Goal: Transaction & Acquisition: Purchase product/service

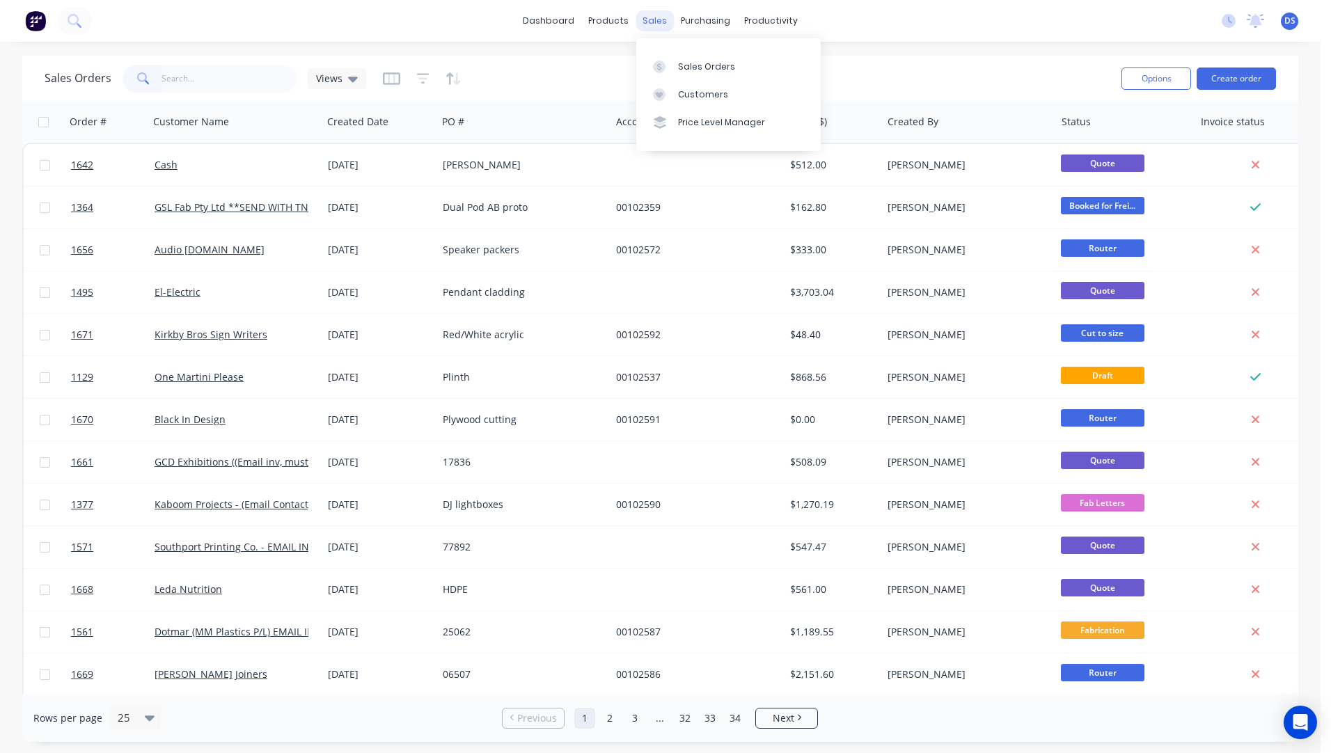
click at [662, 19] on div "sales" at bounding box center [654, 20] width 38 height 21
click at [693, 63] on div "Sales Orders" at bounding box center [706, 67] width 57 height 13
click at [699, 69] on div "Sales Orders" at bounding box center [706, 67] width 57 height 13
click at [1224, 79] on button "Create order" at bounding box center [1235, 79] width 79 height 22
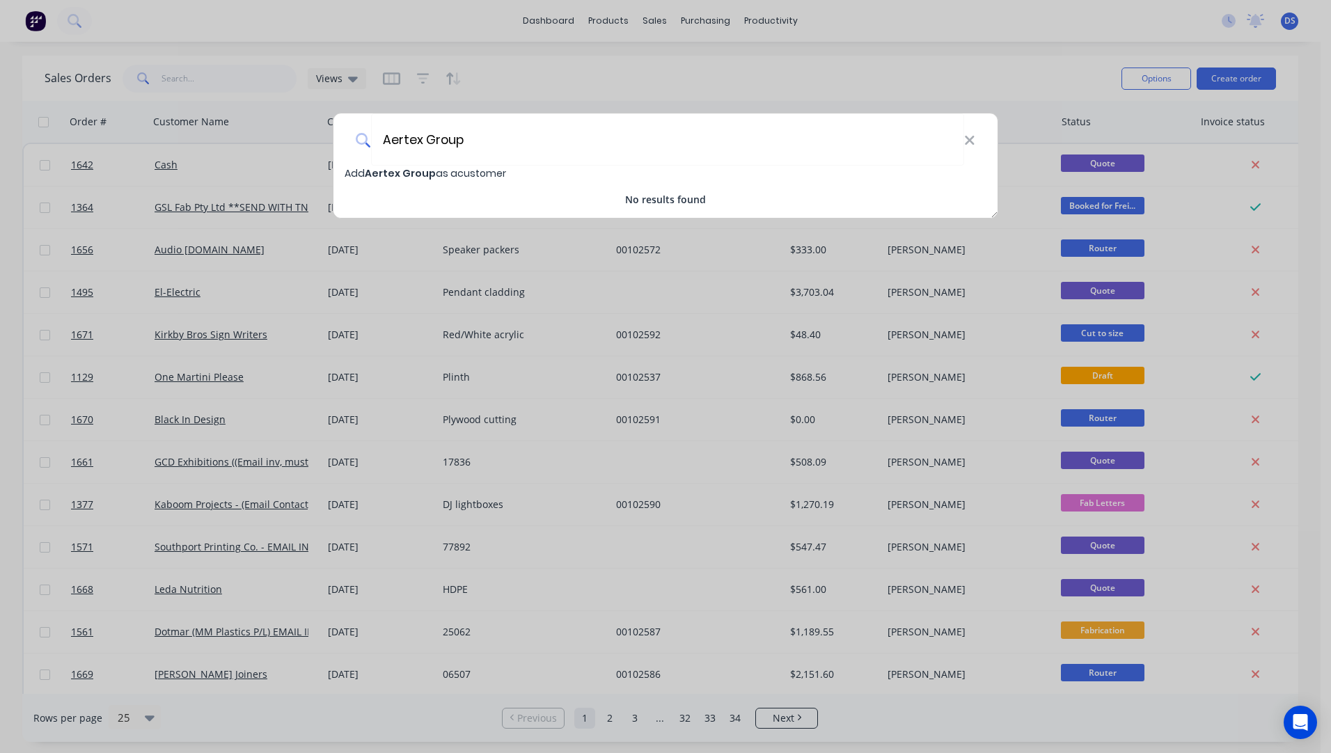
type input "Aertex Group"
click at [406, 175] on span "Aertex Group" at bounding box center [400, 173] width 71 height 14
select select "AU"
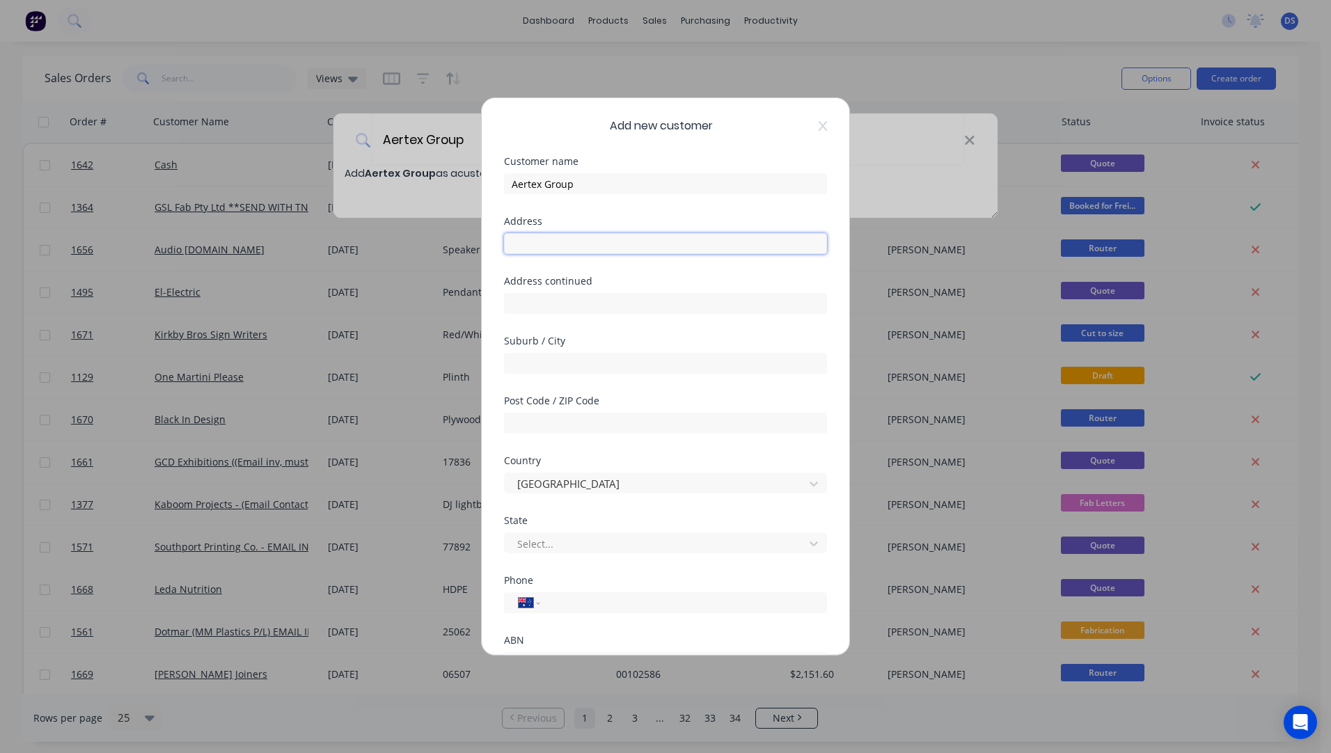
paste input "[STREET_ADDRESS][PERSON_NAME]"
type input "[STREET_ADDRESS][PERSON_NAME]"
click at [588, 426] on input "text" at bounding box center [665, 423] width 323 height 21
type input "0870"
drag, startPoint x: 644, startPoint y: 244, endPoint x: 588, endPoint y: 251, distance: 56.7
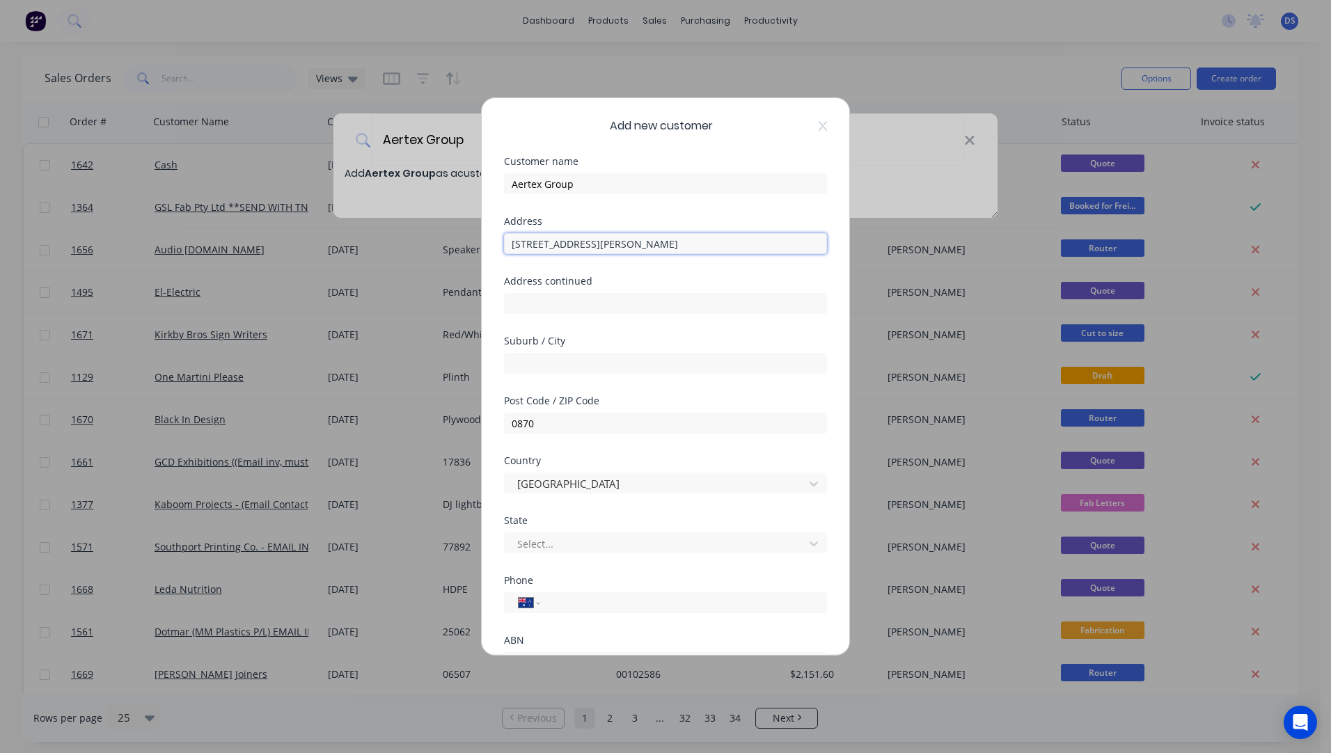
click at [588, 251] on input "[STREET_ADDRESS][PERSON_NAME]" at bounding box center [665, 243] width 323 height 21
type input "[STREET_ADDRESS]"
paste input "[PERSON_NAME][GEOGRAPHIC_DATA]"
type input "[PERSON_NAME][GEOGRAPHIC_DATA]"
drag, startPoint x: 653, startPoint y: 240, endPoint x: 578, endPoint y: 246, distance: 75.4
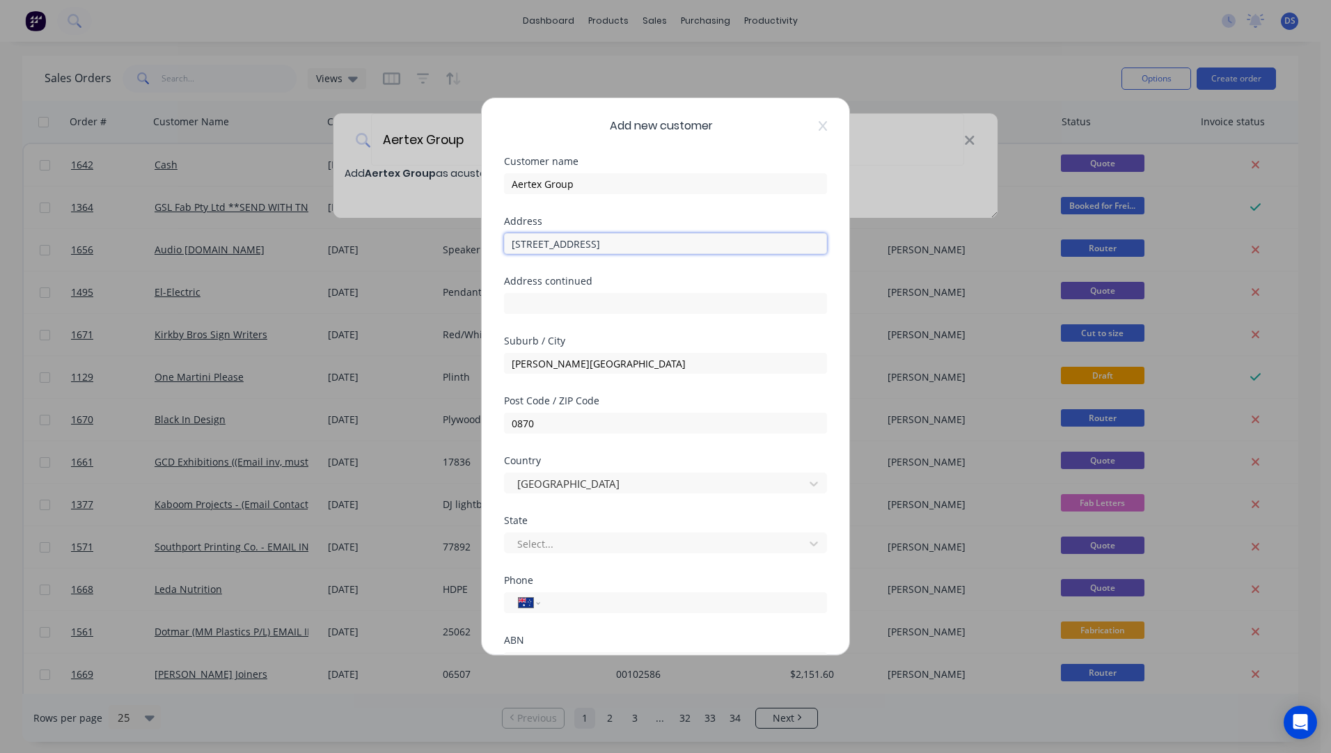
click at [578, 246] on input "[STREET_ADDRESS]" at bounding box center [665, 243] width 323 height 21
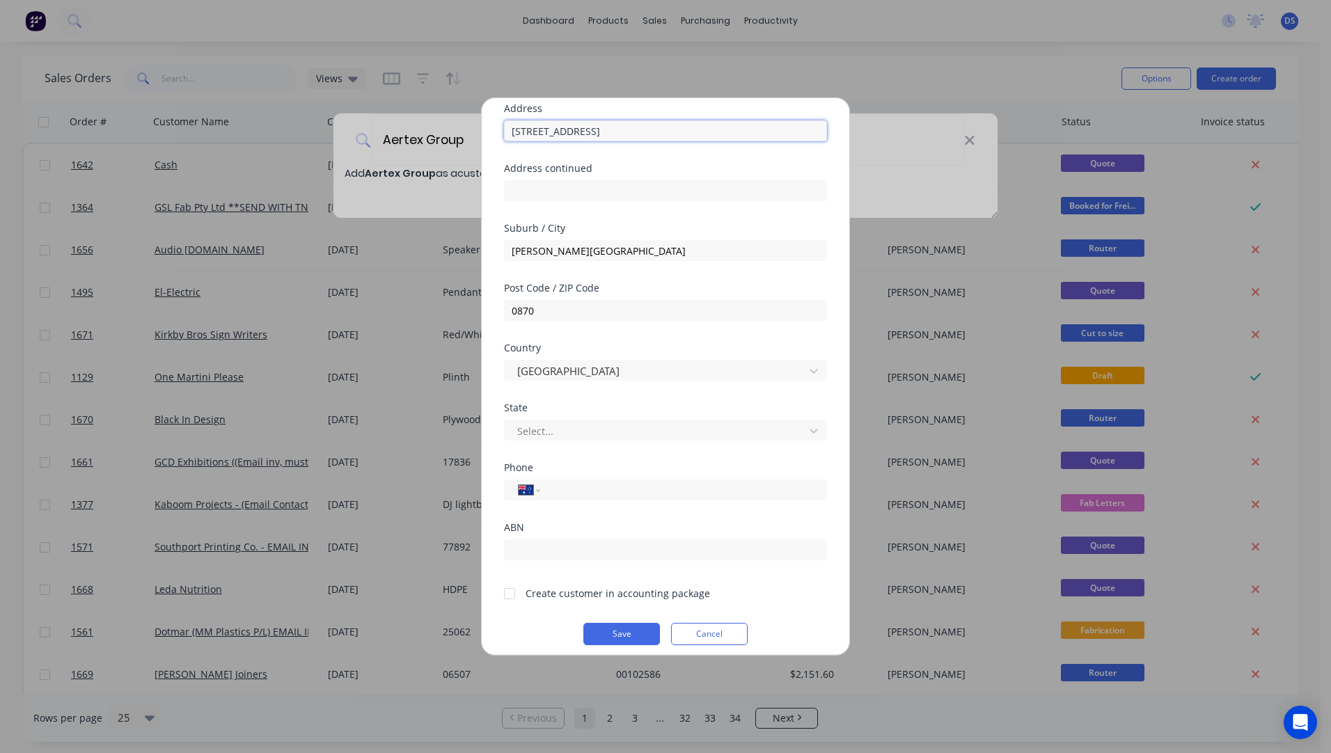
scroll to position [122, 0]
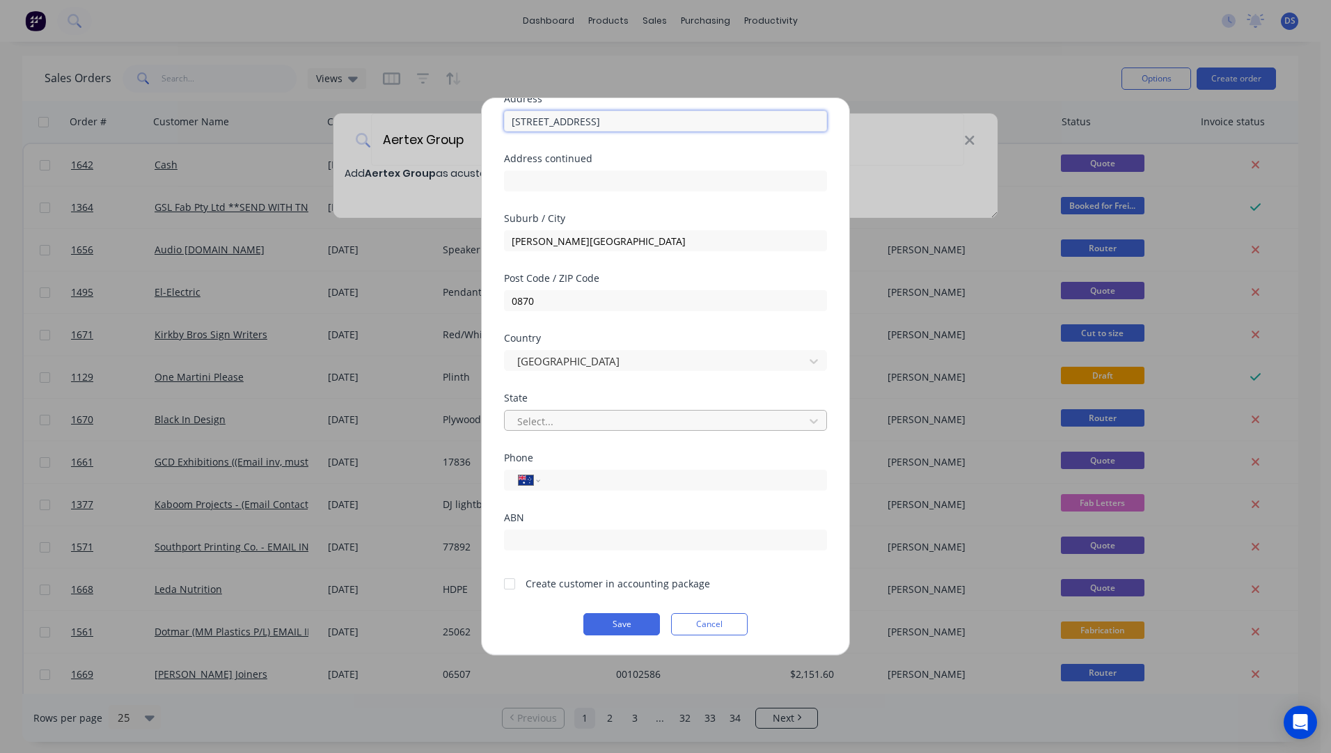
type input "[STREET_ADDRESS]"
click at [665, 427] on div at bounding box center [656, 421] width 281 height 17
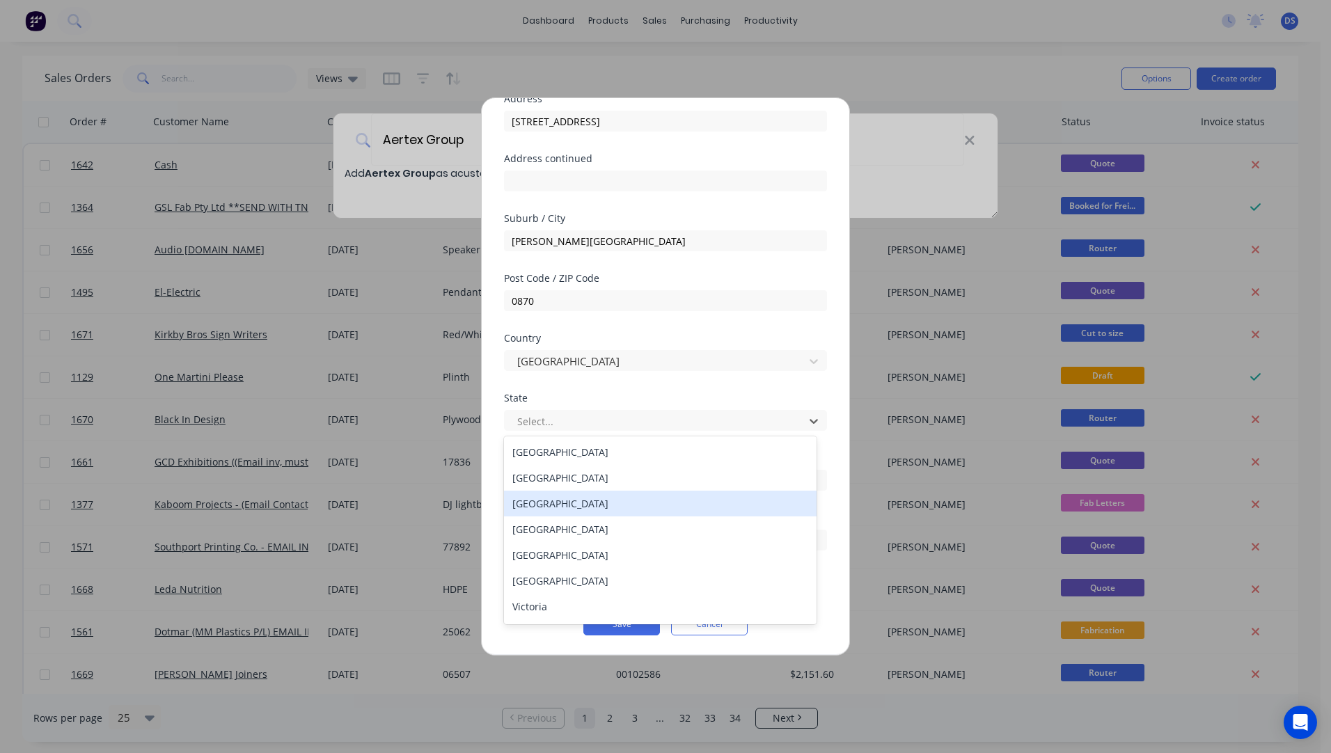
click at [534, 514] on div "[GEOGRAPHIC_DATA]" at bounding box center [660, 504] width 312 height 26
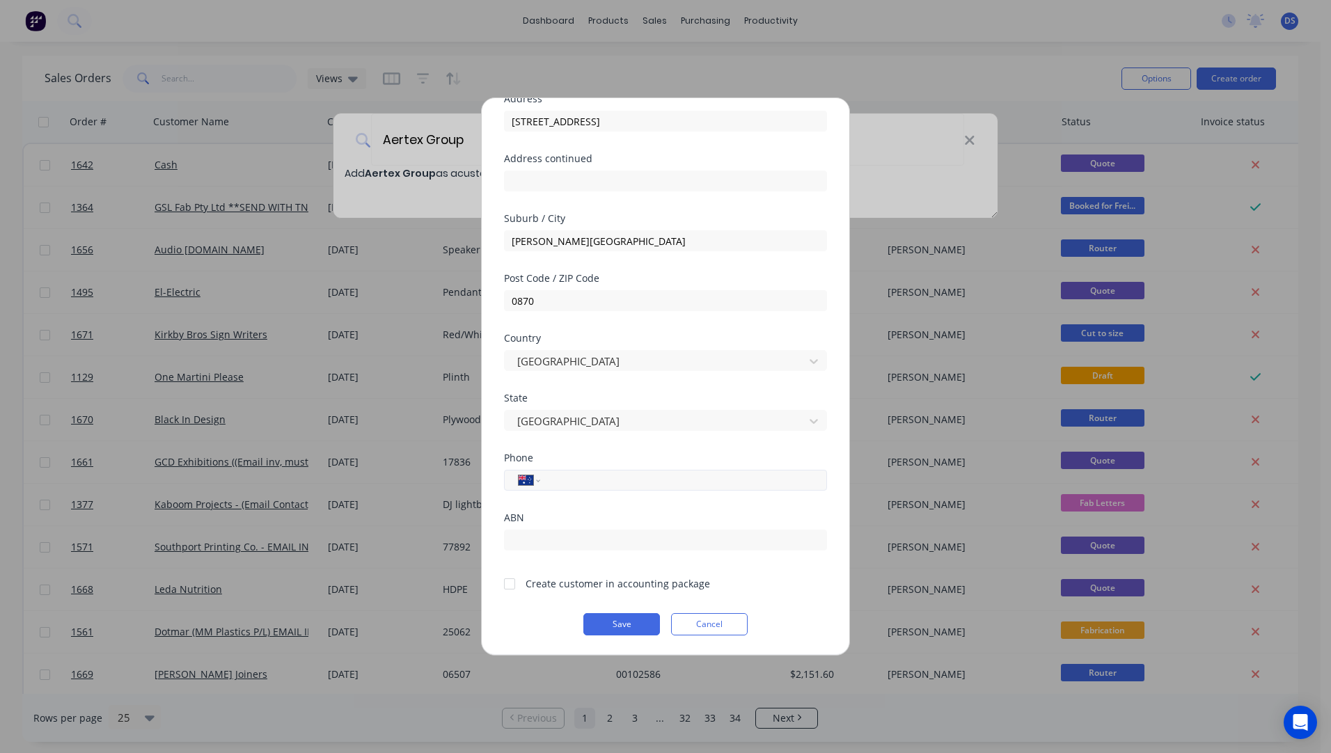
paste input "0476 059 876"
type input "0476 059 876"
click at [509, 580] on div at bounding box center [509, 584] width 28 height 28
click at [625, 626] on button "Save" at bounding box center [621, 624] width 77 height 22
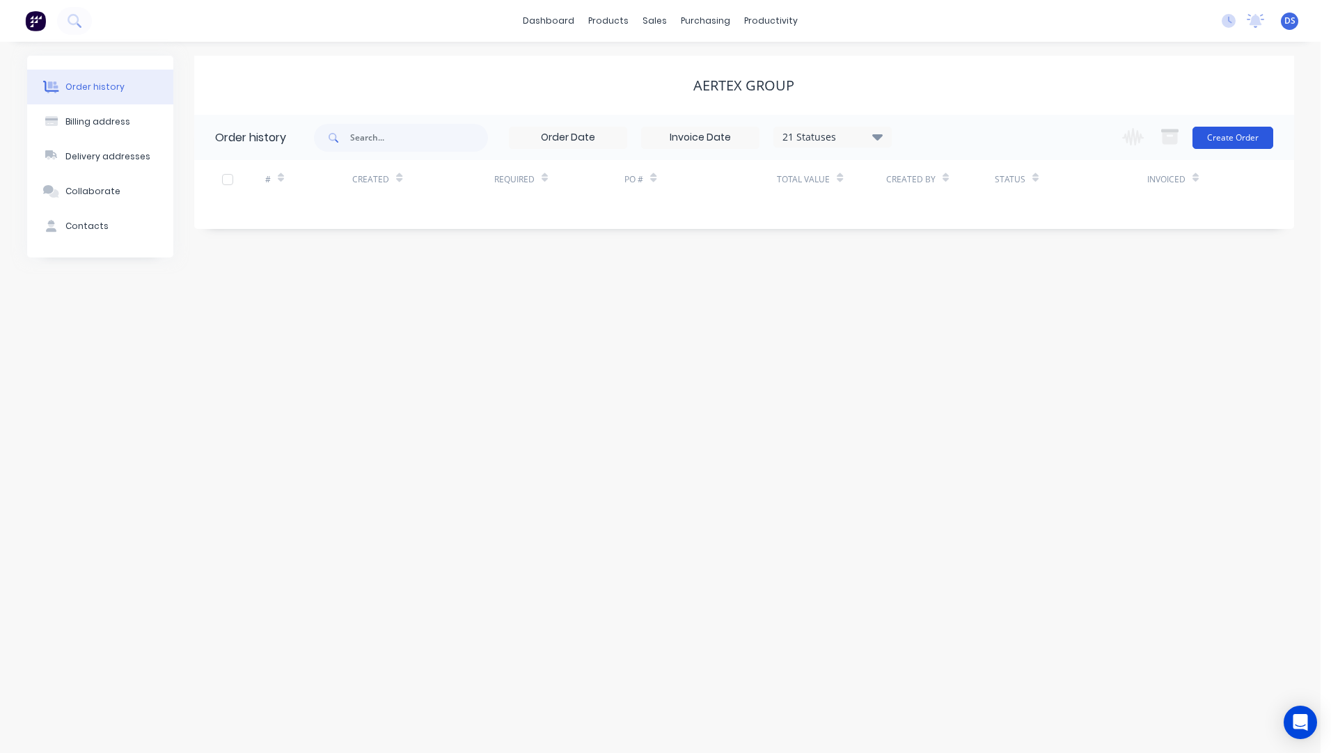
click at [1227, 141] on button "Create Order" at bounding box center [1232, 138] width 81 height 22
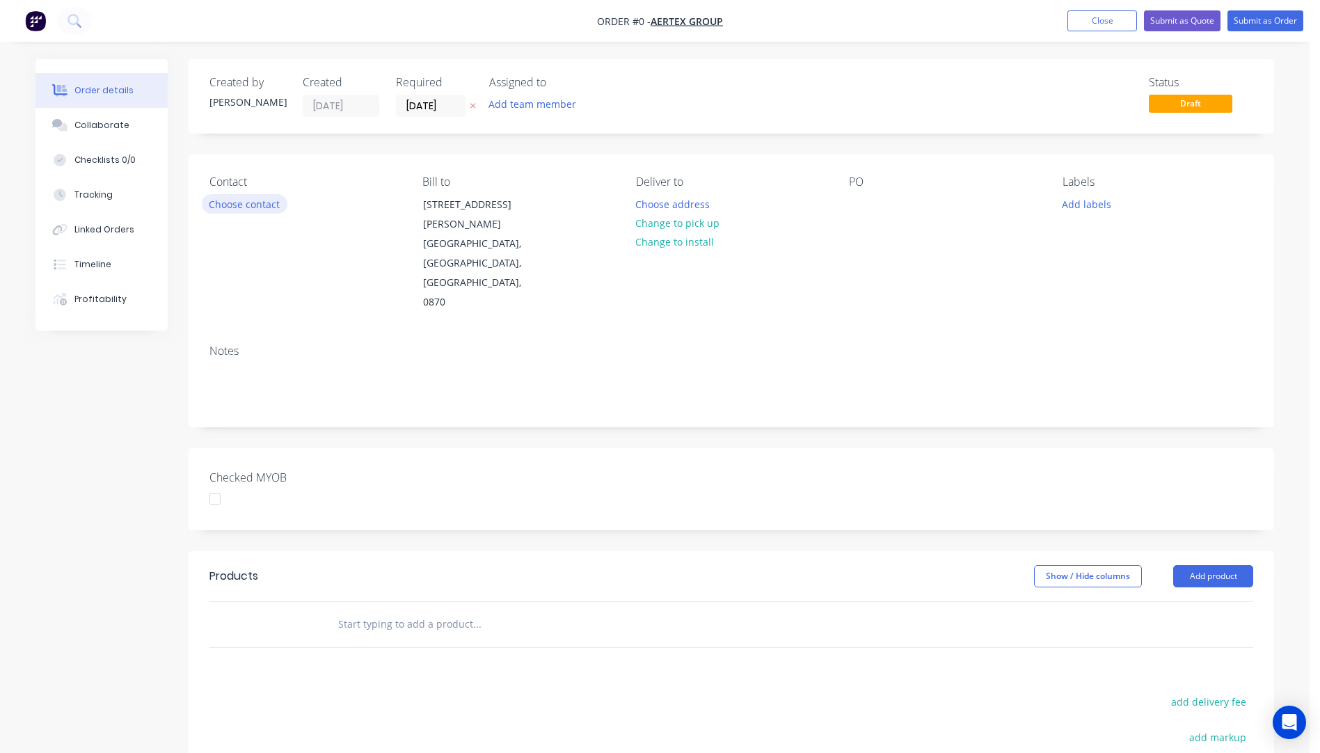
click at [241, 205] on button "Choose contact" at bounding box center [245, 203] width 86 height 19
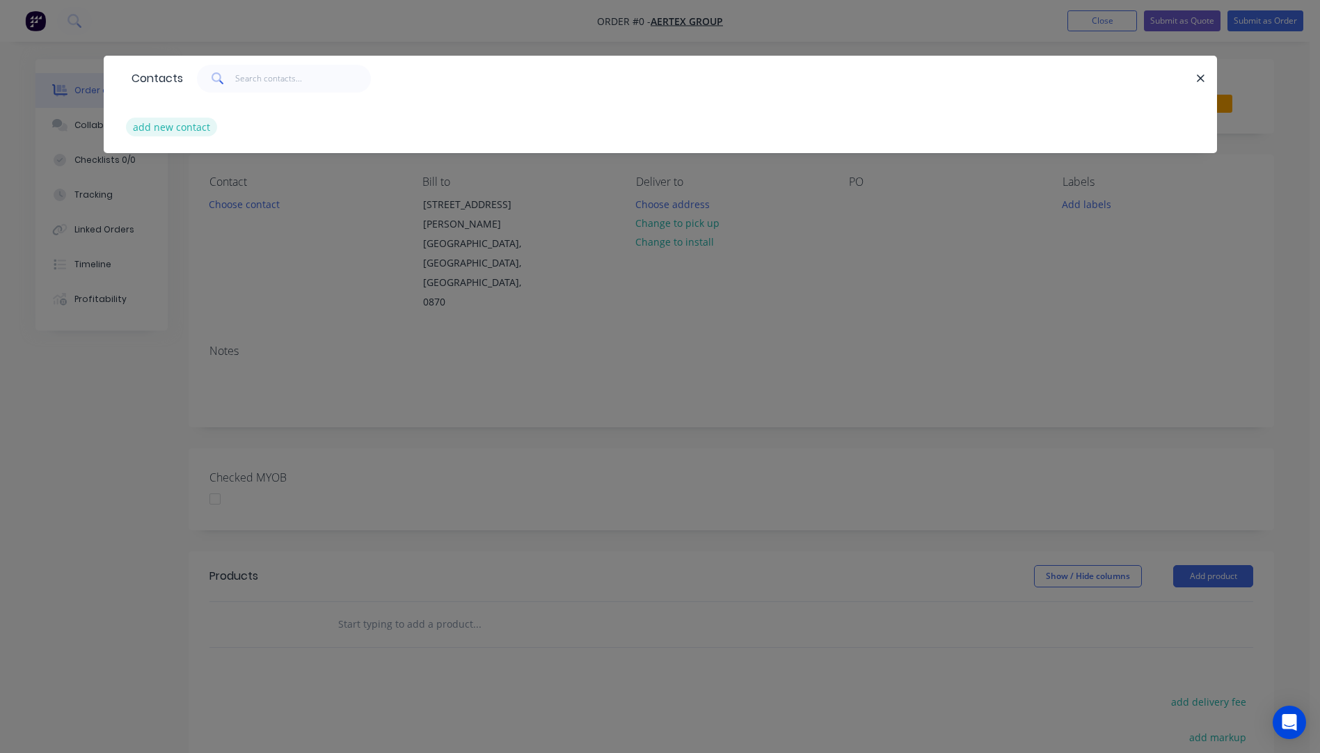
click at [170, 132] on button "add new contact" at bounding box center [172, 127] width 92 height 19
select select "AU"
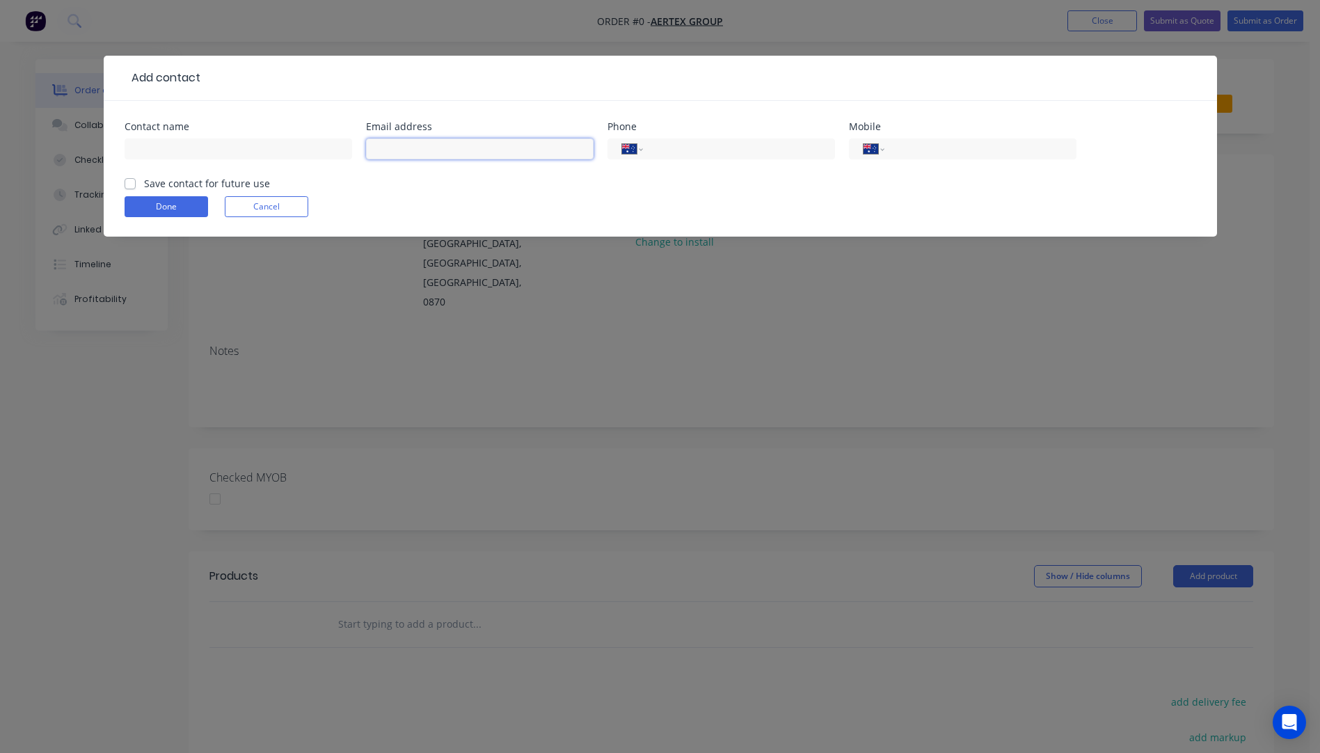
paste input "0476 059 876 E: [EMAIL_ADDRESS][DOMAIN_NAME]"
drag, startPoint x: 430, startPoint y: 149, endPoint x: 374, endPoint y: 151, distance: 56.4
click at [374, 151] on input "0476 059 876 E: [EMAIL_ADDRESS][DOMAIN_NAME]" at bounding box center [480, 148] width 228 height 21
type input "E: [EMAIL_ADDRESS][DOMAIN_NAME]"
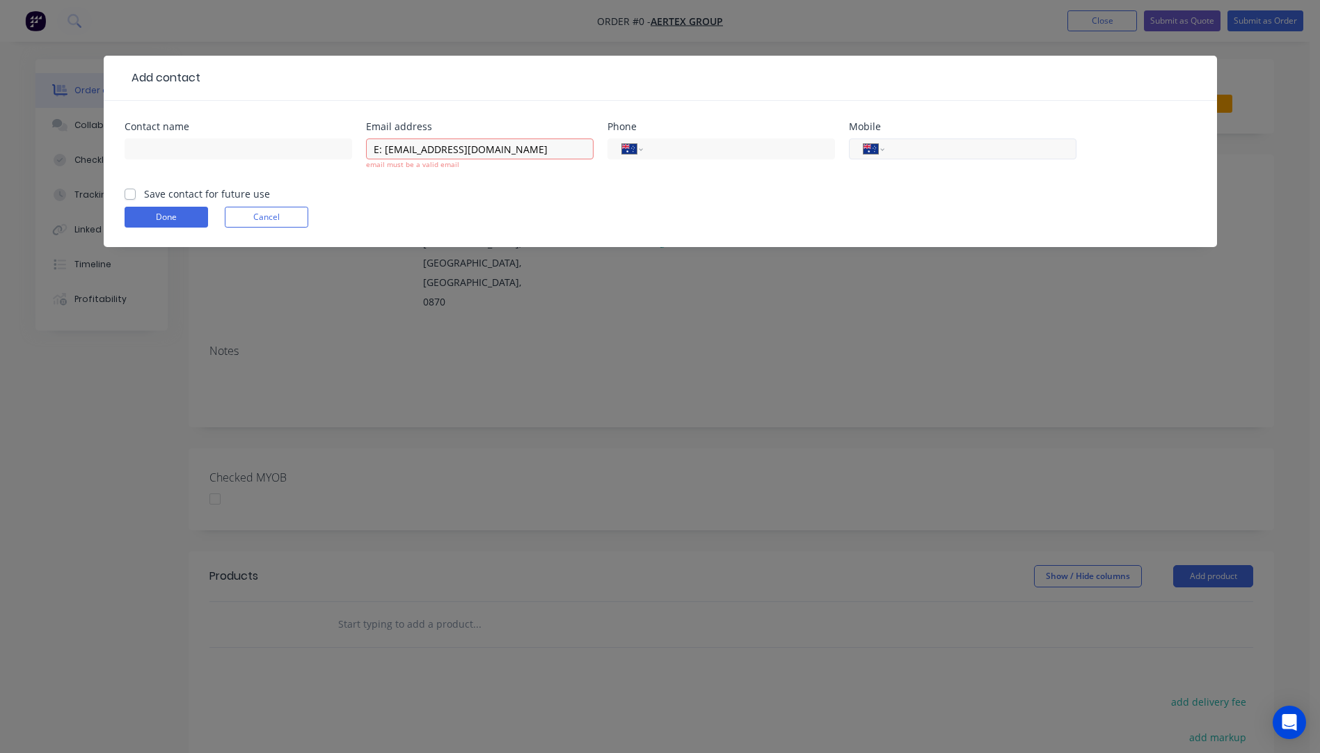
paste input "0476 059 876"
type input "0476 059 876"
click at [388, 154] on input "E: [EMAIL_ADDRESS][DOMAIN_NAME]" at bounding box center [480, 148] width 228 height 21
type input "[EMAIL_ADDRESS][DOMAIN_NAME]"
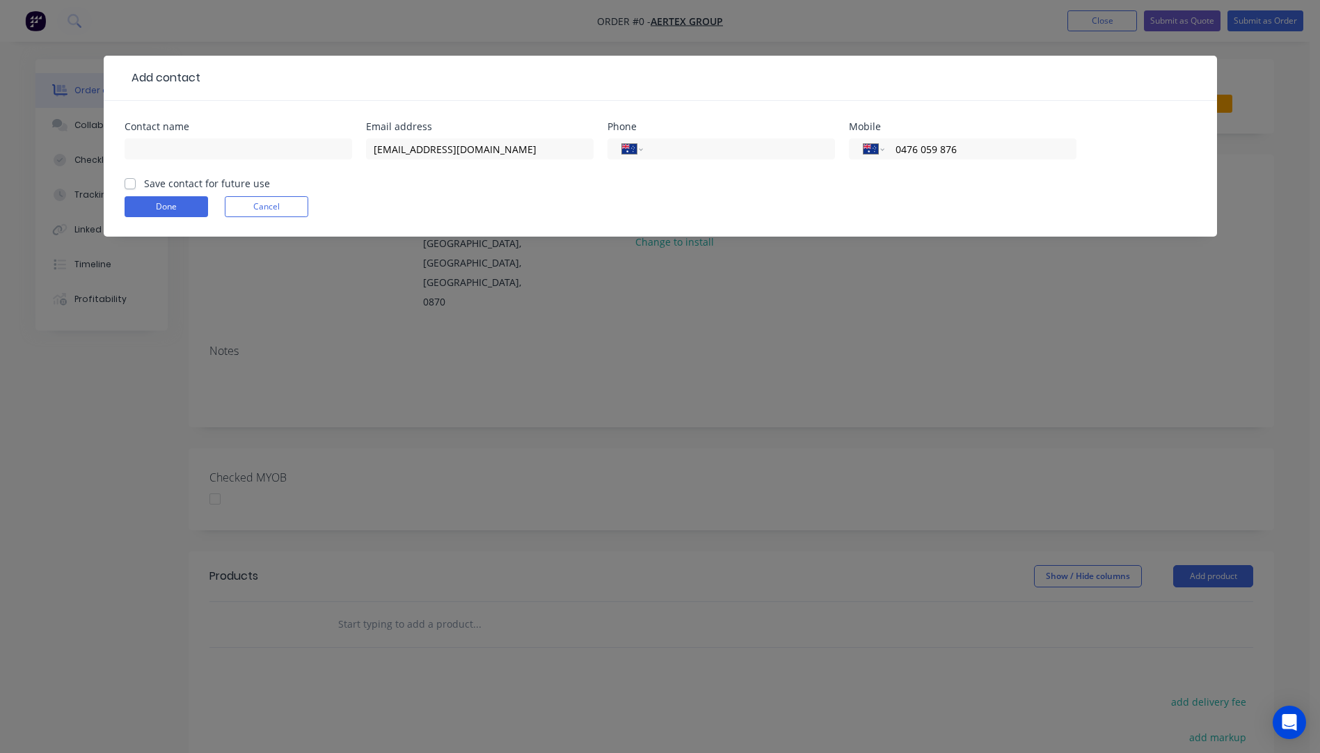
click at [405, 189] on form "Contact name Email address [EMAIL_ADDRESS][DOMAIN_NAME] Phone International [GE…" at bounding box center [661, 179] width 1072 height 115
click at [241, 153] on input "text" at bounding box center [239, 148] width 228 height 21
type input "[PERSON_NAME]"
click at [190, 201] on button "Done" at bounding box center [167, 206] width 84 height 21
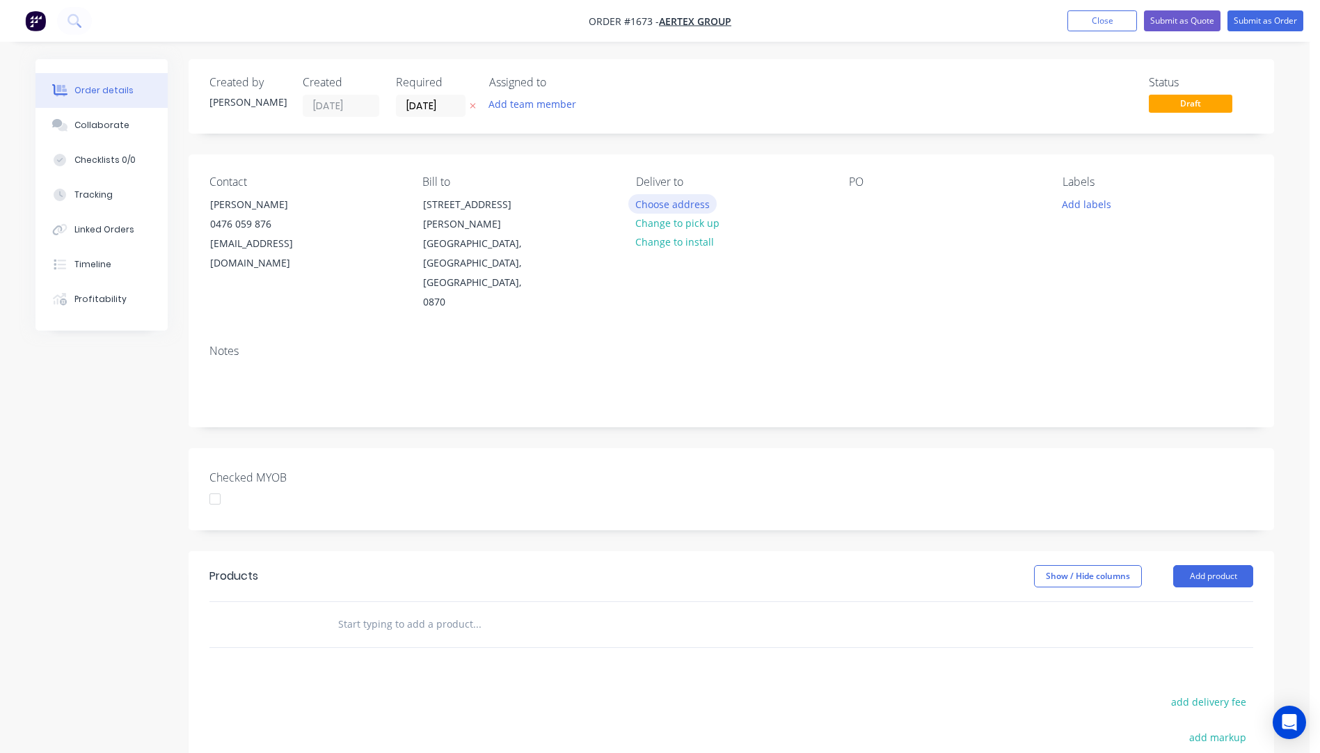
click at [680, 205] on button "Choose address" at bounding box center [672, 203] width 89 height 19
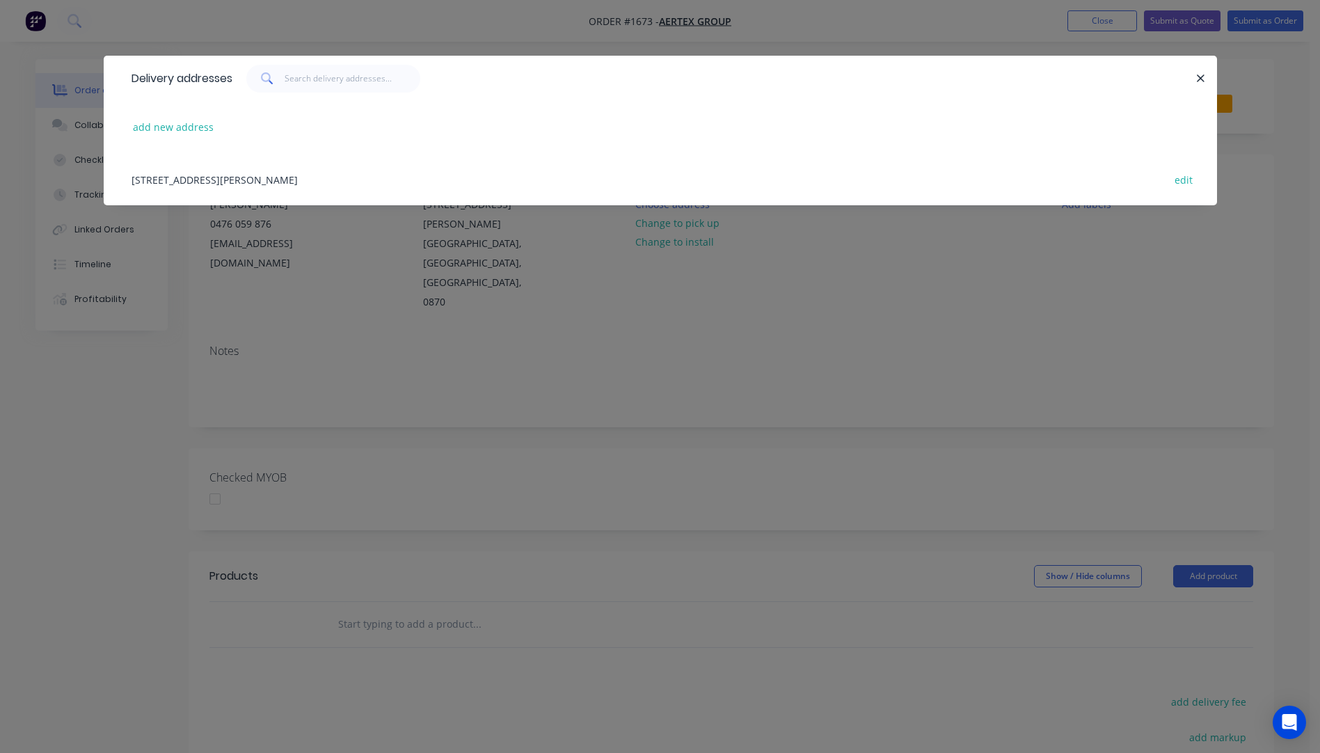
click at [204, 181] on div "[STREET_ADDRESS][PERSON_NAME] edit" at bounding box center [661, 179] width 1072 height 52
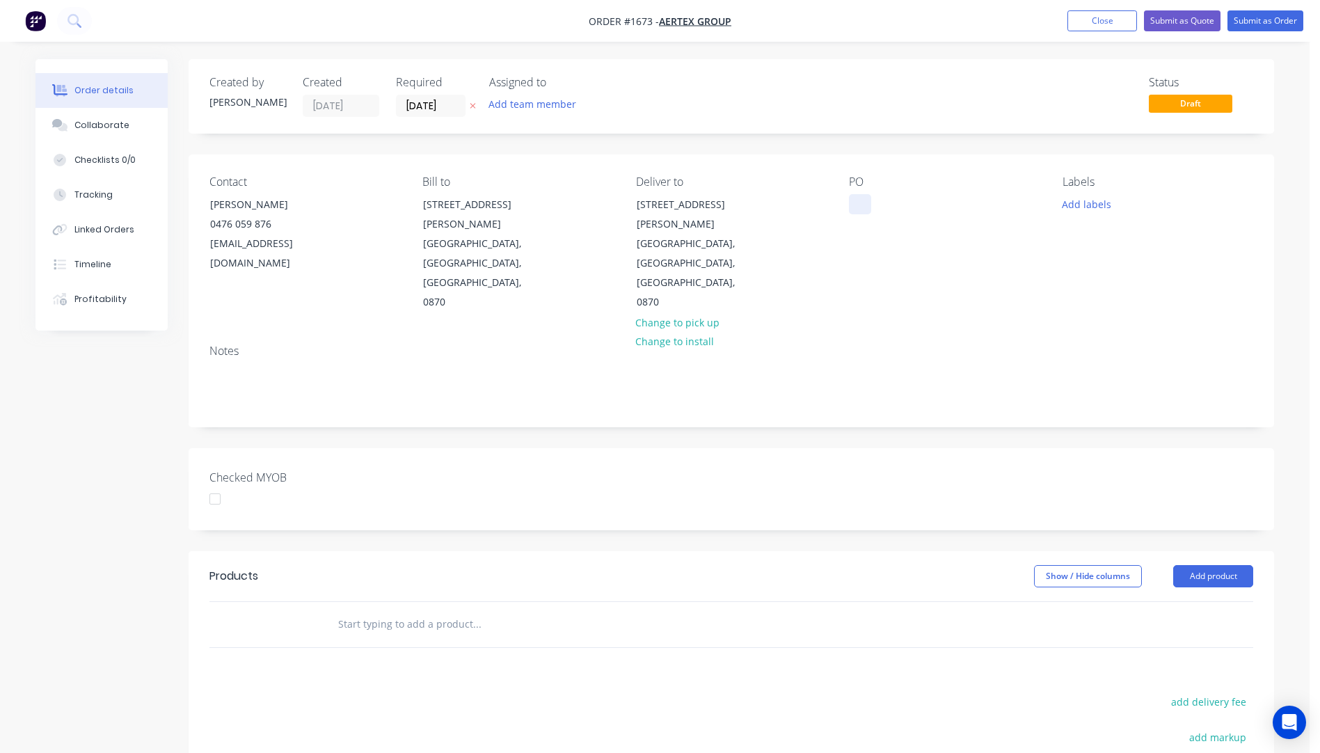
click at [859, 208] on div at bounding box center [860, 204] width 22 height 20
click at [1084, 208] on button "Add labels" at bounding box center [1086, 203] width 64 height 19
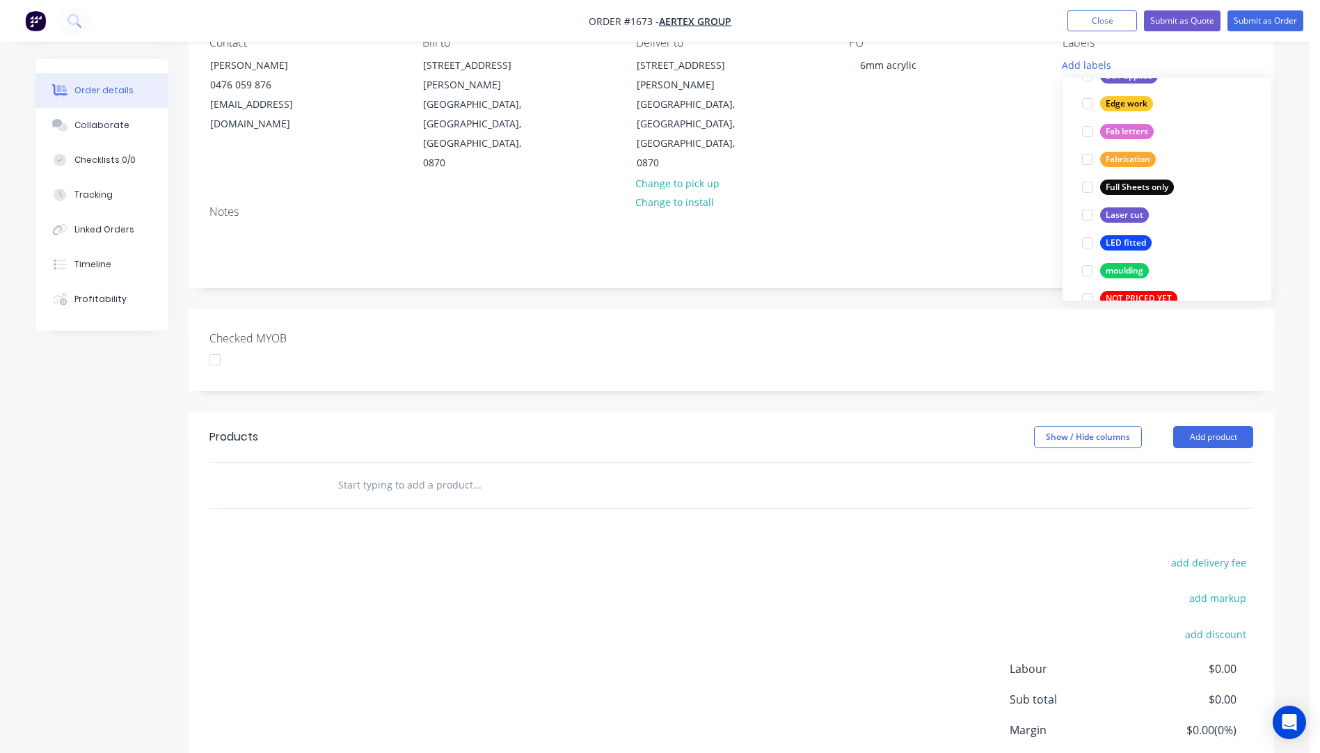
scroll to position [348, 0]
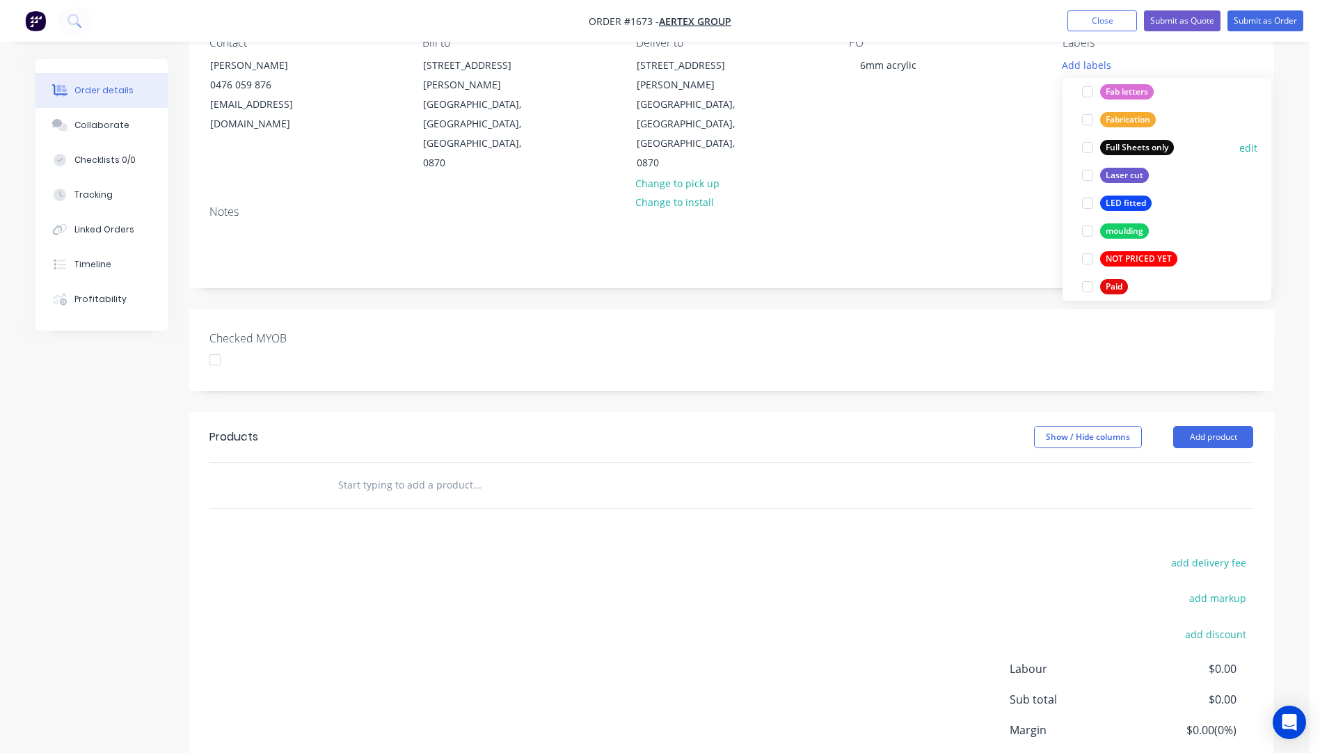
click at [1088, 152] on div at bounding box center [1088, 148] width 28 height 28
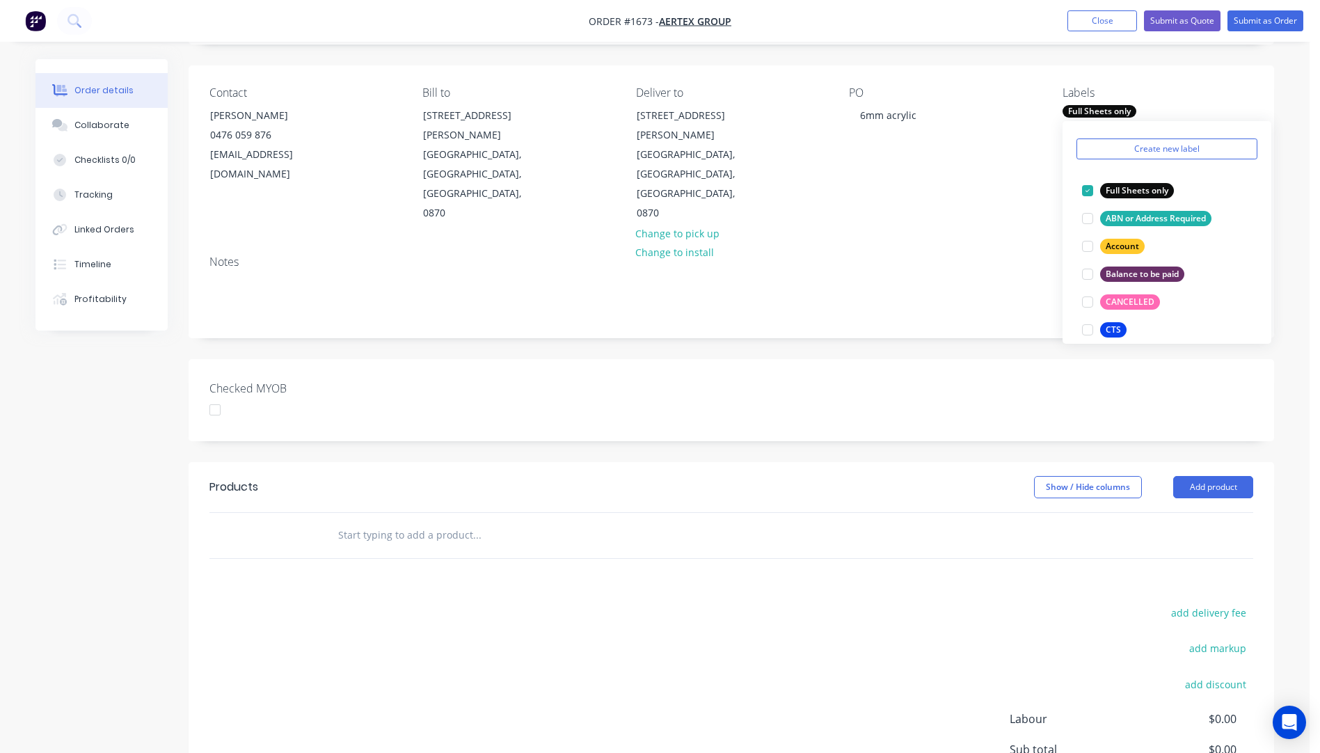
scroll to position [0, 0]
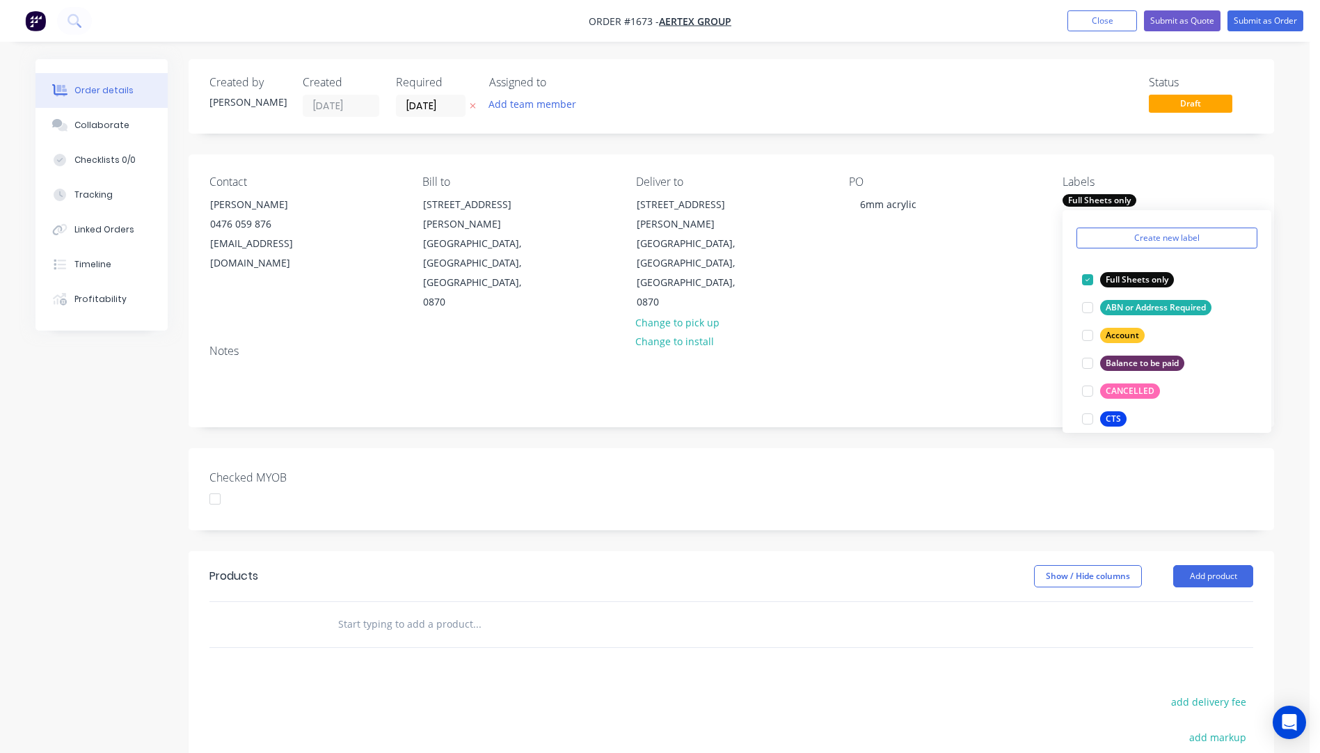
click at [974, 255] on div "Contact [PERSON_NAME] [PHONE_NUMBER] [EMAIL_ADDRESS][DOMAIN_NAME] Bill to [STRE…" at bounding box center [732, 243] width 1086 height 179
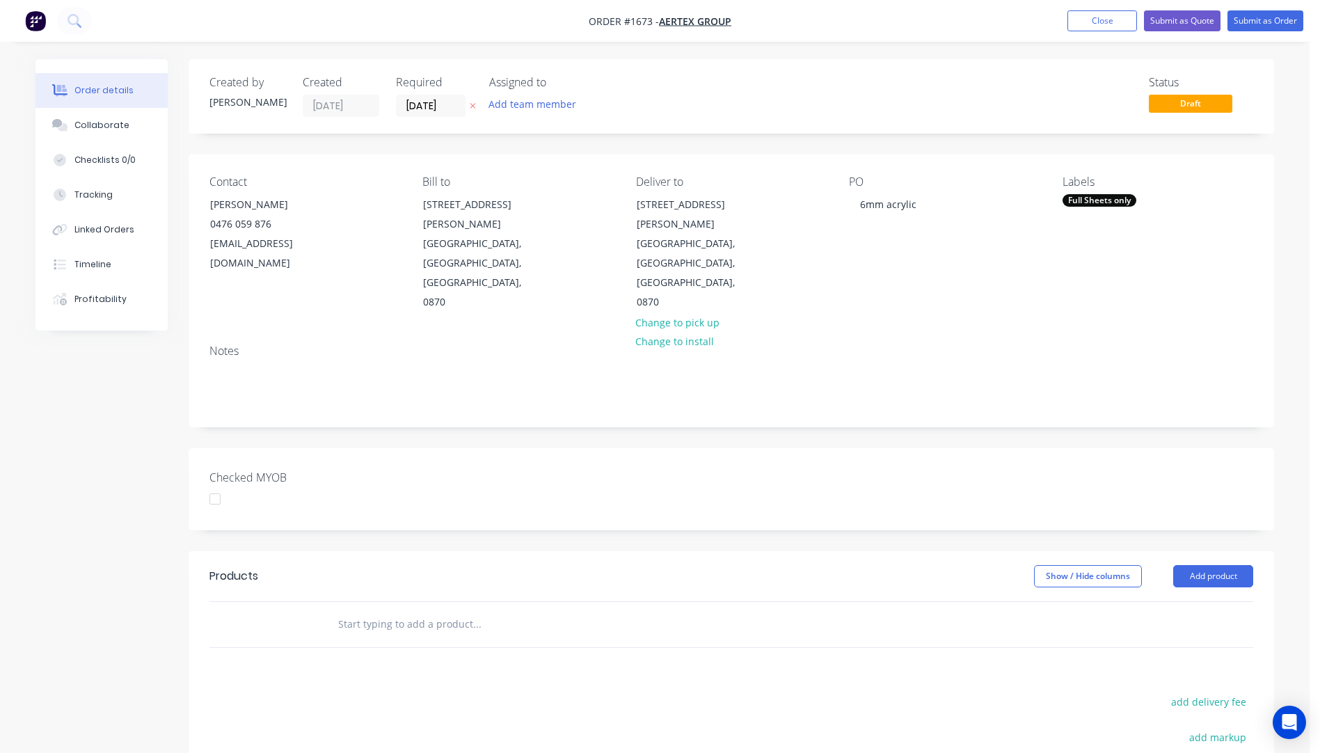
click at [470, 110] on icon "button" at bounding box center [473, 106] width 6 height 8
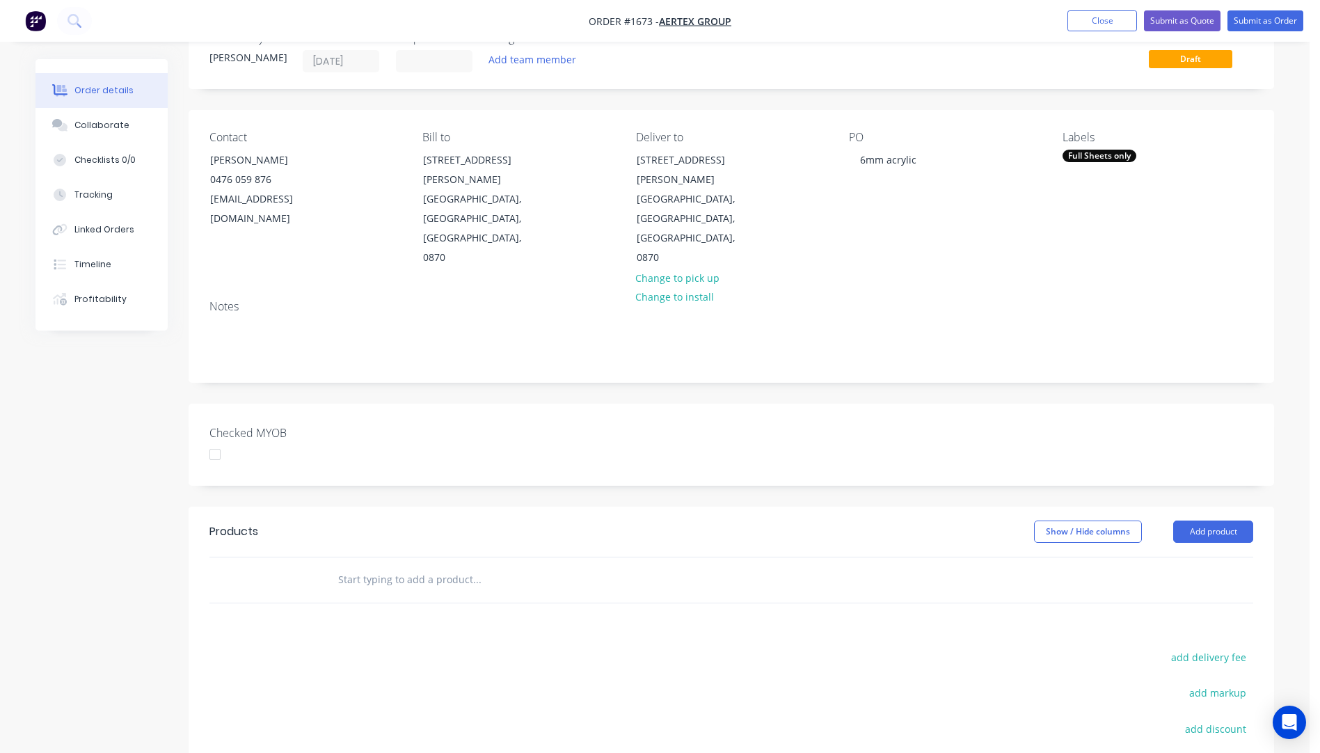
scroll to position [70, 0]
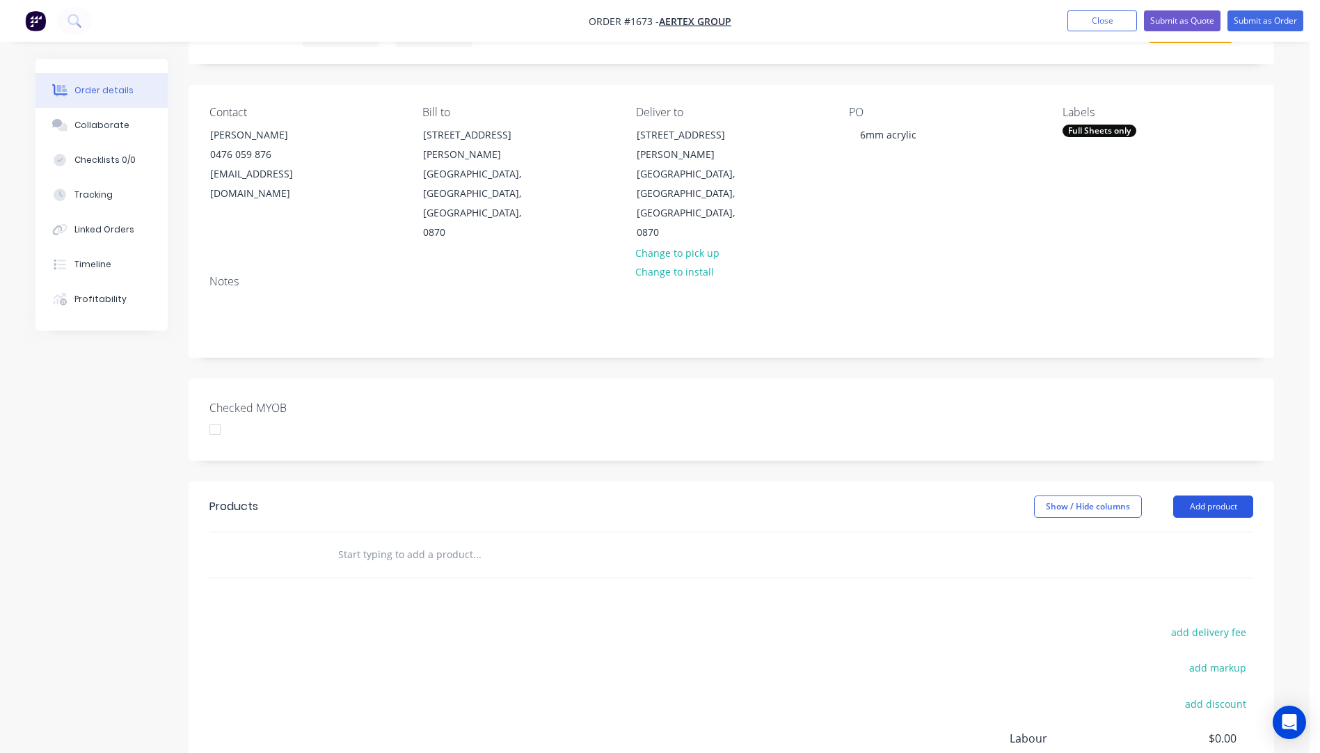
click at [1209, 495] on button "Add product" at bounding box center [1213, 506] width 80 height 22
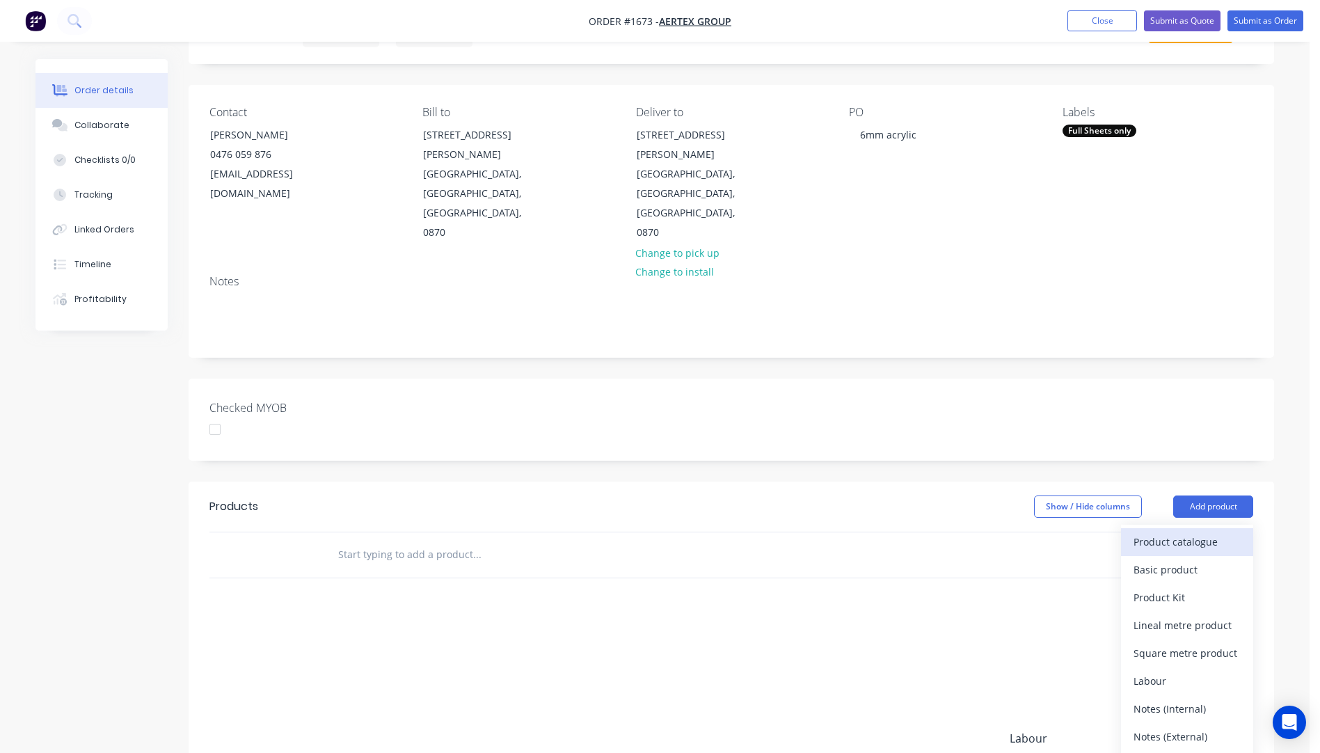
click at [1180, 532] on div "Product catalogue" at bounding box center [1187, 542] width 107 height 20
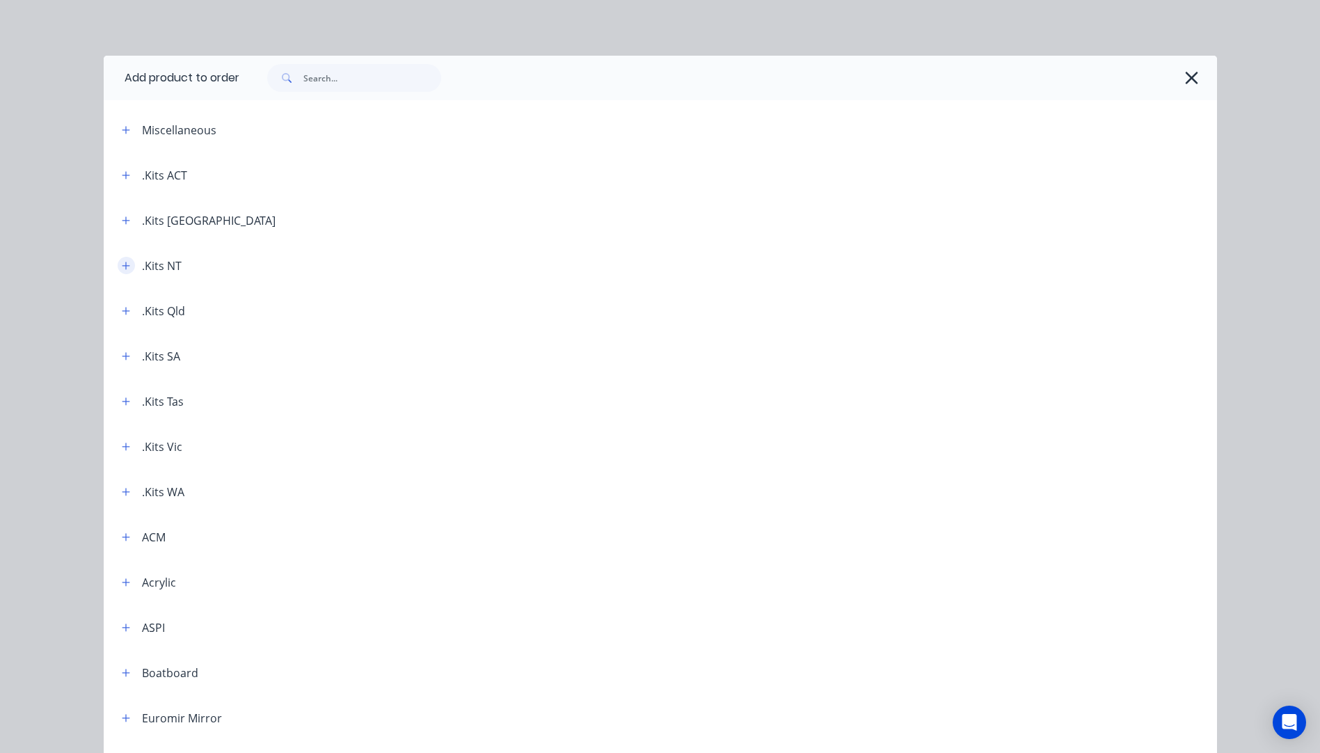
click at [124, 269] on icon "button" at bounding box center [126, 266] width 8 height 10
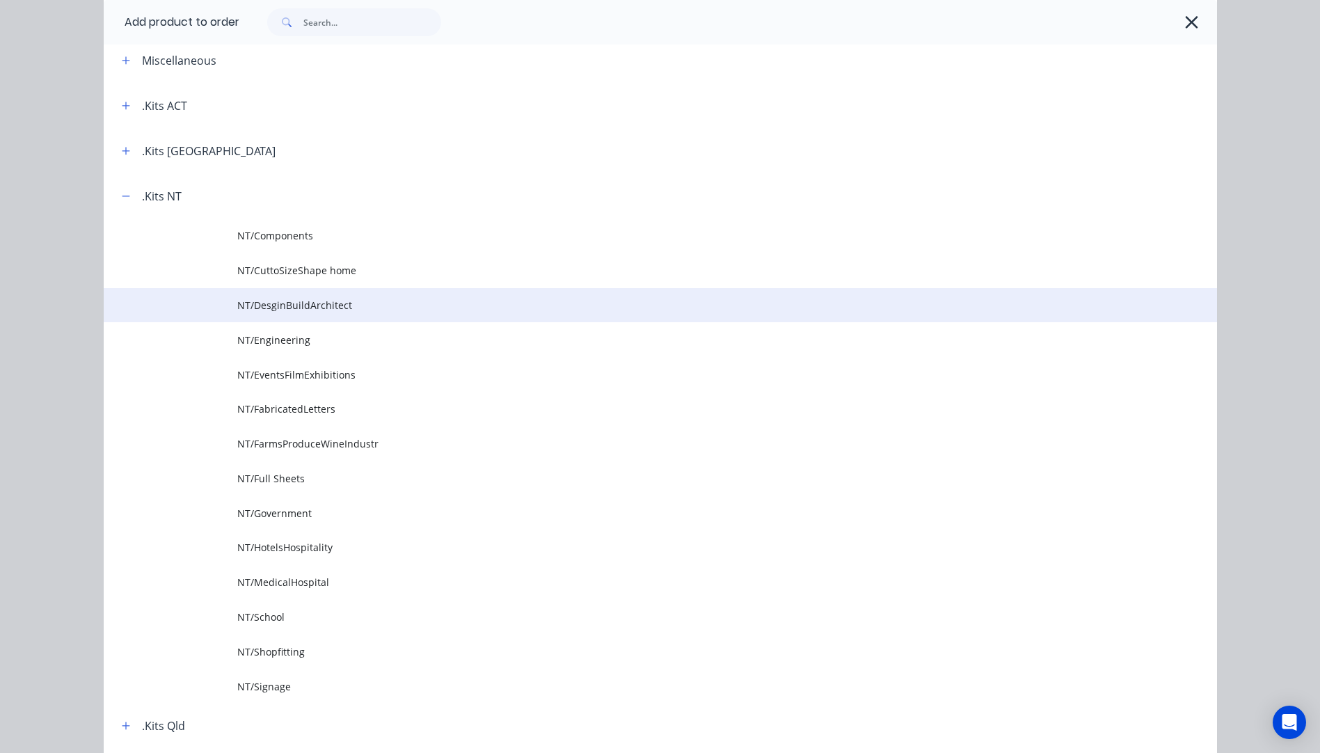
click at [290, 298] on span "NT/DesginBuildArchitect" at bounding box center [629, 305] width 784 height 15
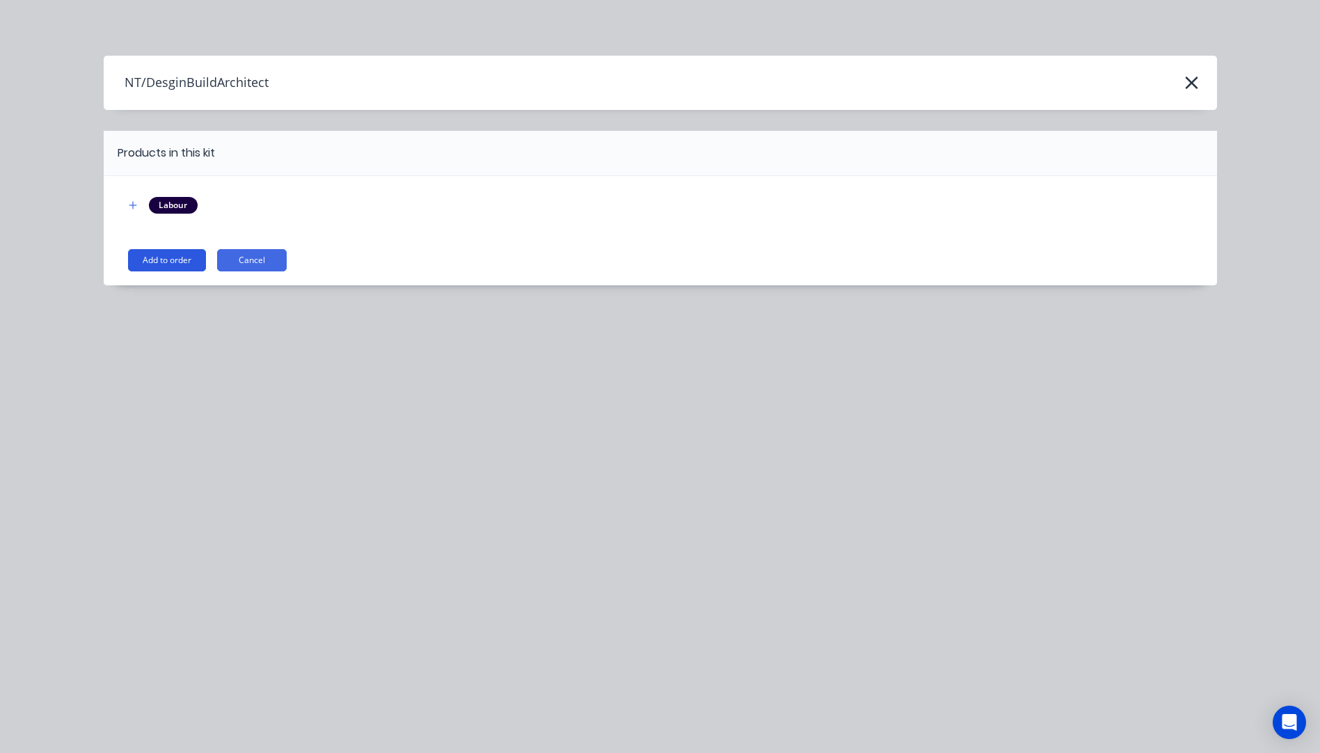
click at [173, 262] on button "Add to order" at bounding box center [167, 260] width 78 height 22
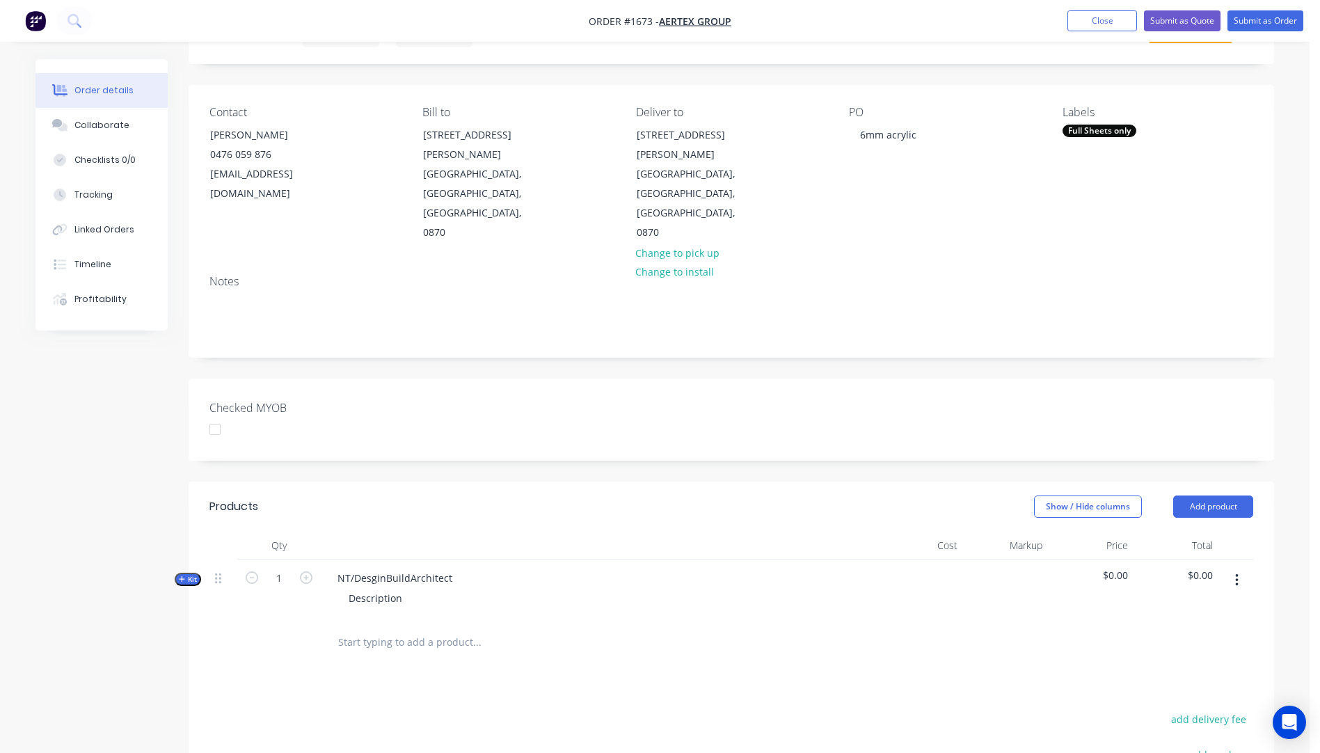
click at [183, 575] on icon "button" at bounding box center [182, 578] width 6 height 7
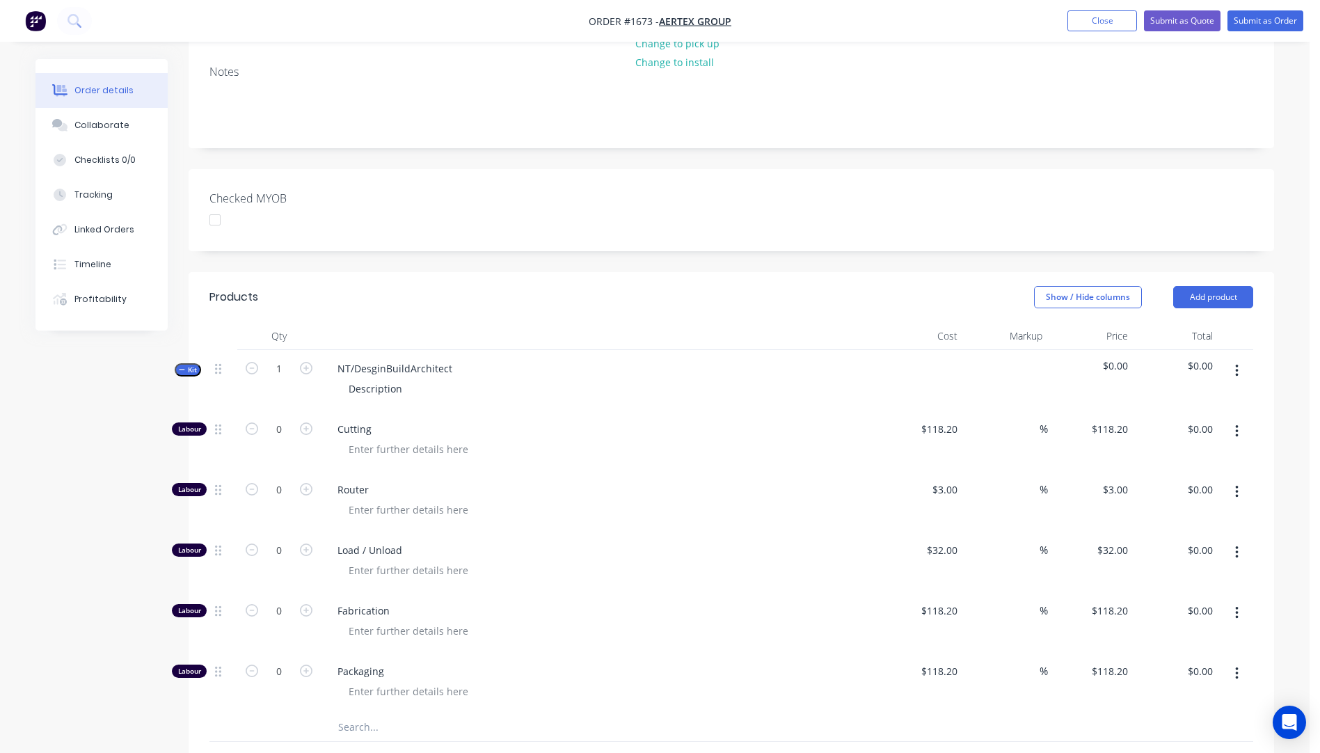
scroll to position [348, 0]
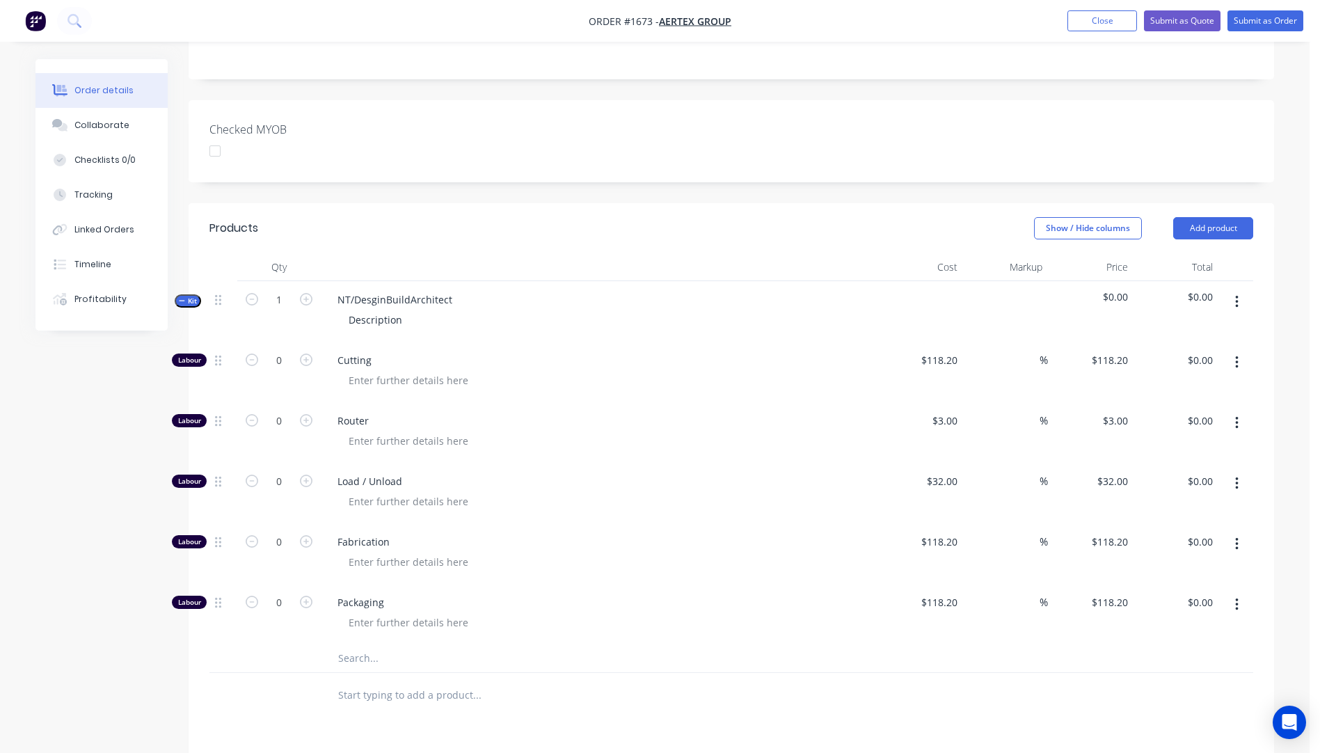
click at [355, 644] on input "text" at bounding box center [477, 658] width 278 height 28
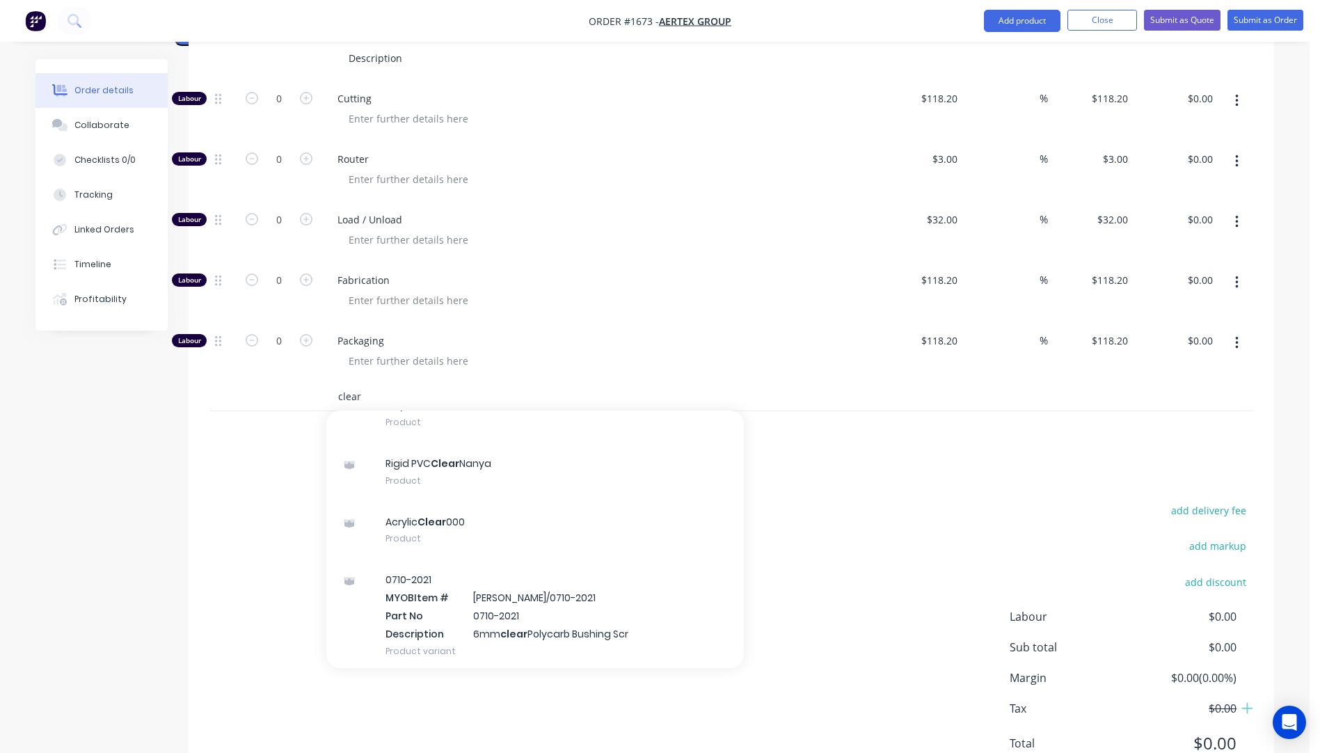
scroll to position [278, 0]
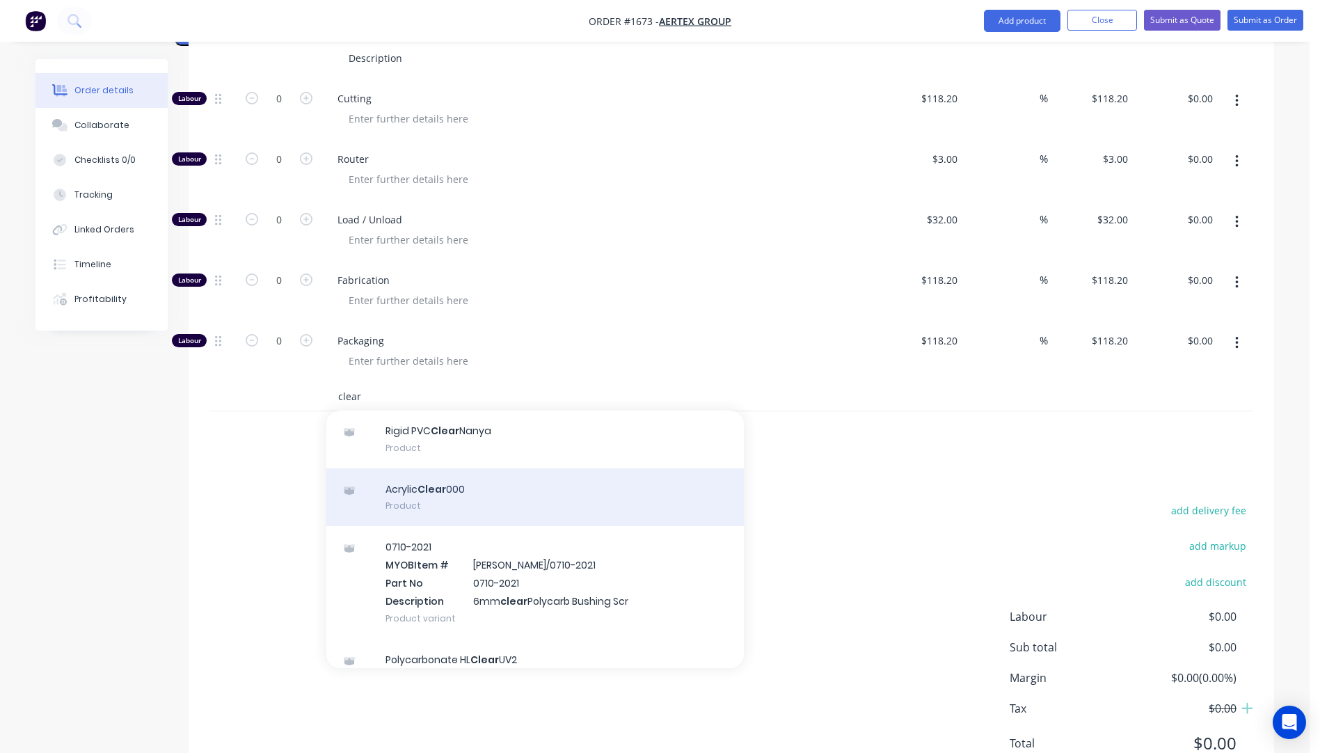
type input "clear"
click at [456, 468] on div "Acrylic Clear 000 Product" at bounding box center [535, 497] width 418 height 58
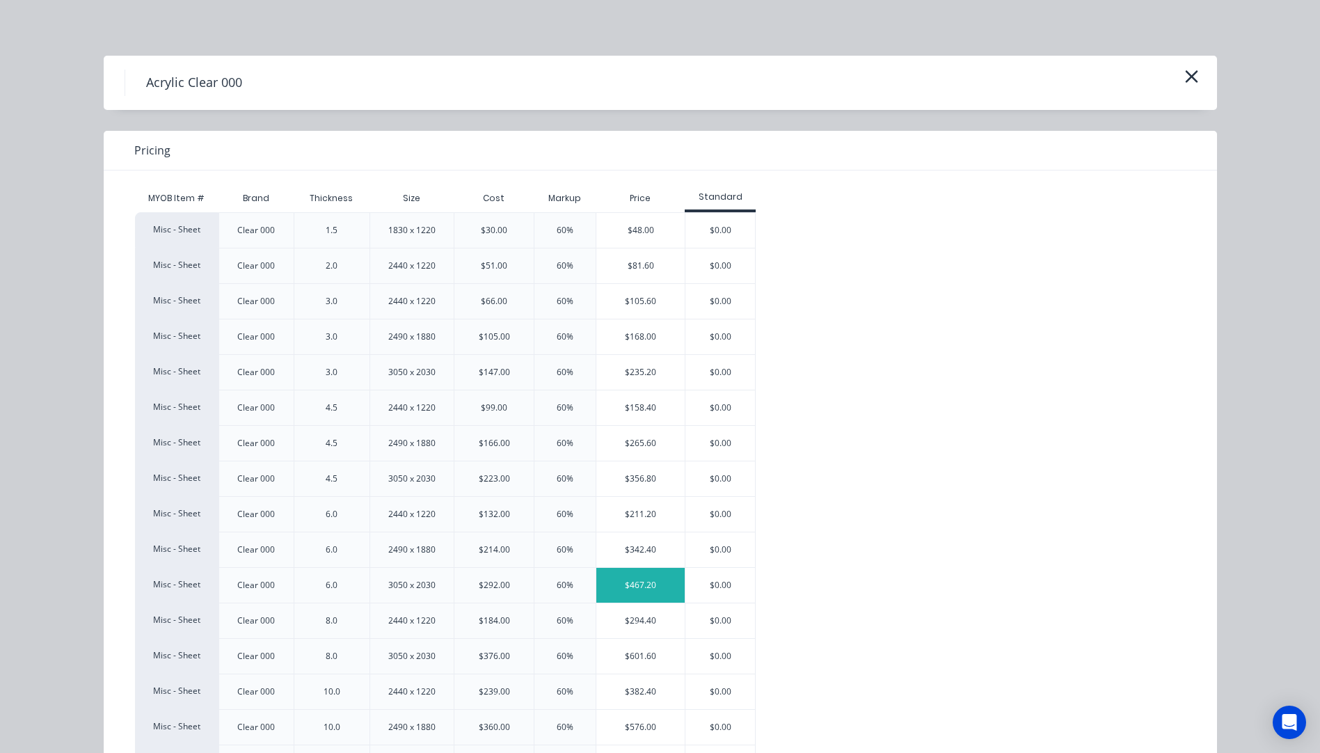
click at [646, 582] on div "$467.20" at bounding box center [640, 585] width 88 height 35
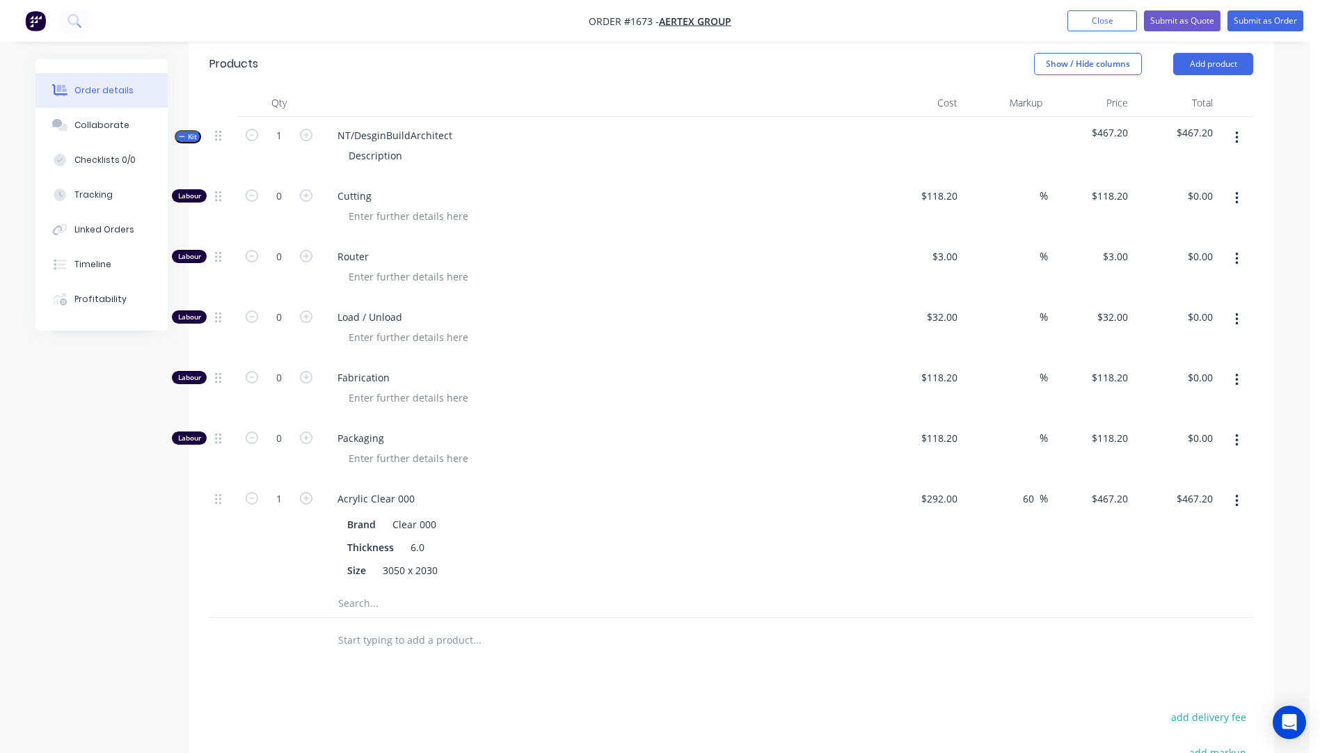
scroll to position [470, 0]
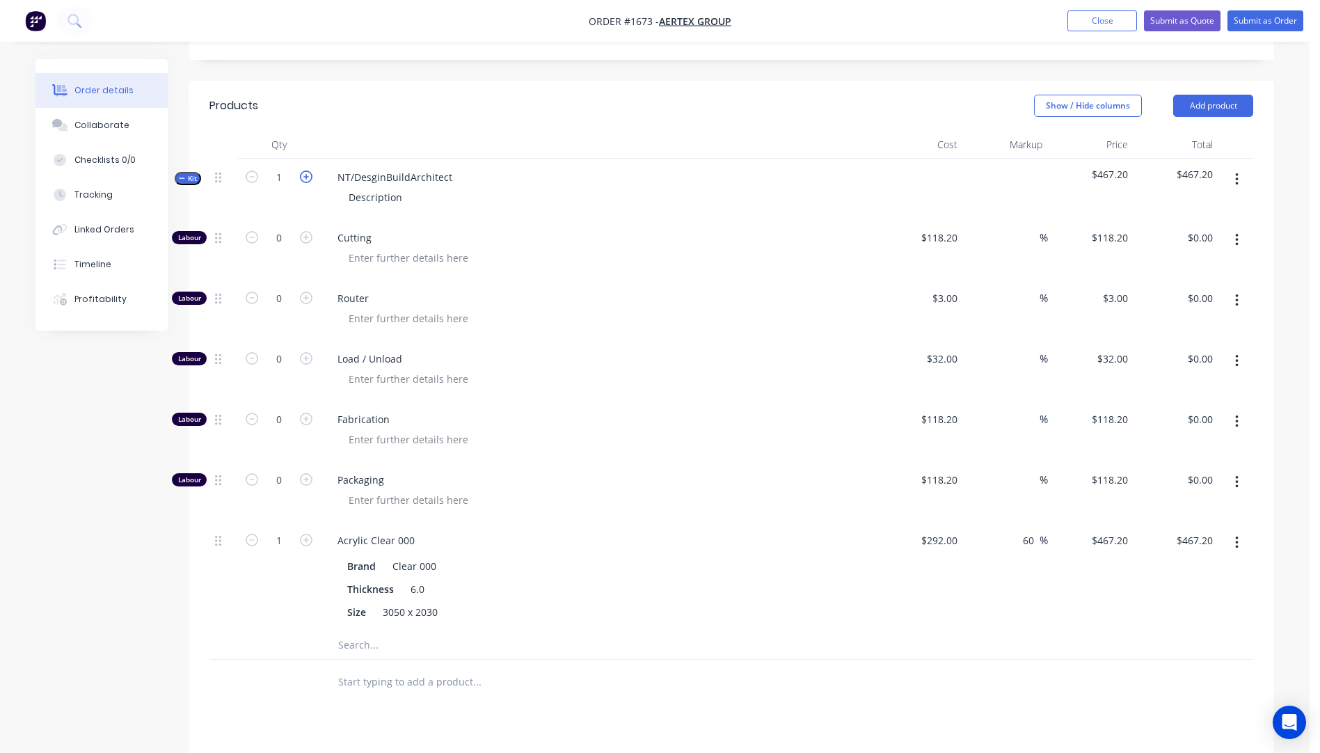
click at [309, 170] on icon "button" at bounding box center [306, 176] width 13 height 13
type input "2"
type input "$934.40"
click at [309, 170] on icon "button" at bounding box center [306, 176] width 13 height 13
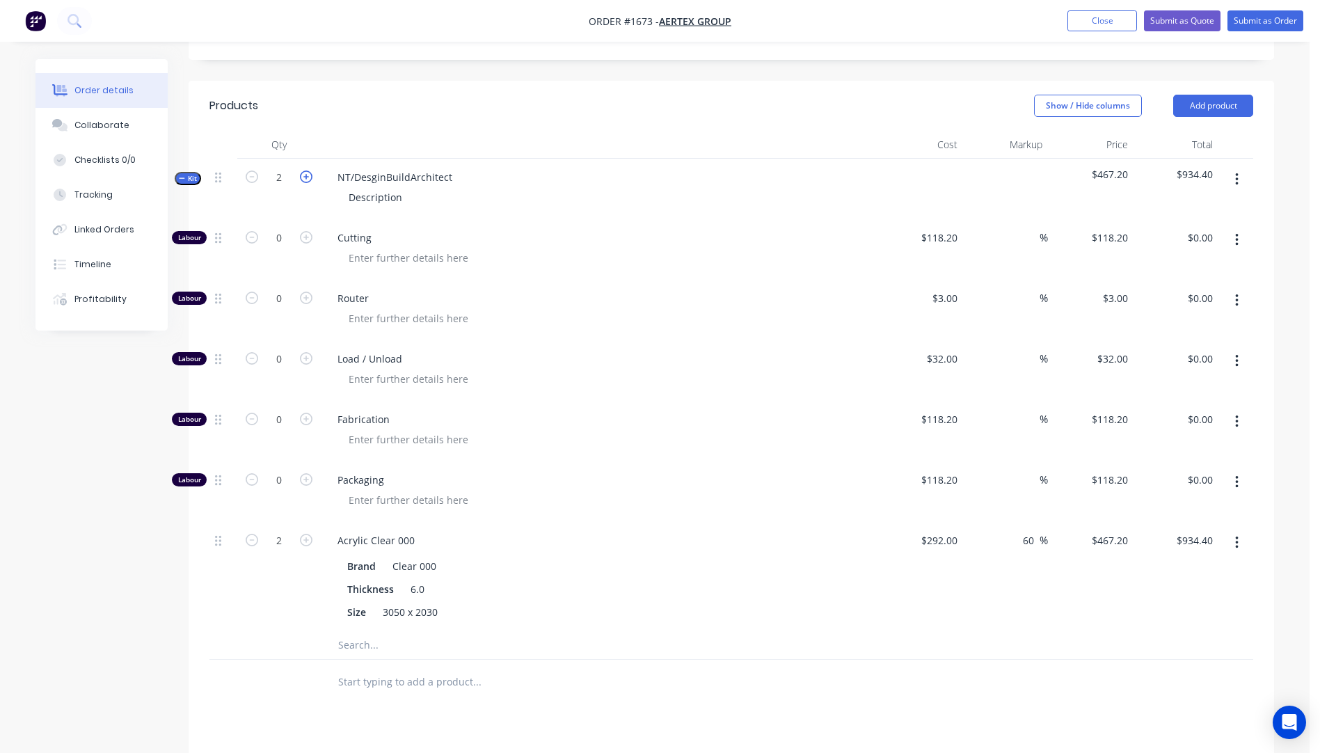
type input "3"
type input "$1,401.60"
click at [309, 170] on icon "button" at bounding box center [306, 176] width 13 height 13
type input "4"
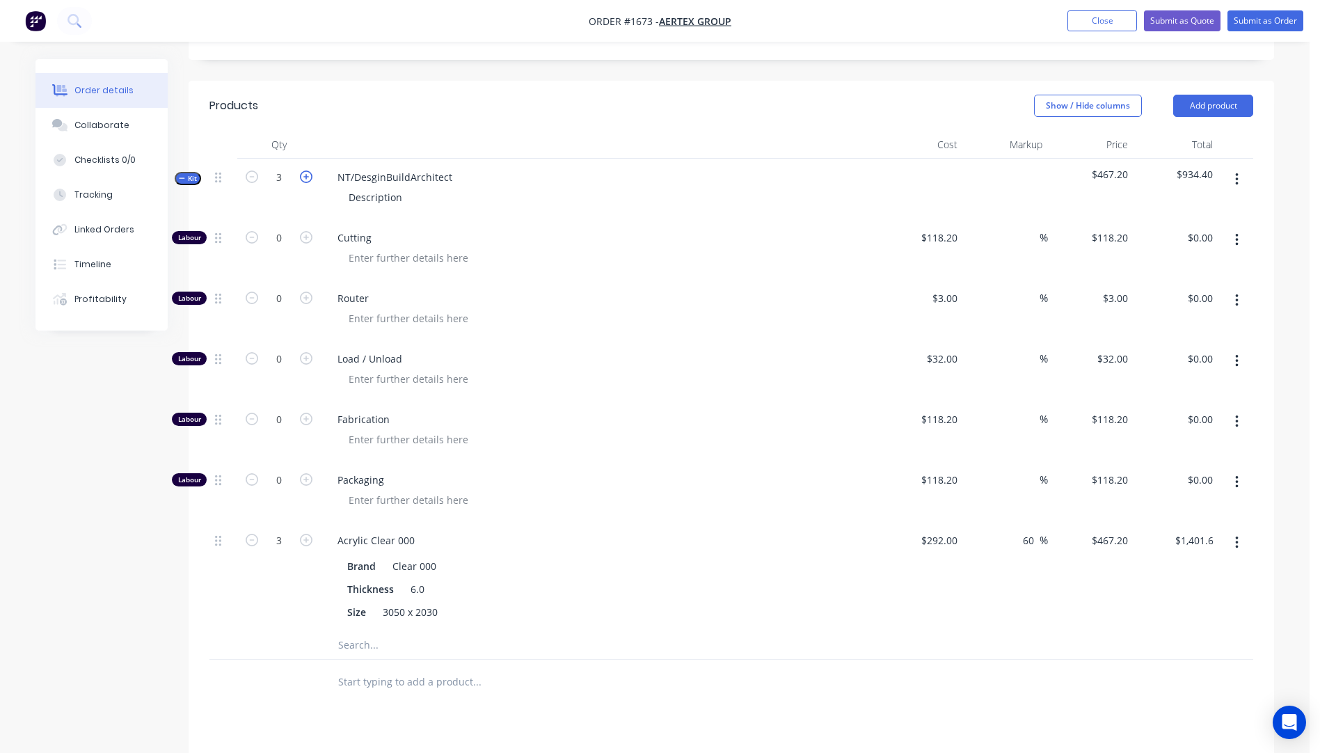
type input "4"
type input "$1,868.80"
click at [309, 170] on icon "button" at bounding box center [306, 176] width 13 height 13
type input "5"
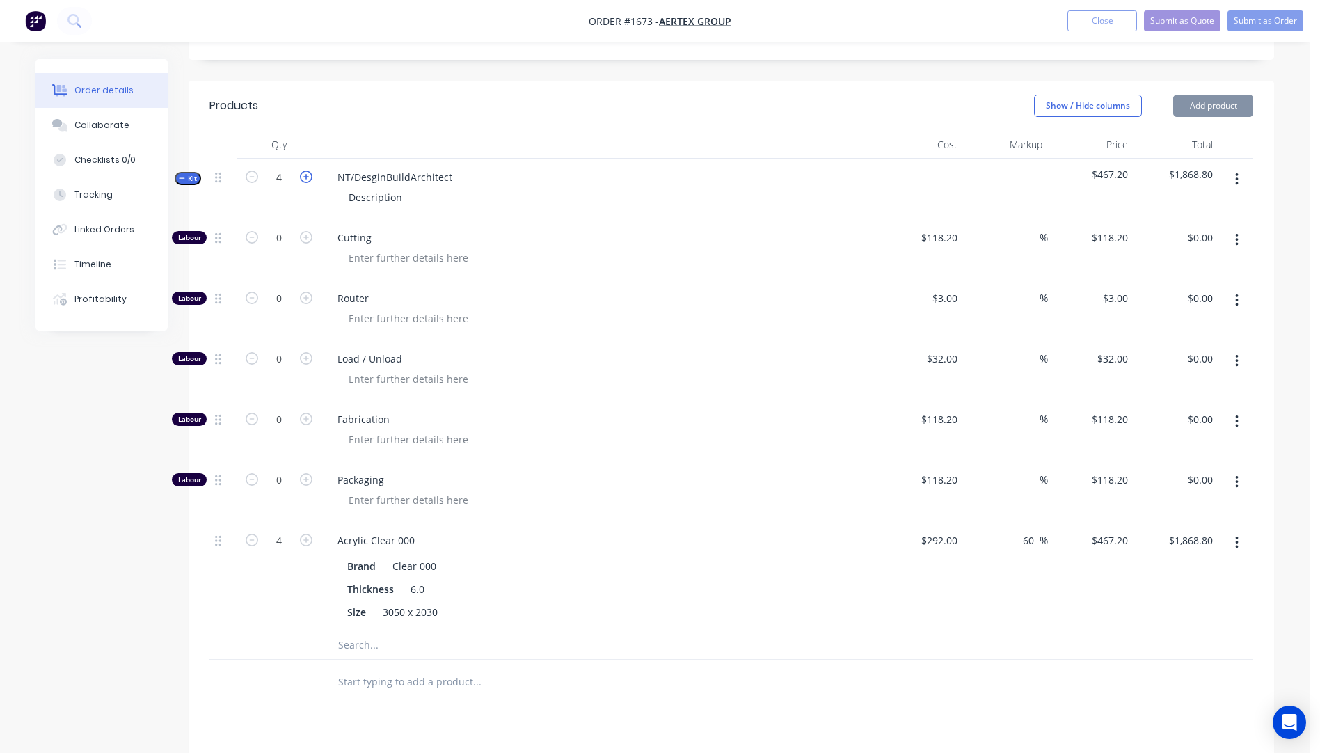
type input "$2,336.00"
click at [251, 170] on icon "button" at bounding box center [252, 176] width 13 height 13
type input "4"
type input "$1,868.80"
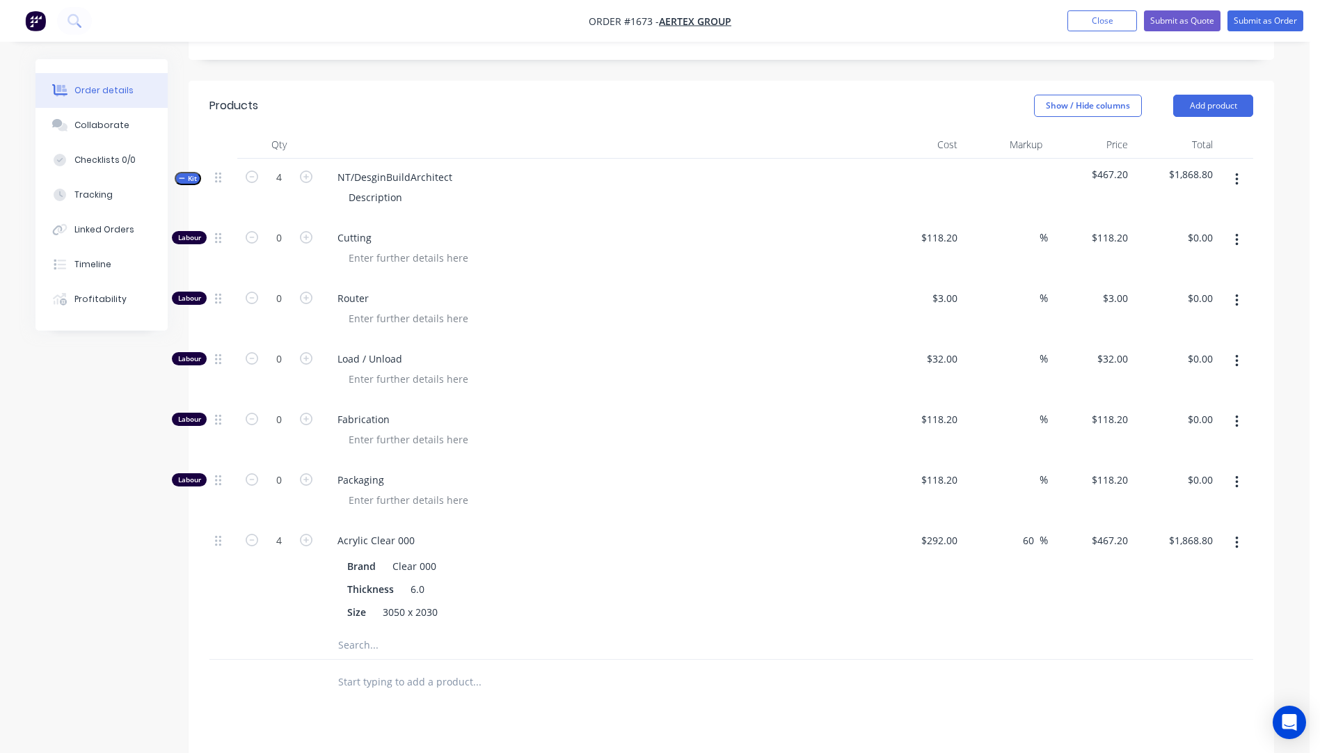
click at [598, 280] on div "Router" at bounding box center [599, 310] width 557 height 61
click at [367, 631] on input "text" at bounding box center [477, 645] width 278 height 28
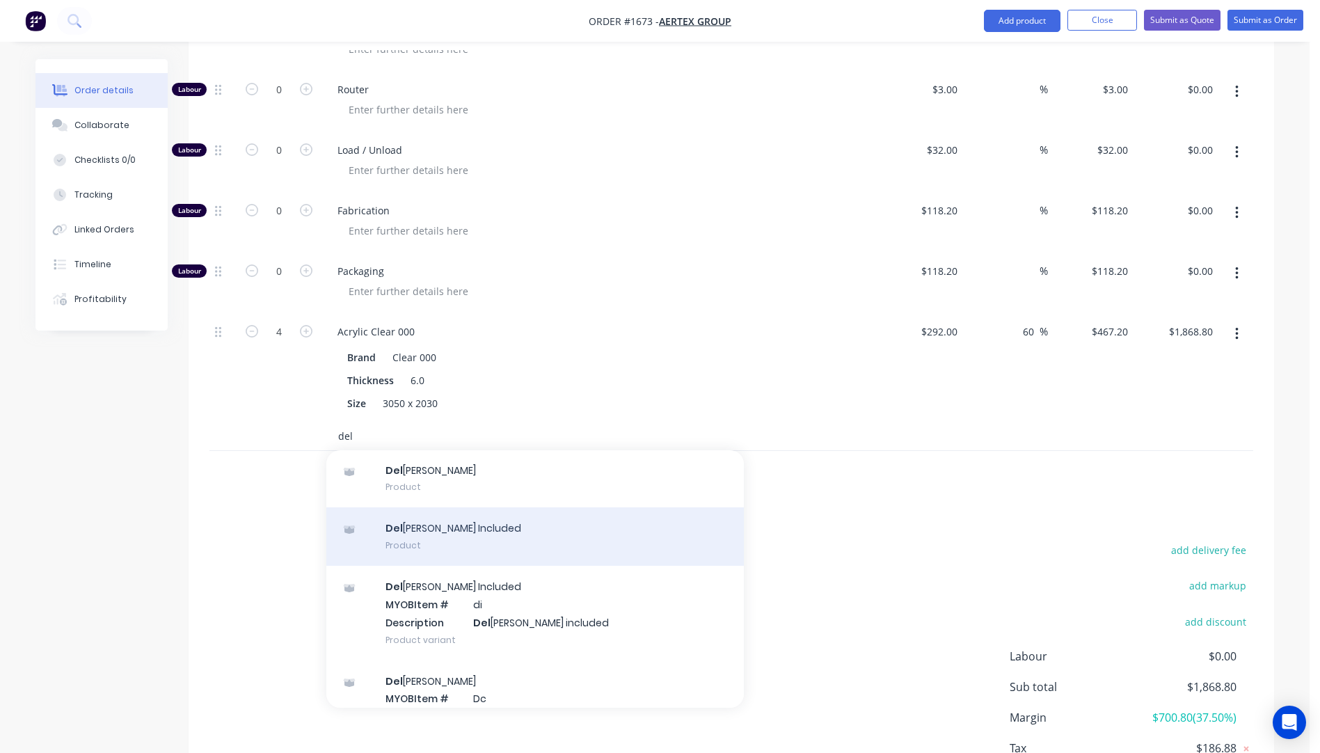
scroll to position [92, 0]
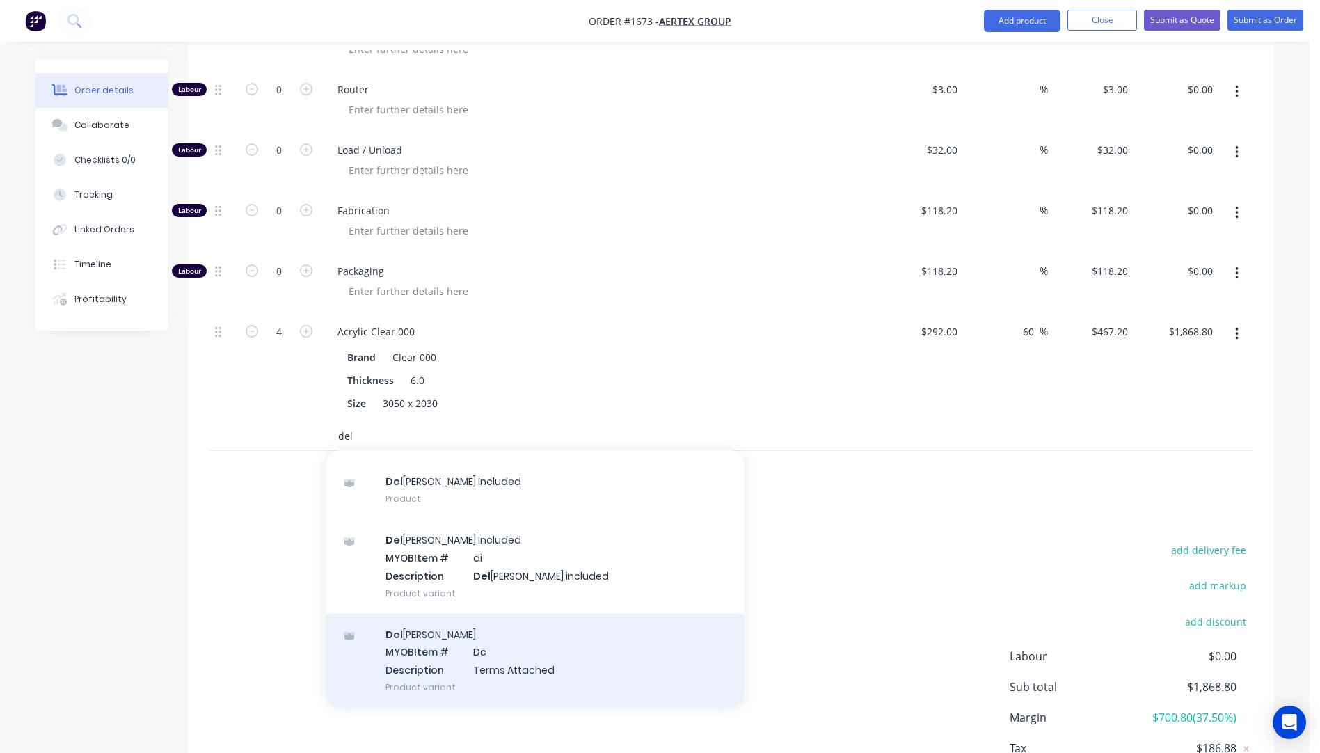
type input "del"
click at [441, 614] on div "Del [PERSON_NAME] MYOB Item # Dc Description Terms Attached Product variant" at bounding box center [535, 661] width 418 height 94
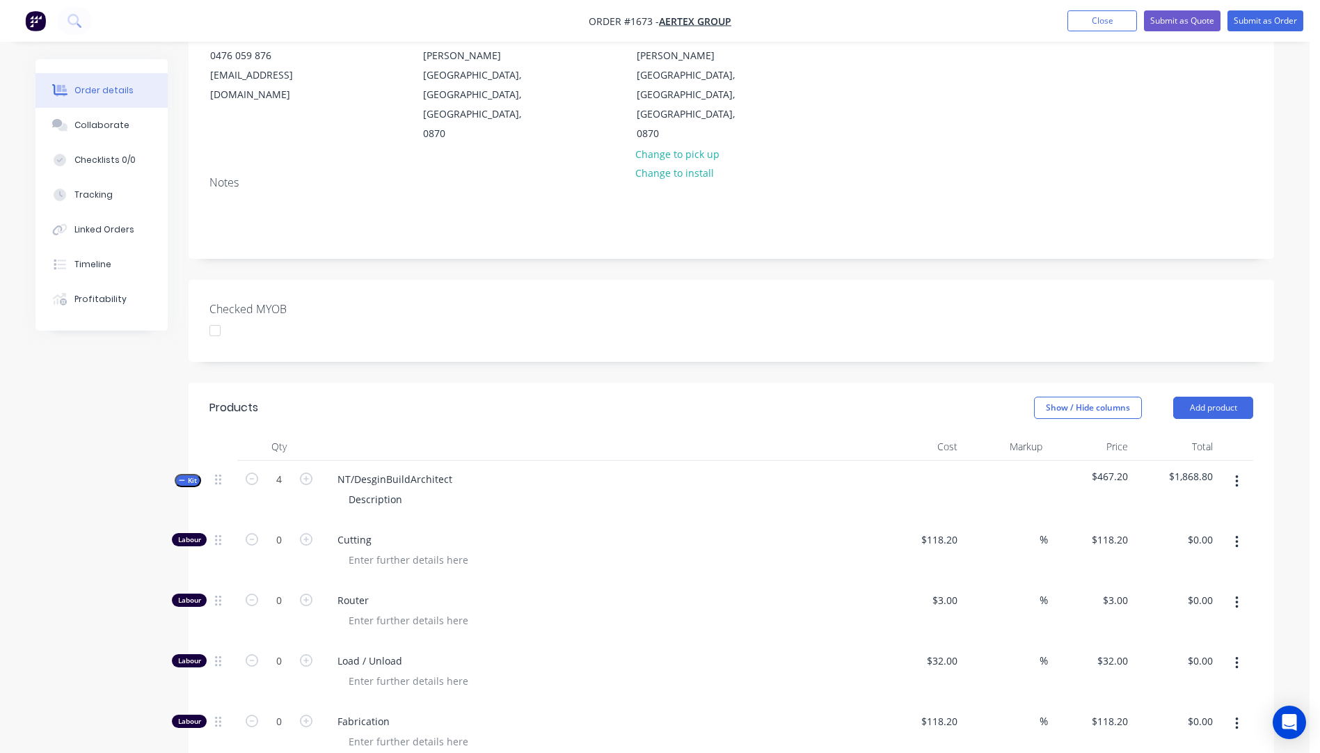
scroll to position [192, 0]
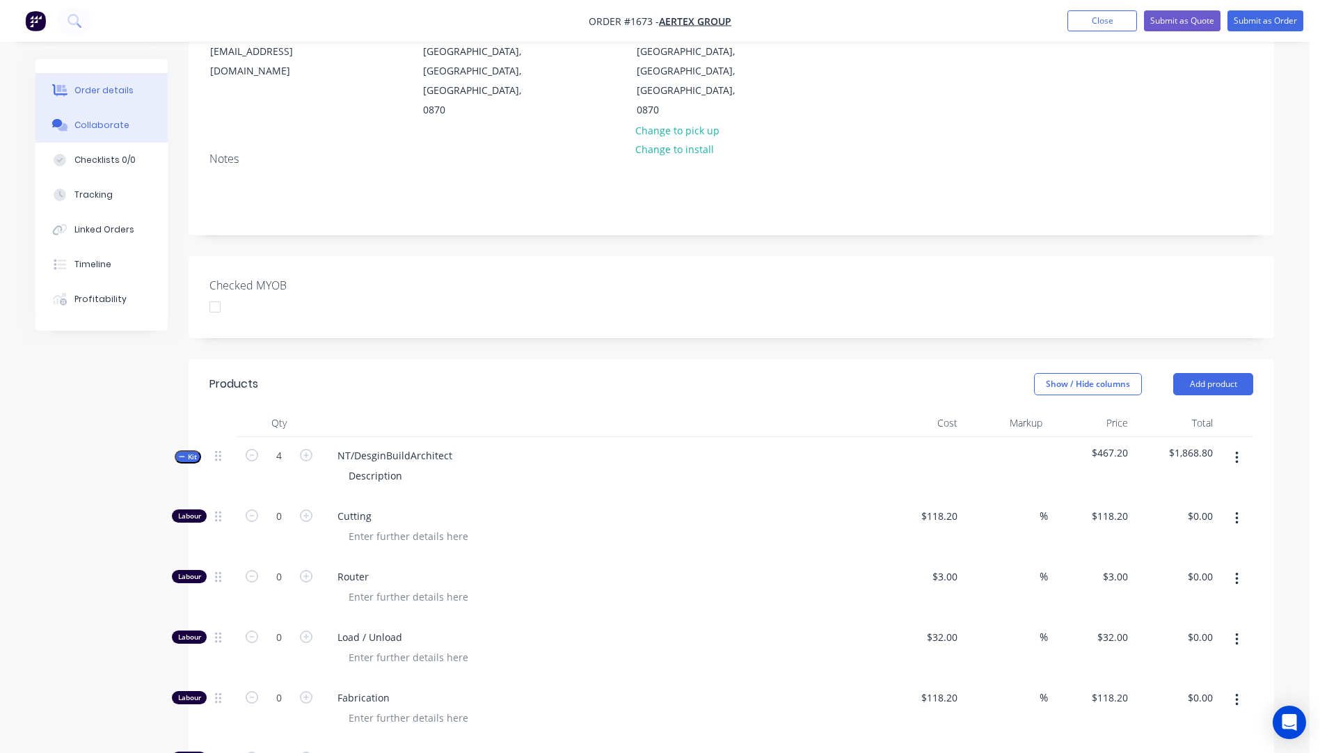
click at [113, 121] on div "Collaborate" at bounding box center [101, 125] width 55 height 13
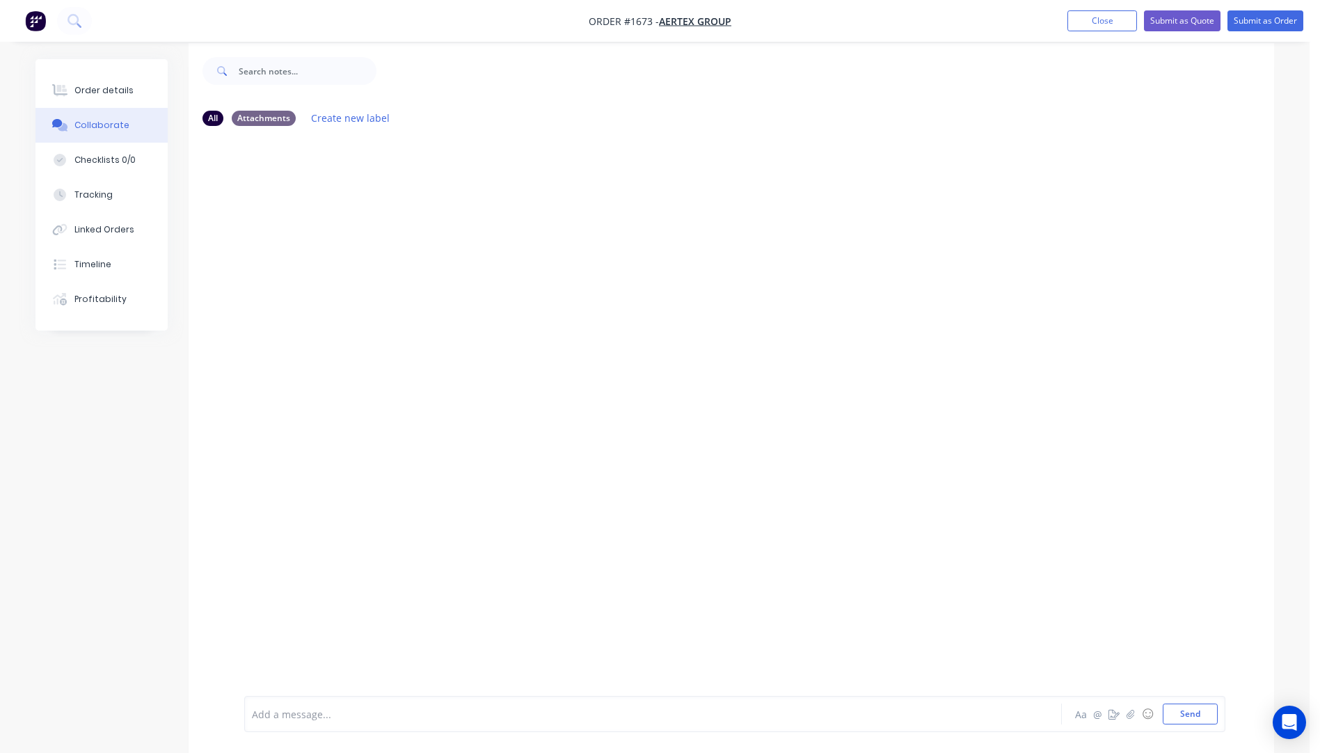
scroll to position [21, 0]
click at [270, 710] on div at bounding box center [615, 714] width 724 height 15
click at [1200, 720] on button "Send" at bounding box center [1190, 714] width 55 height 21
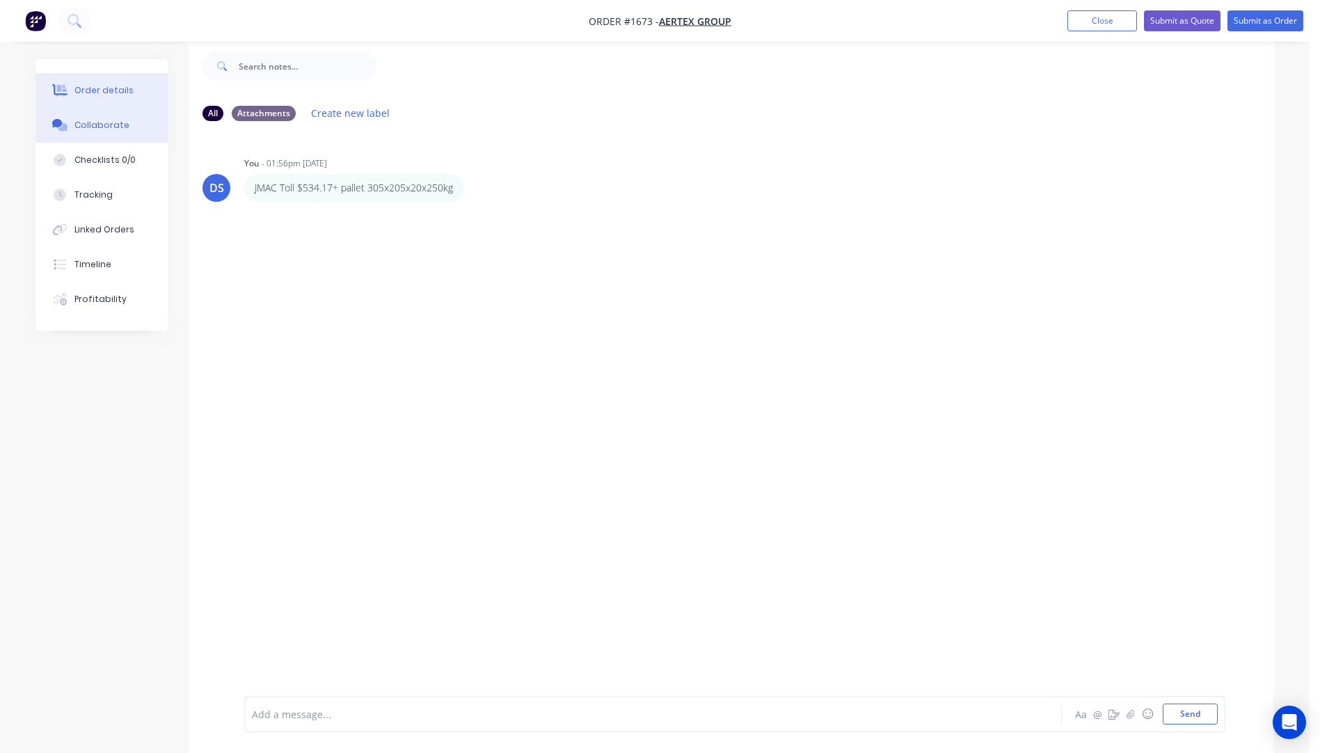
click at [111, 97] on button "Order details" at bounding box center [101, 90] width 132 height 35
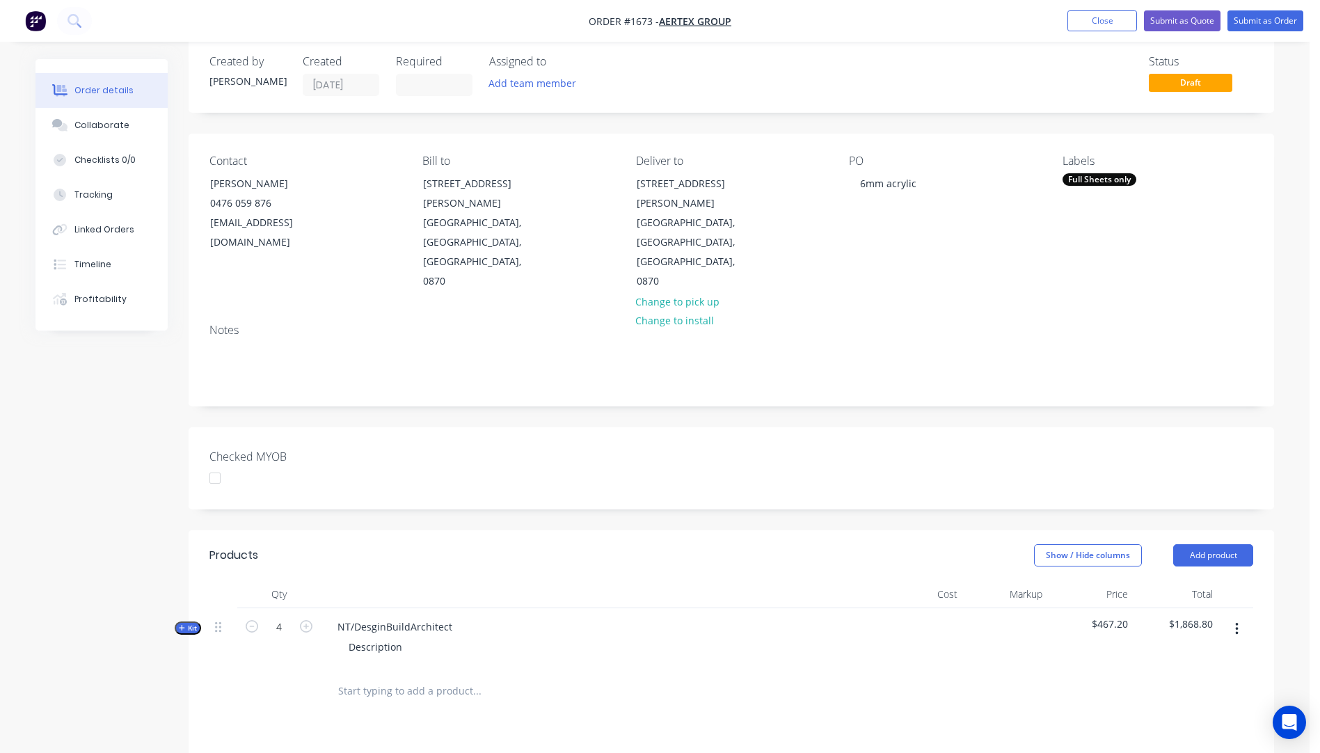
click at [181, 624] on icon "button" at bounding box center [182, 627] width 6 height 7
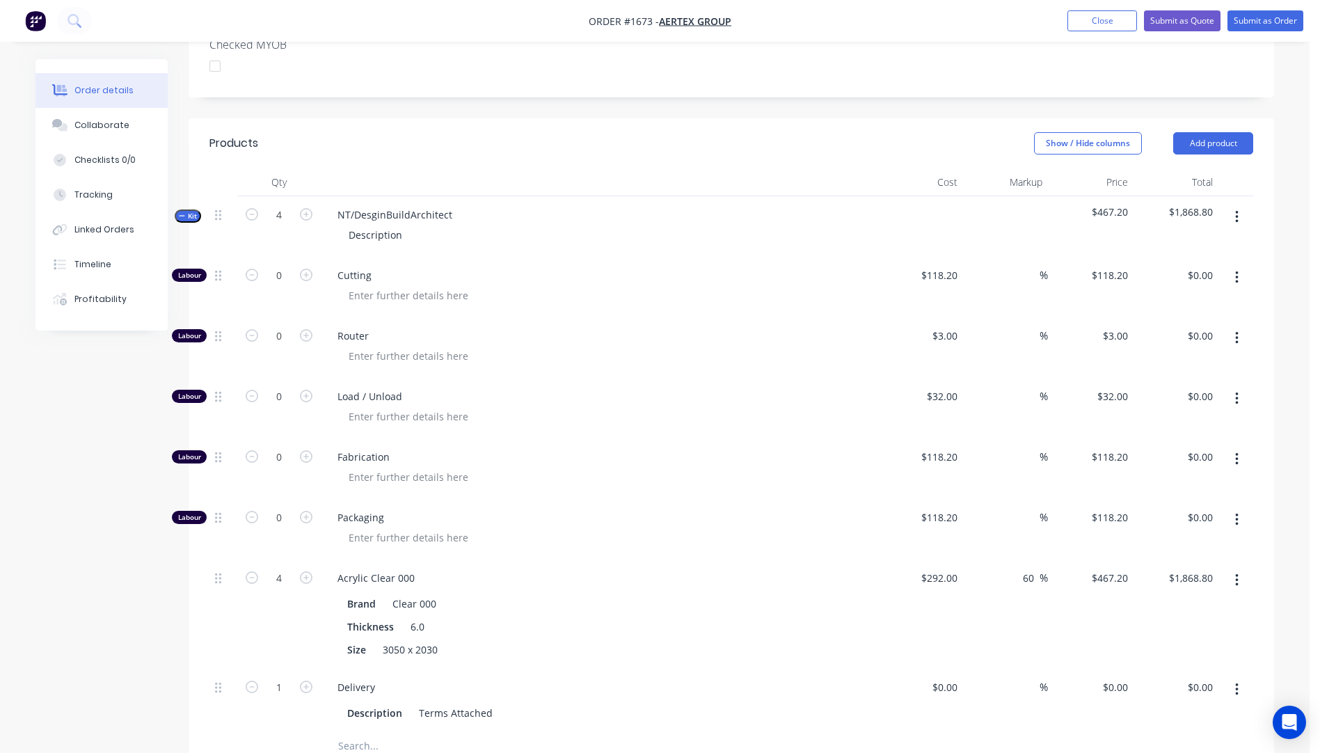
scroll to position [438, 0]
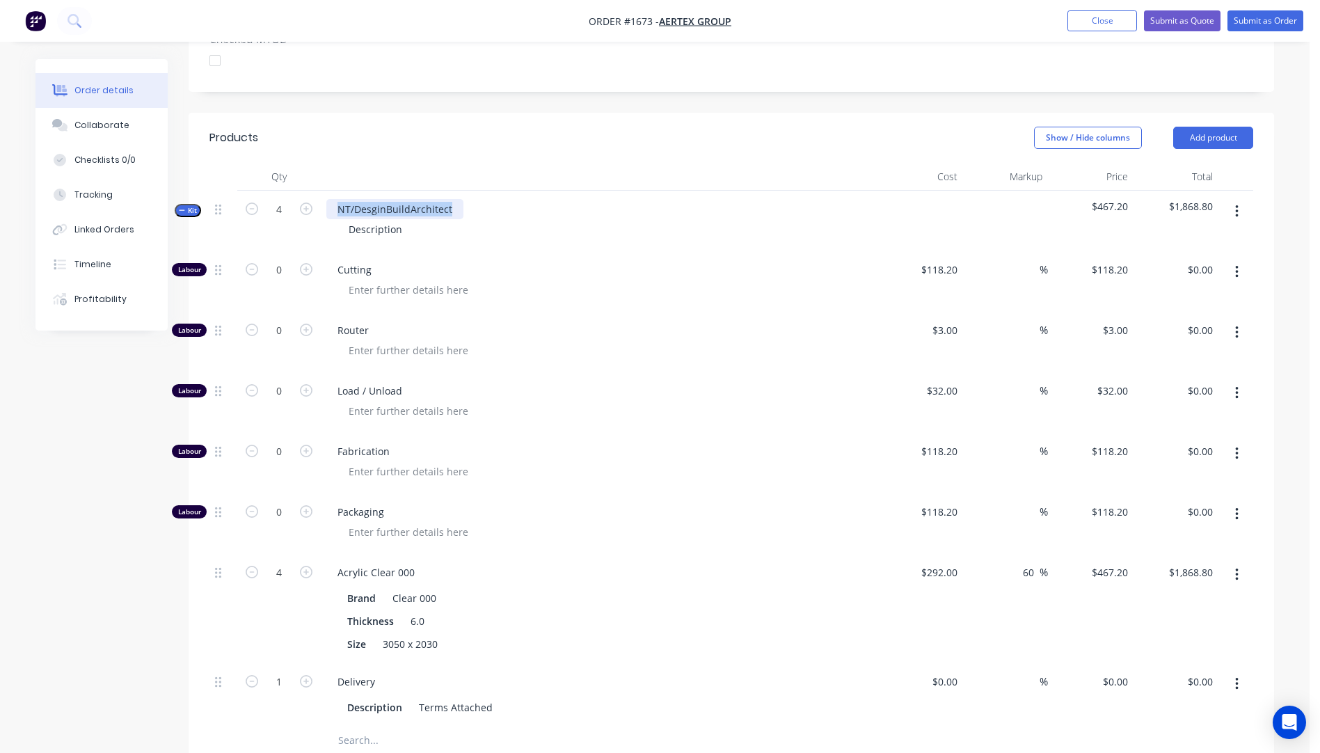
drag, startPoint x: 452, startPoint y: 148, endPoint x: 339, endPoint y: 154, distance: 113.6
click at [339, 199] on div "NT/DesginBuildArchitect" at bounding box center [394, 209] width 137 height 20
drag, startPoint x: 406, startPoint y: 173, endPoint x: 335, endPoint y: 175, distance: 71.0
click at [335, 219] on div "Description" at bounding box center [599, 229] width 546 height 20
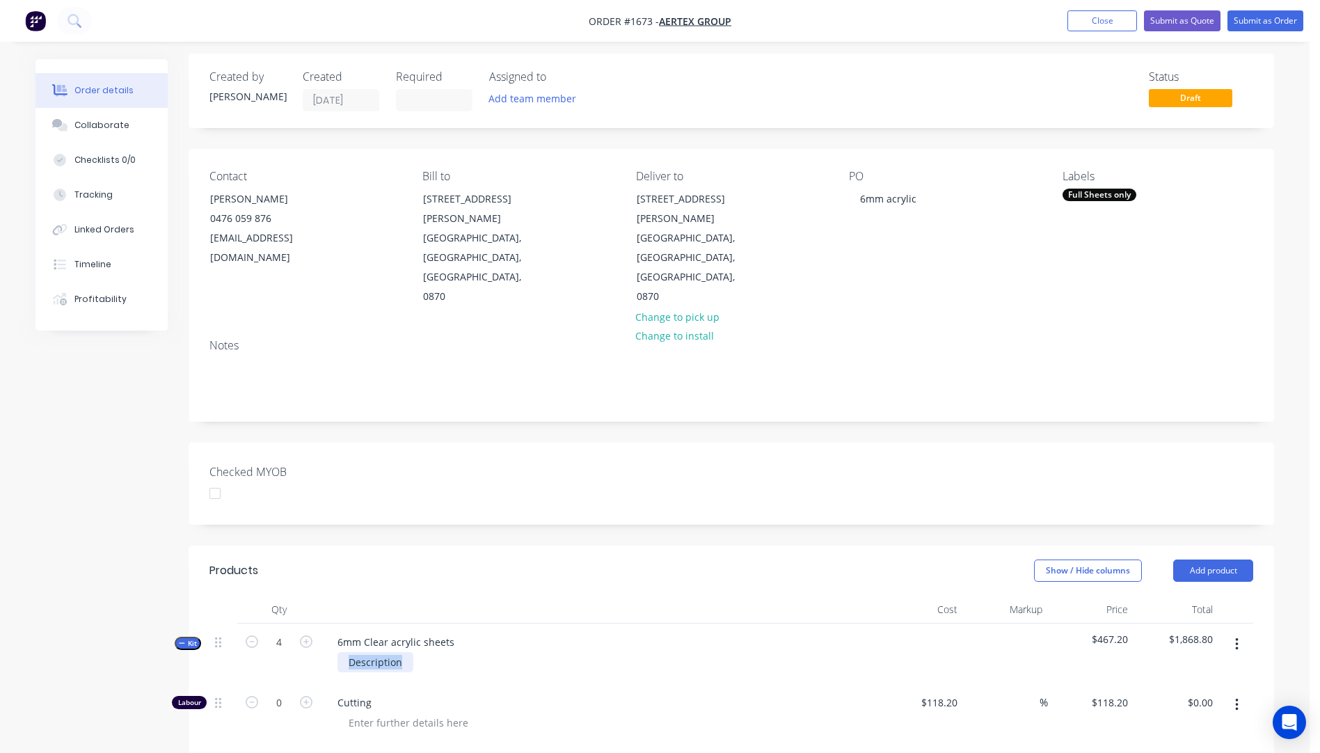
scroll to position [0, 0]
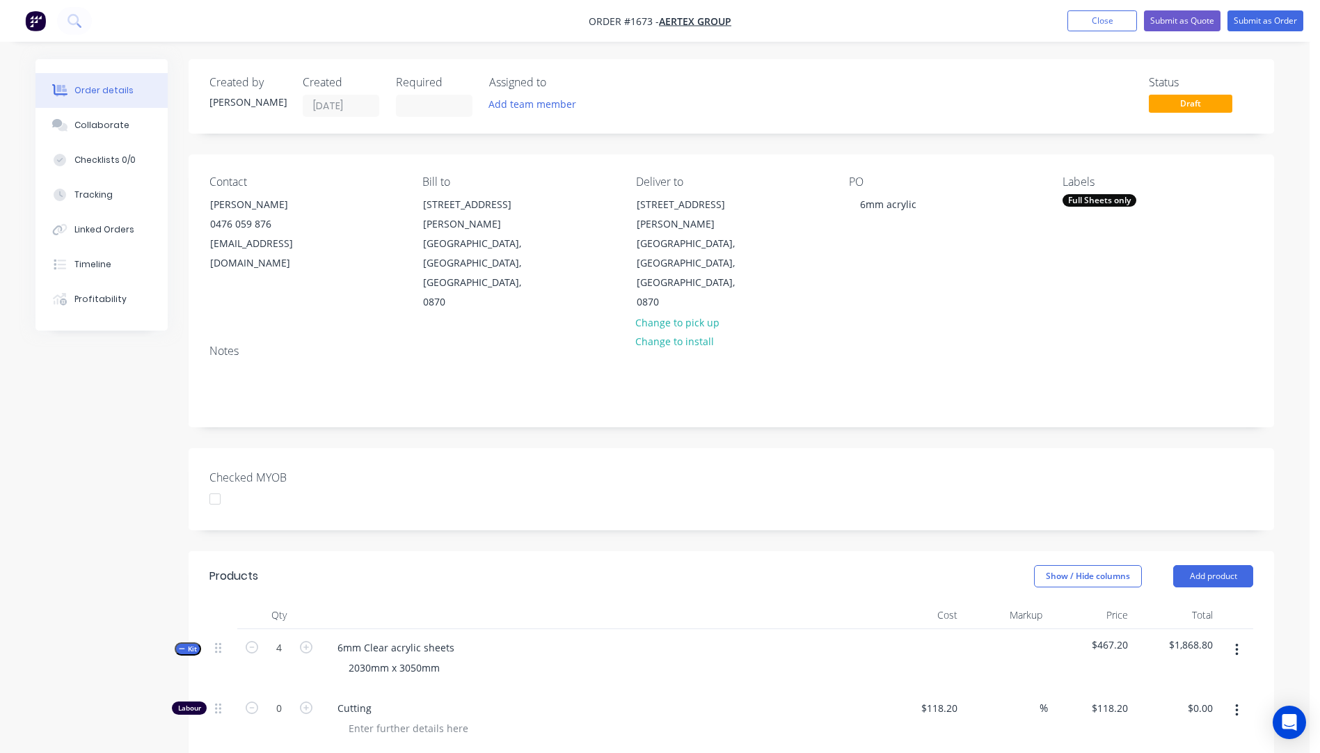
click at [598, 658] on div "2030mm x 3050mm" at bounding box center [599, 668] width 546 height 20
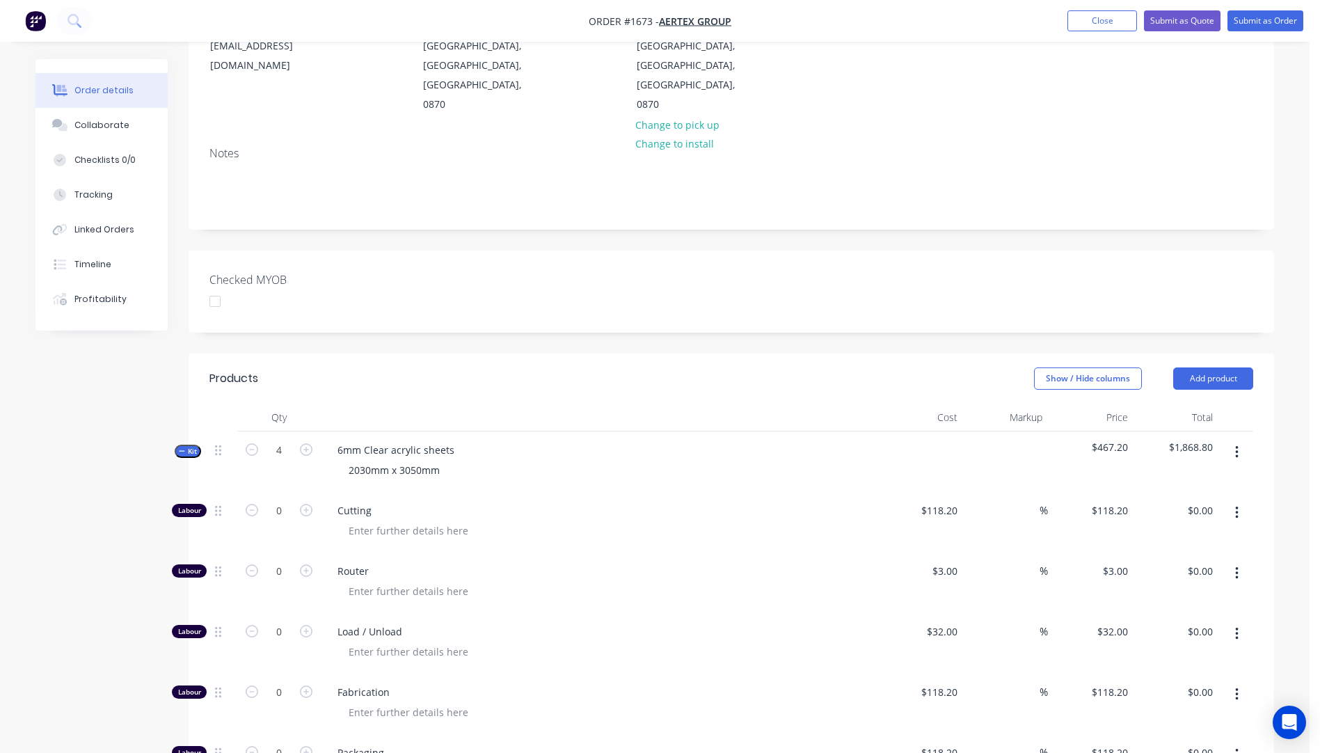
scroll to position [278, 0]
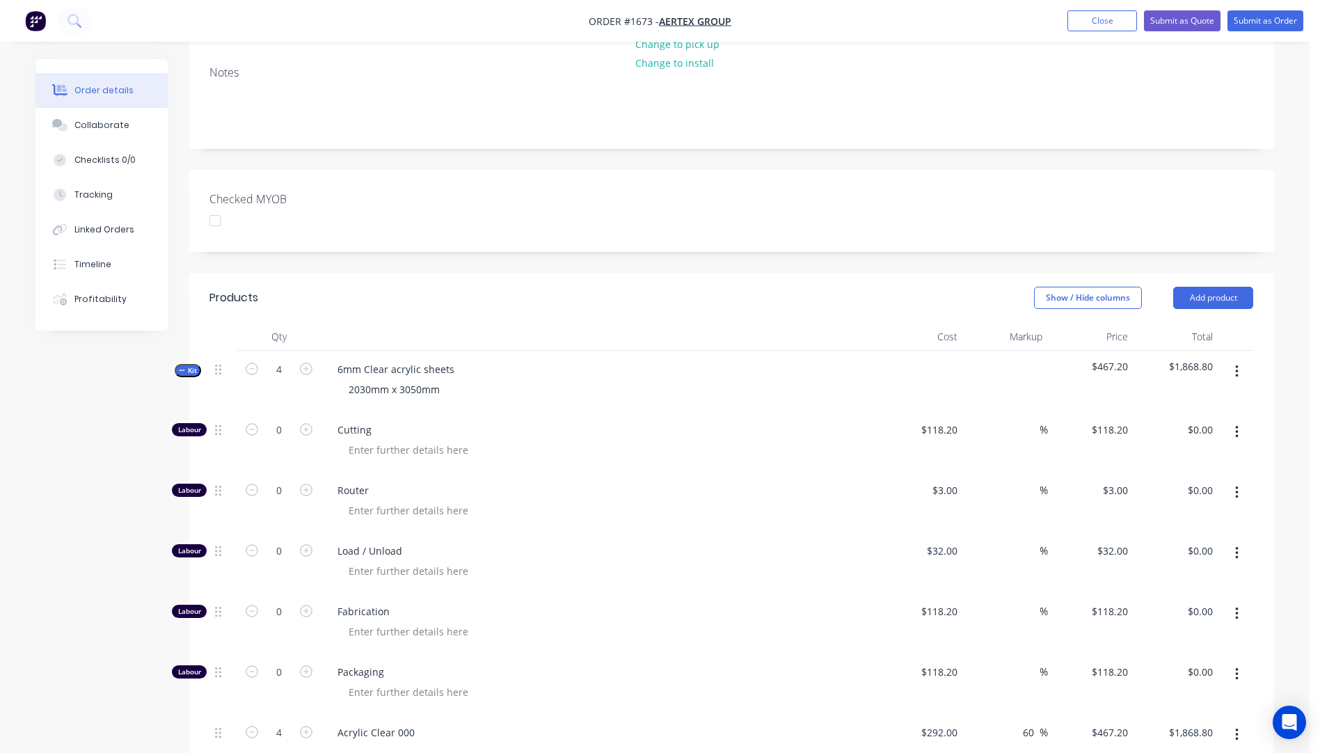
click at [1240, 420] on button "button" at bounding box center [1237, 432] width 33 height 25
drag, startPoint x: 1160, startPoint y: 471, endPoint x: 1168, endPoint y: 461, distance: 12.8
click at [1166, 514] on div "Delete" at bounding box center [1187, 524] width 107 height 20
click at [1236, 424] on icon "button" at bounding box center [1236, 431] width 3 height 15
drag, startPoint x: 1179, startPoint y: 466, endPoint x: 1190, endPoint y: 452, distance: 17.3
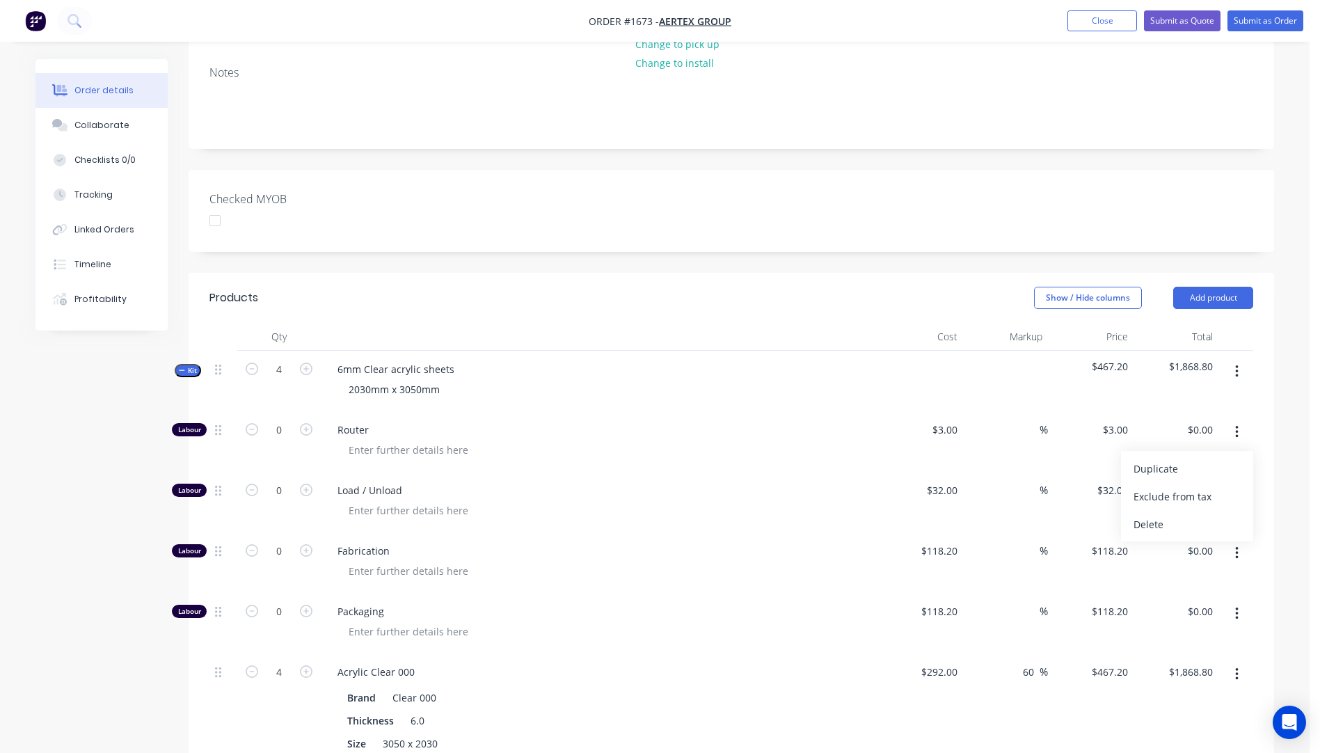
click at [1180, 514] on div "Delete" at bounding box center [1187, 524] width 107 height 20
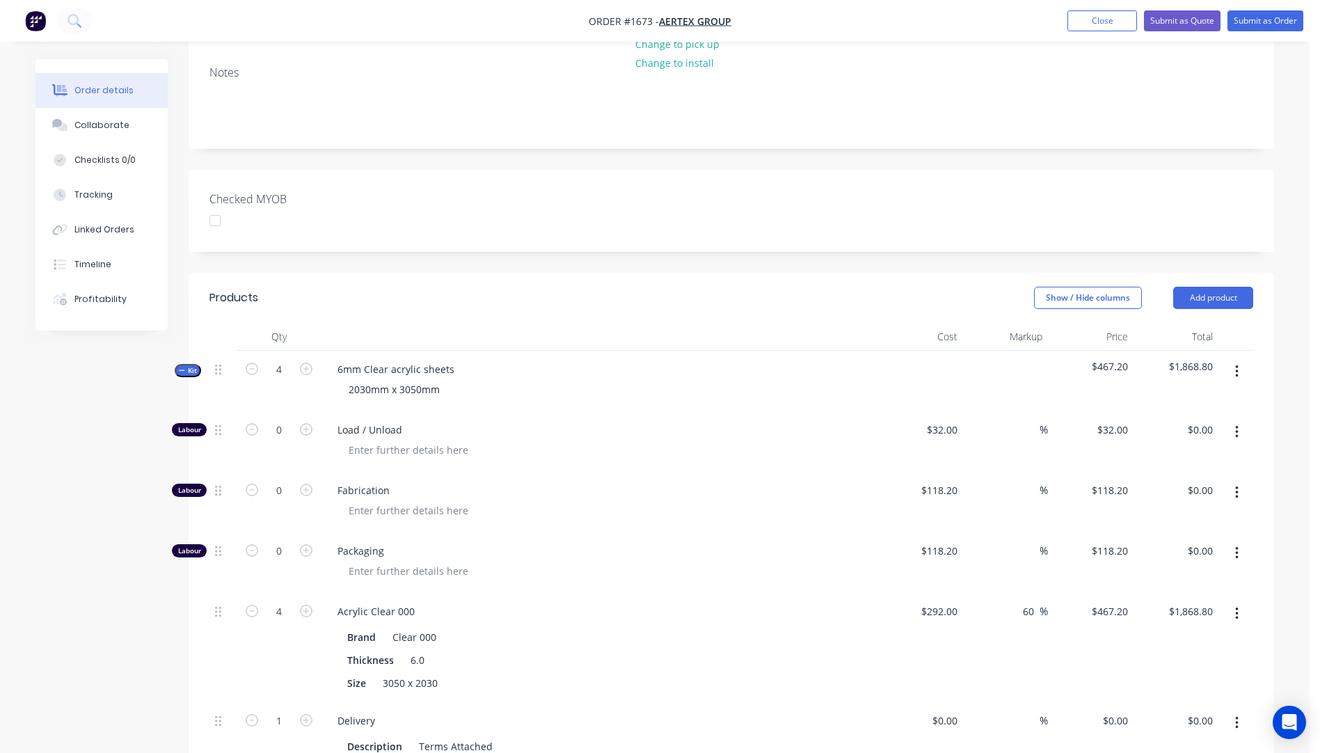
click at [1241, 420] on button "button" at bounding box center [1237, 432] width 33 height 25
click at [1177, 514] on div "Delete" at bounding box center [1187, 524] width 107 height 20
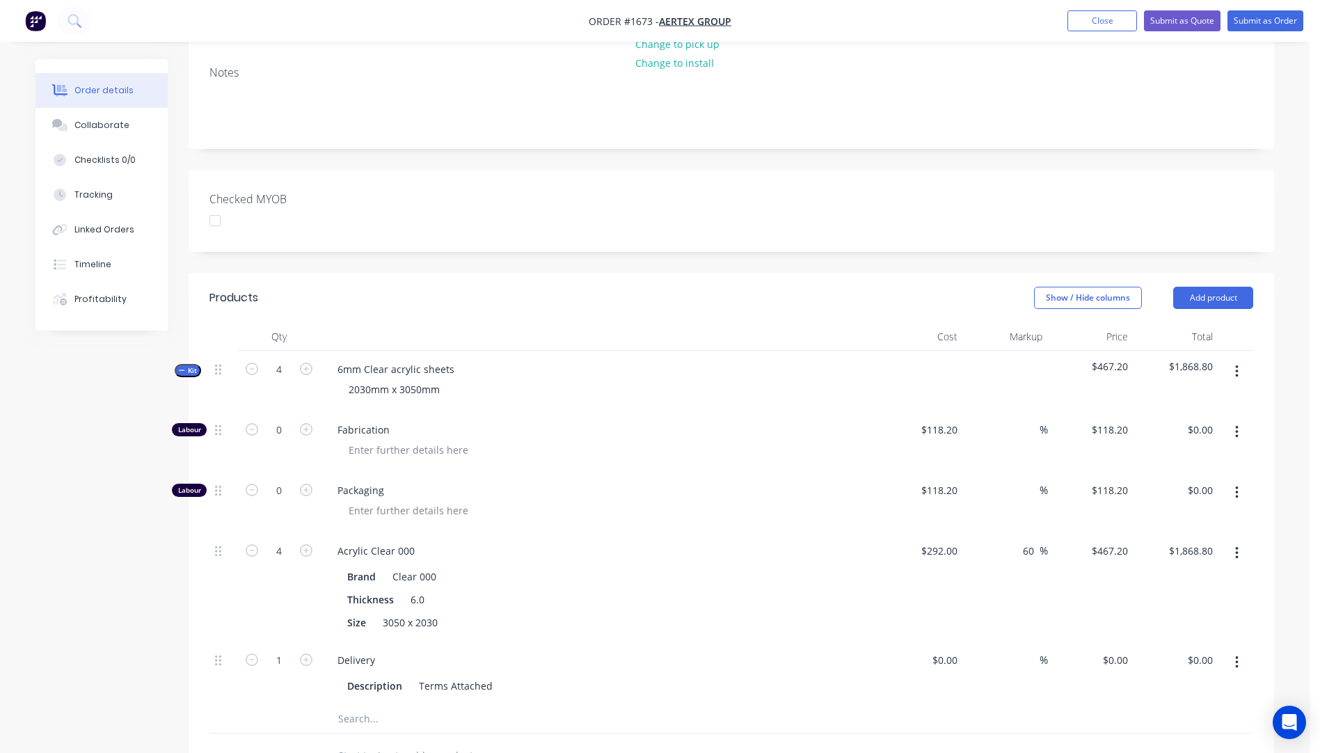
click at [1240, 420] on button "button" at bounding box center [1237, 432] width 33 height 25
click at [1181, 514] on div "Delete" at bounding box center [1187, 524] width 107 height 20
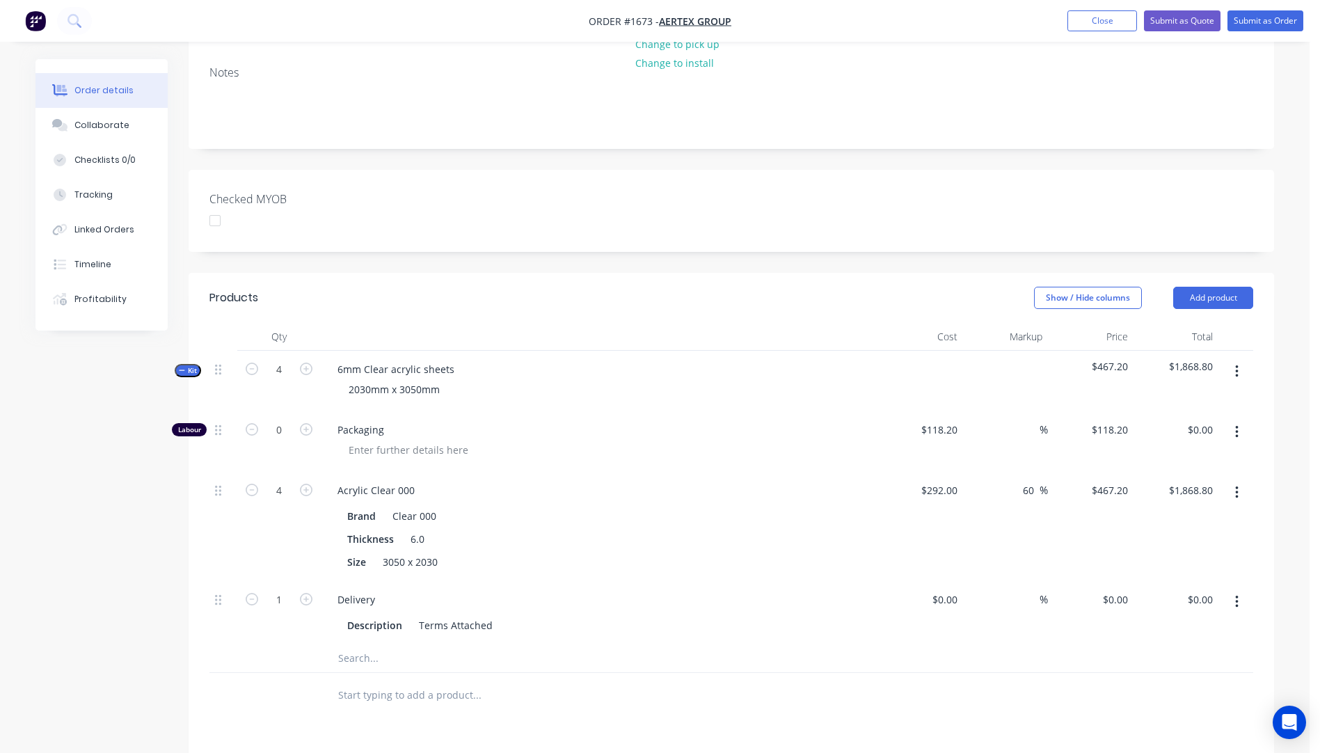
click at [1242, 420] on button "button" at bounding box center [1237, 432] width 33 height 25
click at [1168, 514] on div "Delete" at bounding box center [1187, 524] width 107 height 20
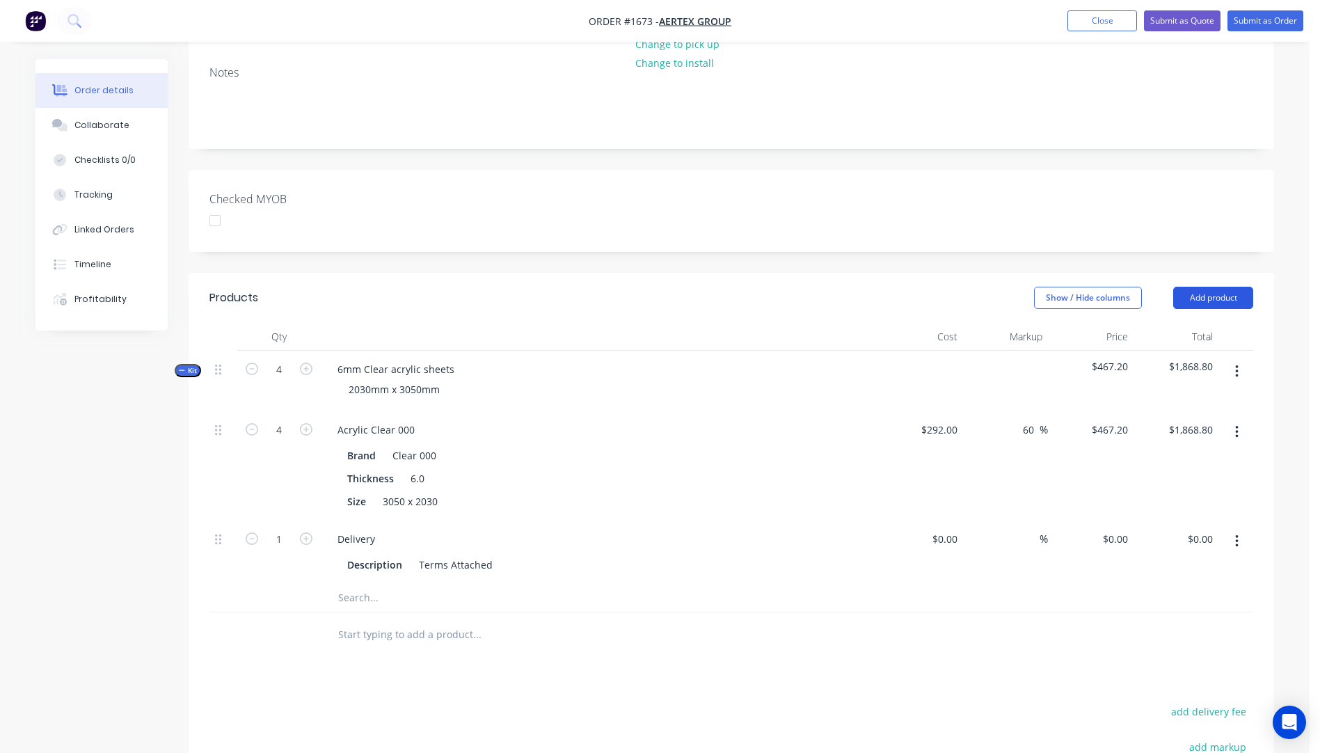
click at [1199, 287] on button "Add product" at bounding box center [1213, 298] width 80 height 22
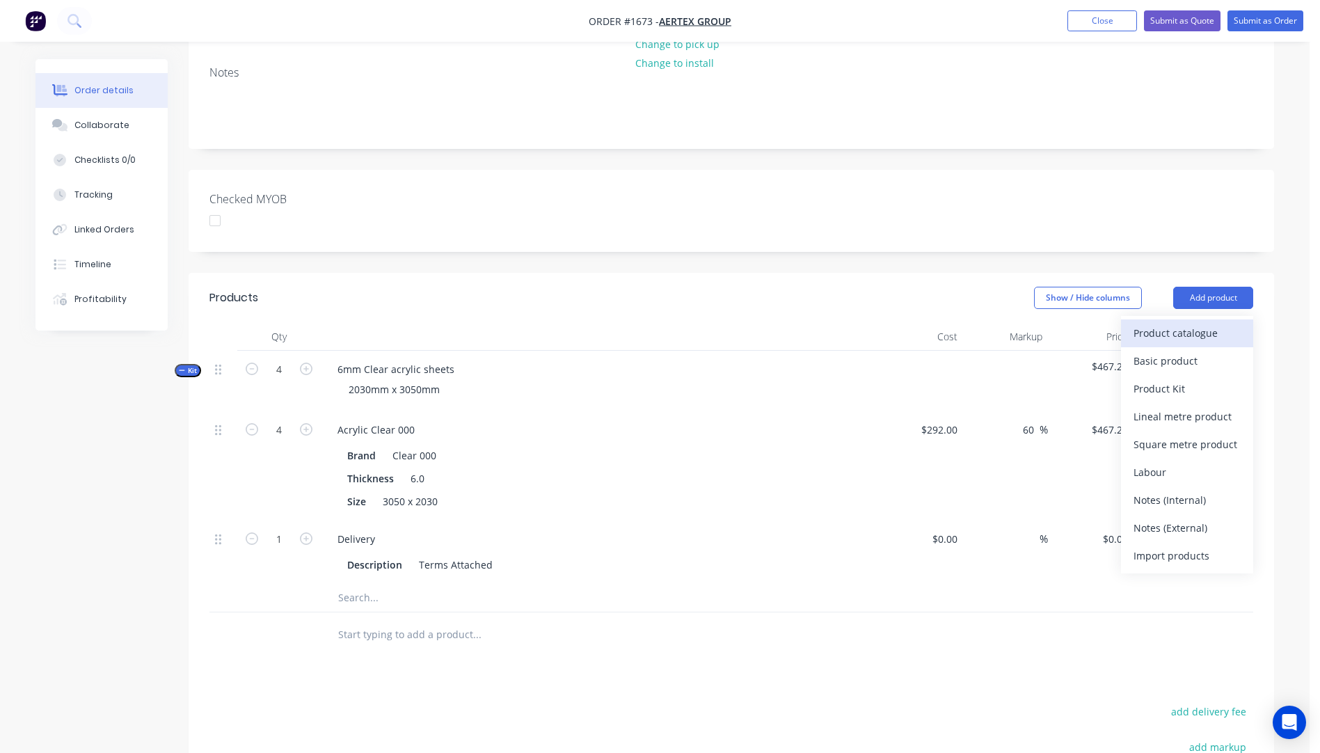
click at [1180, 323] on div "Product catalogue" at bounding box center [1187, 333] width 107 height 20
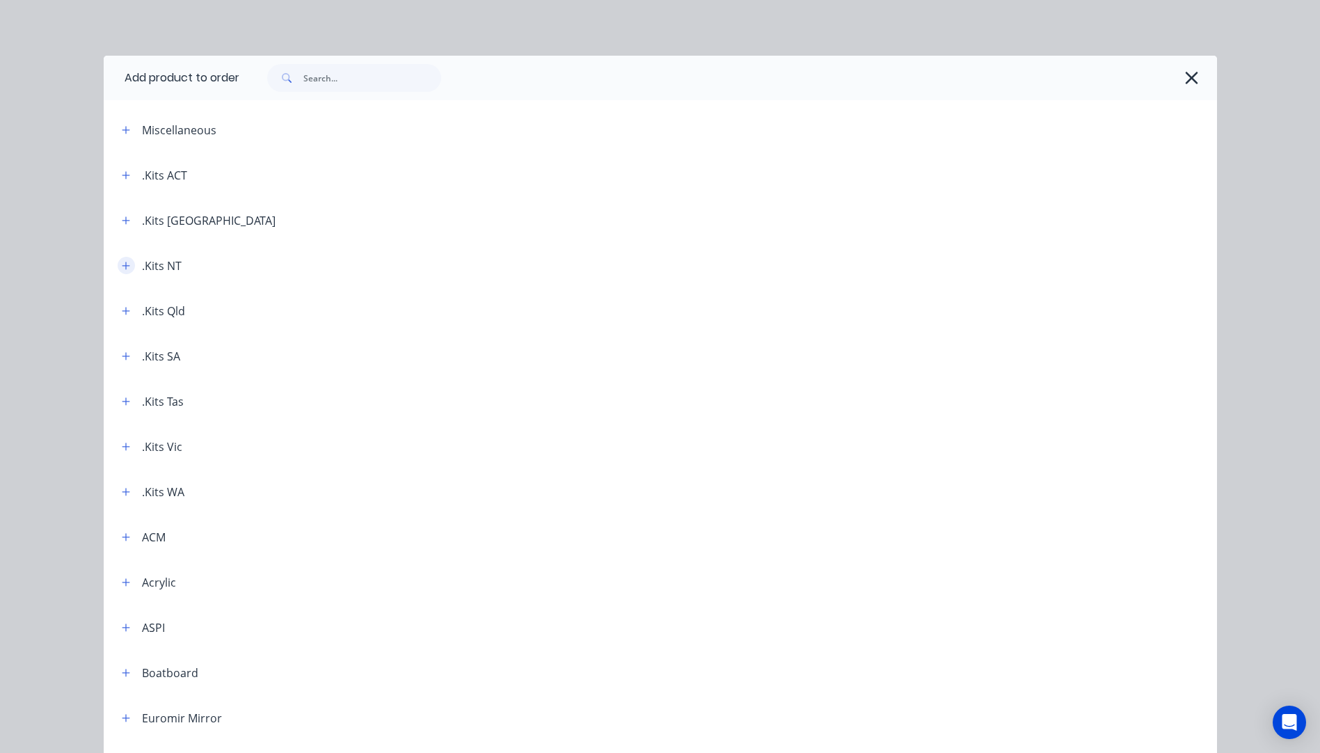
click at [122, 267] on icon "button" at bounding box center [126, 266] width 8 height 8
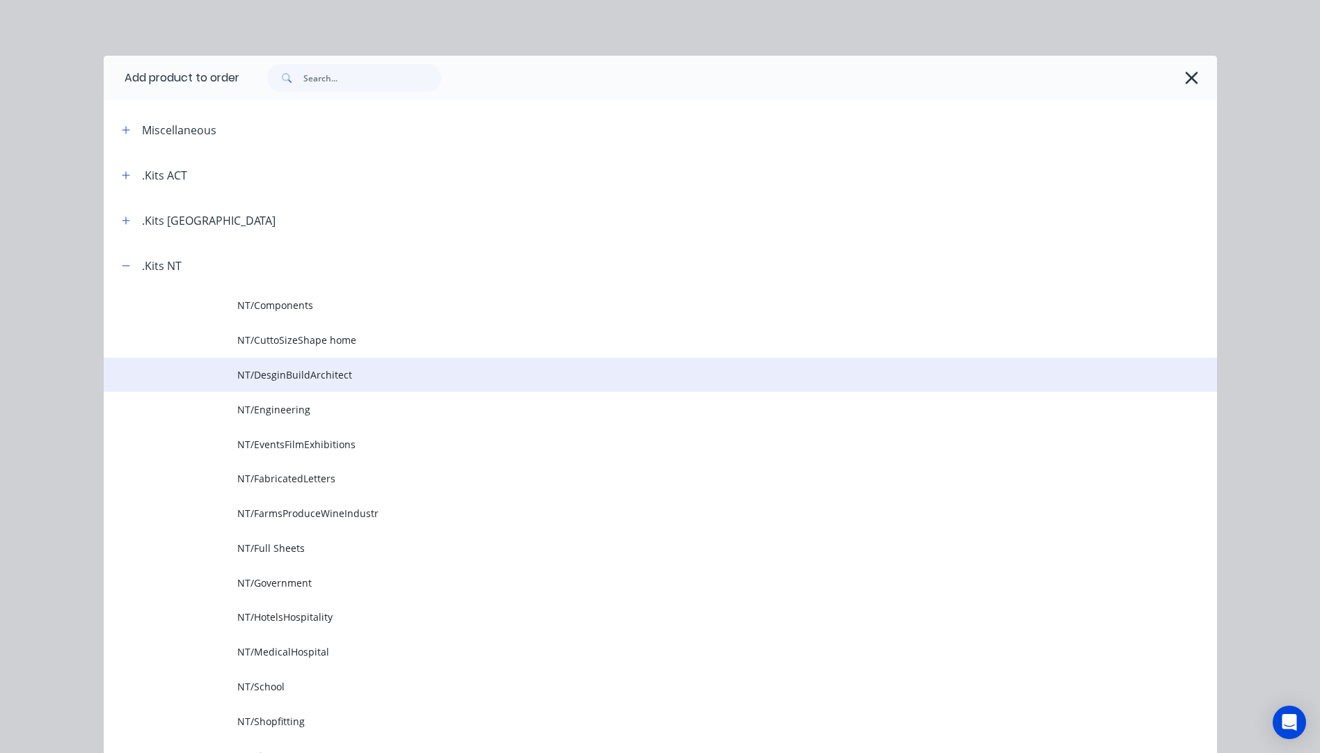
click at [299, 381] on span "NT/DesginBuildArchitect" at bounding box center [629, 374] width 784 height 15
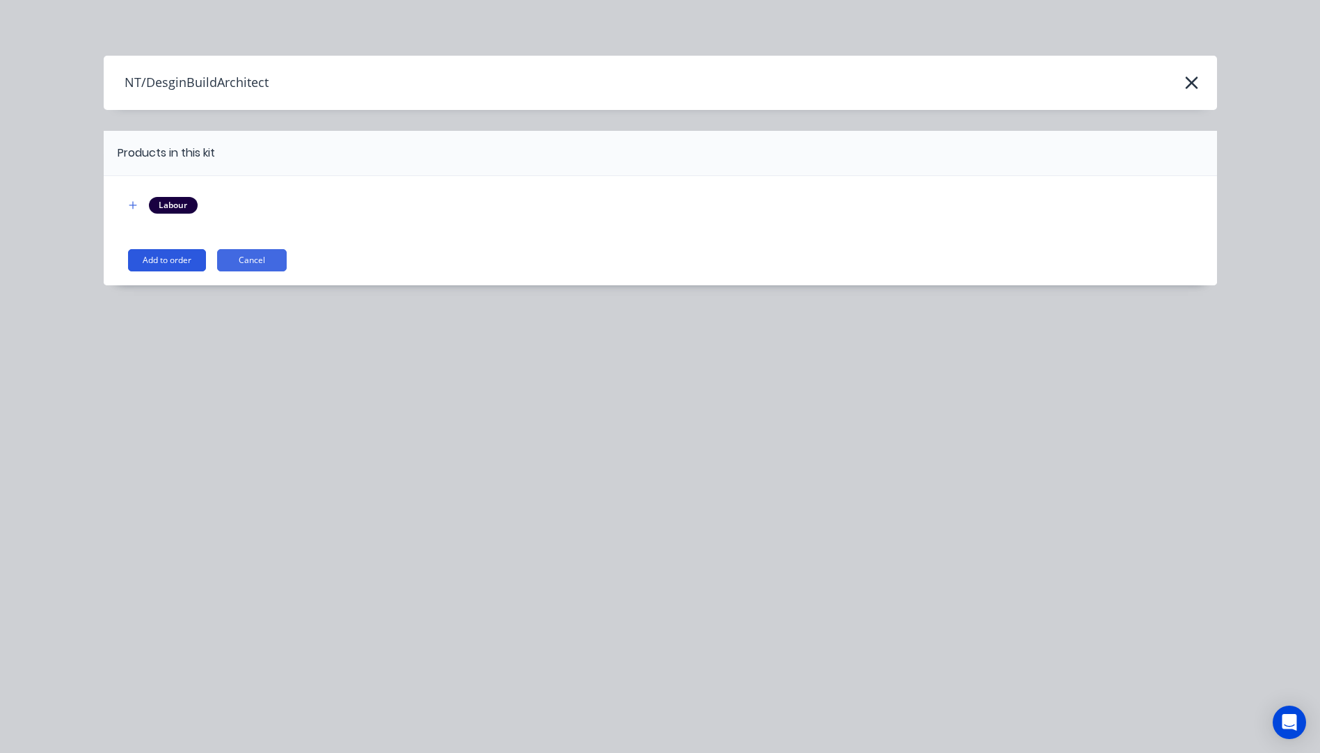
click at [184, 262] on button "Add to order" at bounding box center [167, 260] width 78 height 22
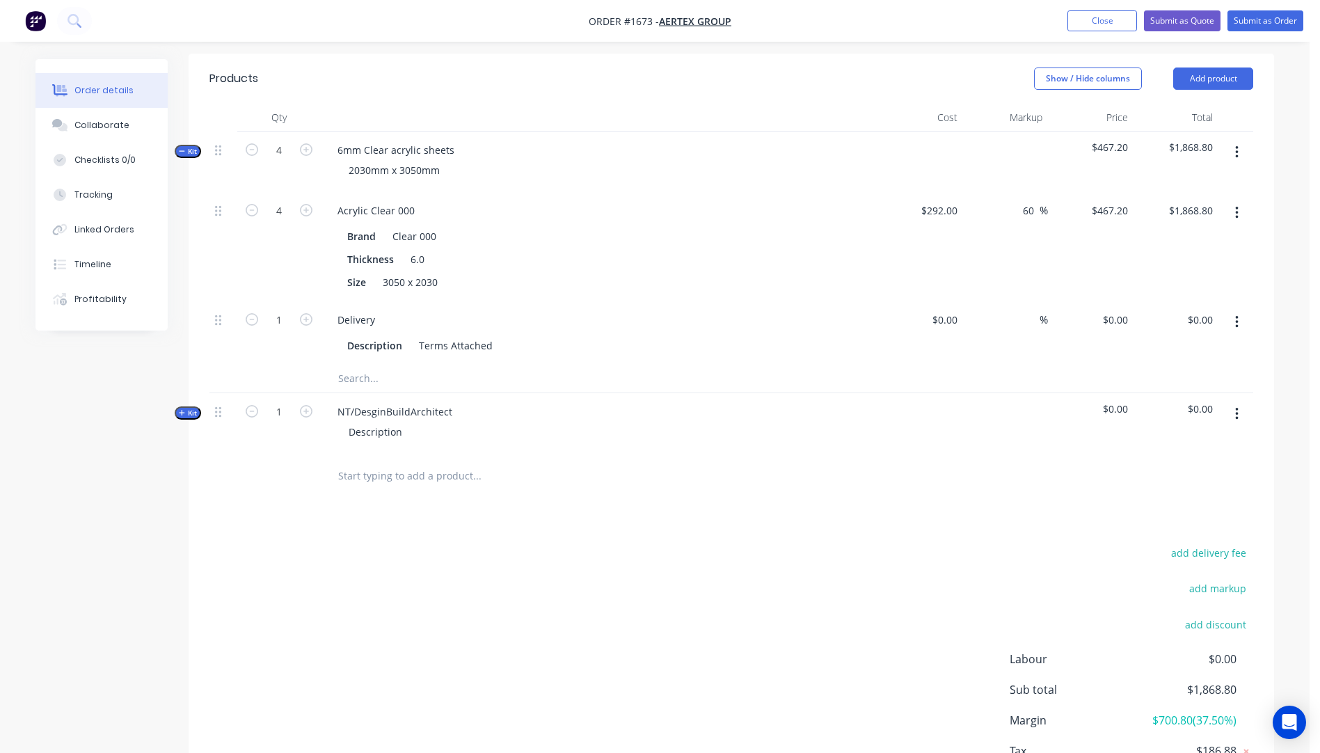
scroll to position [540, 0]
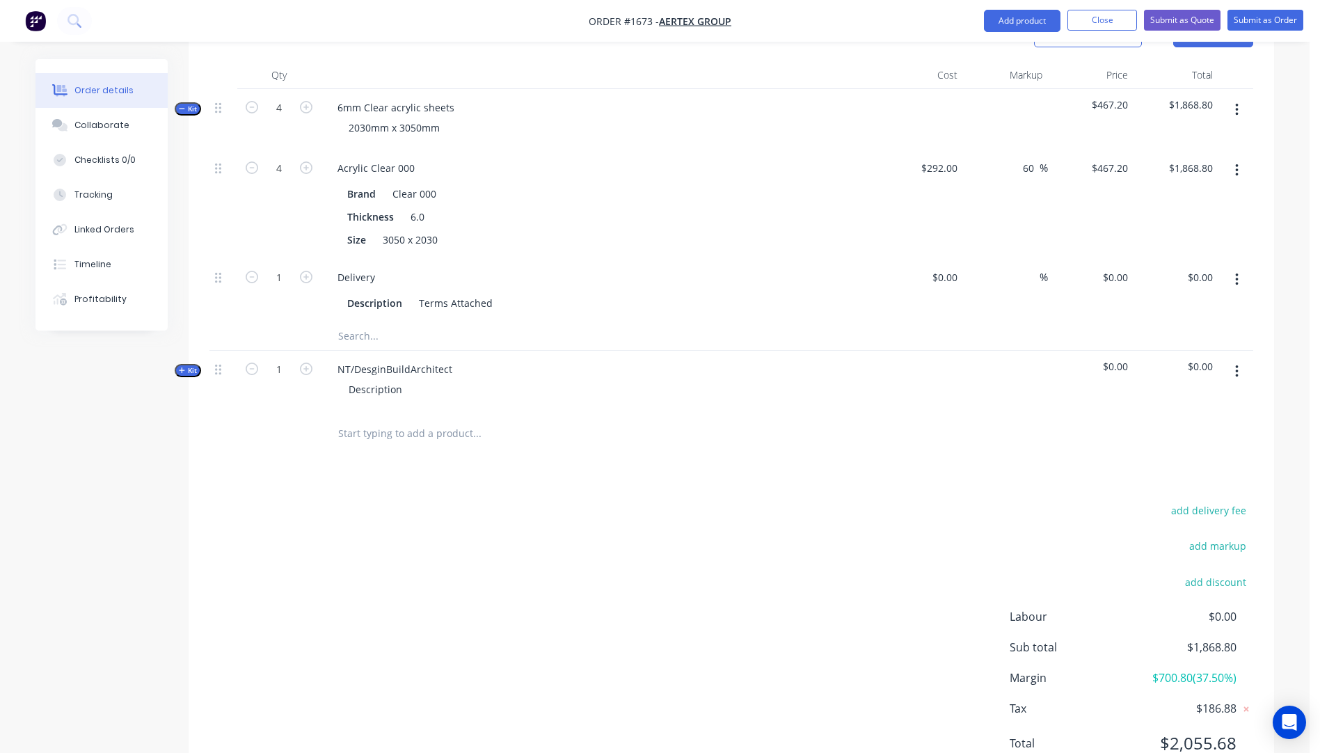
click at [179, 367] on icon "button" at bounding box center [182, 370] width 6 height 7
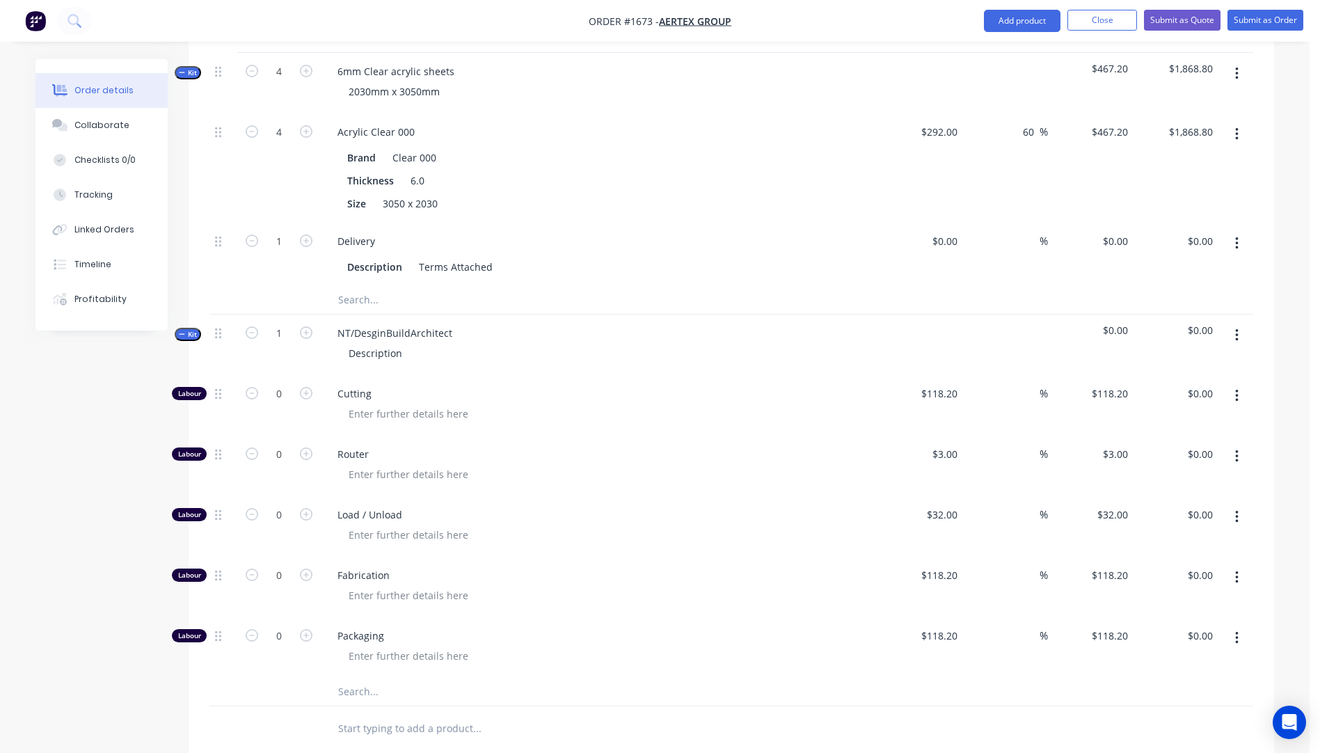
scroll to position [610, 0]
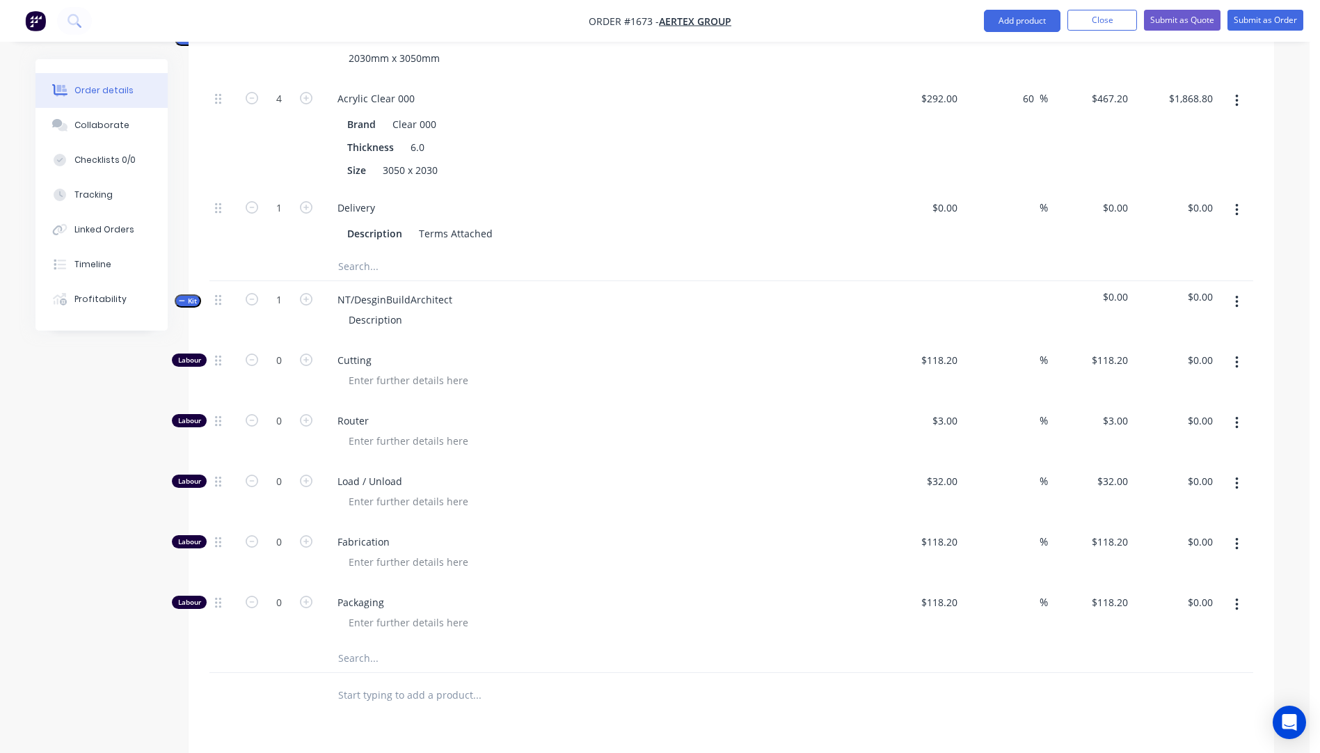
click at [361, 644] on input "text" at bounding box center [477, 658] width 278 height 28
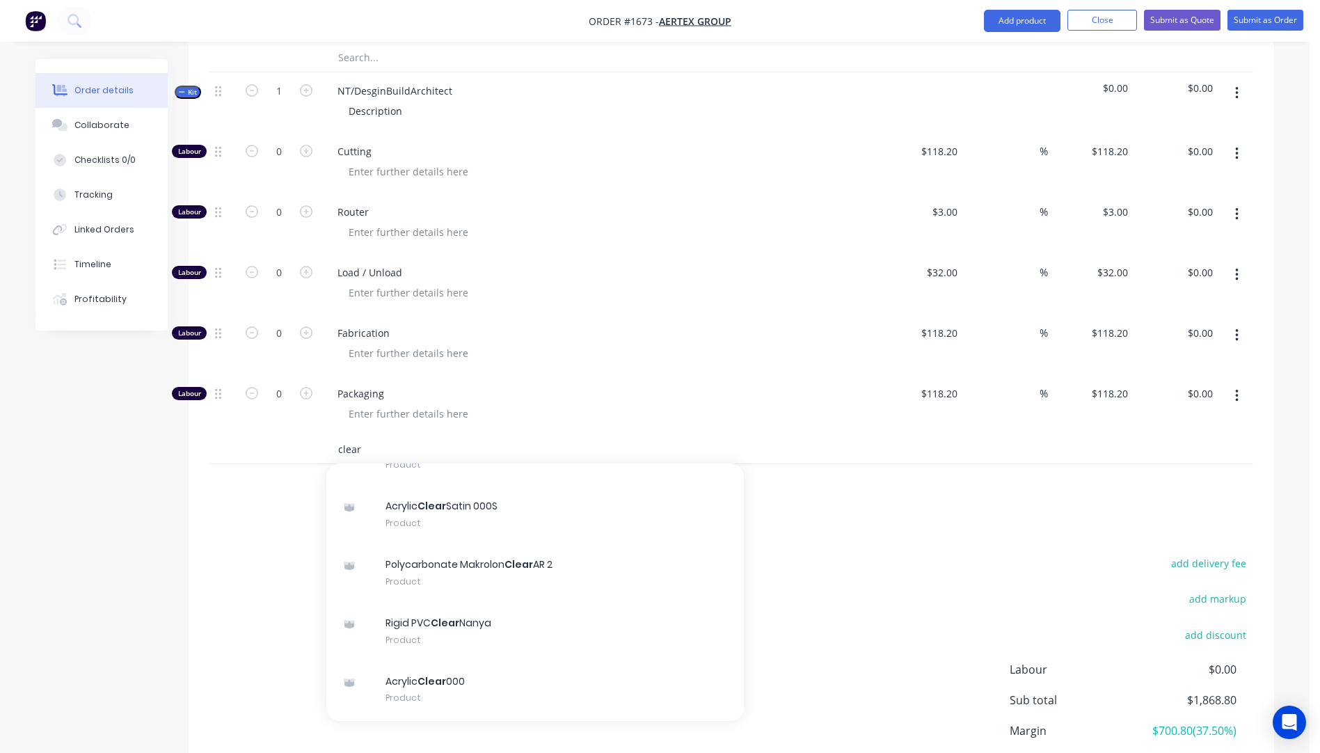
scroll to position [209, 0]
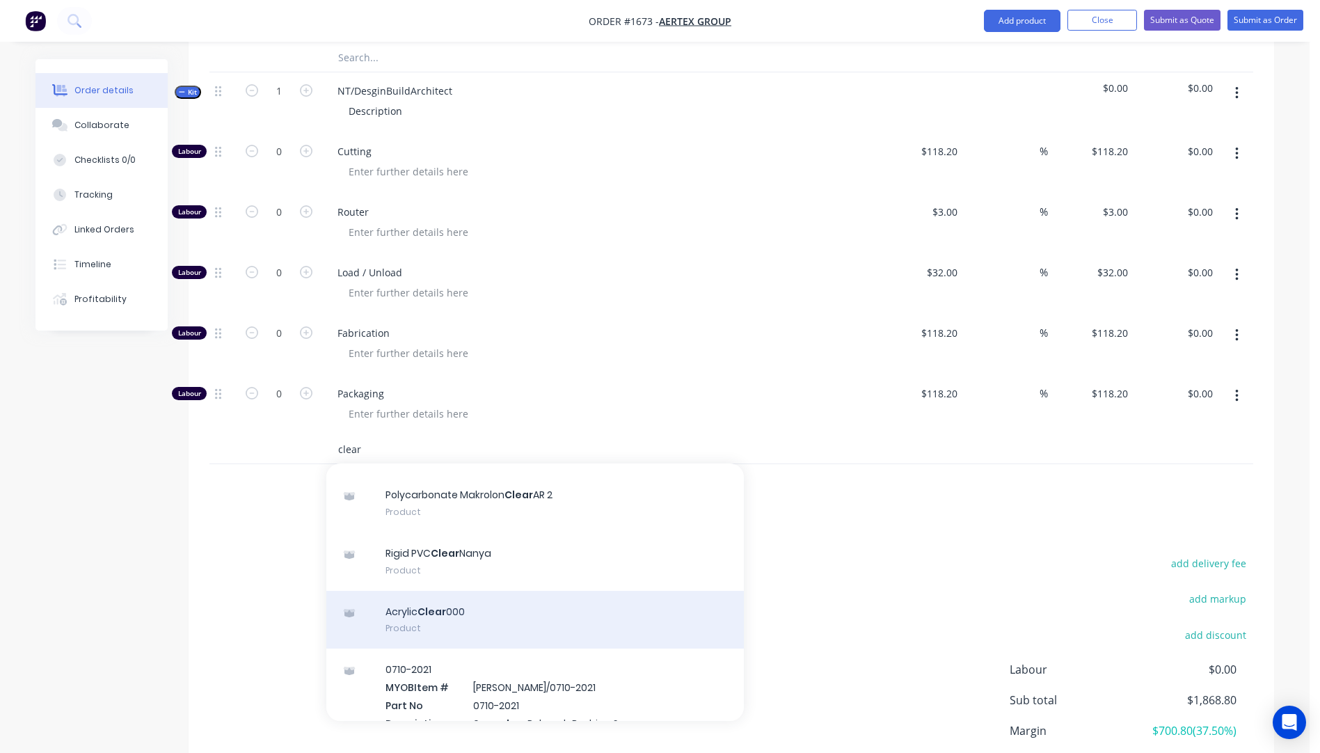
type input "clear"
click at [420, 591] on div "Acrylic Clear 000 Product" at bounding box center [535, 620] width 418 height 58
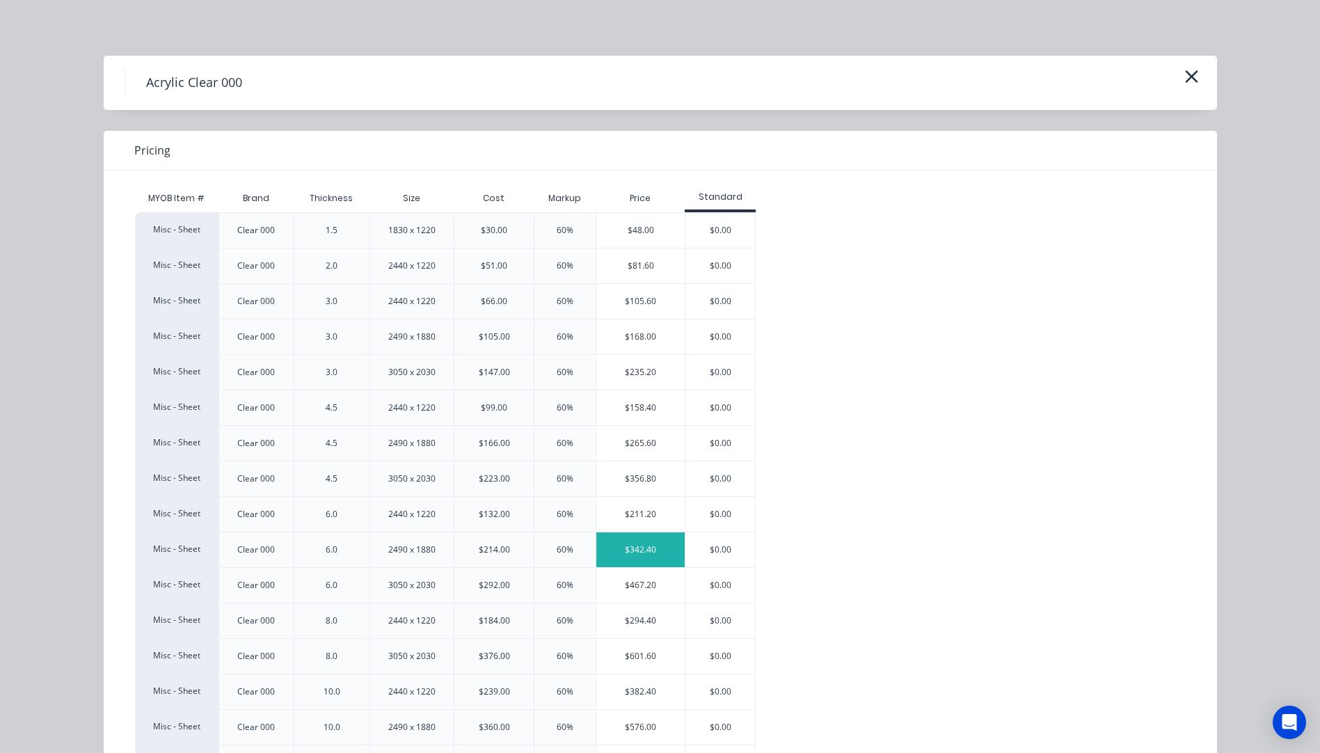
click at [637, 545] on div "$342.40" at bounding box center [640, 549] width 88 height 35
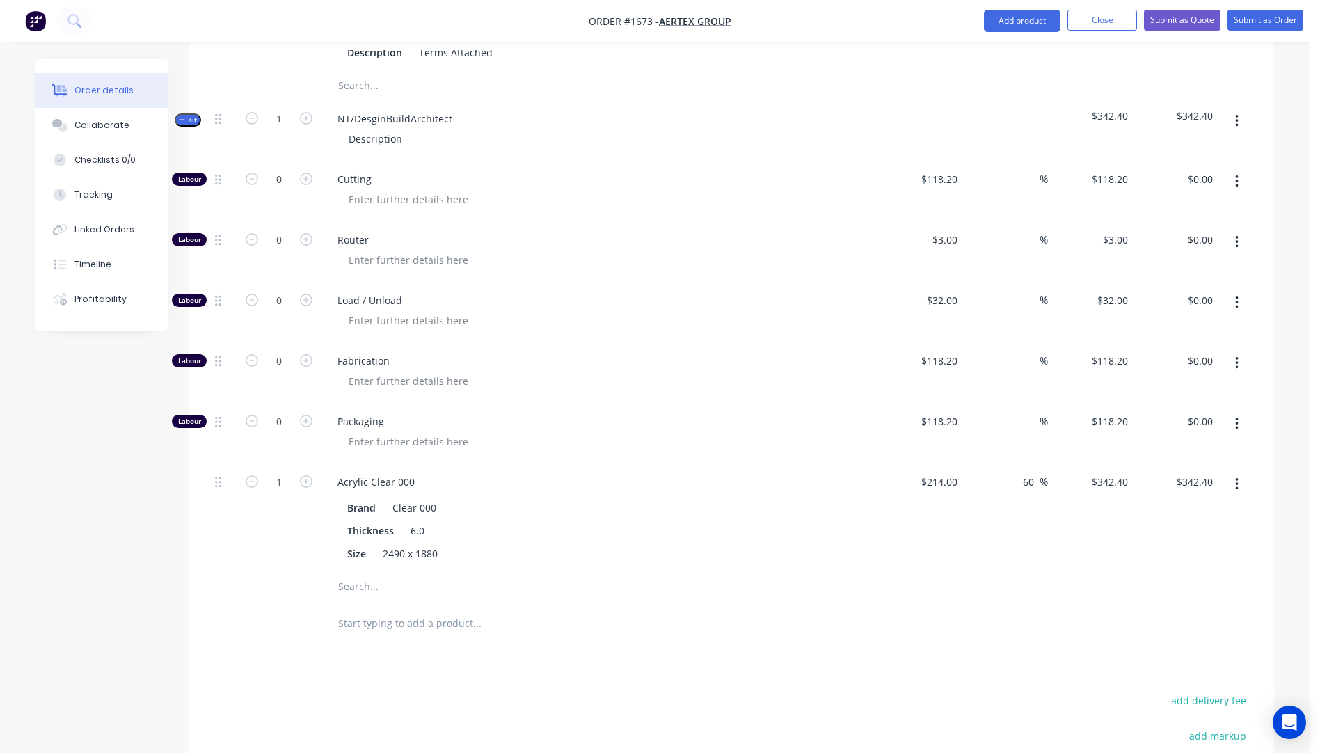
scroll to position [749, 0]
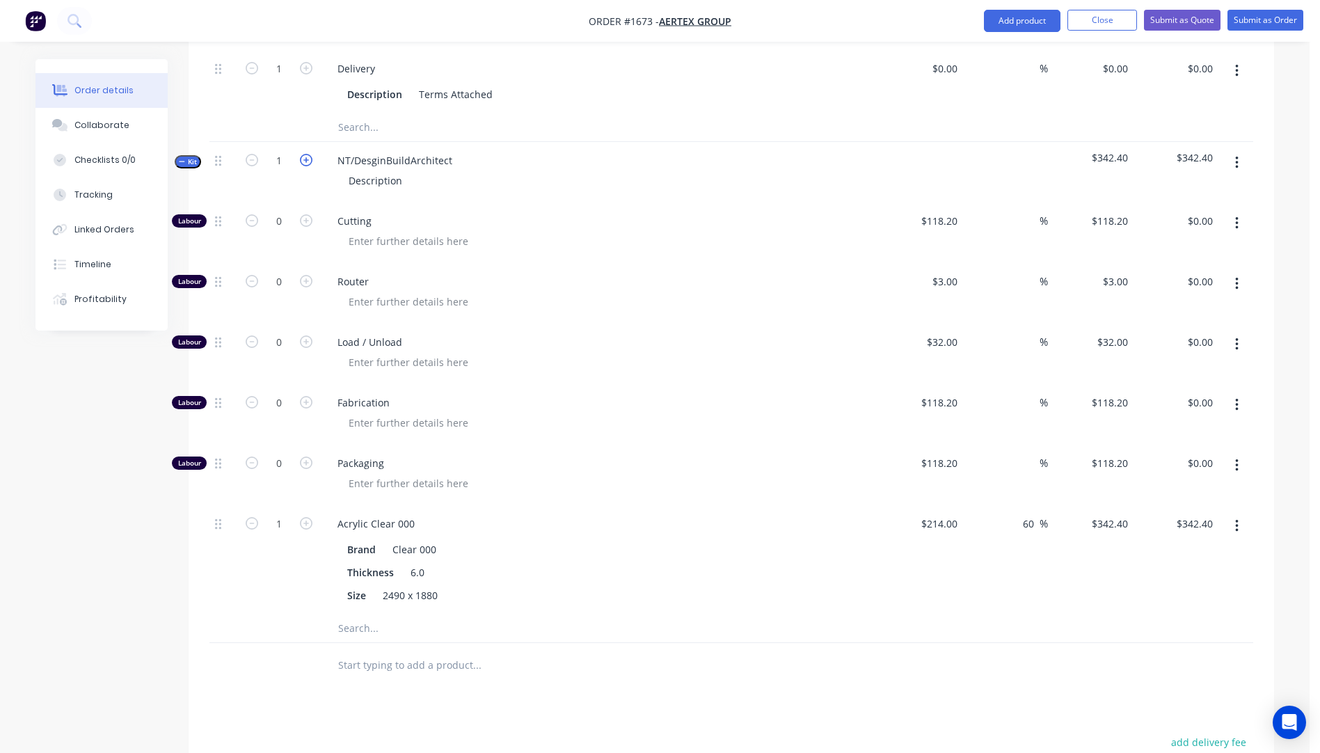
click at [304, 154] on icon "button" at bounding box center [306, 160] width 13 height 13
type input "2"
type input "$684.80"
click at [304, 154] on icon "button" at bounding box center [306, 160] width 13 height 13
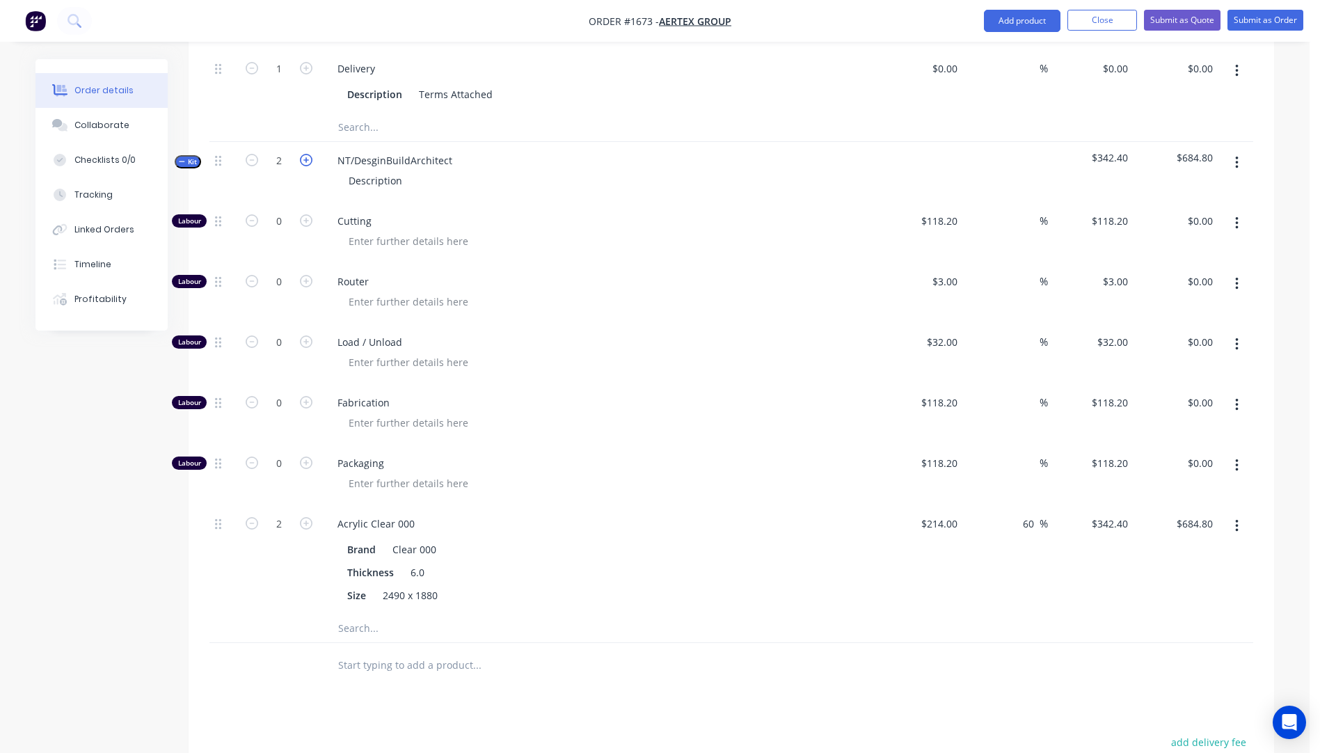
type input "3"
type input "$1,027.20"
click at [304, 154] on icon "button" at bounding box center [306, 160] width 13 height 13
type input "4"
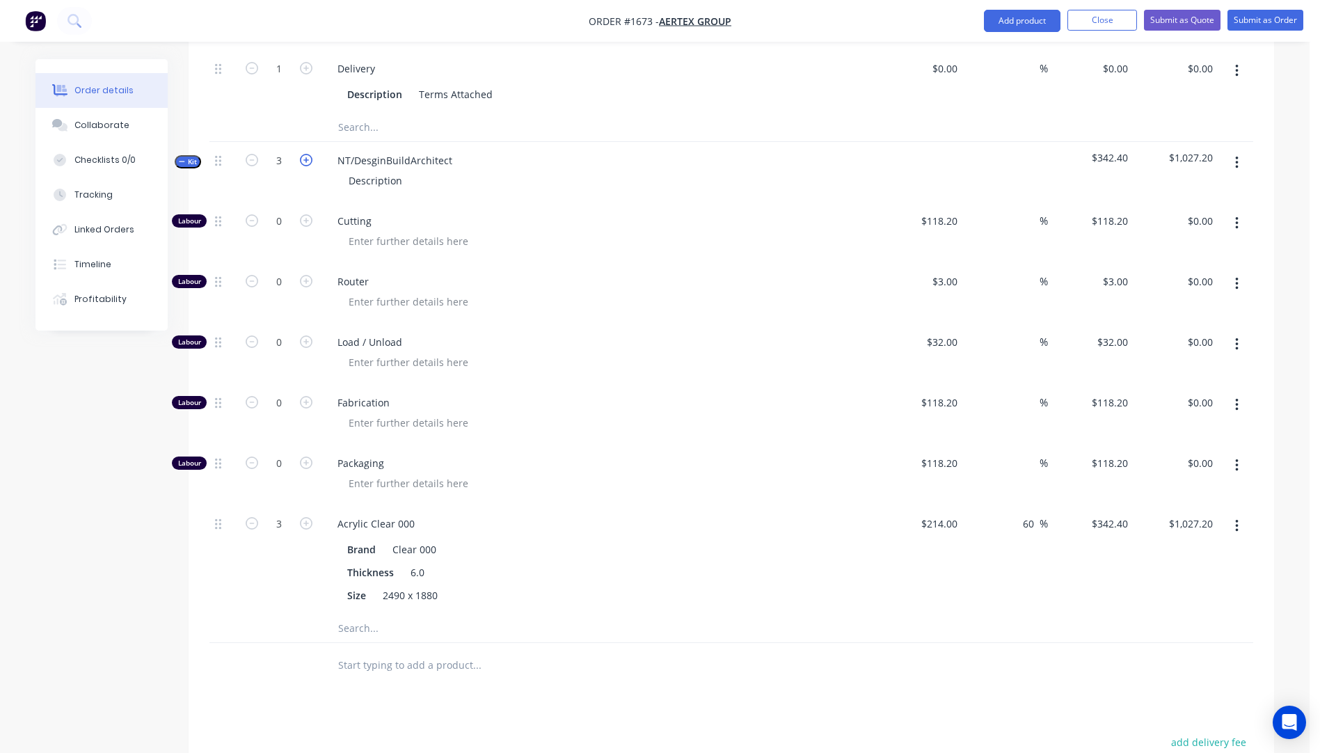
type input "4"
type input "$1,369.60"
click at [304, 154] on icon "button" at bounding box center [306, 160] width 13 height 13
type input "5"
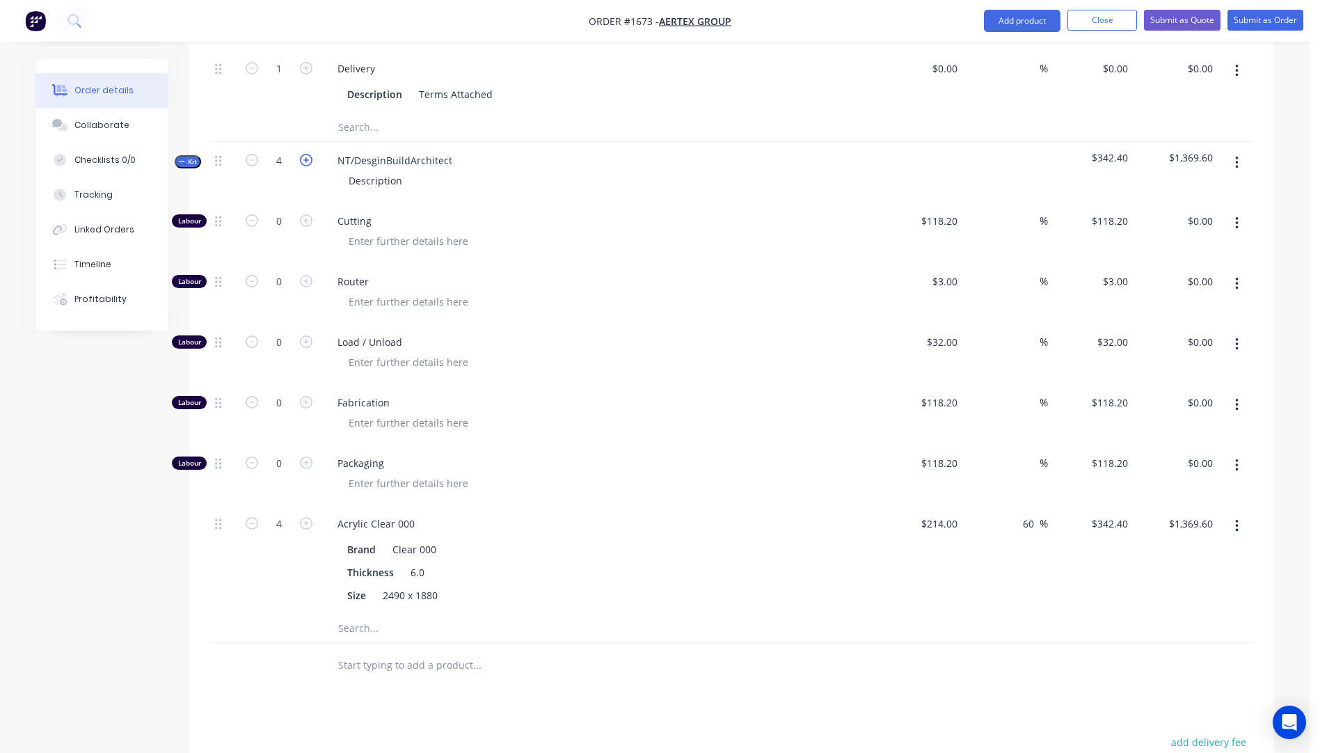
type input "$1,712.00"
click at [252, 154] on icon "button" at bounding box center [252, 160] width 13 height 13
type input "4"
type input "$1,369.60"
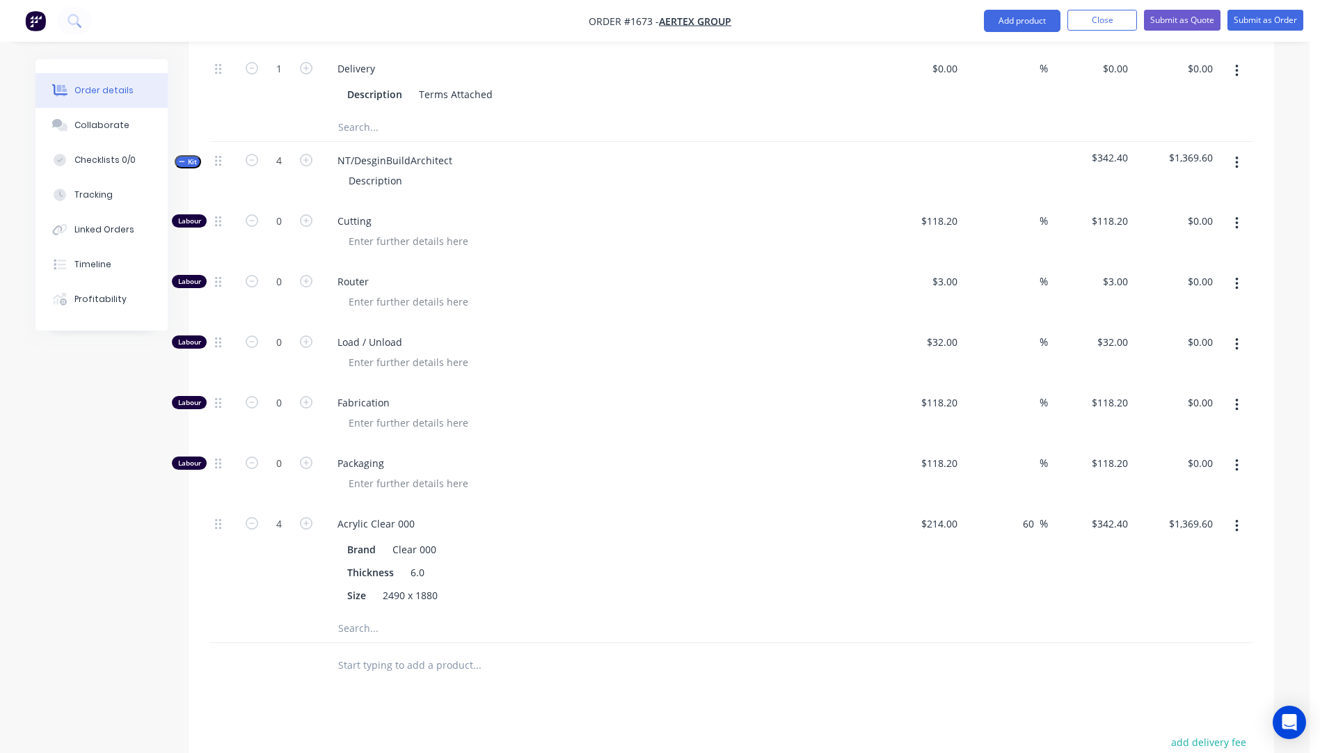
click at [1236, 217] on icon "button" at bounding box center [1236, 223] width 3 height 13
drag, startPoint x: 1159, startPoint y: 255, endPoint x: 1212, endPoint y: 209, distance: 70.6
click at [1159, 305] on div "Delete" at bounding box center [1187, 315] width 107 height 20
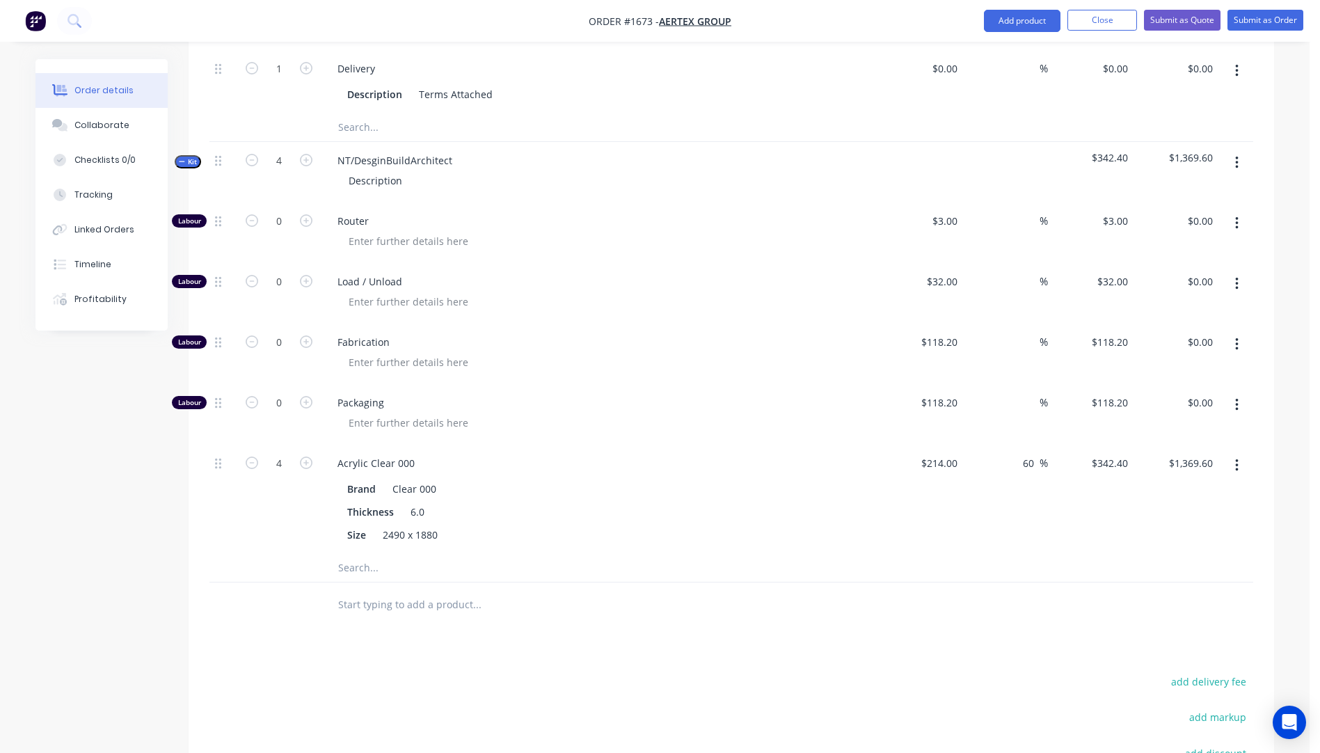
click at [1237, 216] on icon "button" at bounding box center [1236, 223] width 3 height 15
drag, startPoint x: 1175, startPoint y: 255, endPoint x: 1205, endPoint y: 219, distance: 47.0
click at [1173, 305] on div "Delete" at bounding box center [1187, 315] width 107 height 20
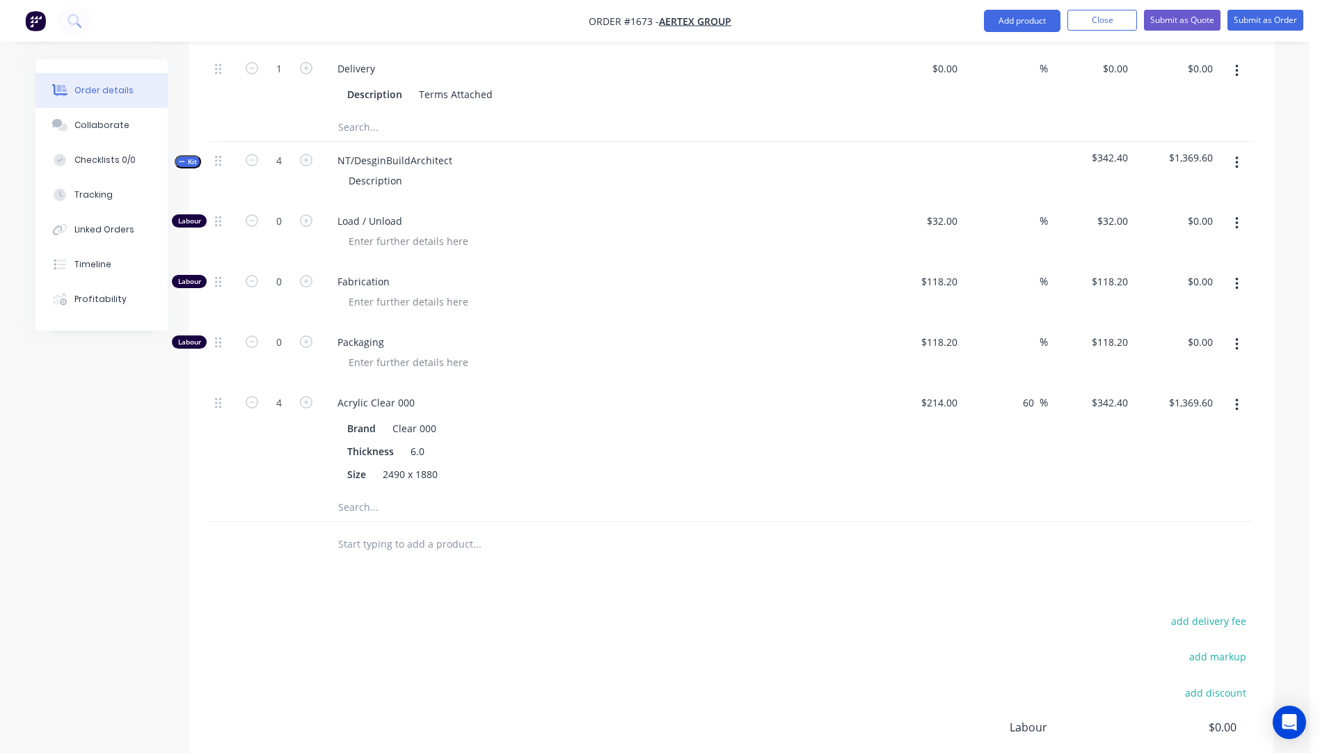
click at [1234, 211] on button "button" at bounding box center [1237, 223] width 33 height 25
click at [1168, 305] on div "Delete" at bounding box center [1187, 315] width 107 height 20
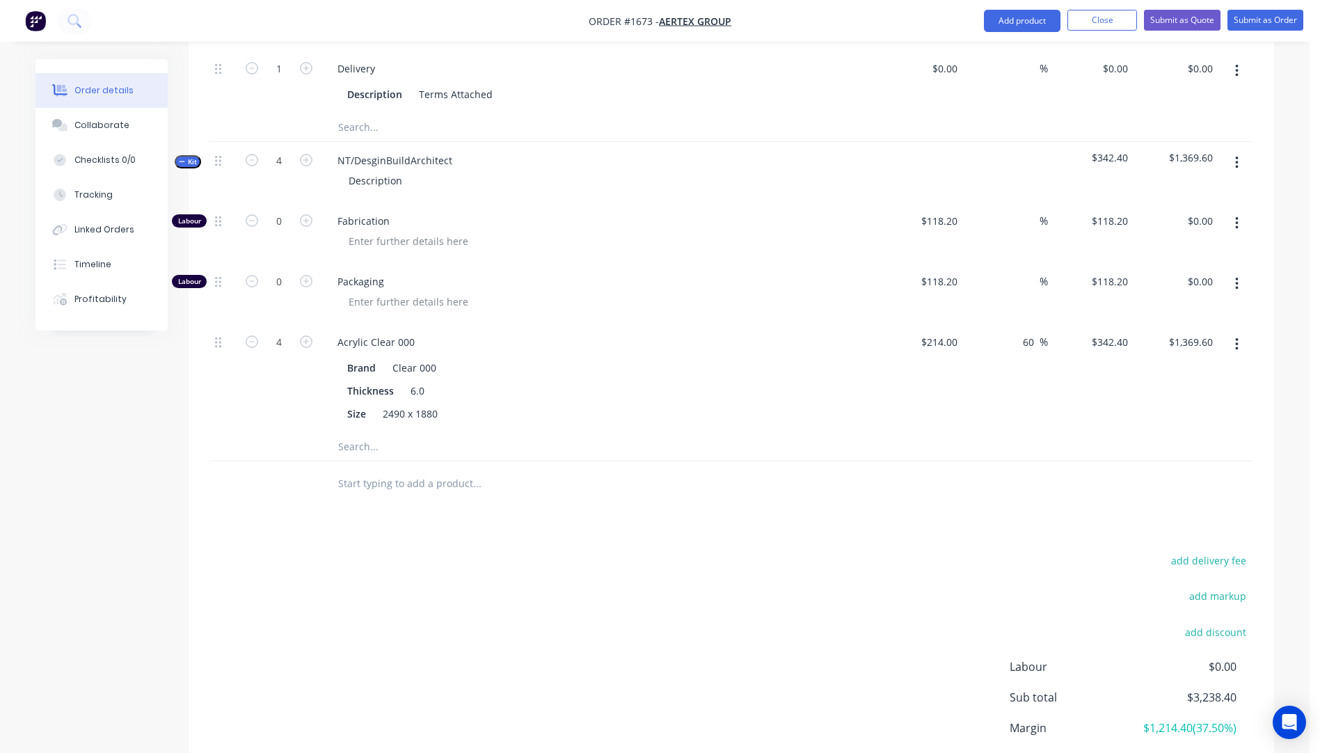
click at [1234, 211] on button "button" at bounding box center [1237, 223] width 33 height 25
click at [1145, 305] on div "Delete" at bounding box center [1187, 315] width 107 height 20
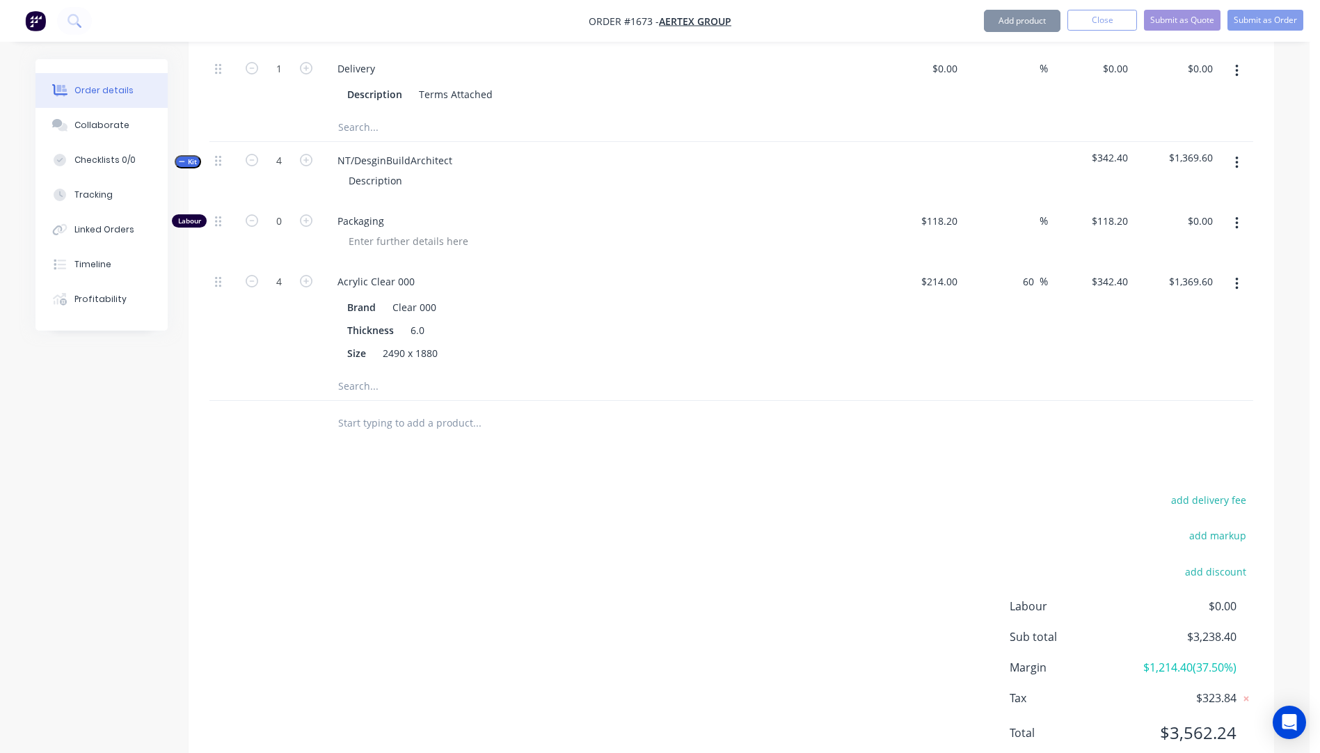
scroll to position [738, 0]
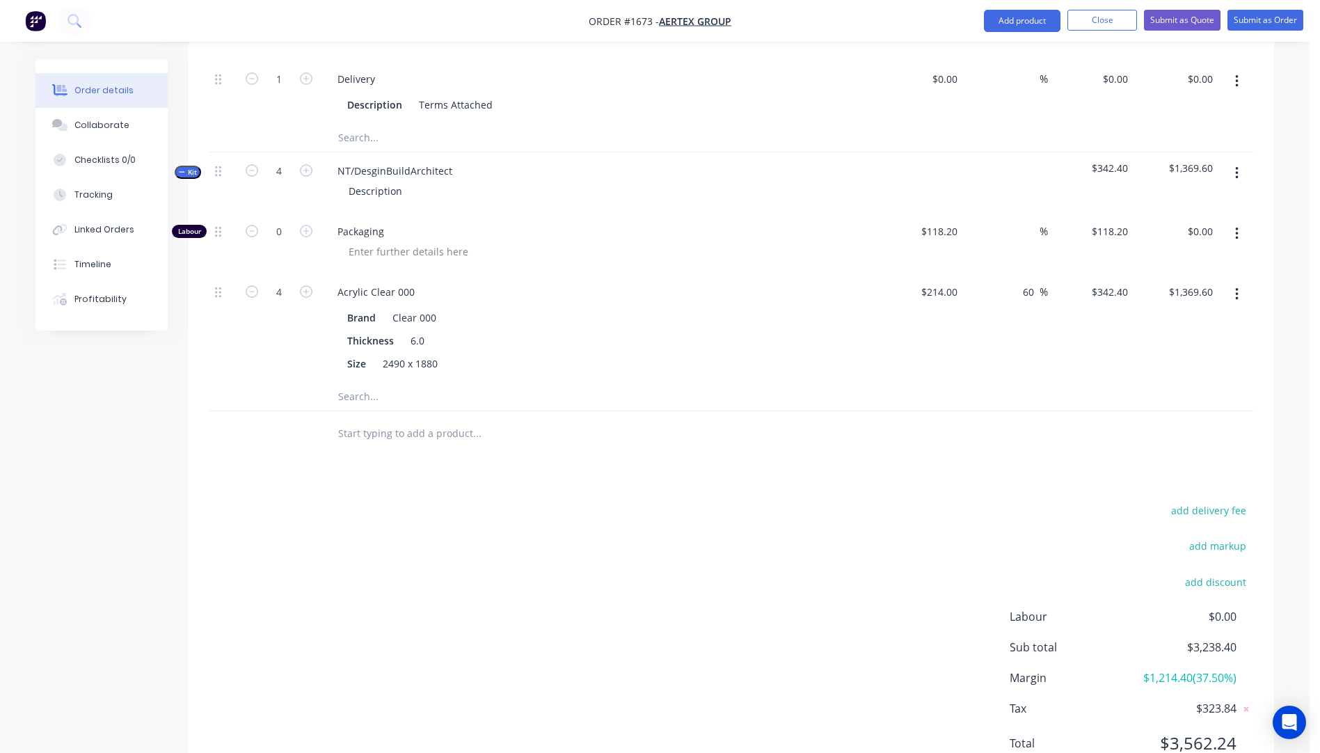
click at [1241, 221] on button "button" at bounding box center [1237, 233] width 33 height 25
click at [1173, 316] on div "Delete" at bounding box center [1187, 326] width 107 height 20
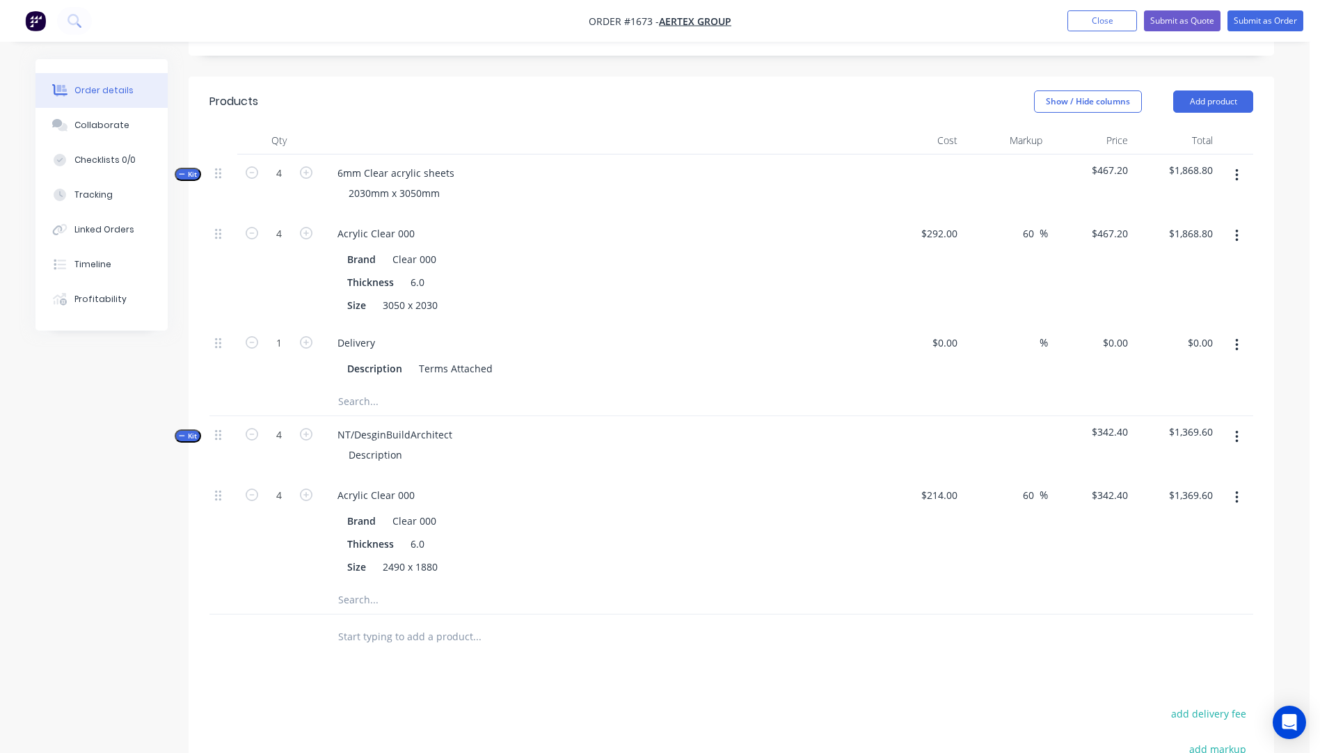
scroll to position [469, 0]
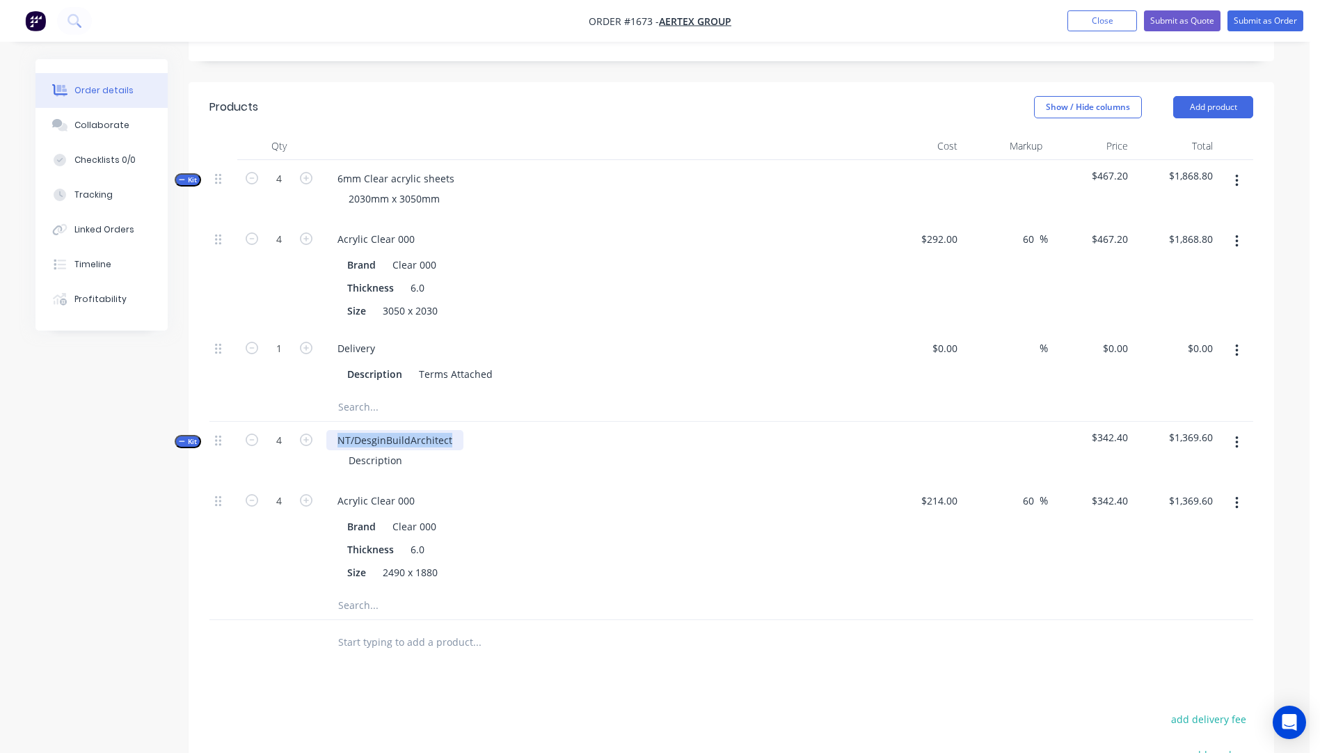
drag, startPoint x: 450, startPoint y: 381, endPoint x: 312, endPoint y: 379, distance: 137.8
click at [312, 422] on div "Kit 4 NT/DesginBuildArchitect Description $342.40 $1,369.60" at bounding box center [731, 452] width 1044 height 61
drag, startPoint x: 404, startPoint y: 404, endPoint x: 347, endPoint y: 402, distance: 56.4
click at [347, 450] on div "Description" at bounding box center [376, 460] width 76 height 20
click at [527, 539] on div "Thickness 6.0" at bounding box center [596, 549] width 509 height 20
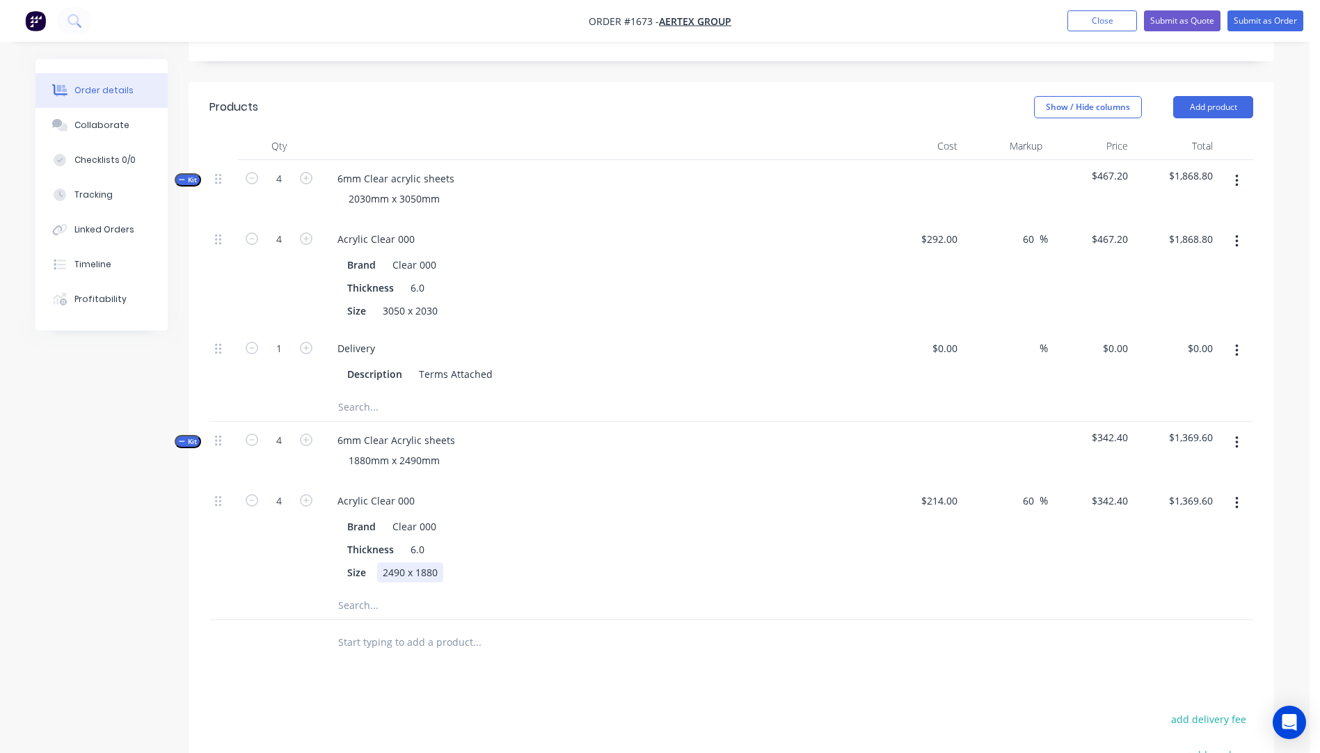
click at [524, 562] on div "Size 2490 x 1880" at bounding box center [596, 572] width 509 height 20
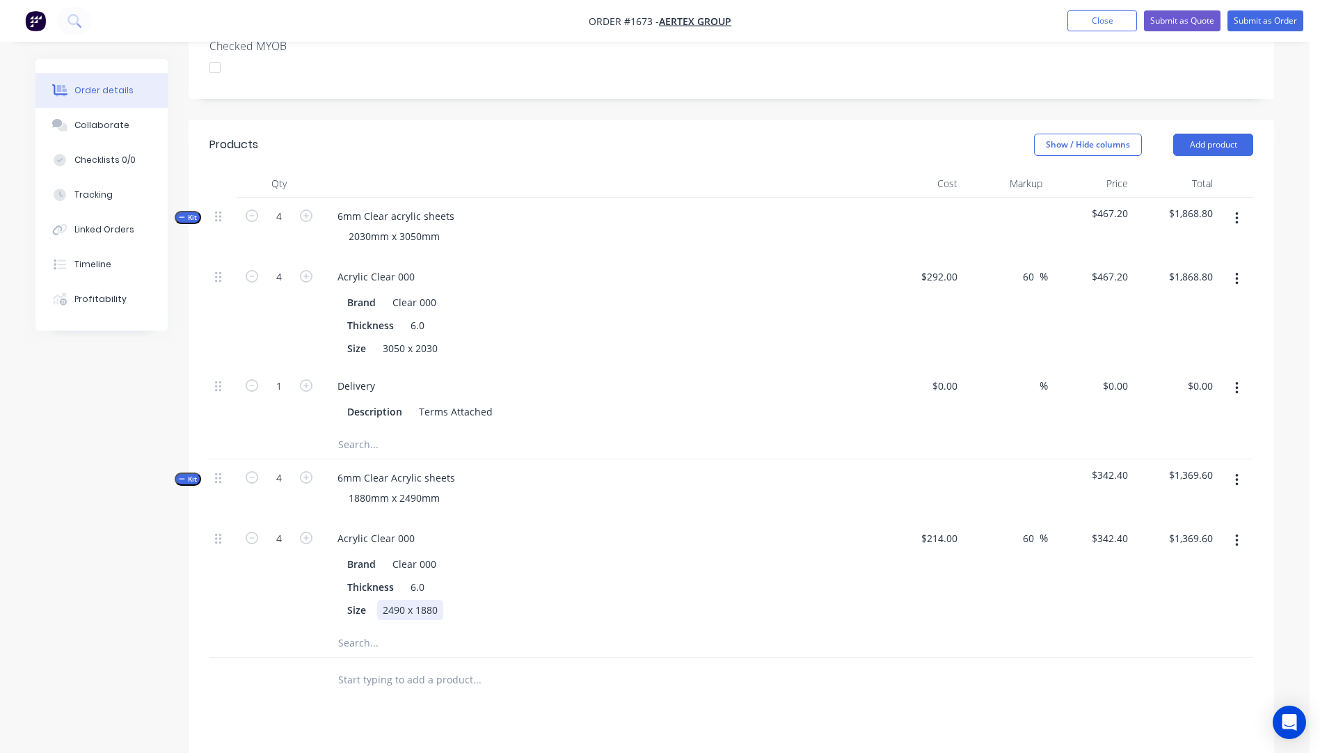
scroll to position [399, 0]
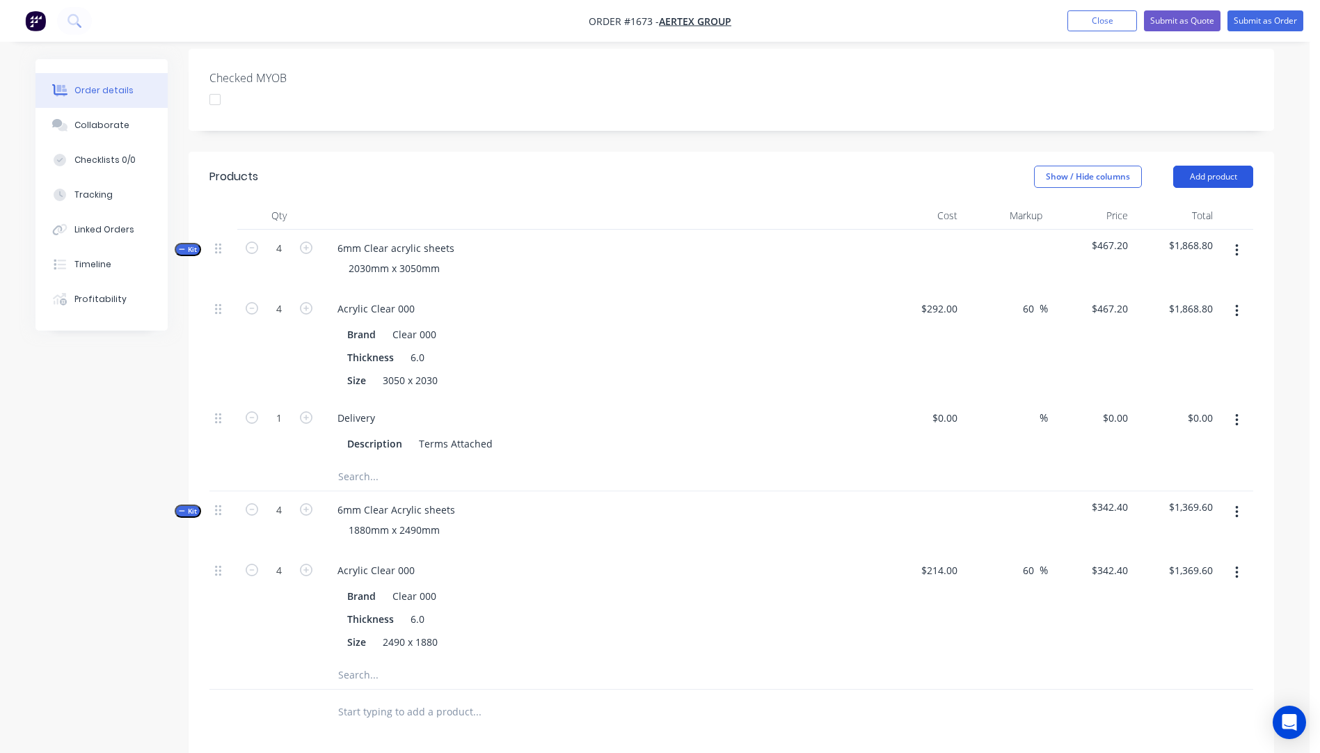
click at [1202, 166] on button "Add product" at bounding box center [1213, 177] width 80 height 22
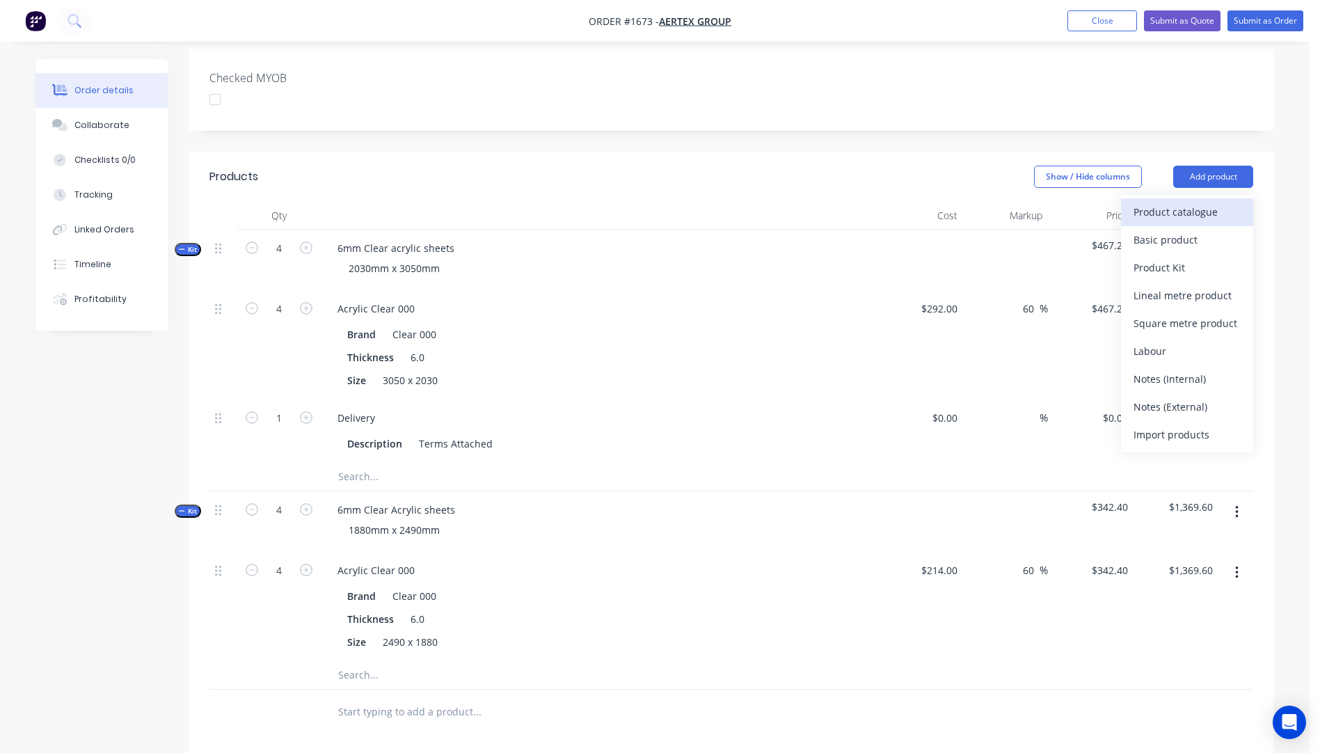
click at [1173, 202] on div "Product catalogue" at bounding box center [1187, 212] width 107 height 20
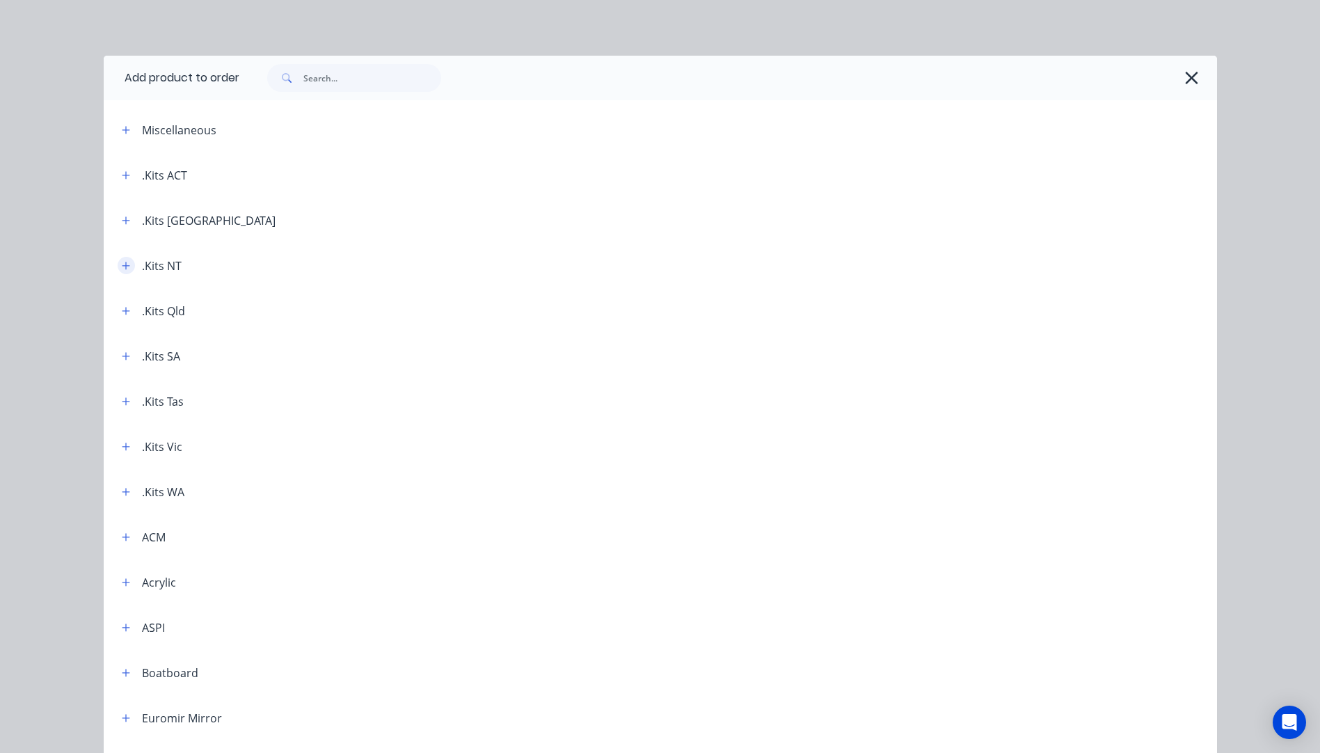
click at [122, 269] on icon "button" at bounding box center [126, 266] width 8 height 8
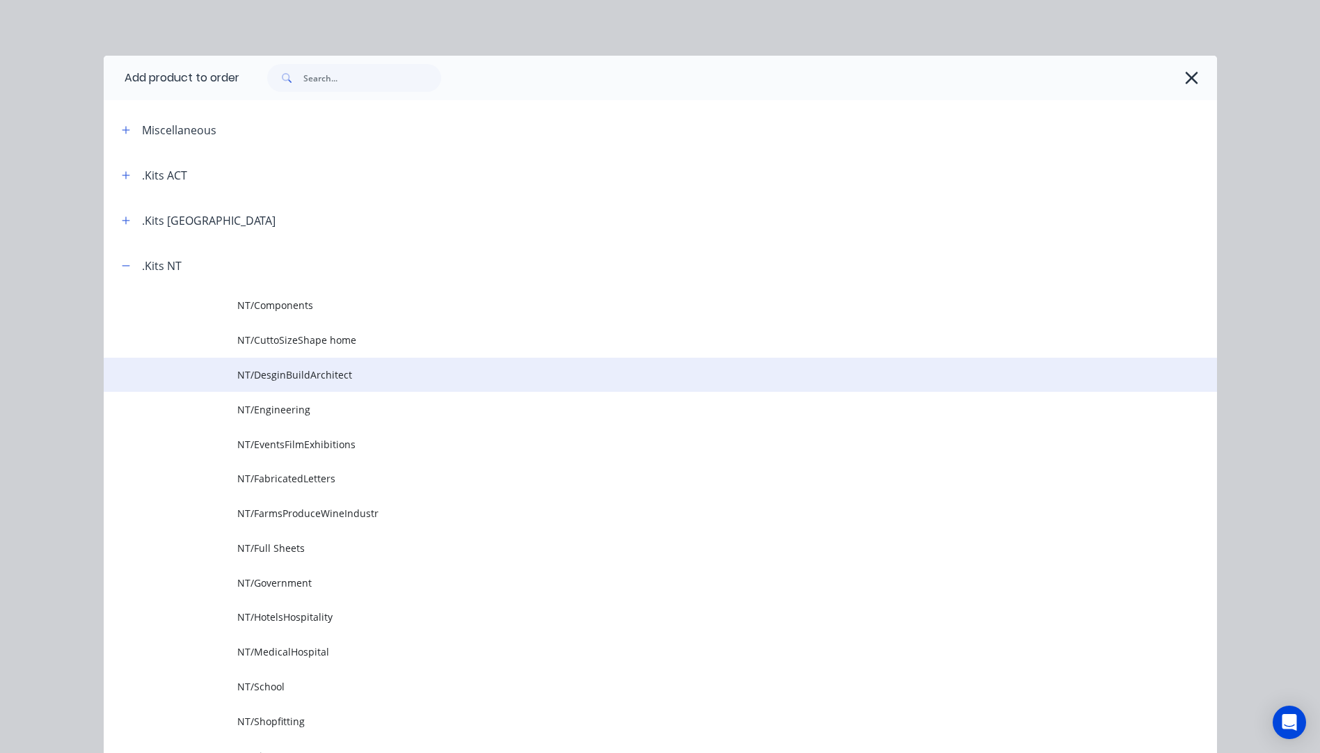
click at [324, 370] on span "NT/DesginBuildArchitect" at bounding box center [629, 374] width 784 height 15
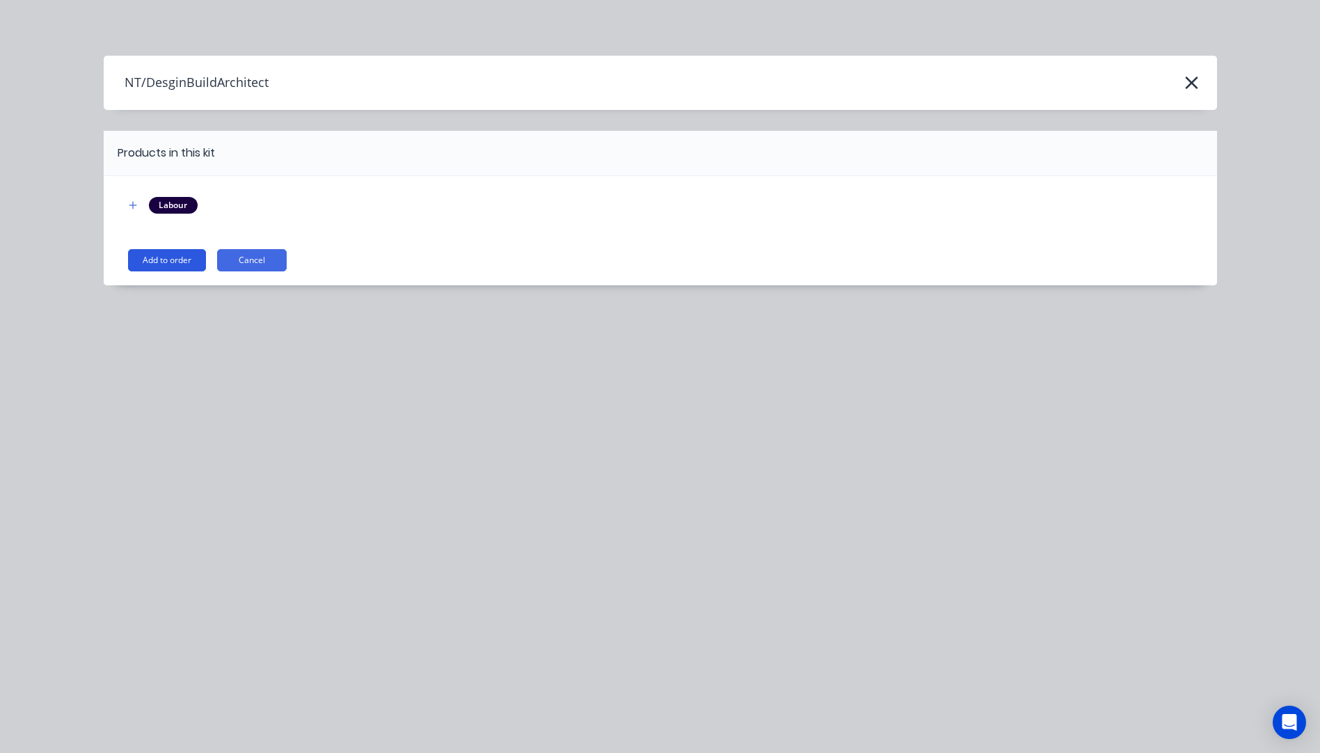
click at [143, 262] on button "Add to order" at bounding box center [167, 260] width 78 height 22
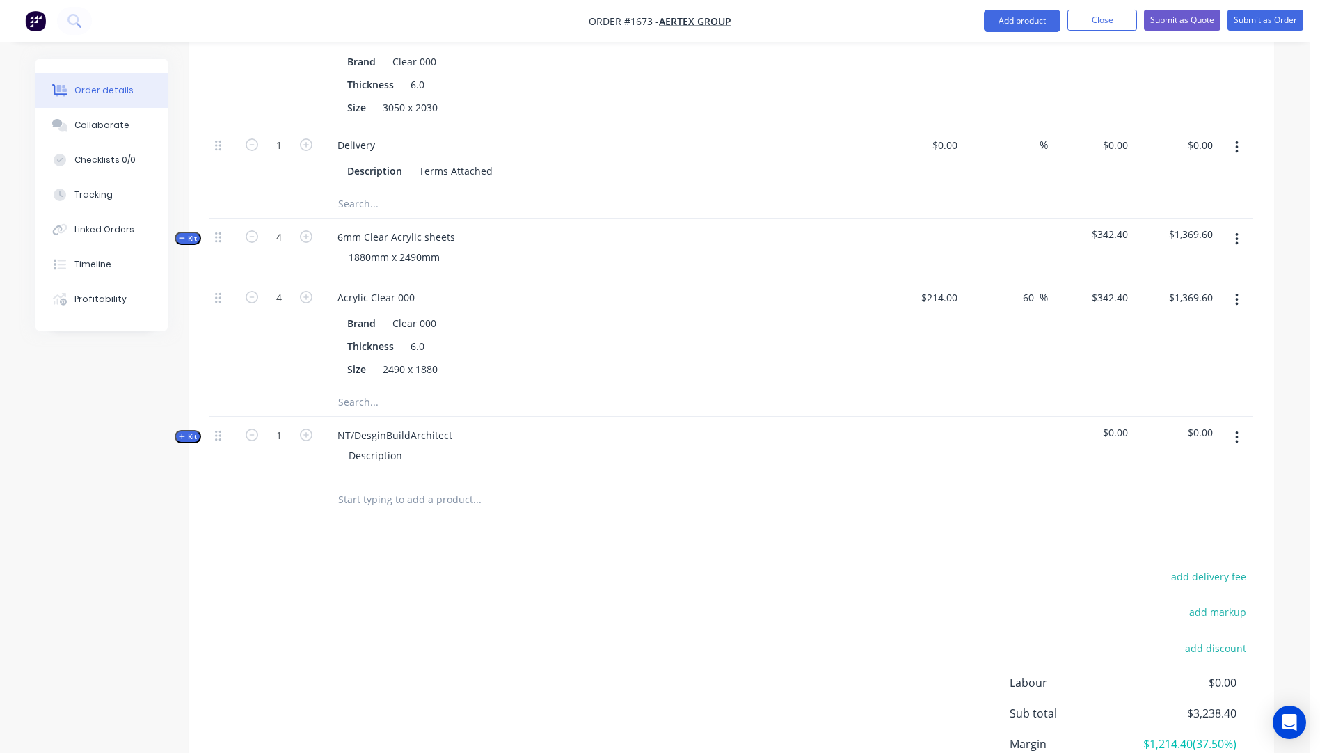
scroll to position [678, 0]
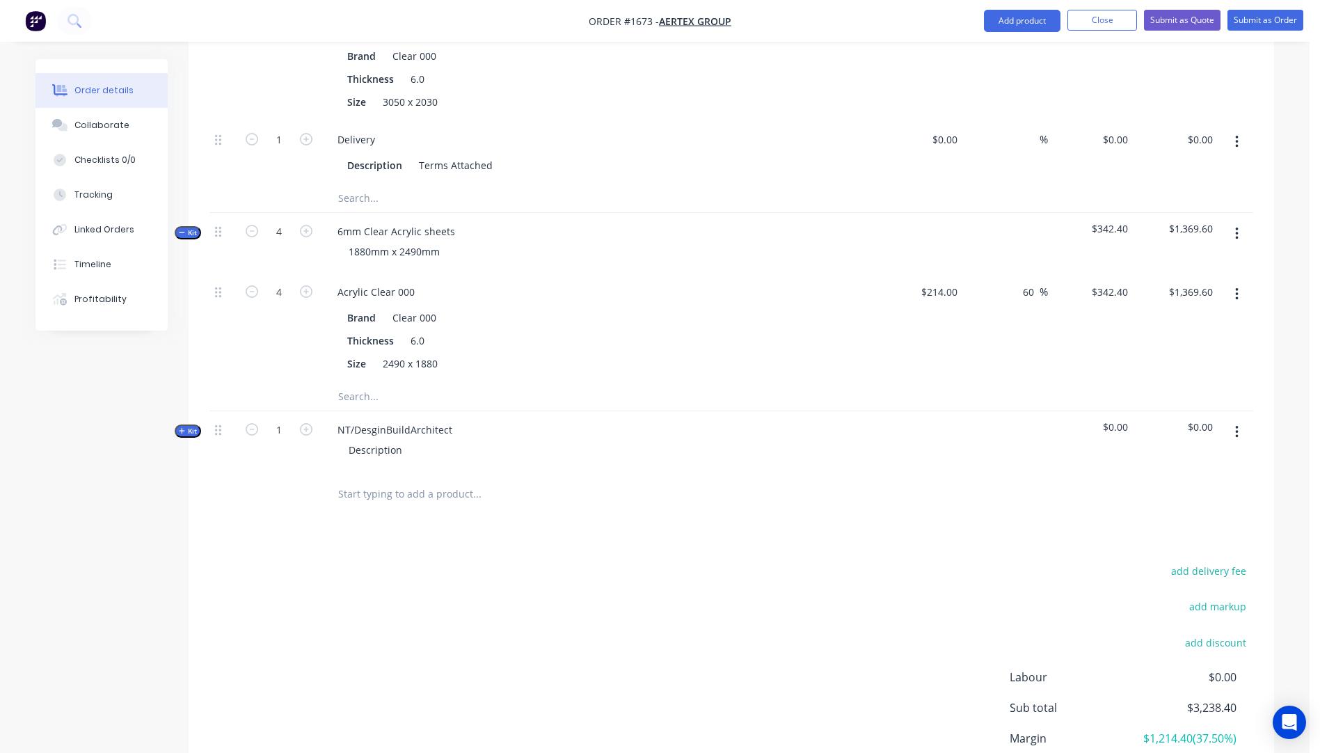
click at [181, 427] on icon "button" at bounding box center [182, 430] width 6 height 7
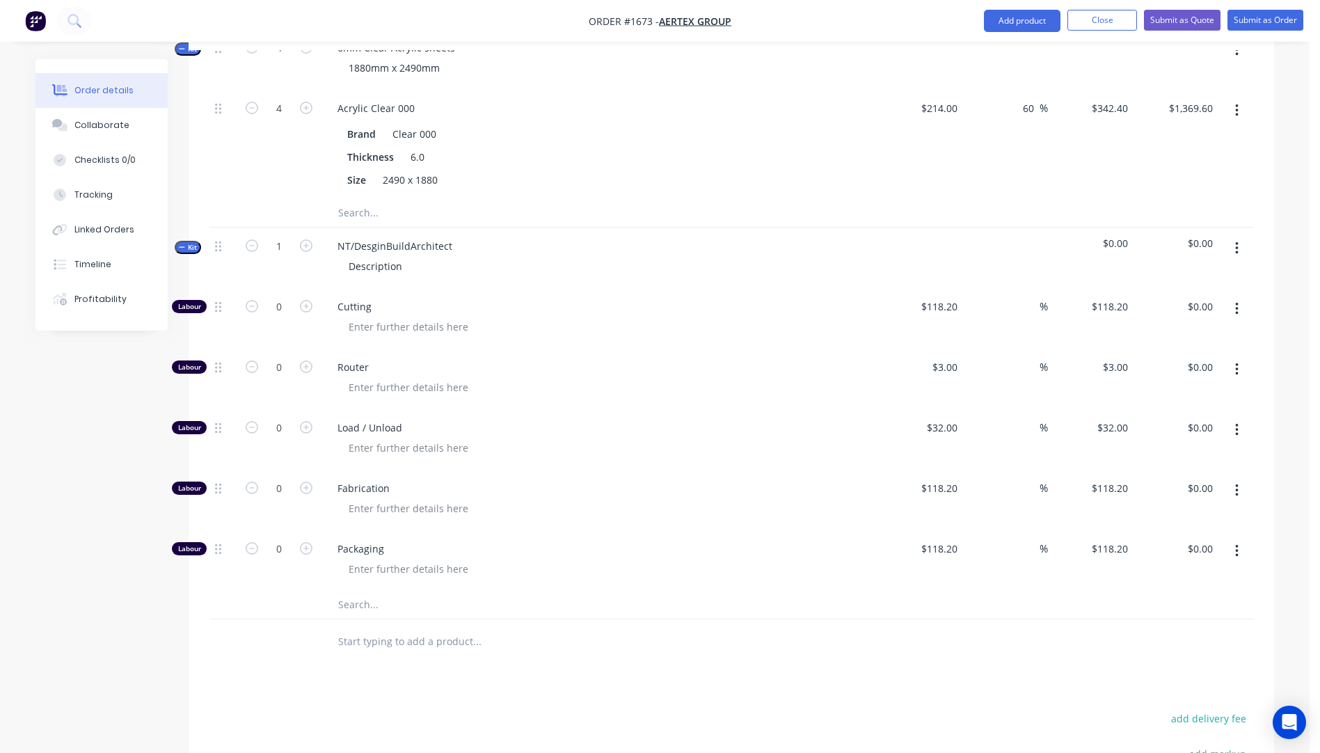
scroll to position [887, 0]
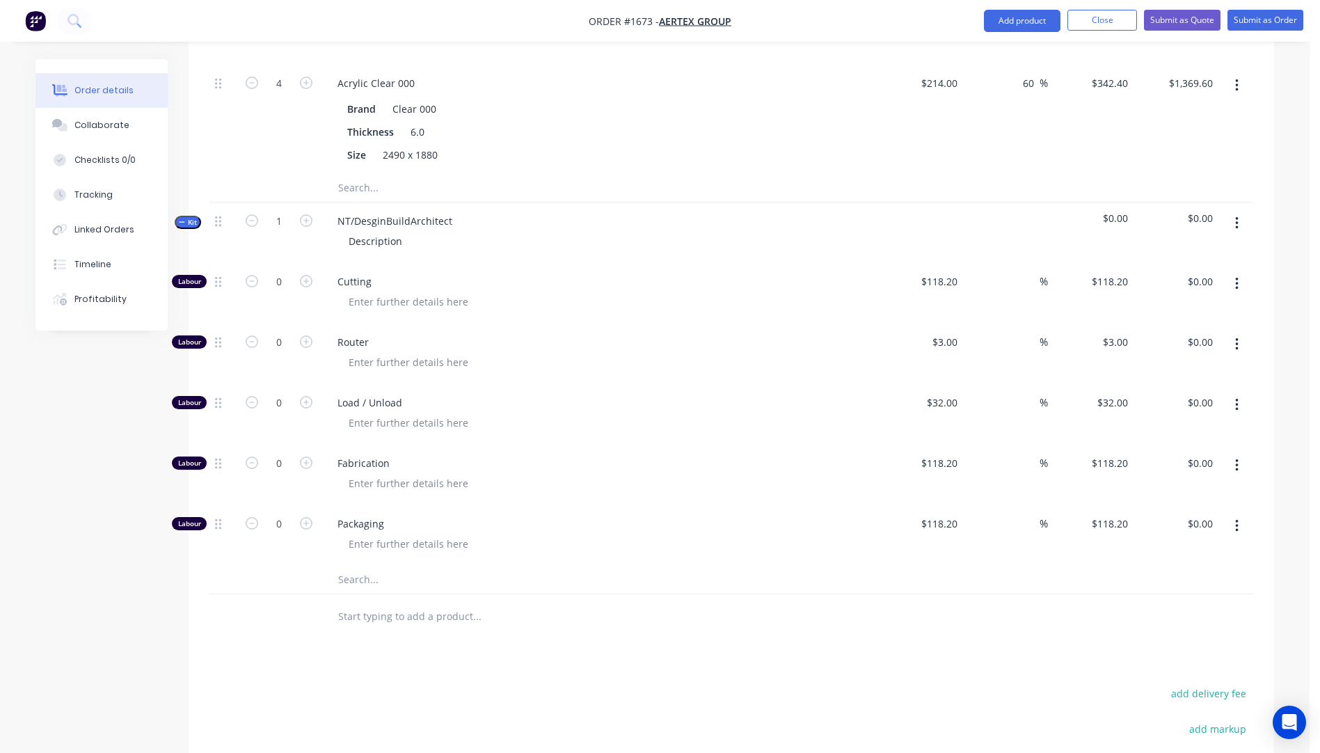
click at [358, 566] on input "text" at bounding box center [477, 580] width 278 height 28
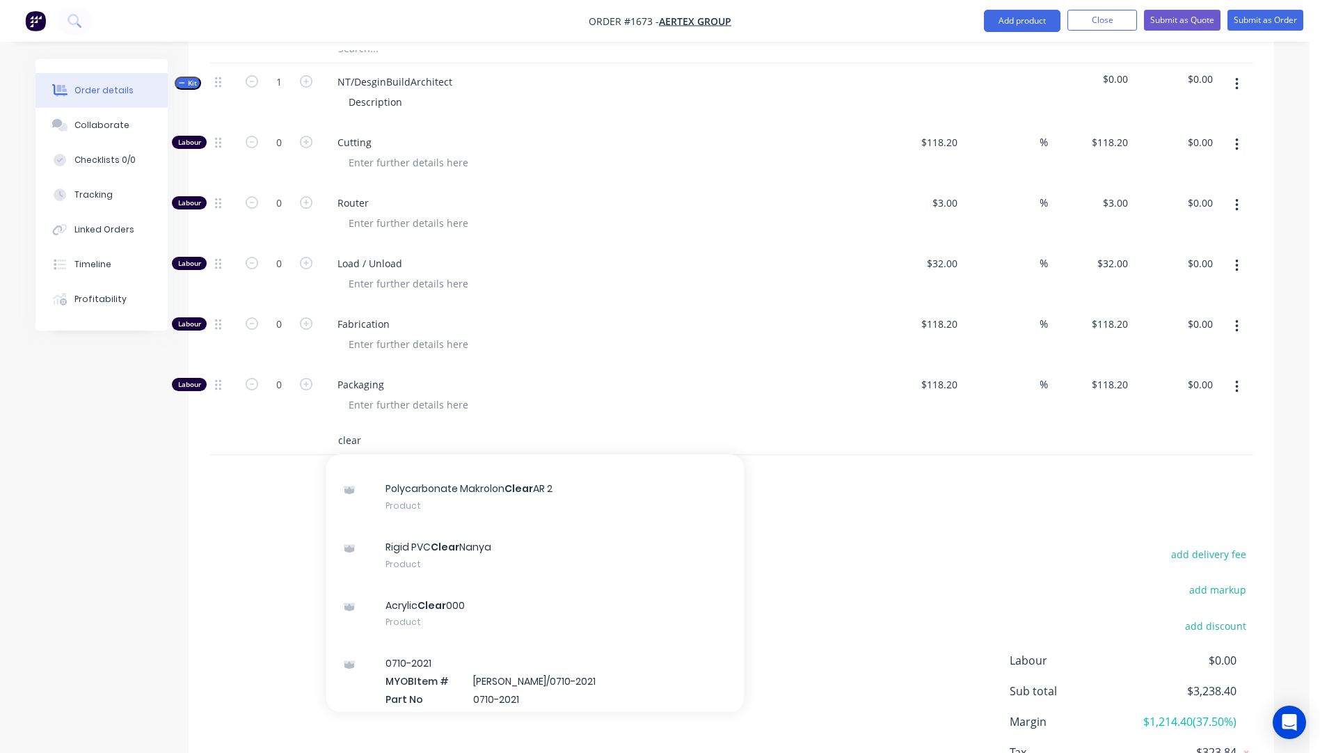
scroll to position [209, 0]
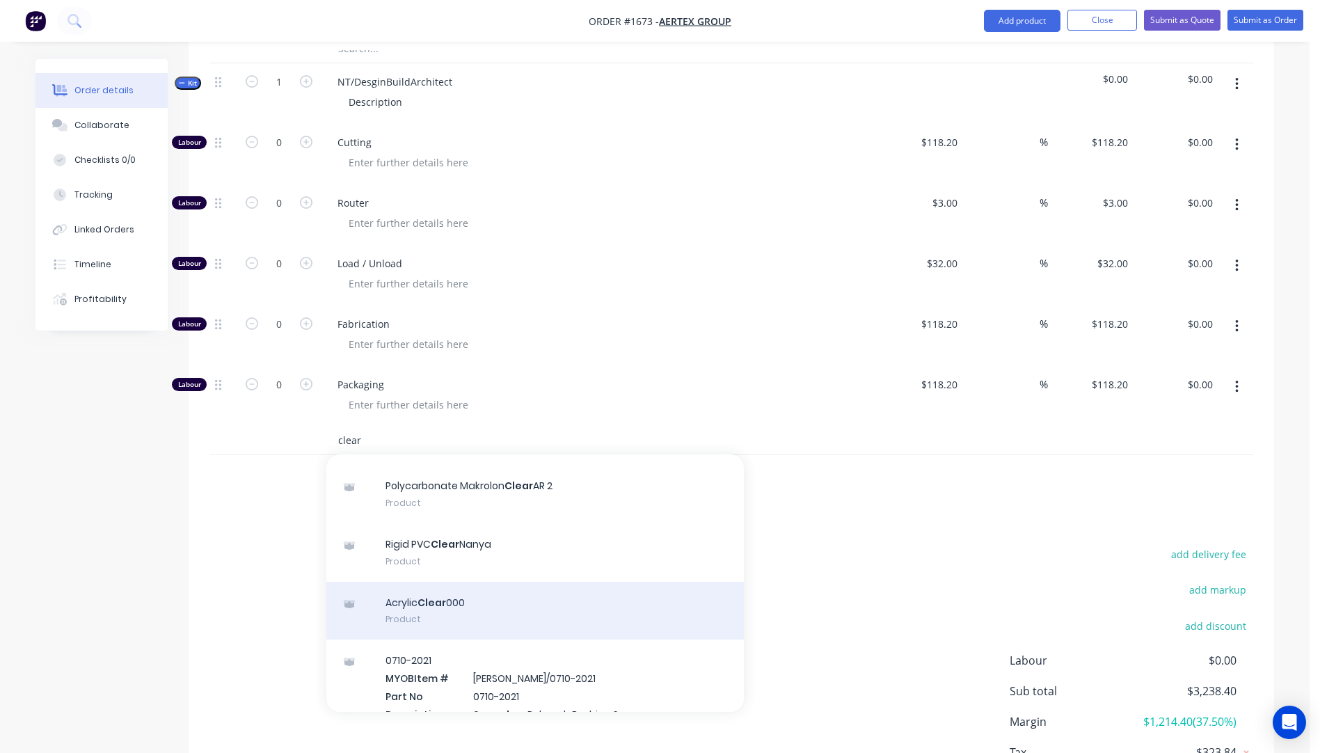
type input "clear"
click at [446, 582] on div "Acrylic Clear 000 Product" at bounding box center [535, 611] width 418 height 58
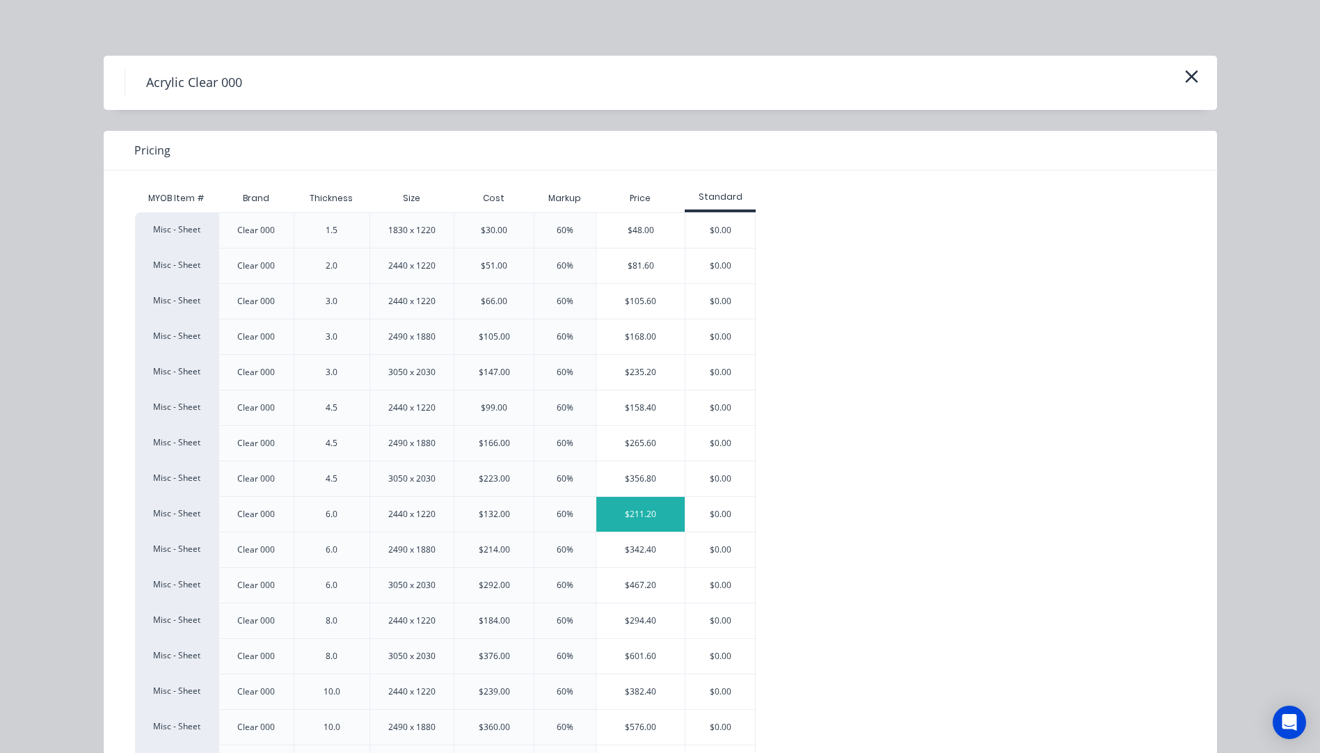
click at [634, 518] on div "$211.20" at bounding box center [640, 514] width 88 height 35
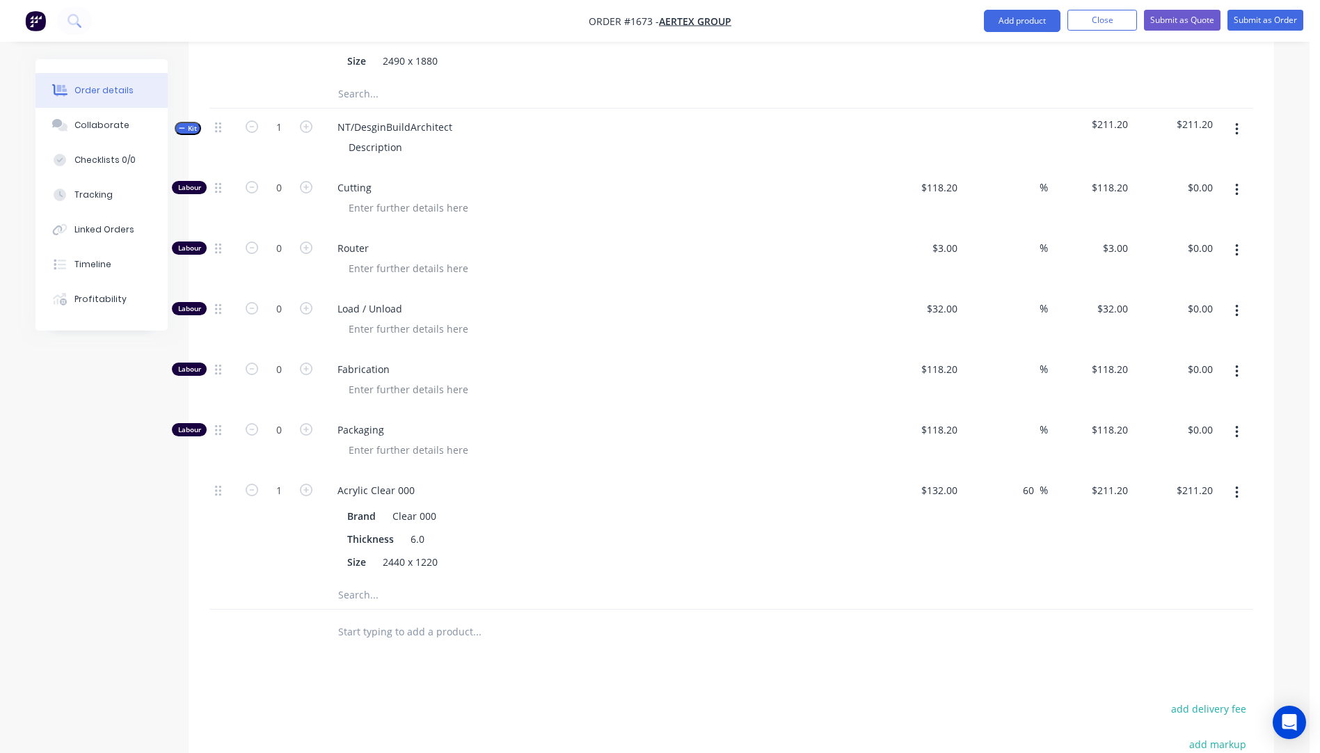
scroll to position [956, 0]
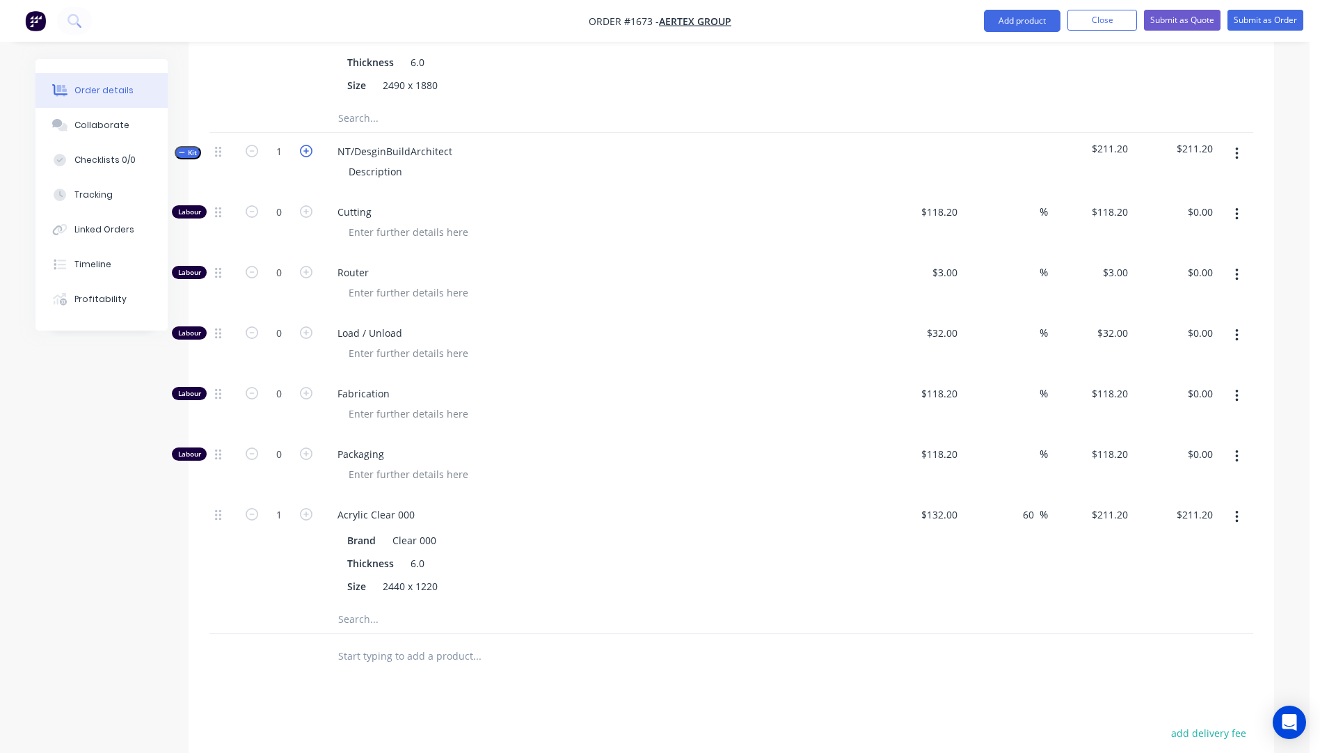
click at [304, 145] on icon "button" at bounding box center [306, 151] width 13 height 13
type input "2"
type input "$422.40"
click at [304, 145] on icon "button" at bounding box center [306, 151] width 13 height 13
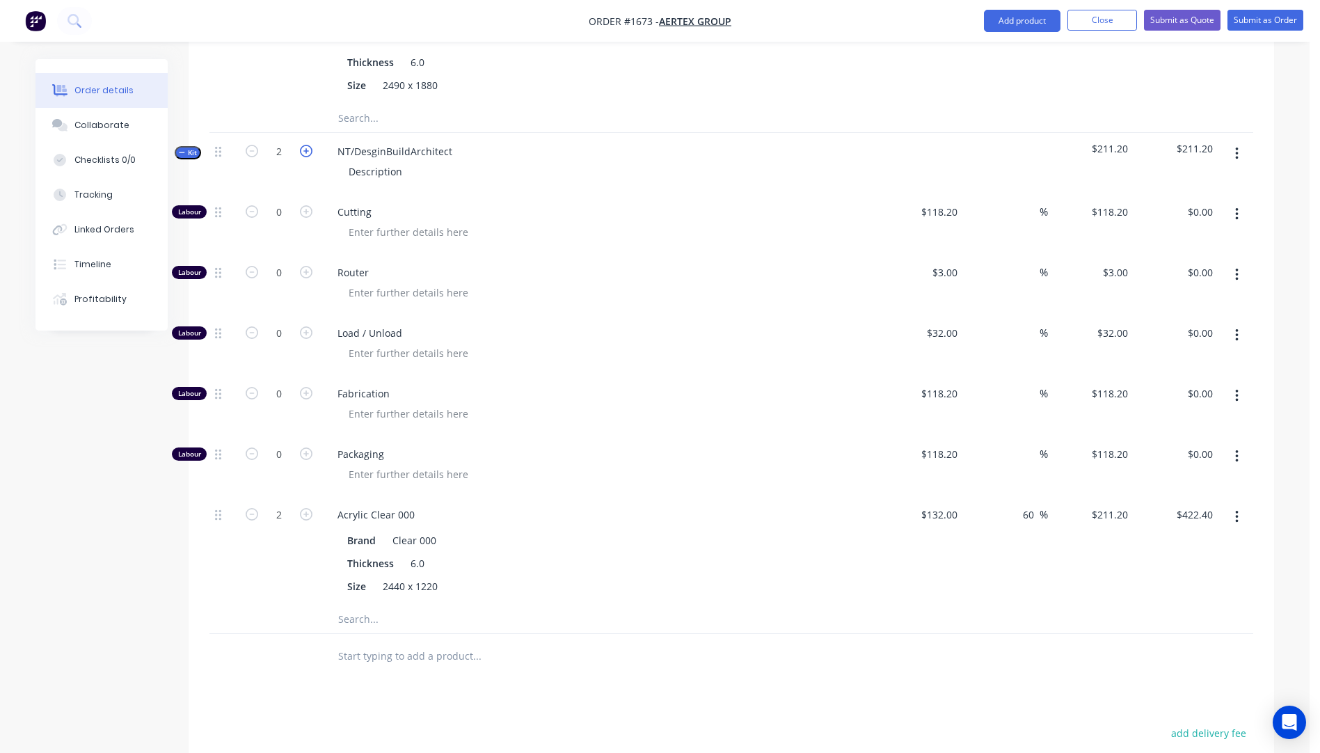
type input "3"
type input "$633.60"
click at [304, 145] on icon "button" at bounding box center [306, 151] width 13 height 13
type input "4"
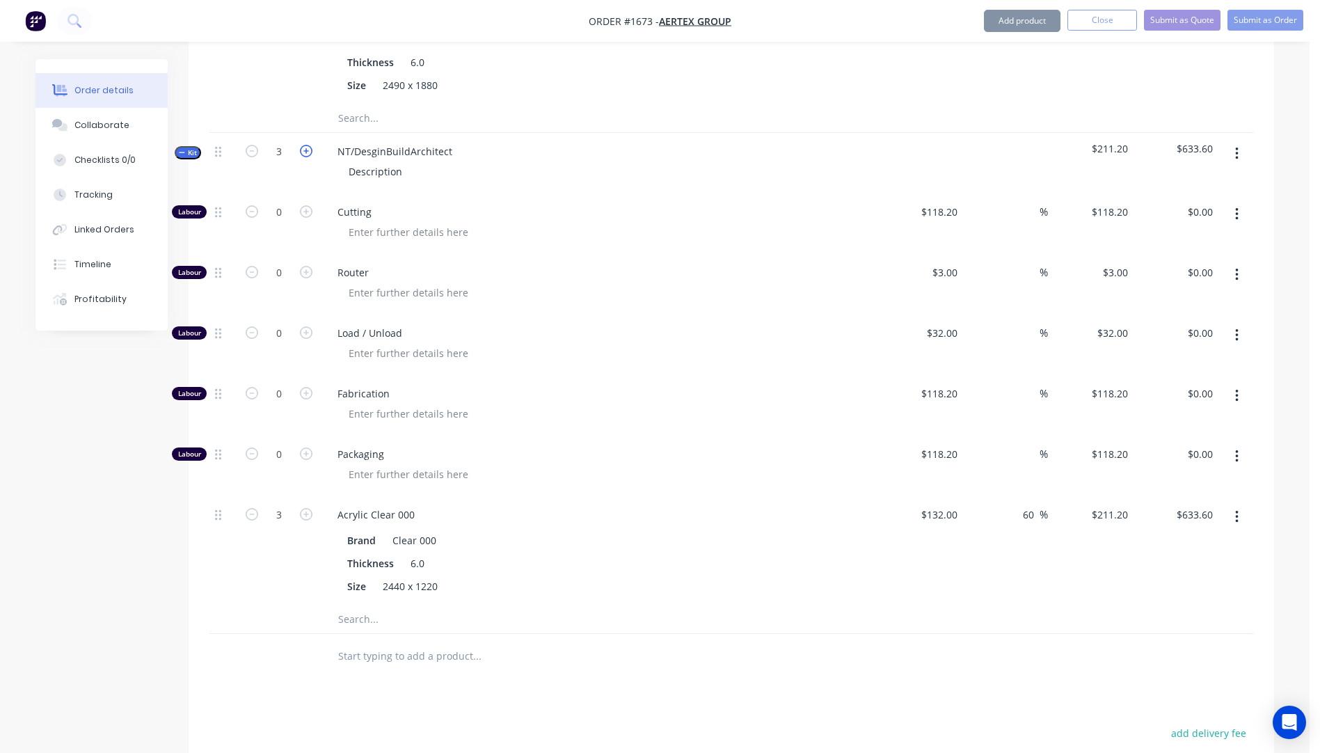
type input "4"
type input "$844.80"
click at [1236, 208] on icon "button" at bounding box center [1236, 214] width 3 height 13
drag, startPoint x: 1164, startPoint y: 247, endPoint x: 1205, endPoint y: 208, distance: 56.6
click at [1166, 296] on div "Delete" at bounding box center [1187, 306] width 107 height 20
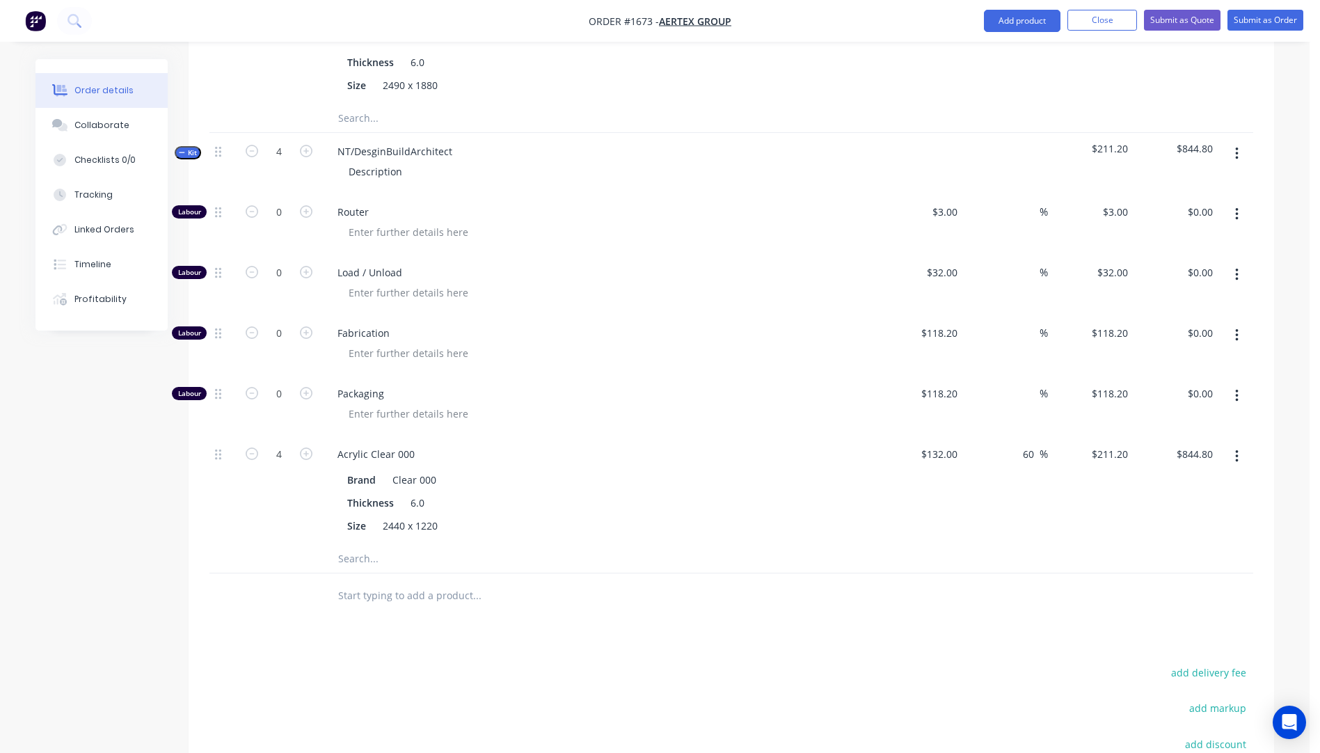
click at [1235, 207] on icon "button" at bounding box center [1236, 214] width 3 height 15
click at [1173, 296] on div "Delete" at bounding box center [1187, 306] width 107 height 20
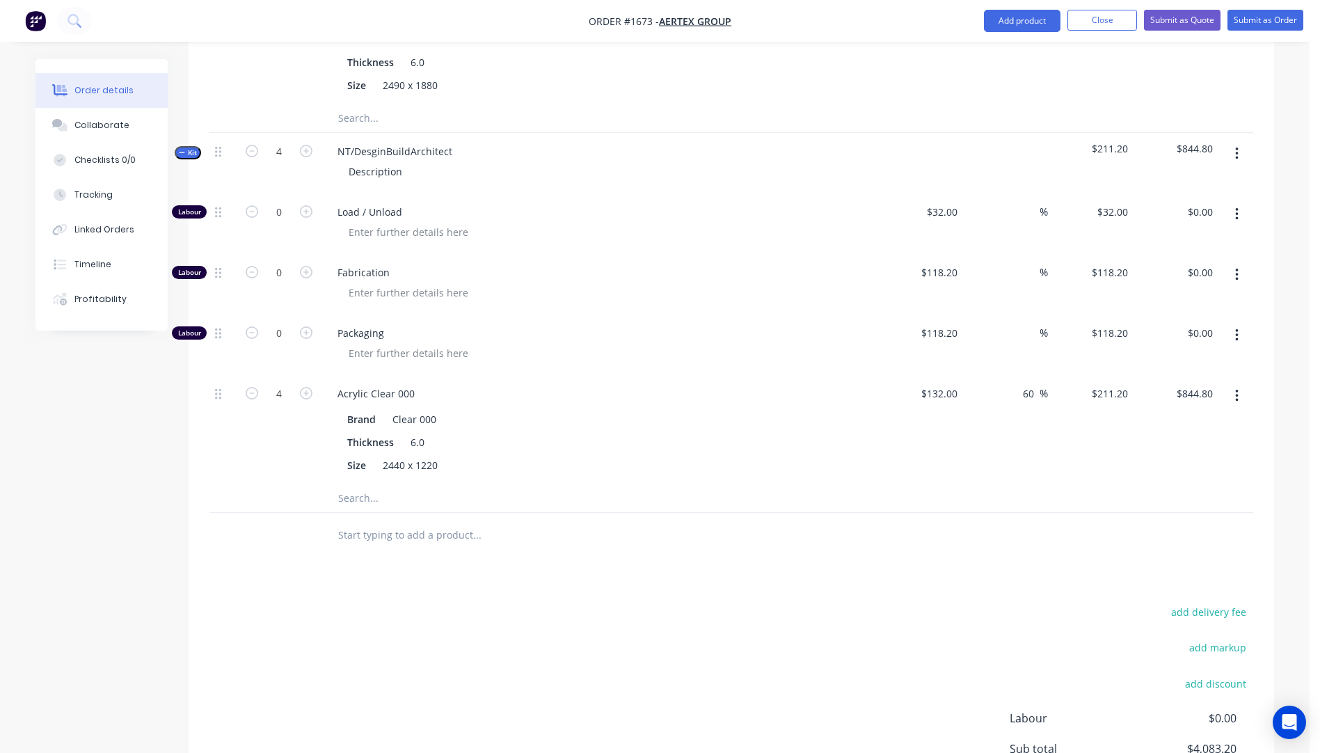
click at [1239, 202] on button "button" at bounding box center [1237, 214] width 33 height 25
click at [1176, 296] on div "Delete" at bounding box center [1187, 306] width 107 height 20
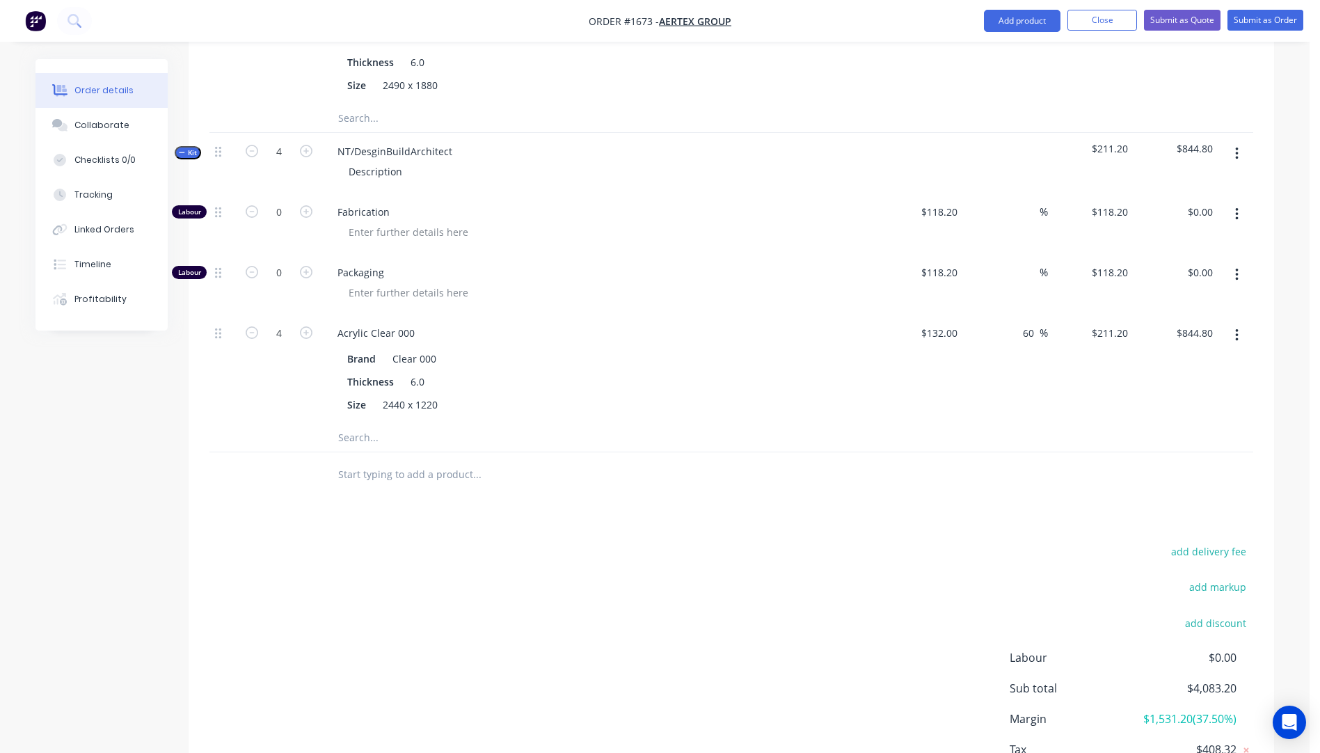
click at [1237, 207] on icon "button" at bounding box center [1236, 214] width 3 height 15
click at [1168, 296] on div "Delete" at bounding box center [1187, 306] width 107 height 20
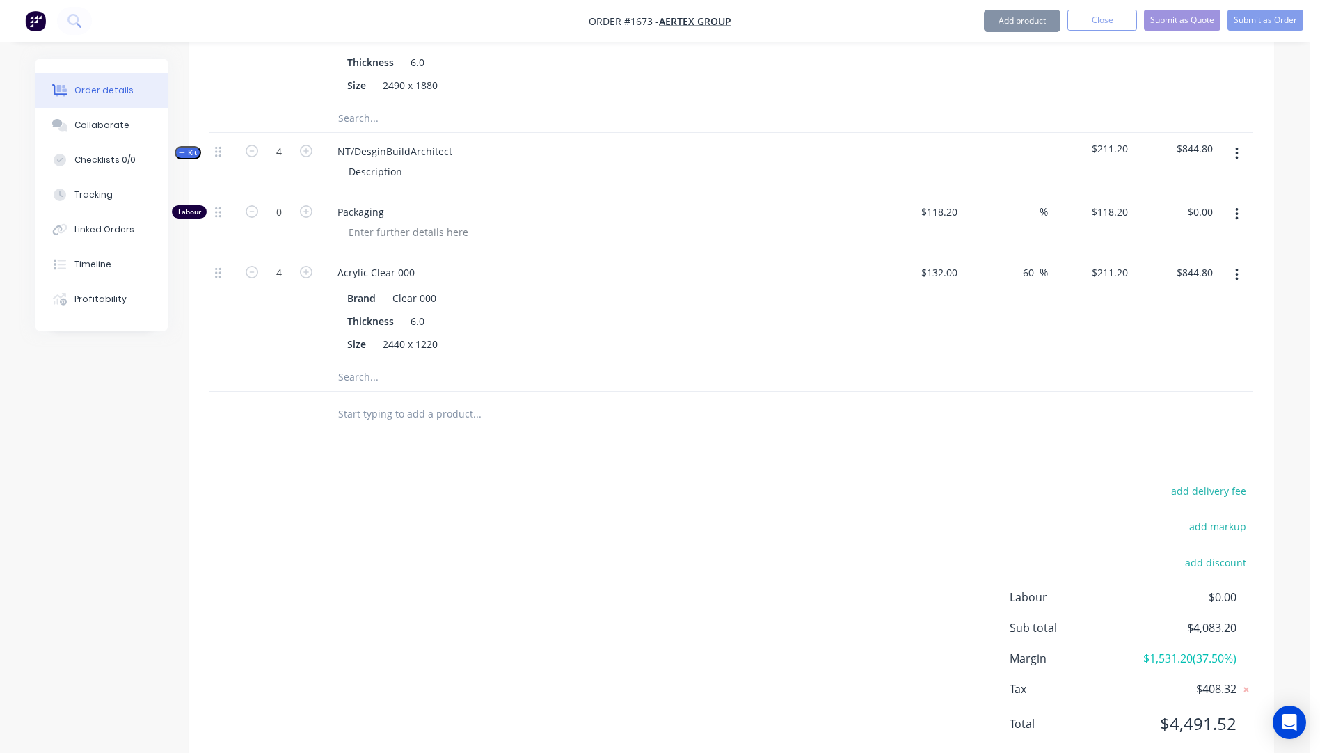
scroll to position [937, 0]
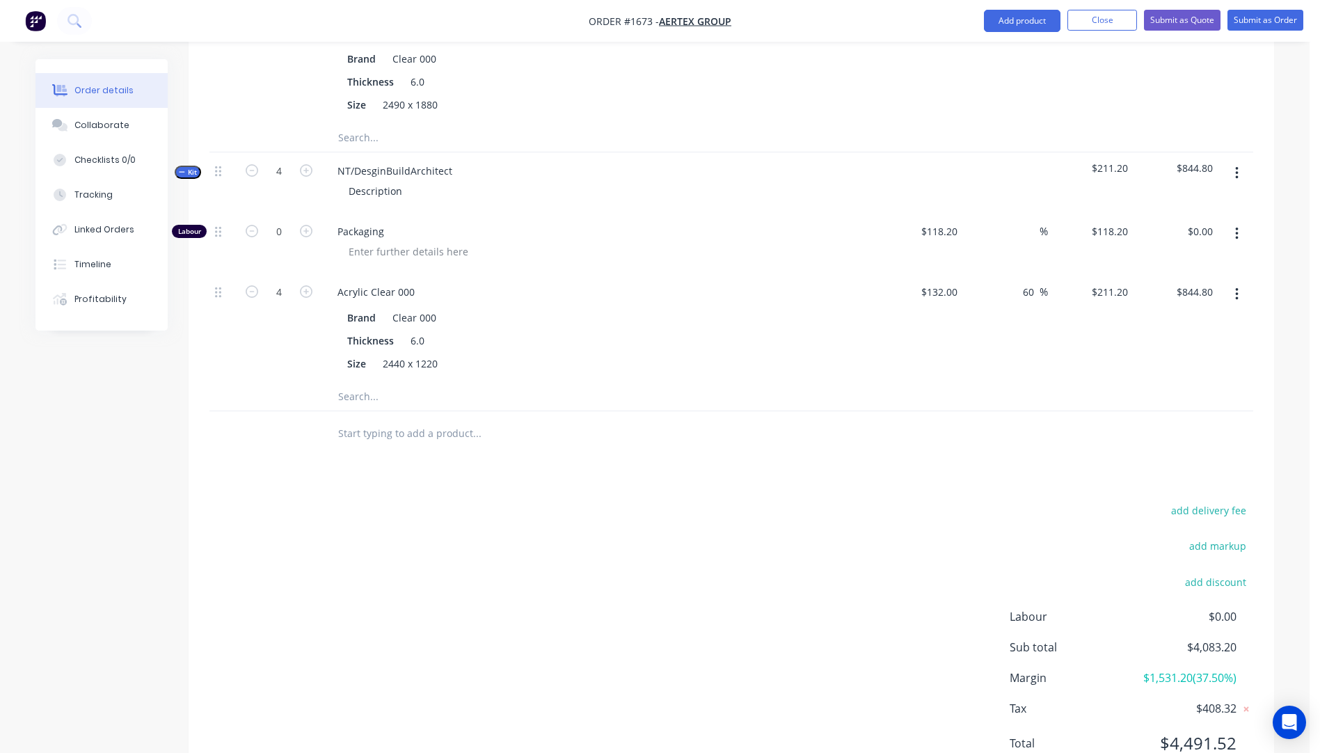
click at [1241, 221] on button "button" at bounding box center [1237, 233] width 33 height 25
click at [1149, 316] on div "Delete" at bounding box center [1187, 326] width 107 height 20
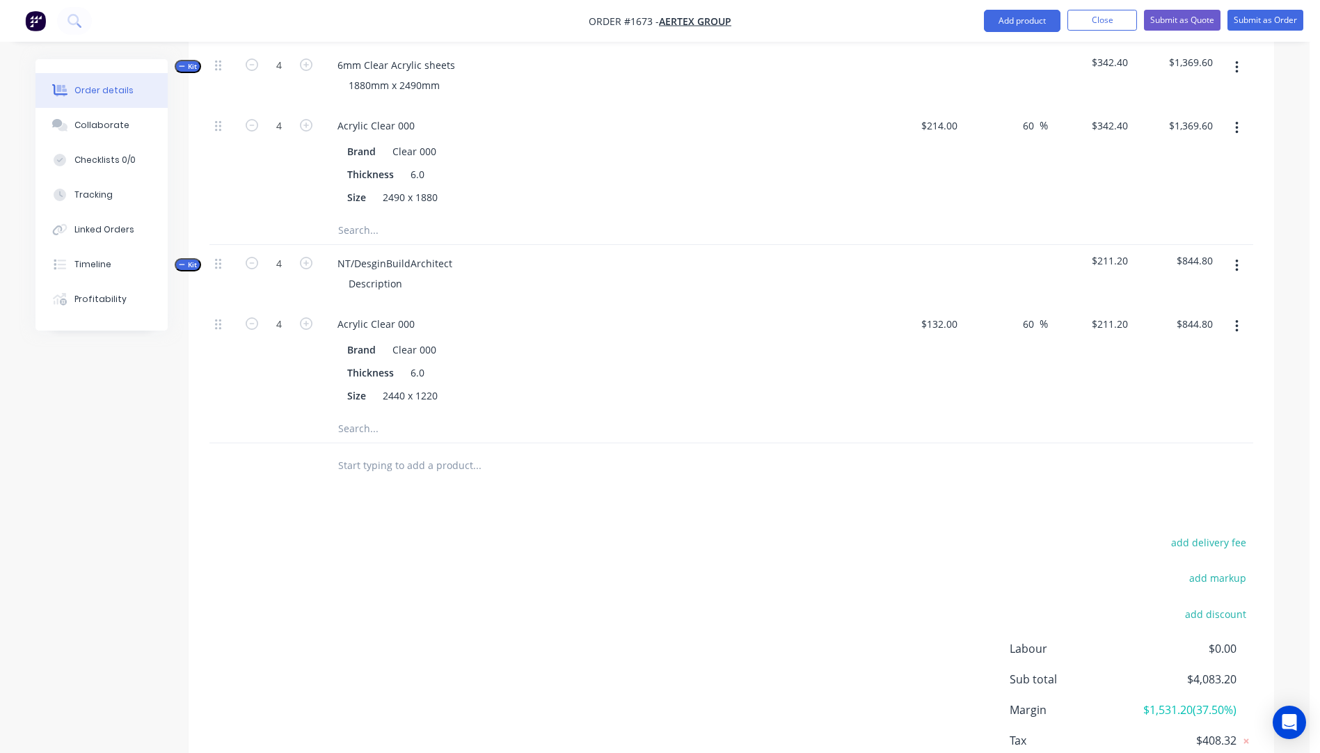
scroll to position [876, 0]
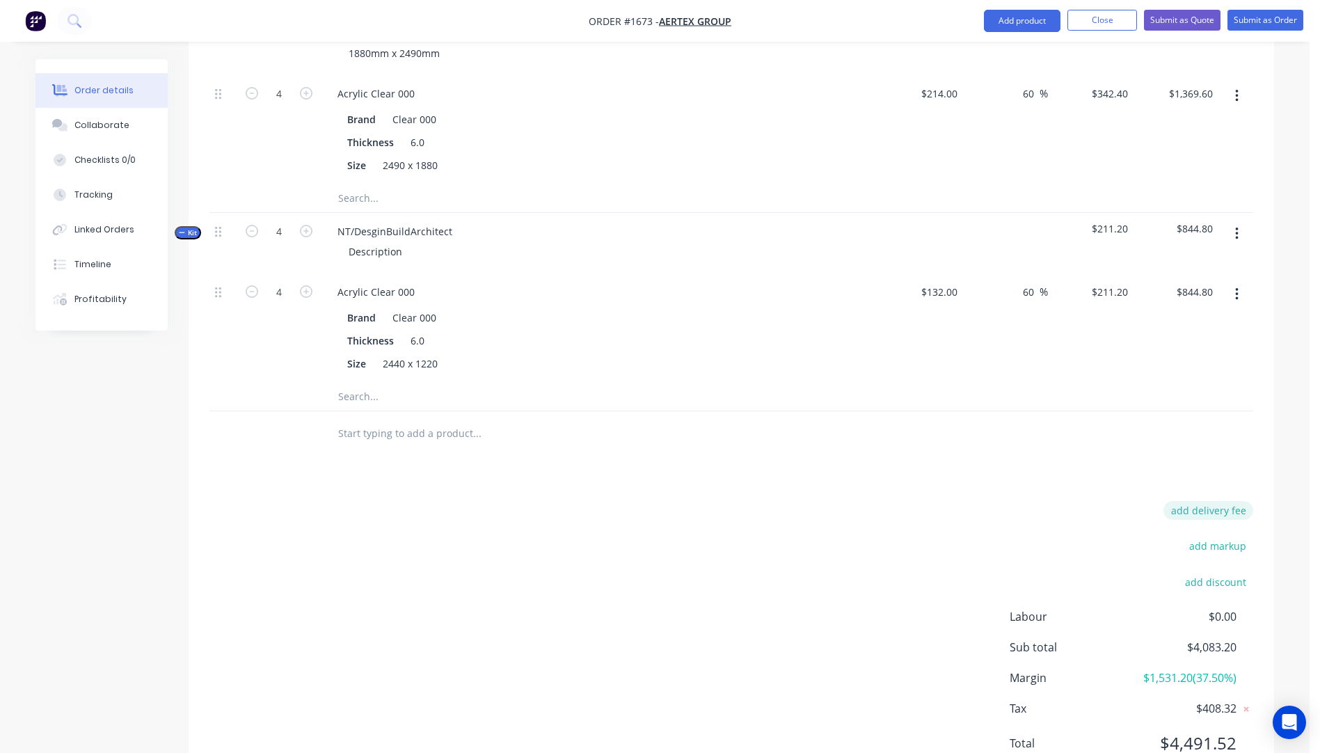
click at [1232, 501] on button "add delivery fee" at bounding box center [1209, 510] width 90 height 19
type input "610"
click at [924, 505] on div "Delivery fee Delivery fee Delivery fee name (Optional) 610 610 $0 add markup ad…" at bounding box center [731, 637] width 1044 height 265
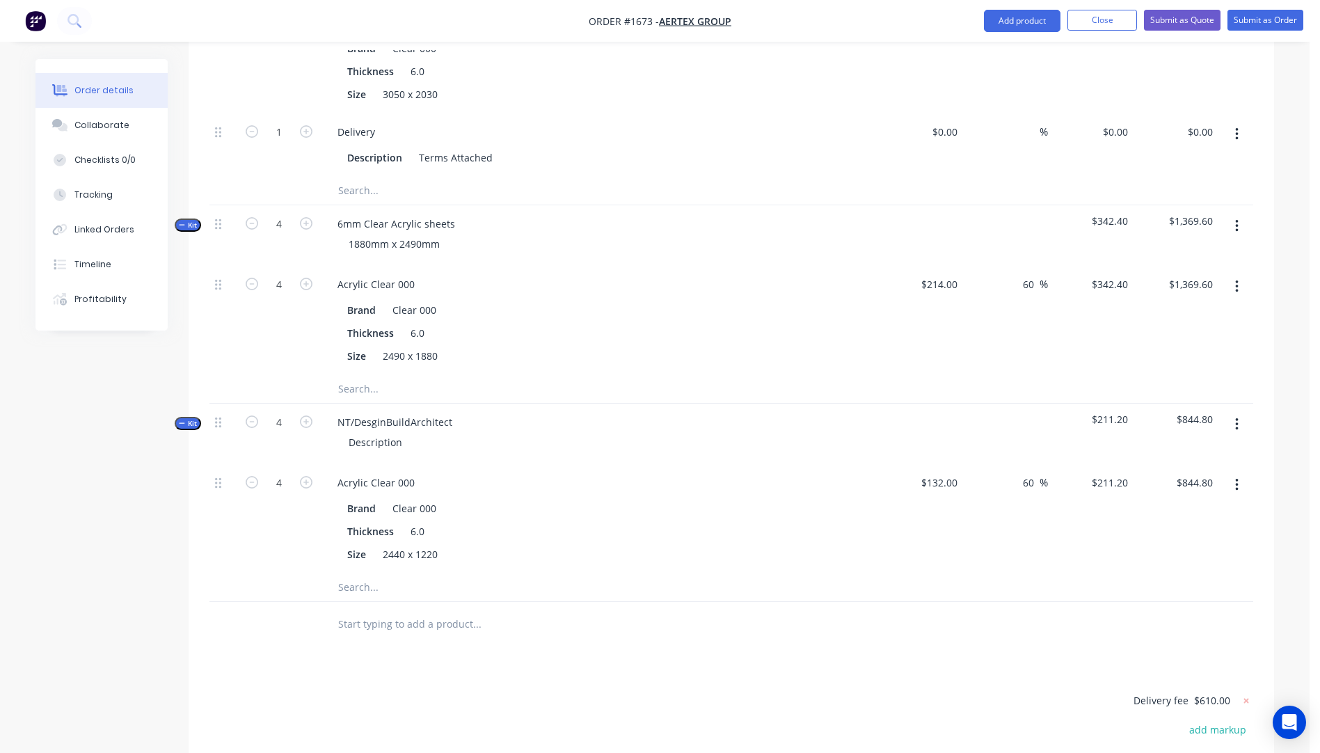
scroll to position [660, 0]
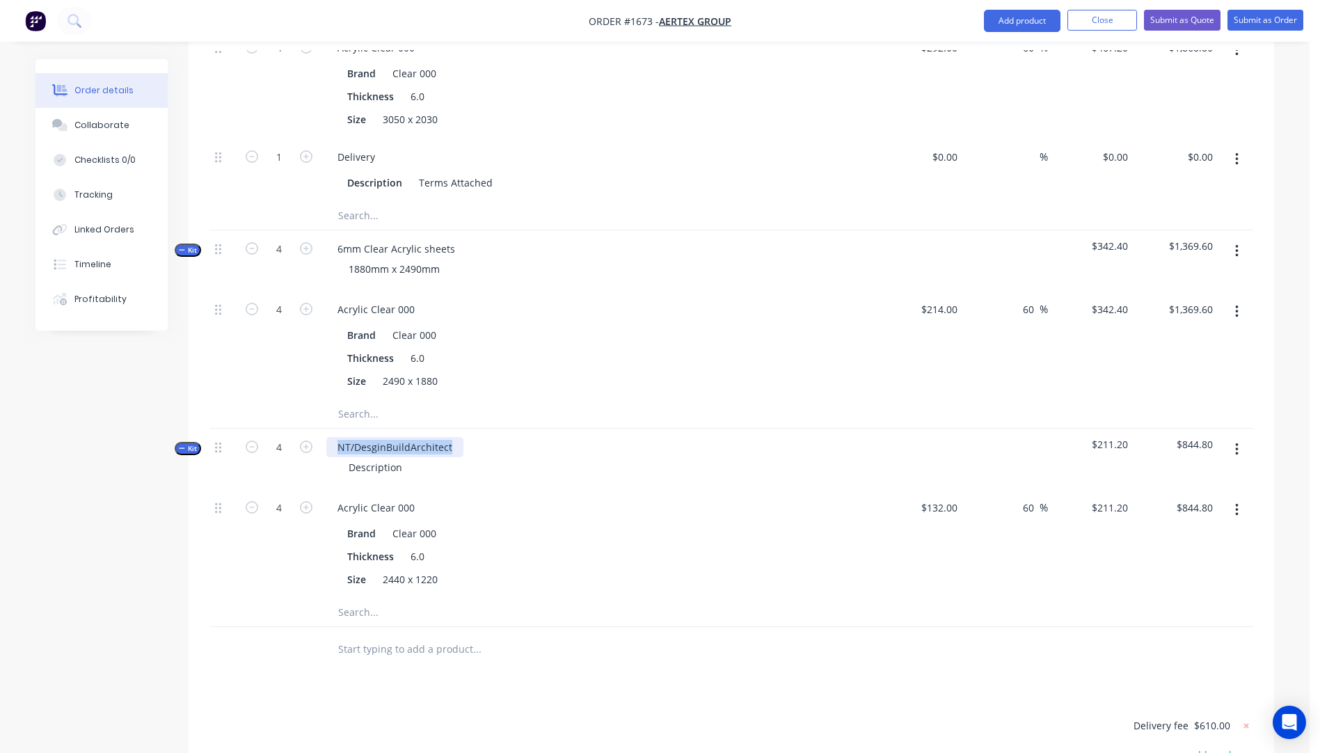
drag, startPoint x: 433, startPoint y: 388, endPoint x: 327, endPoint y: 390, distance: 105.8
click at [327, 437] on div "NT/DesginBuildArchitect" at bounding box center [394, 447] width 137 height 20
drag, startPoint x: 372, startPoint y: 412, endPoint x: 340, endPoint y: 411, distance: 31.3
click at [340, 457] on div "Description" at bounding box center [376, 467] width 76 height 20
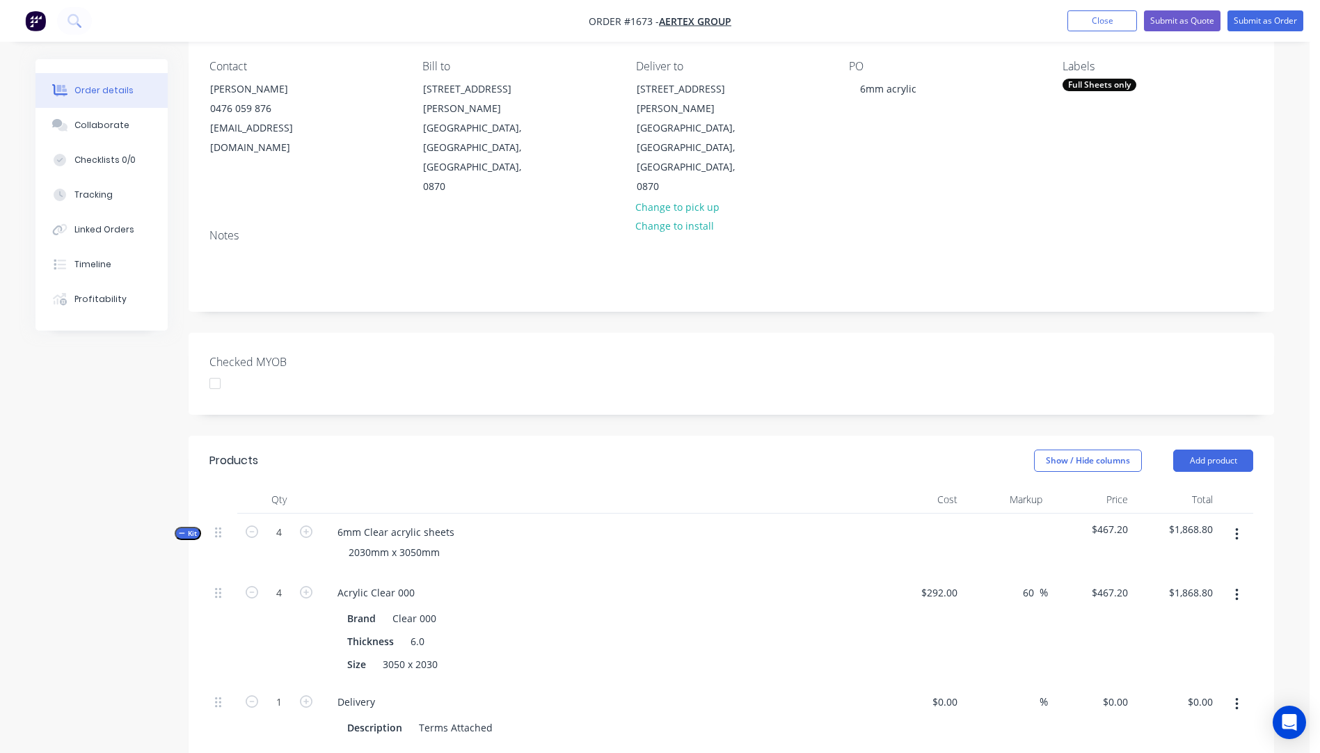
scroll to position [0, 0]
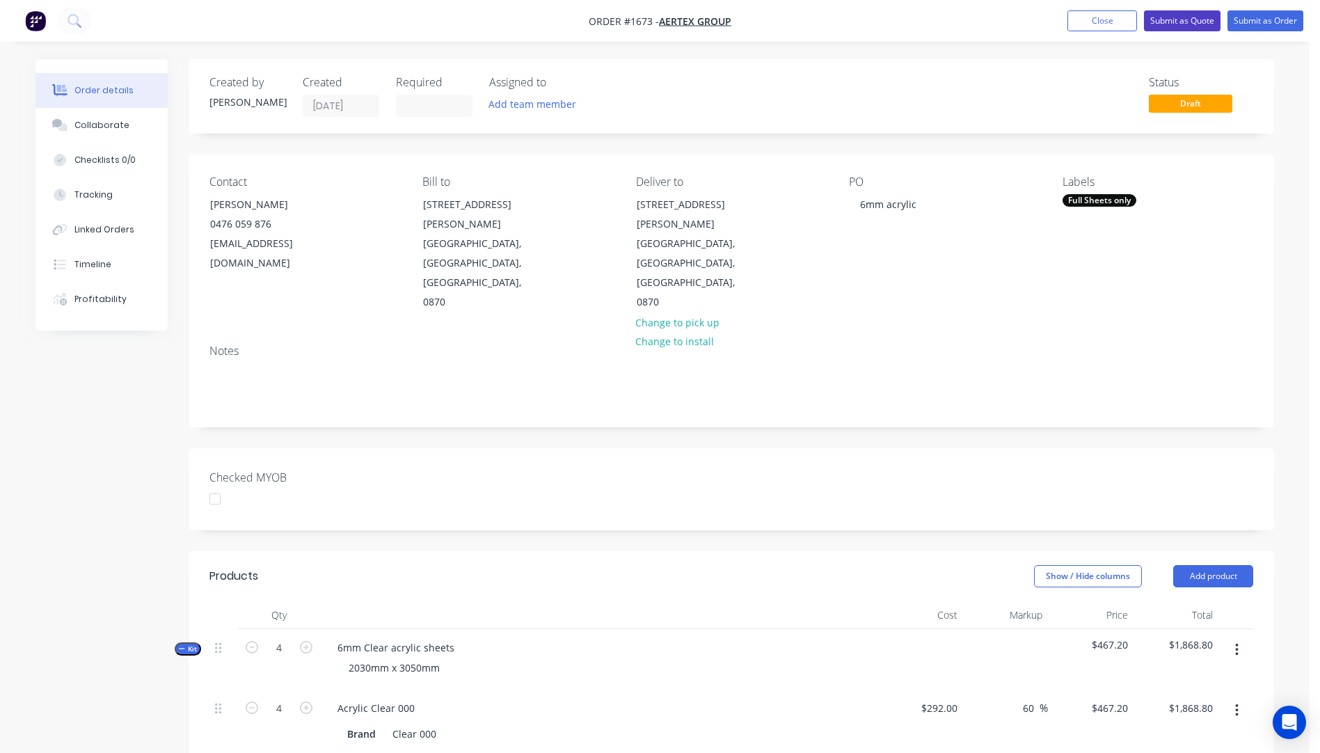
click at [1185, 22] on button "Submit as Quote" at bounding box center [1182, 20] width 77 height 21
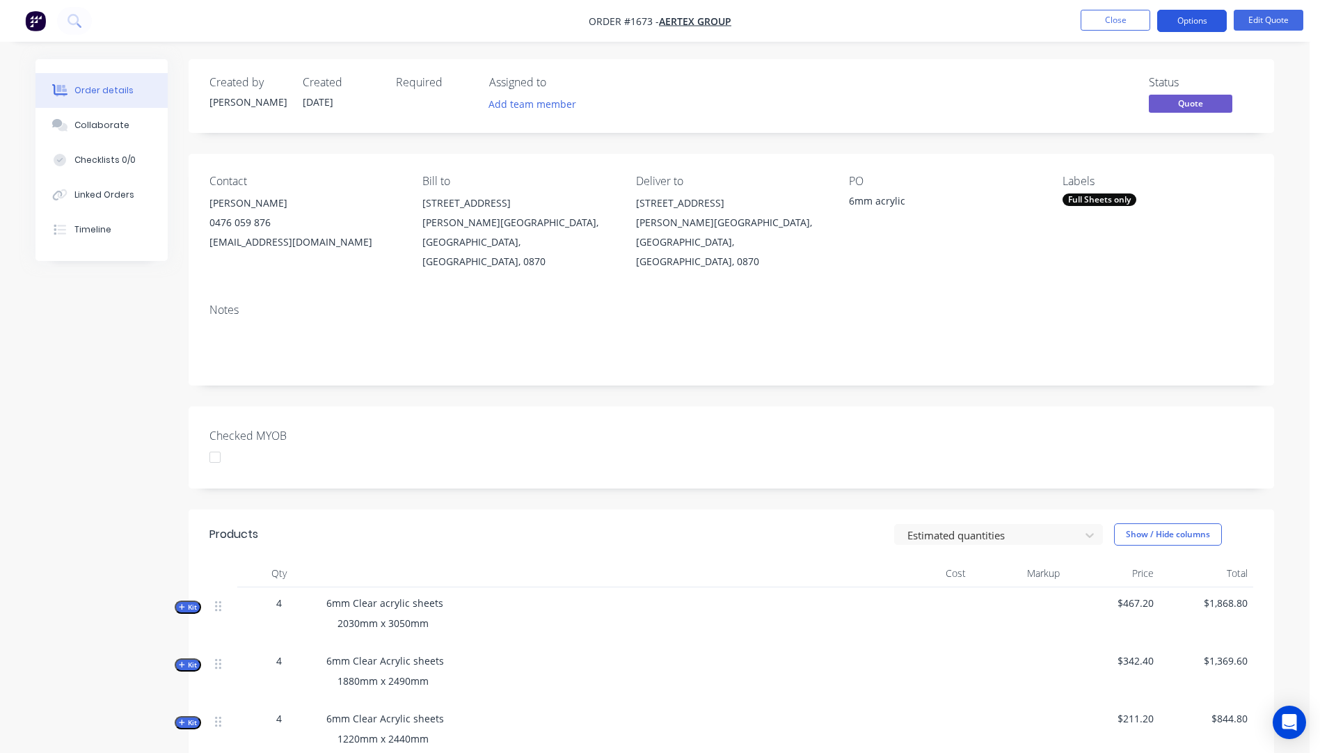
click at [1178, 18] on button "Options" at bounding box center [1192, 21] width 70 height 22
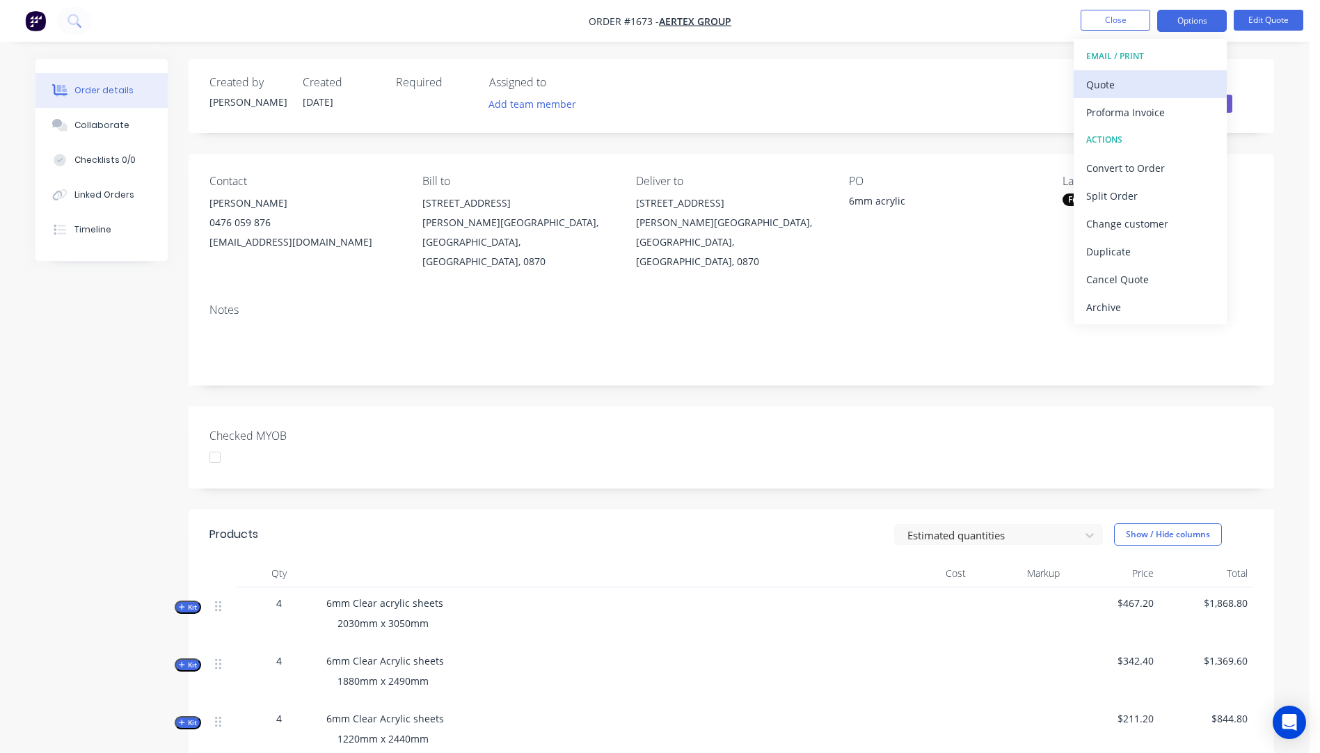
click at [1109, 86] on div "Quote" at bounding box center [1150, 84] width 128 height 20
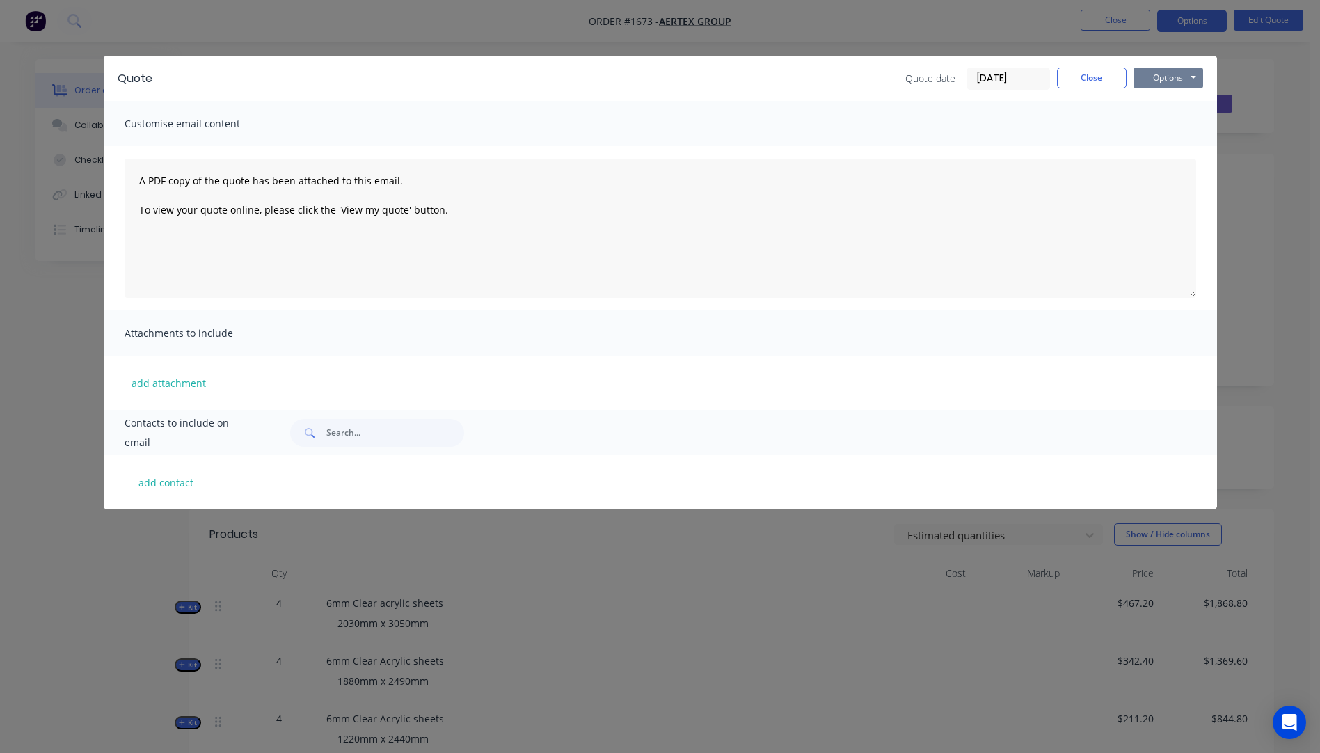
click at [1150, 81] on button "Options" at bounding box center [1169, 78] width 70 height 21
click at [1165, 101] on button "Preview" at bounding box center [1178, 102] width 89 height 23
click at [177, 490] on button "add contact" at bounding box center [167, 482] width 84 height 21
select select "AU"
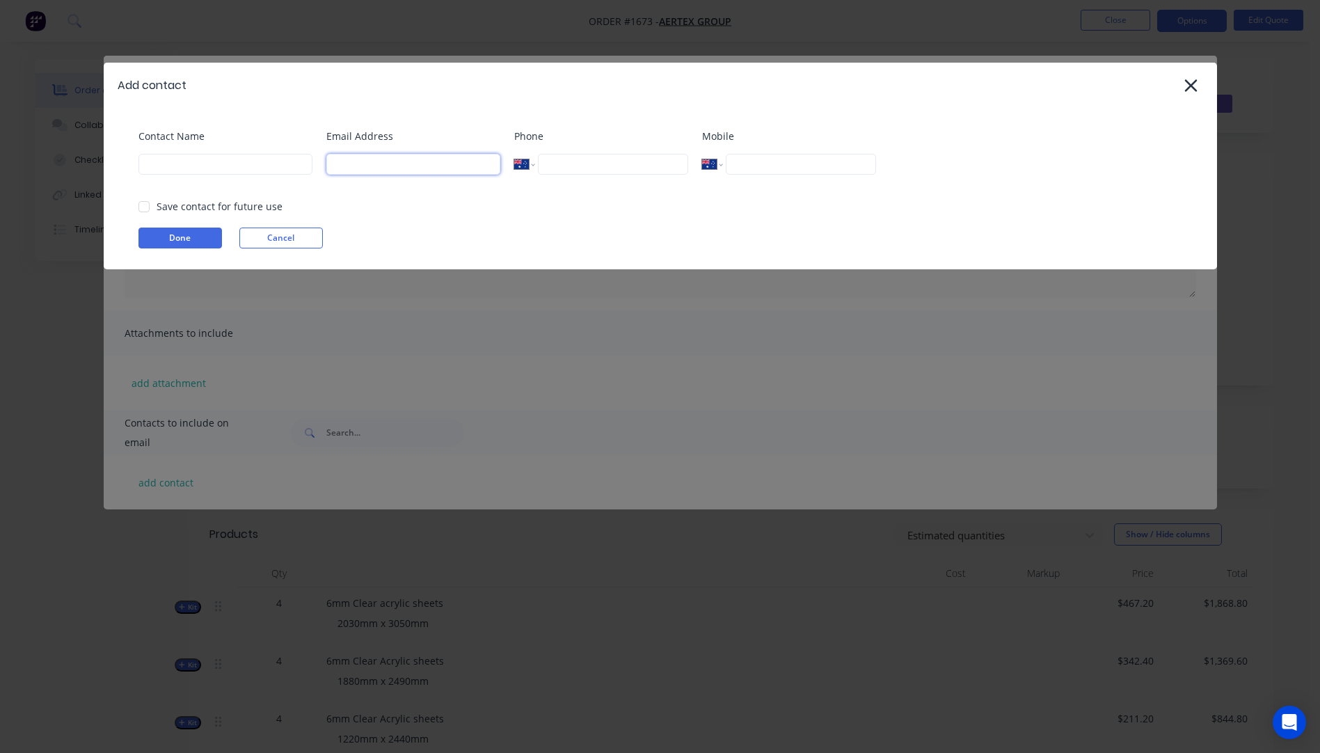
click at [360, 170] on input at bounding box center [413, 164] width 174 height 21
click at [349, 166] on input at bounding box center [413, 164] width 174 height 21
click at [381, 169] on input "contracts" at bounding box center [413, 164] width 174 height 21
type input "[EMAIL_ADDRESS][DOMAIN_NAME]"
click at [193, 166] on input at bounding box center [225, 164] width 174 height 21
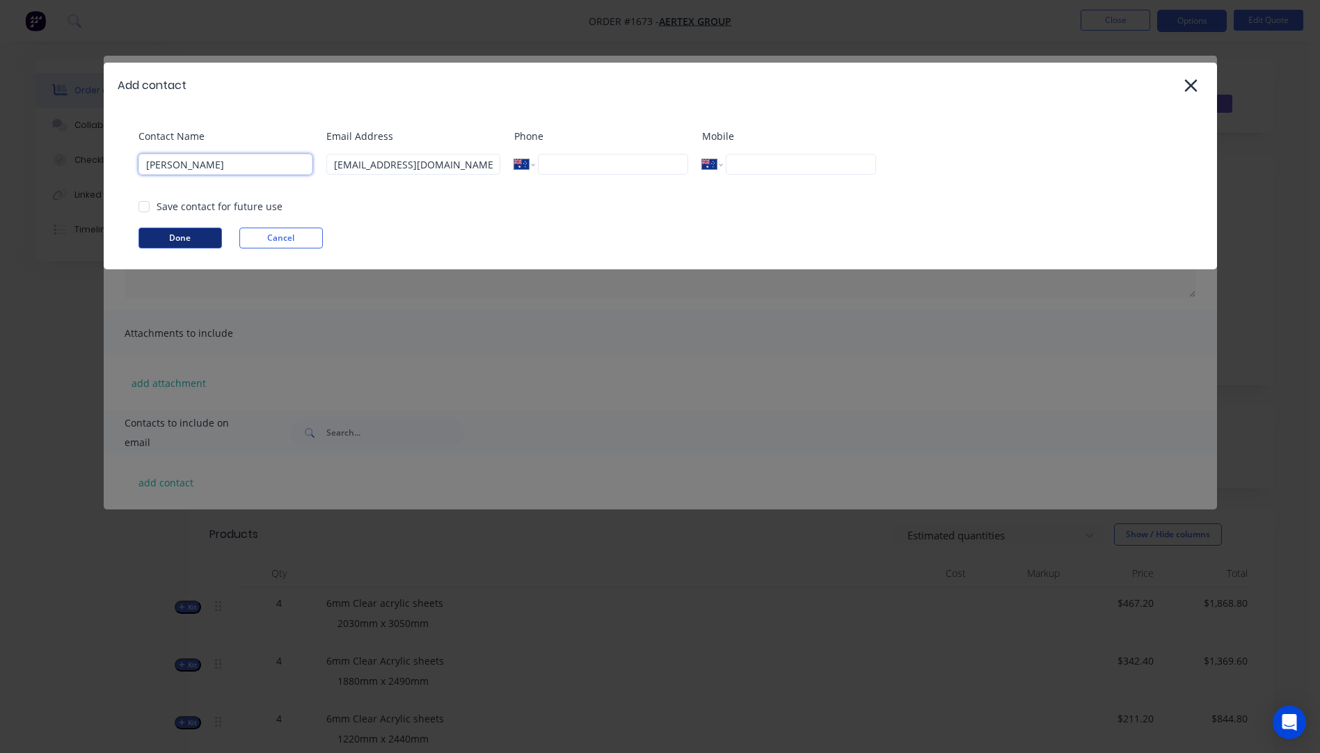
type input "[PERSON_NAME]"
click at [189, 244] on button "Done" at bounding box center [180, 238] width 84 height 21
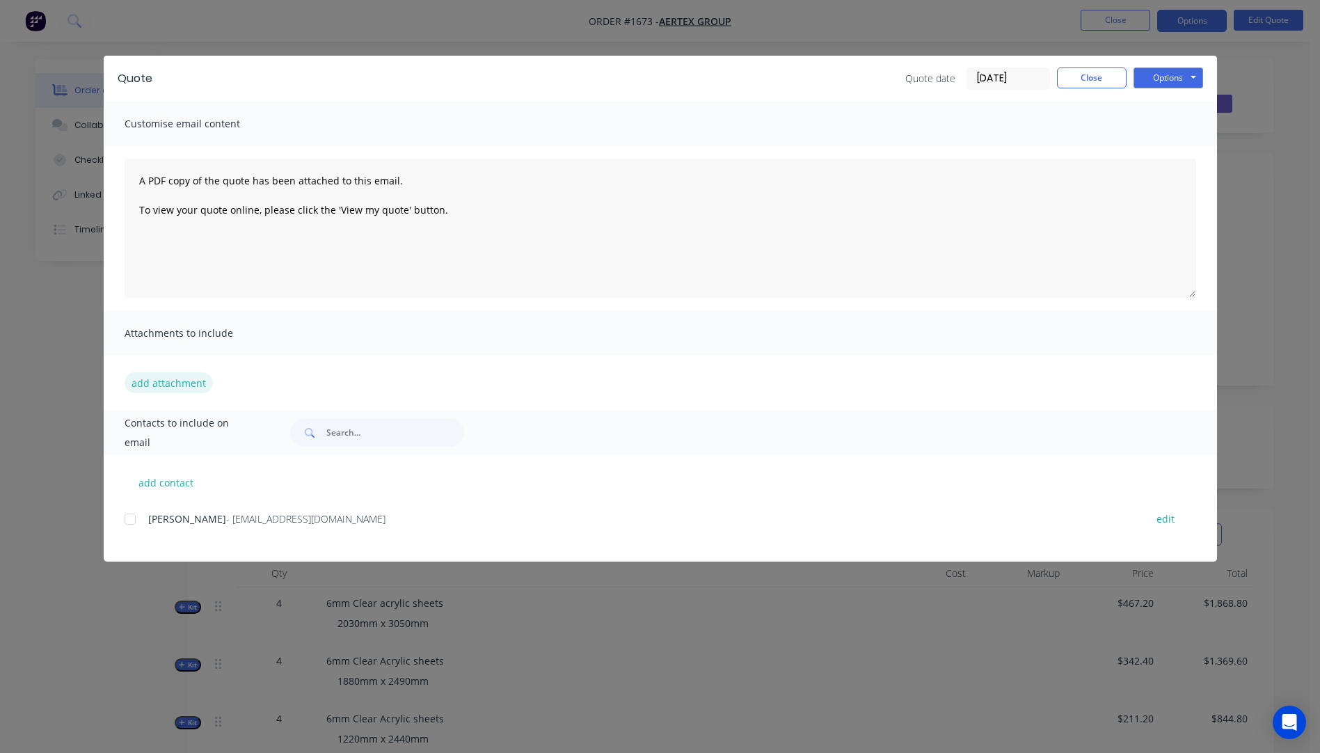
click at [168, 386] on button "add attachment" at bounding box center [169, 382] width 88 height 21
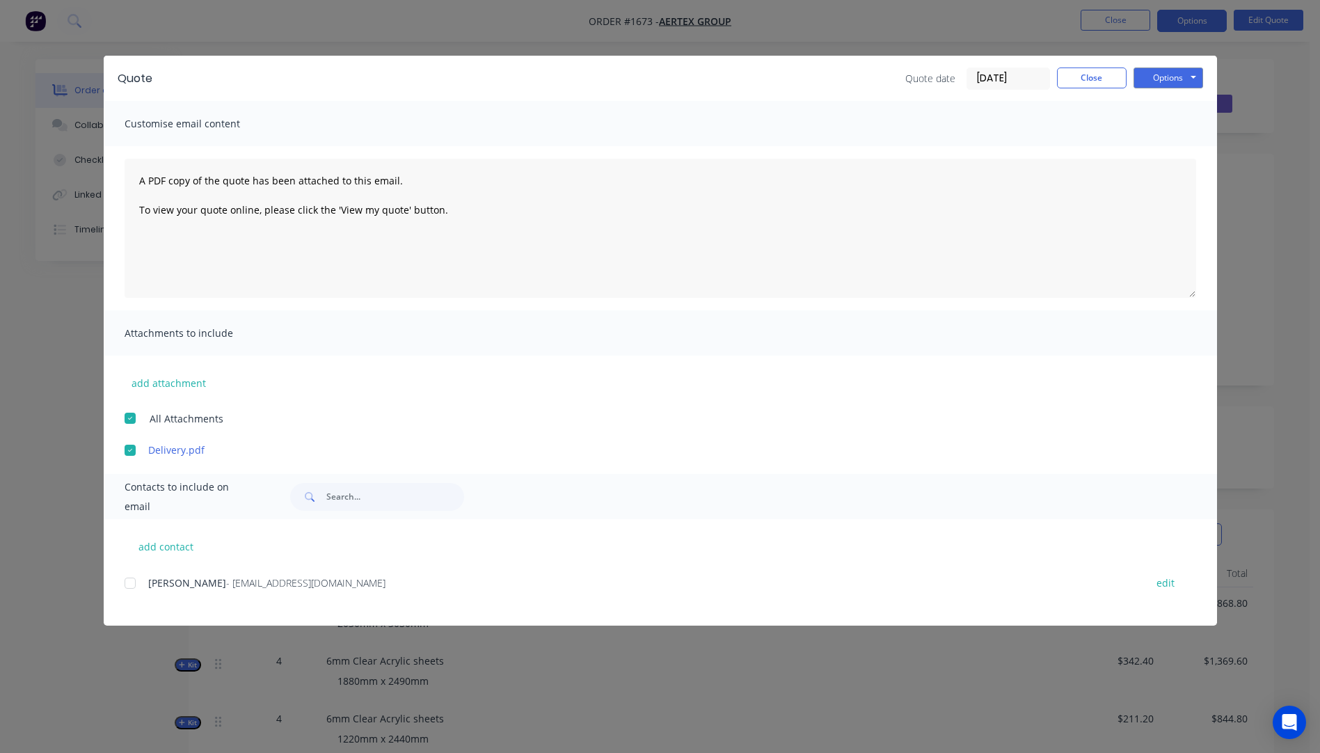
click at [128, 585] on div at bounding box center [130, 583] width 28 height 28
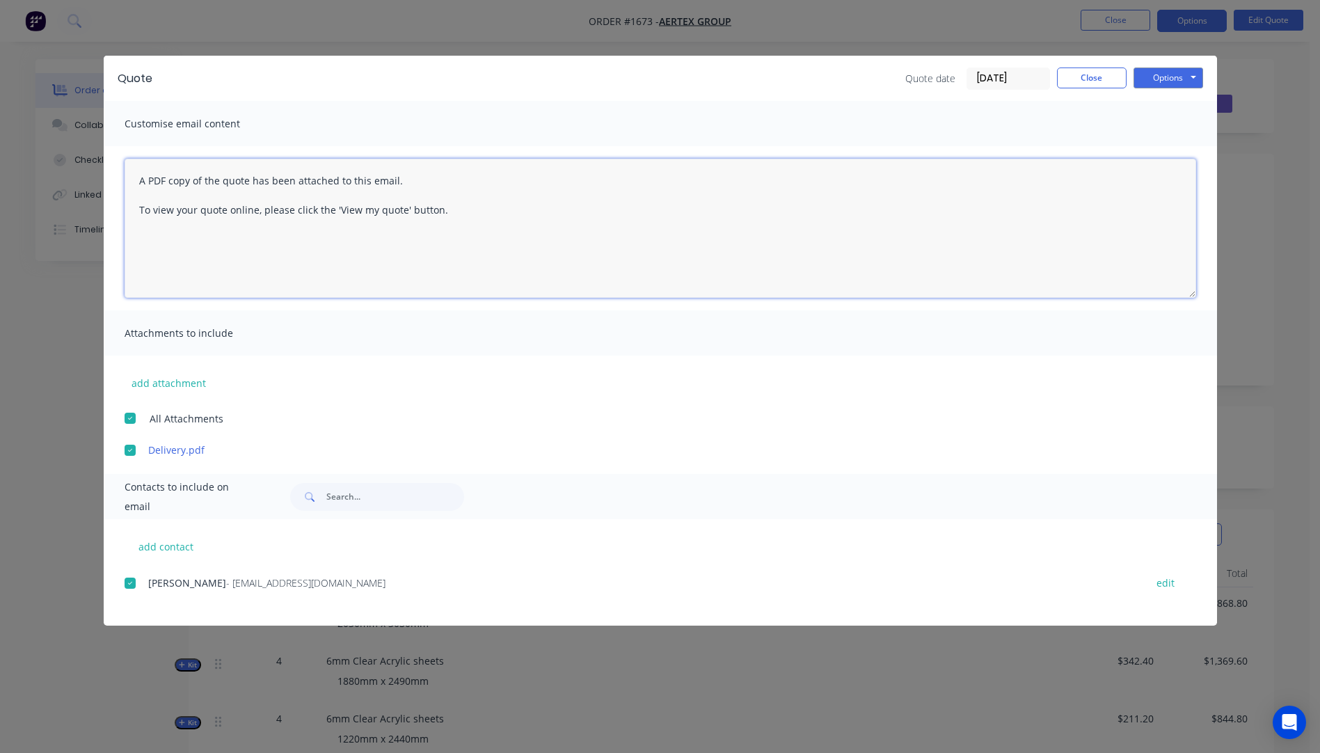
paste textarea "Hi, Please contact us if you have any questions. Regards, [PERSON_NAME] [EMAIL_…"
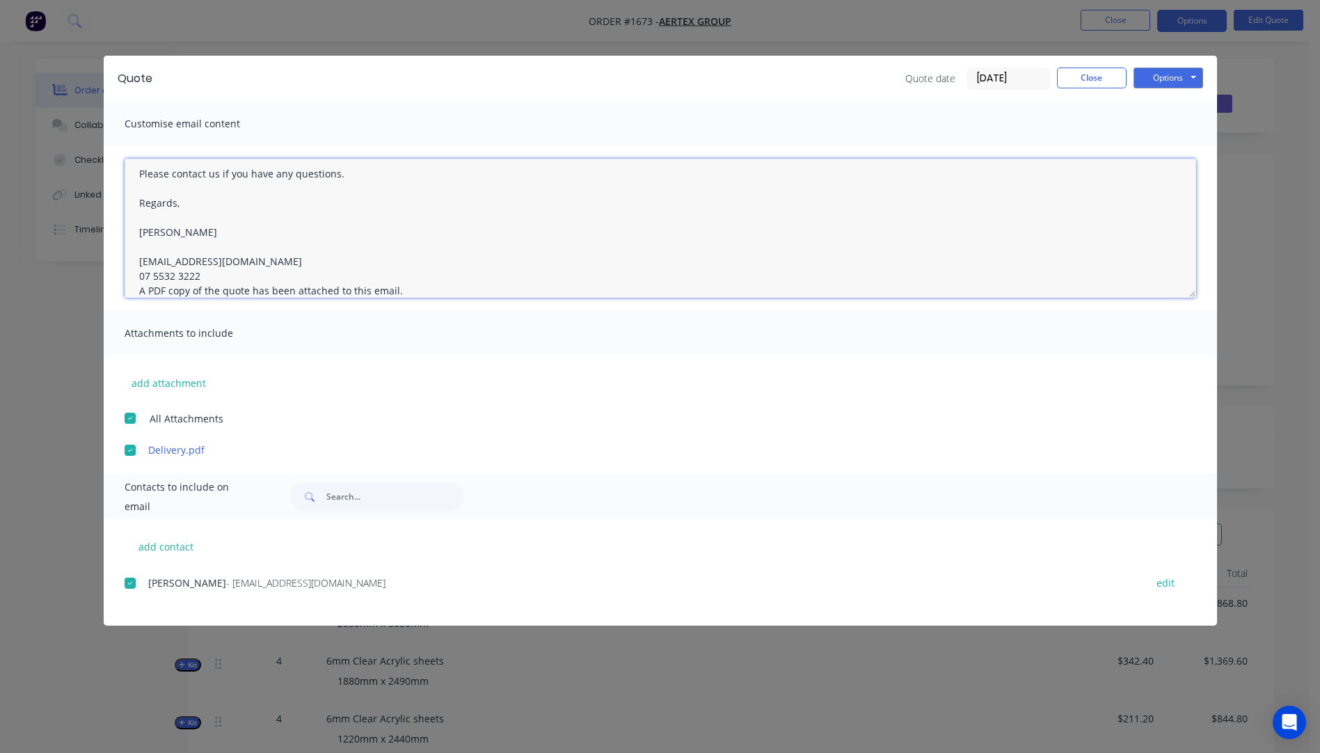
click at [205, 278] on textarea "Hi, Please contact us if you have any questions. Regards, [PERSON_NAME] [EMAIL_…" at bounding box center [661, 228] width 1072 height 139
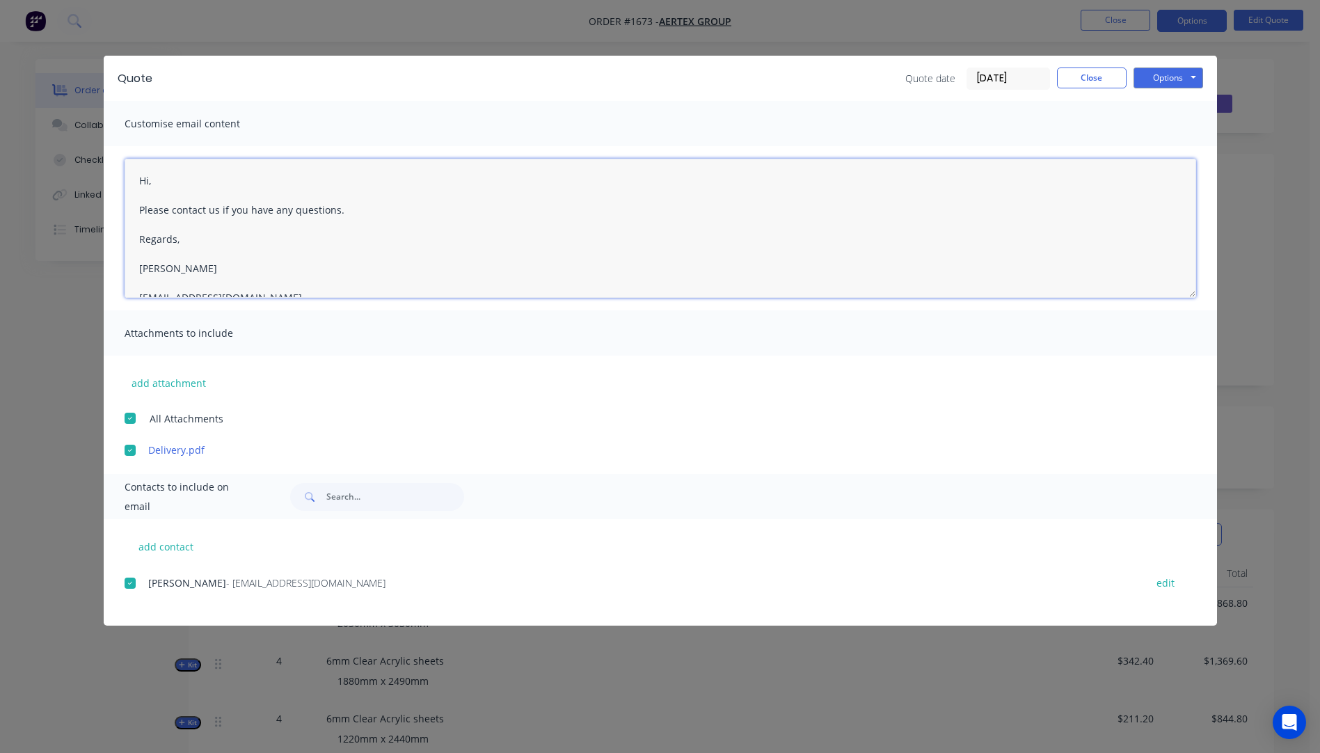
click at [158, 179] on textarea "Hi, Please contact us if you have any questions. Regards, [PERSON_NAME] [EMAIL_…" at bounding box center [661, 228] width 1072 height 139
click at [177, 180] on textarea "Hi [PERSON_NAME] Please contact us if you have any questions. Regards, [PERSON_…" at bounding box center [661, 228] width 1072 height 139
click at [650, 208] on textarea "Hi [PERSON_NAME], Please see attached quote. I have priced 4 sheets of each of …" at bounding box center [661, 228] width 1072 height 139
type textarea "Hi [PERSON_NAME], Please see attached quote. I have priced 4 sheets of each of …"
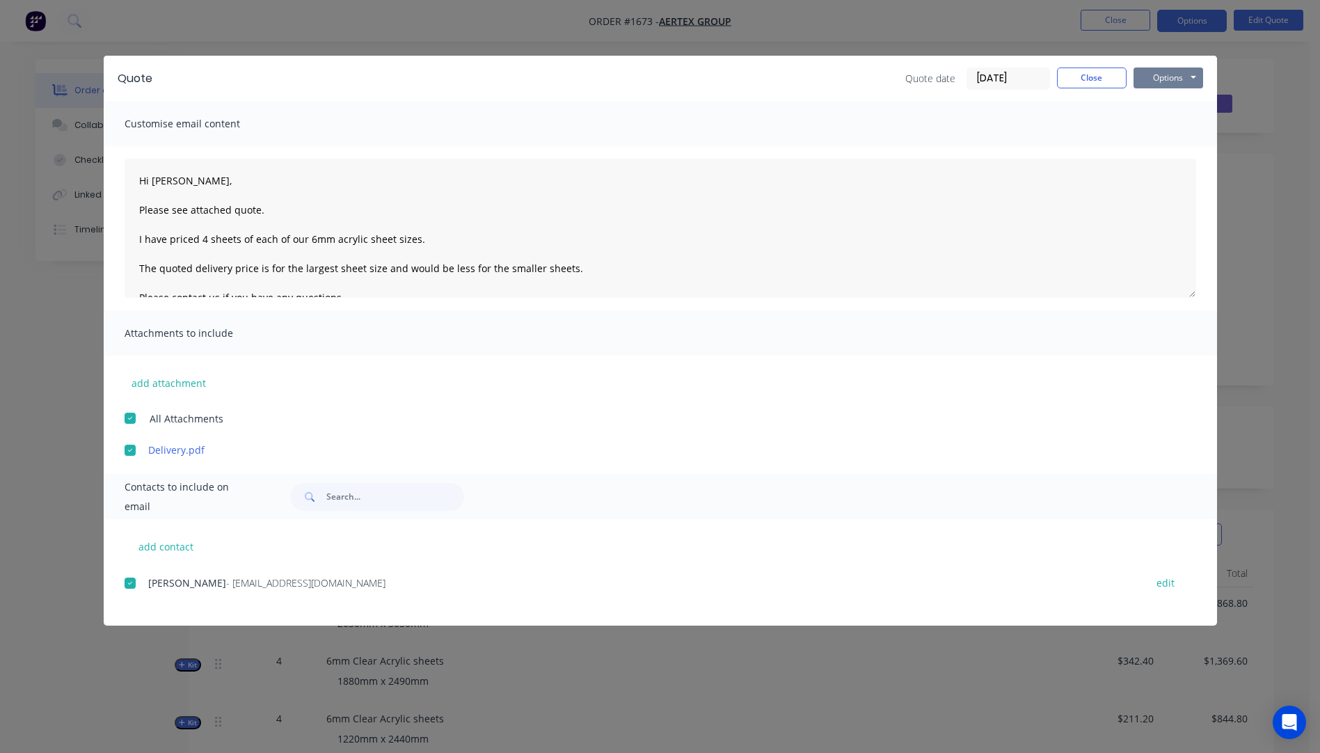
click at [1154, 79] on button "Options" at bounding box center [1169, 78] width 70 height 21
click at [1167, 150] on button "Email" at bounding box center [1178, 148] width 89 height 23
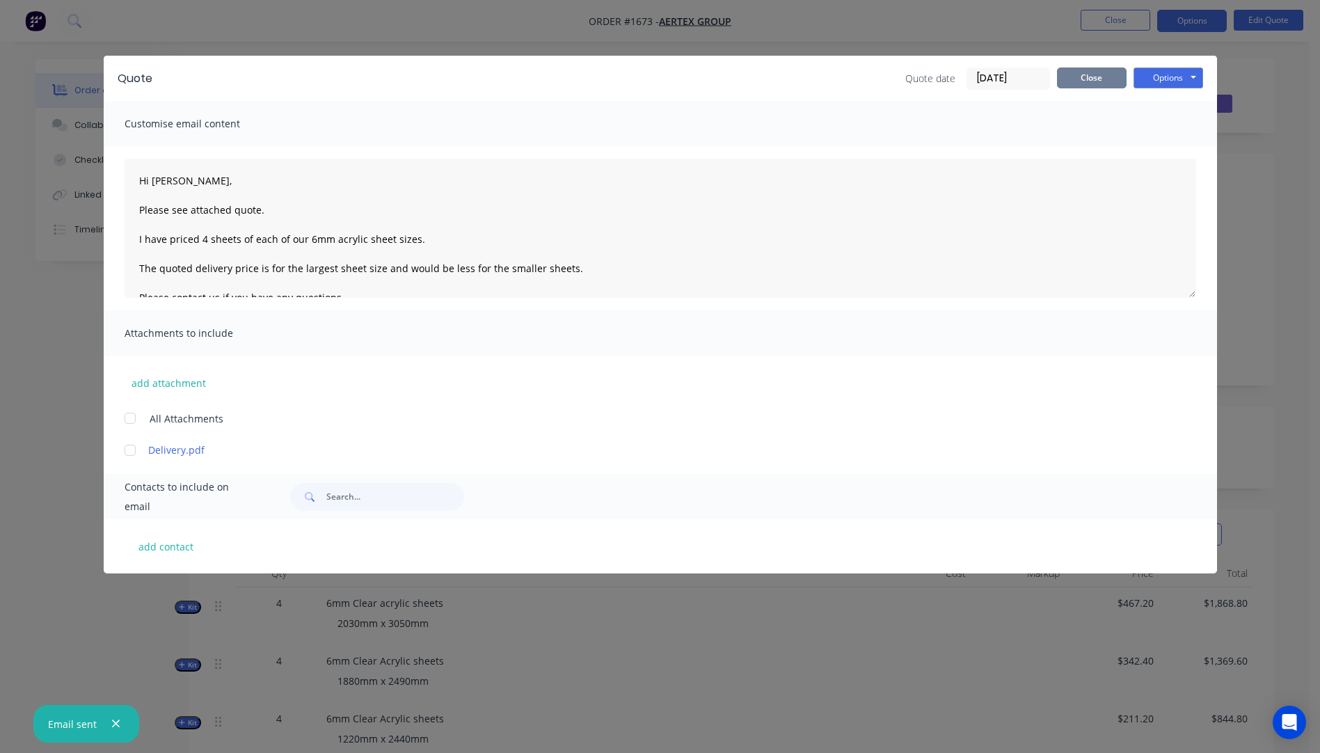
click at [1107, 78] on button "Close" at bounding box center [1092, 78] width 70 height 21
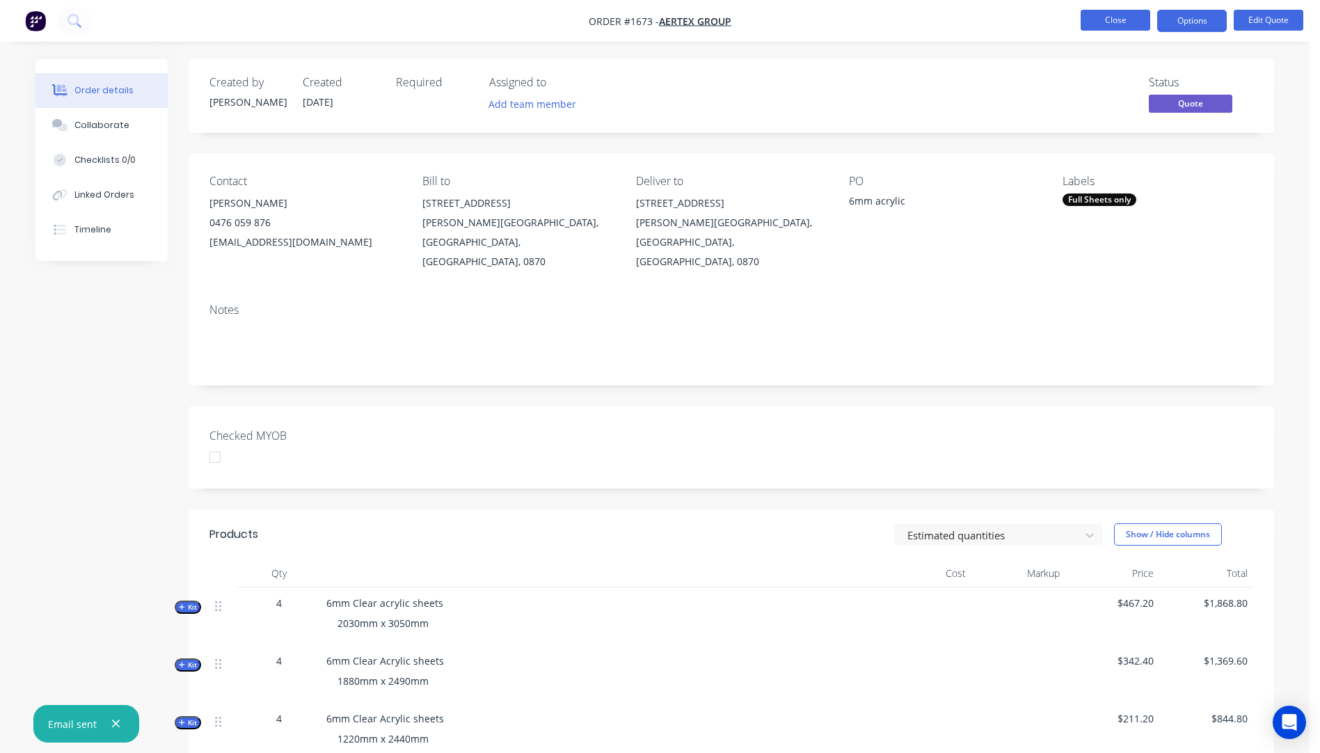
click at [1117, 22] on button "Close" at bounding box center [1116, 20] width 70 height 21
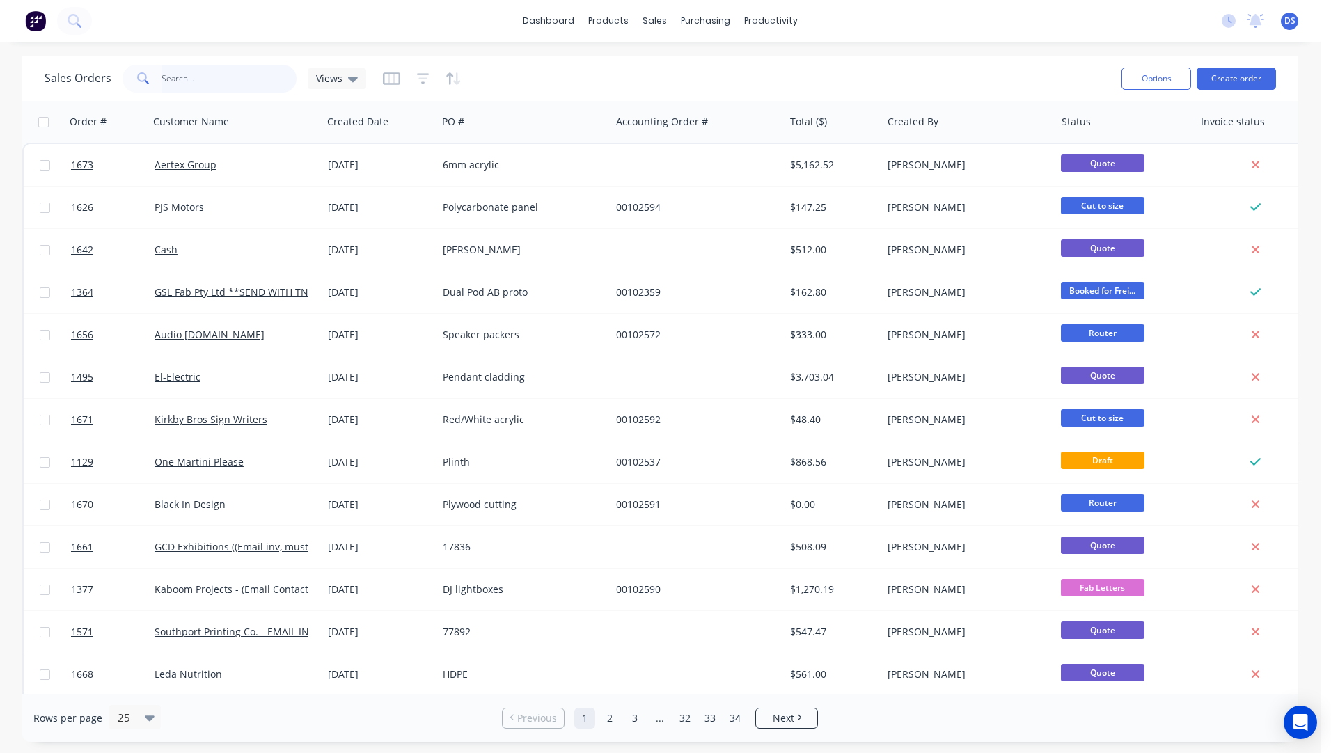
click at [207, 81] on input "text" at bounding box center [229, 79] width 136 height 28
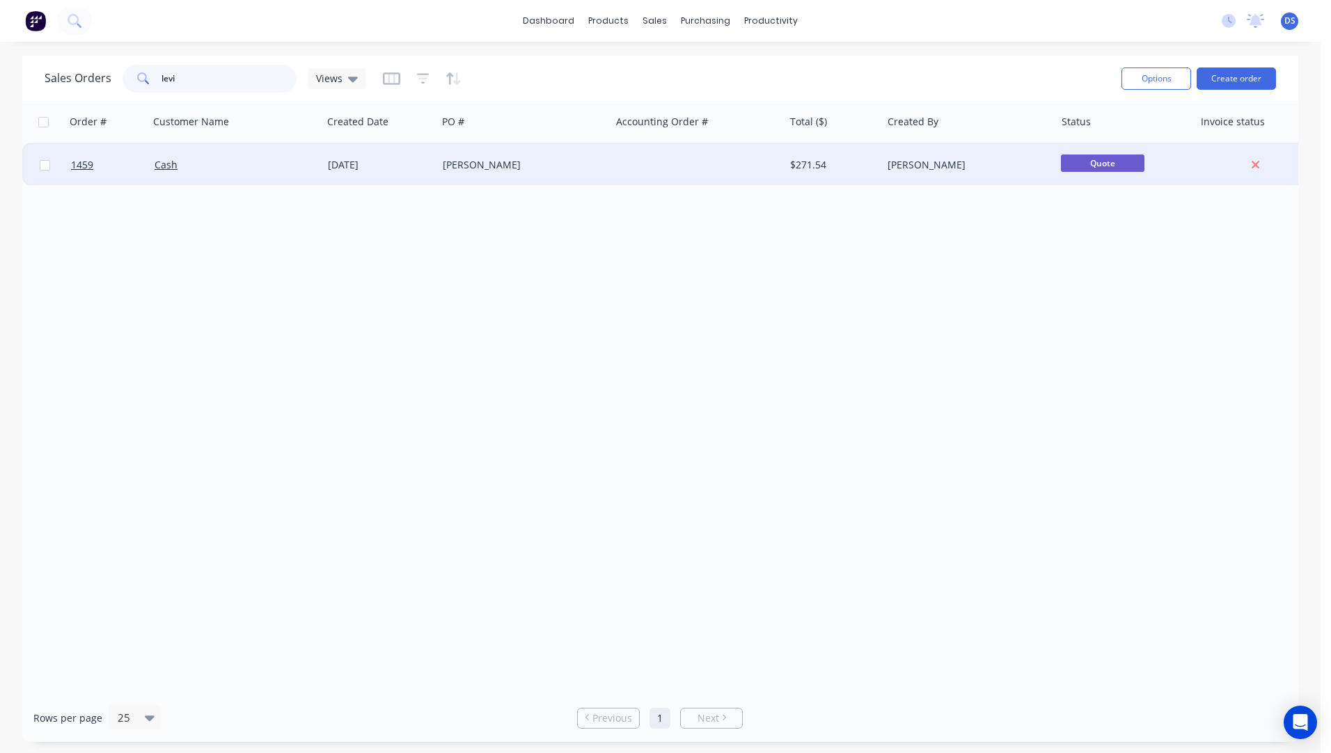
type input "levi"
click at [462, 174] on div "[PERSON_NAME]" at bounding box center [523, 165] width 173 height 42
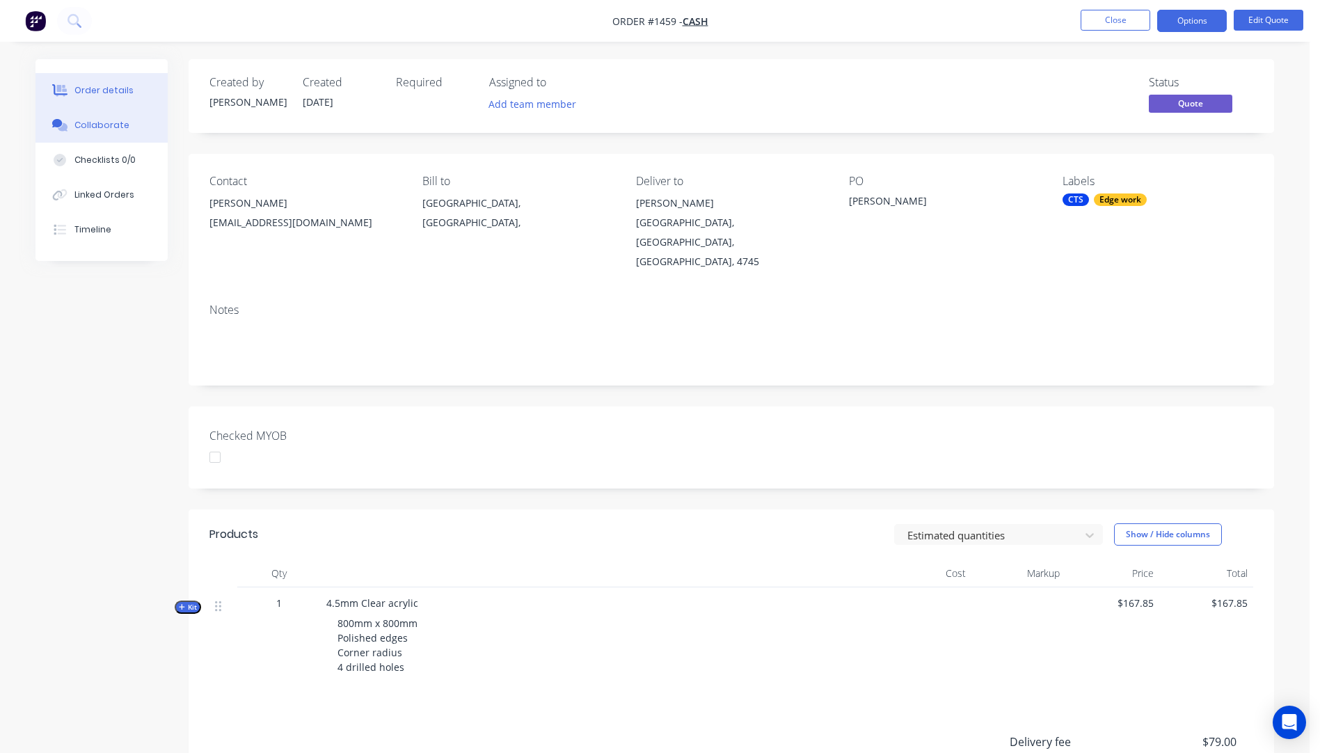
click at [90, 132] on button "Collaborate" at bounding box center [101, 125] width 132 height 35
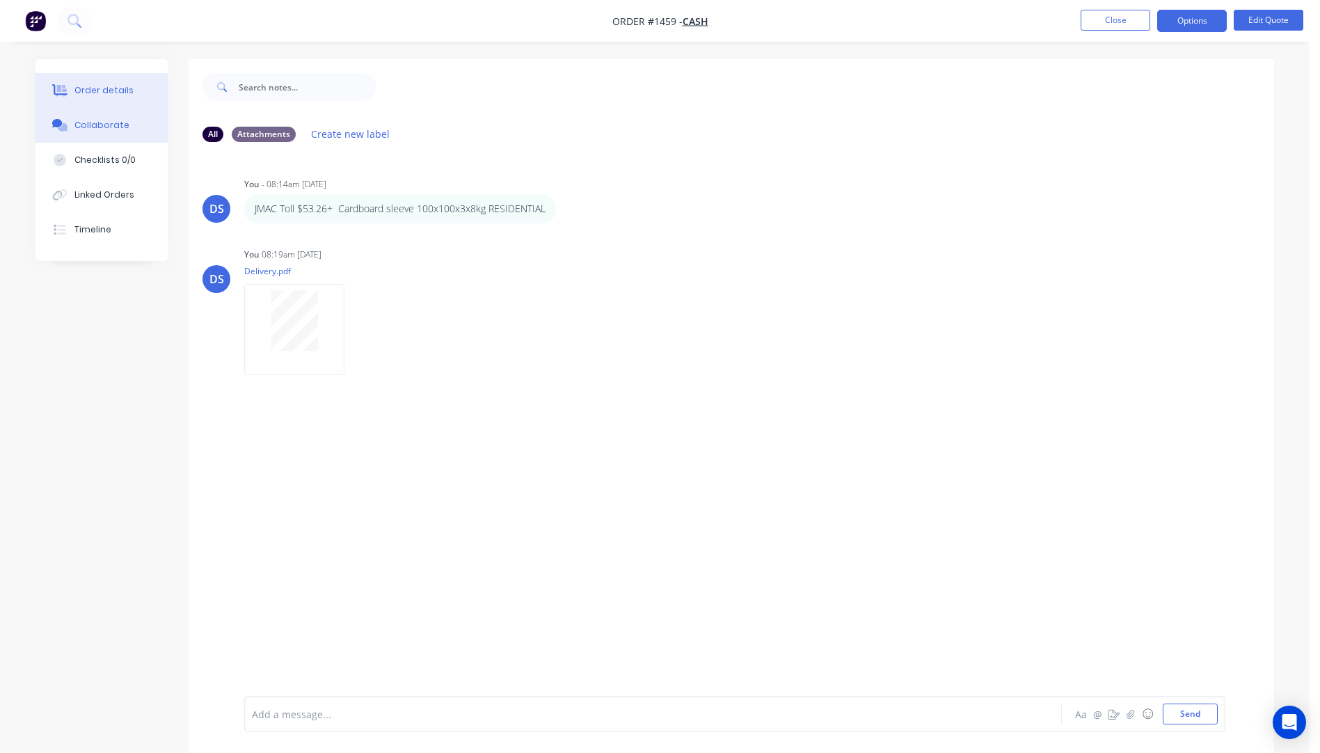
click at [96, 87] on div "Order details" at bounding box center [103, 90] width 59 height 13
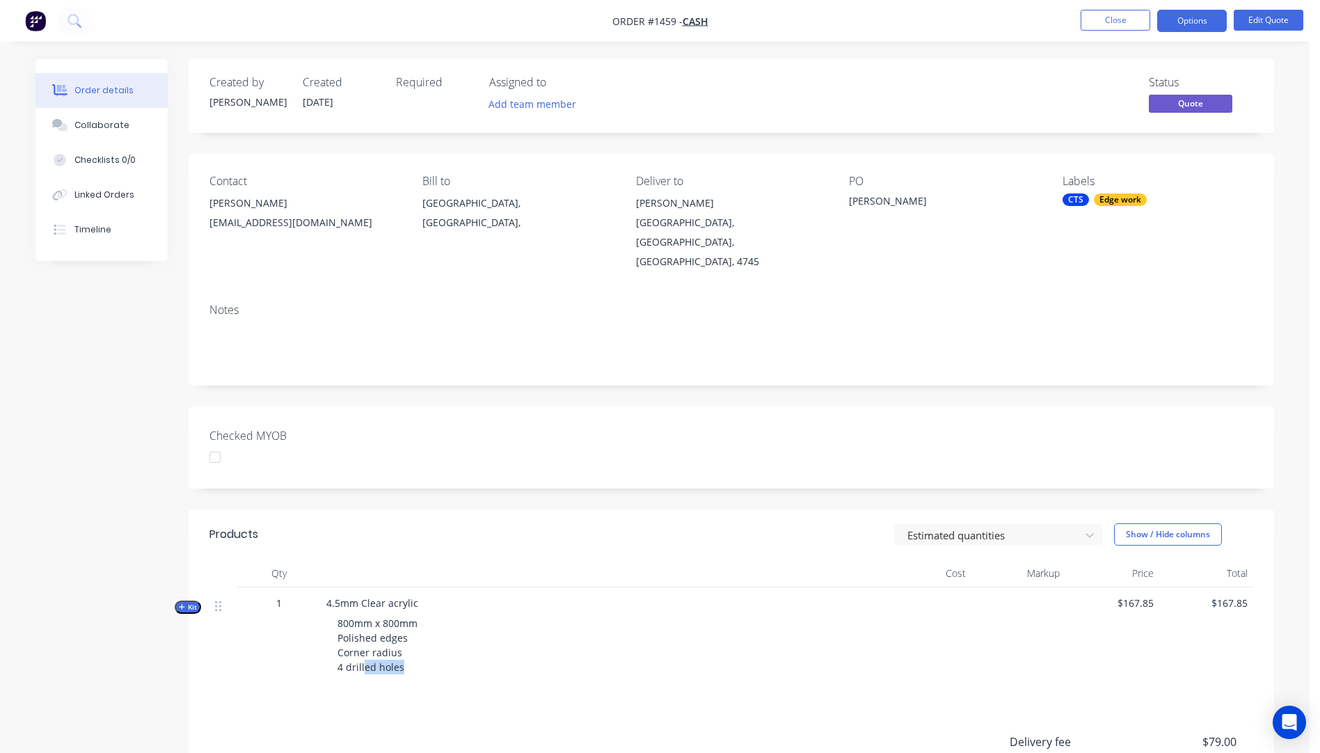
drag, startPoint x: 406, startPoint y: 630, endPoint x: 365, endPoint y: 640, distance: 42.7
click at [365, 640] on div "800mm x 800mm Polished edges Corner radius 4 drilled holes" at bounding box center [599, 645] width 546 height 70
click at [1262, 13] on button "Edit Quote" at bounding box center [1269, 20] width 70 height 21
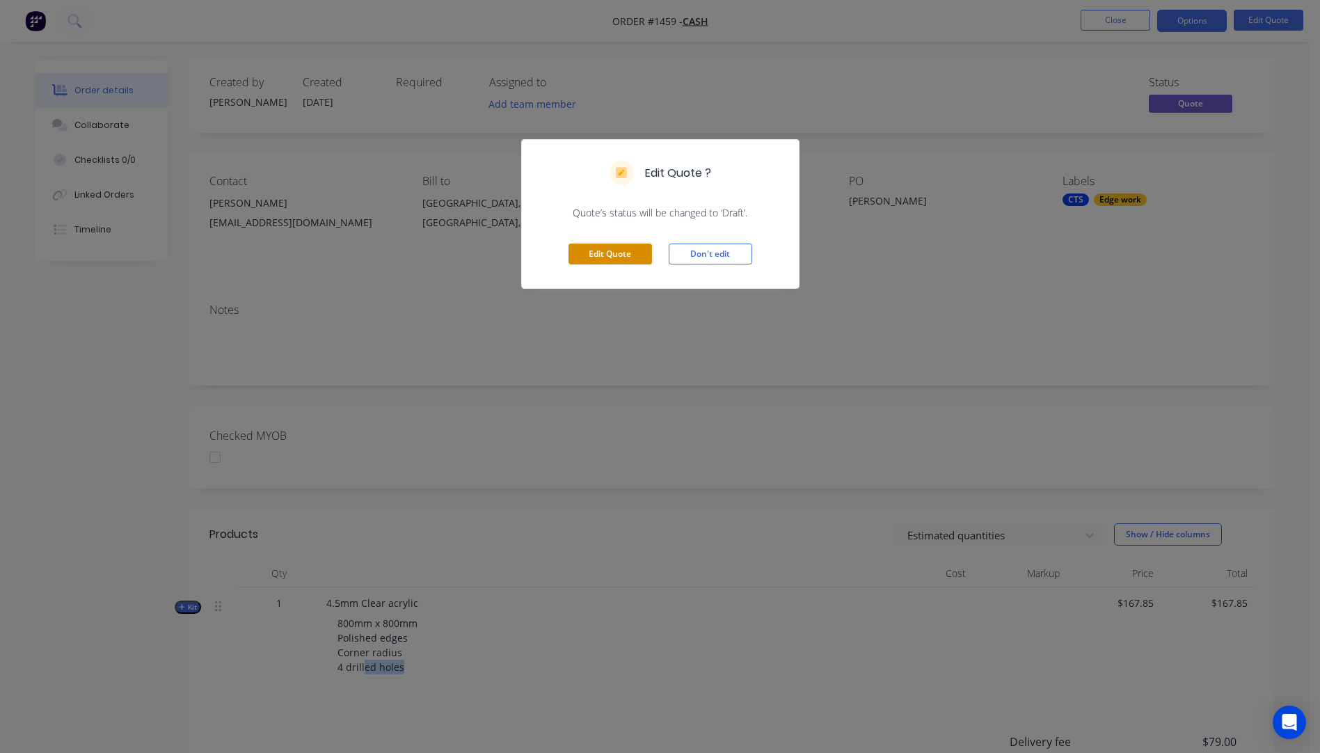
click at [609, 262] on button "Edit Quote" at bounding box center [611, 254] width 84 height 21
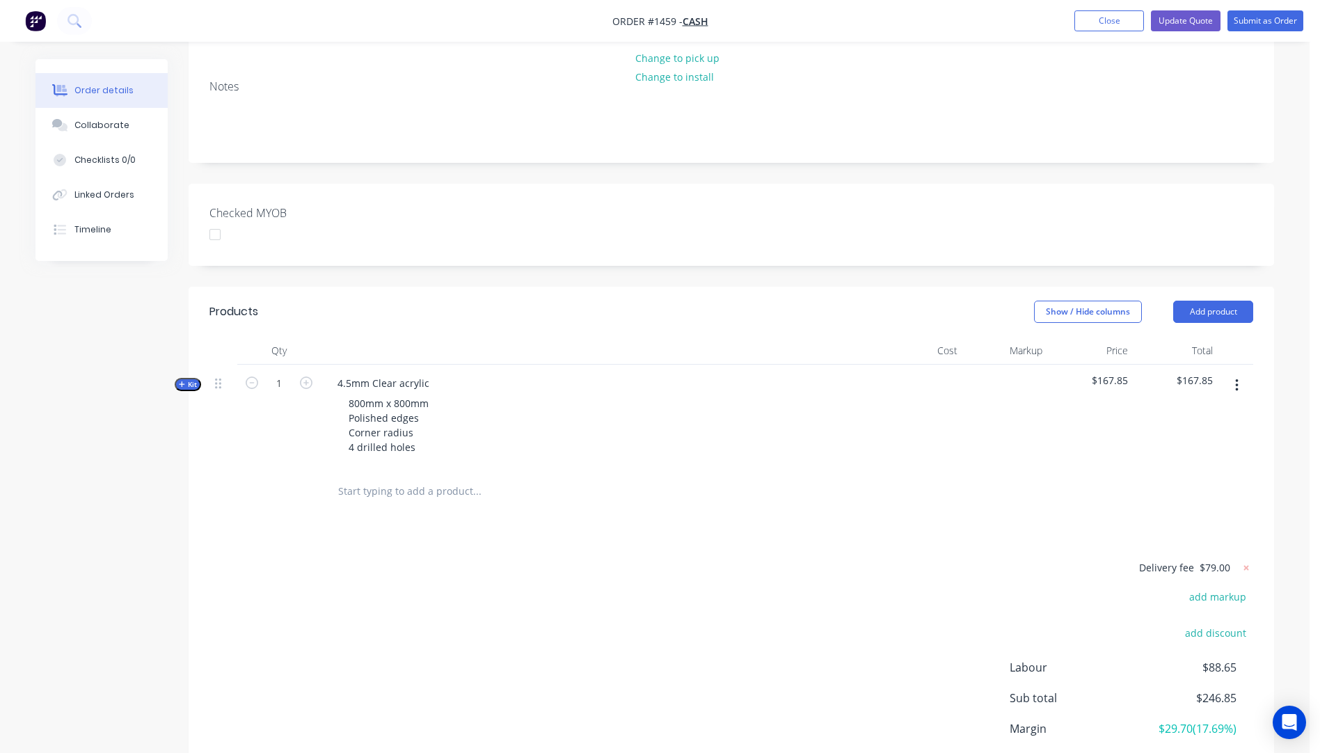
scroll to position [315, 0]
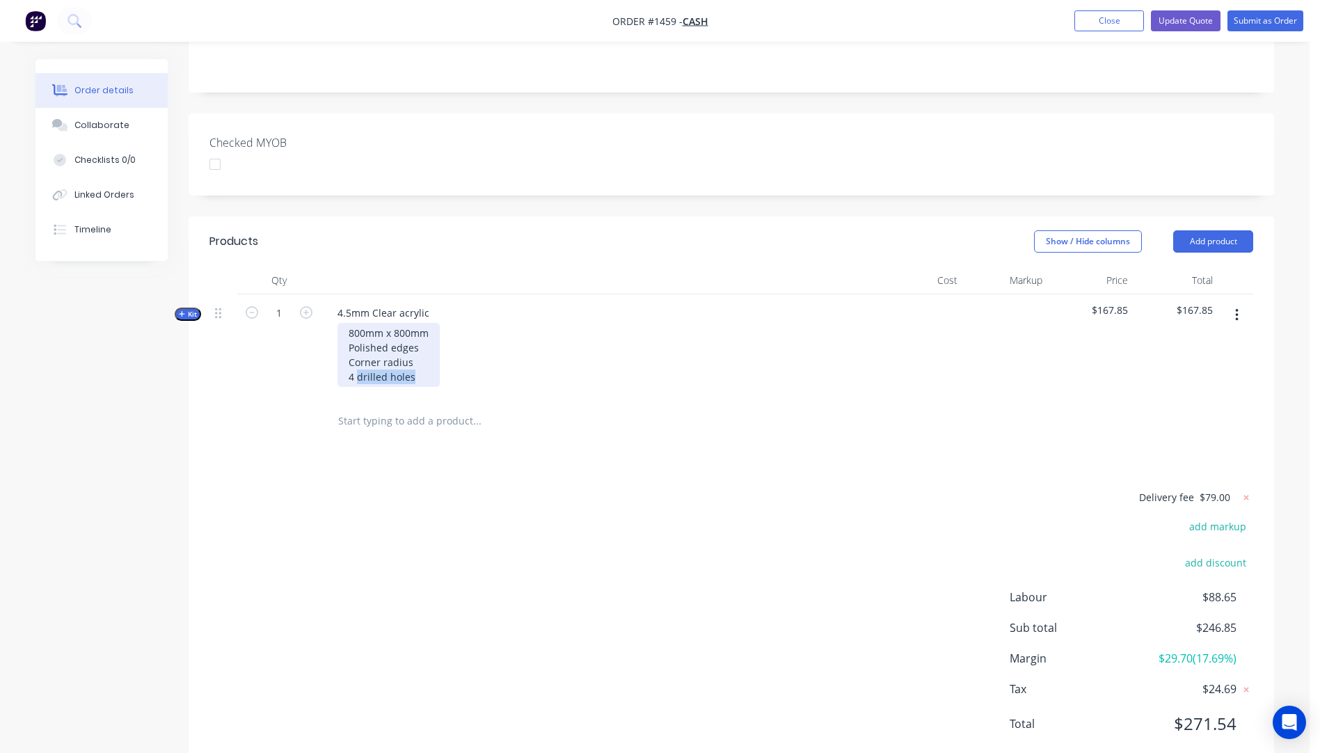
drag, startPoint x: 417, startPoint y: 340, endPoint x: 359, endPoint y: 342, distance: 57.8
click at [359, 342] on div "800mm x 800mm Polished edges Corner radius 4 drilled holes" at bounding box center [389, 355] width 102 height 64
click at [574, 521] on div "Delivery fee $79.00 add markup add discount Labour $88.65 Sub total $246.85 Mar…" at bounding box center [731, 620] width 1044 height 262
click at [416, 325] on div "800mm x 800mm Polished edges Corner radius 4 @ 3mm dia holes - 20mm from edges" at bounding box center [440, 355] width 205 height 64
click at [325, 438] on div "Products Show / Hide columns Add product Qty Cost Markup Price Total Kit 1 4.5m…" at bounding box center [732, 493] width 1086 height 555
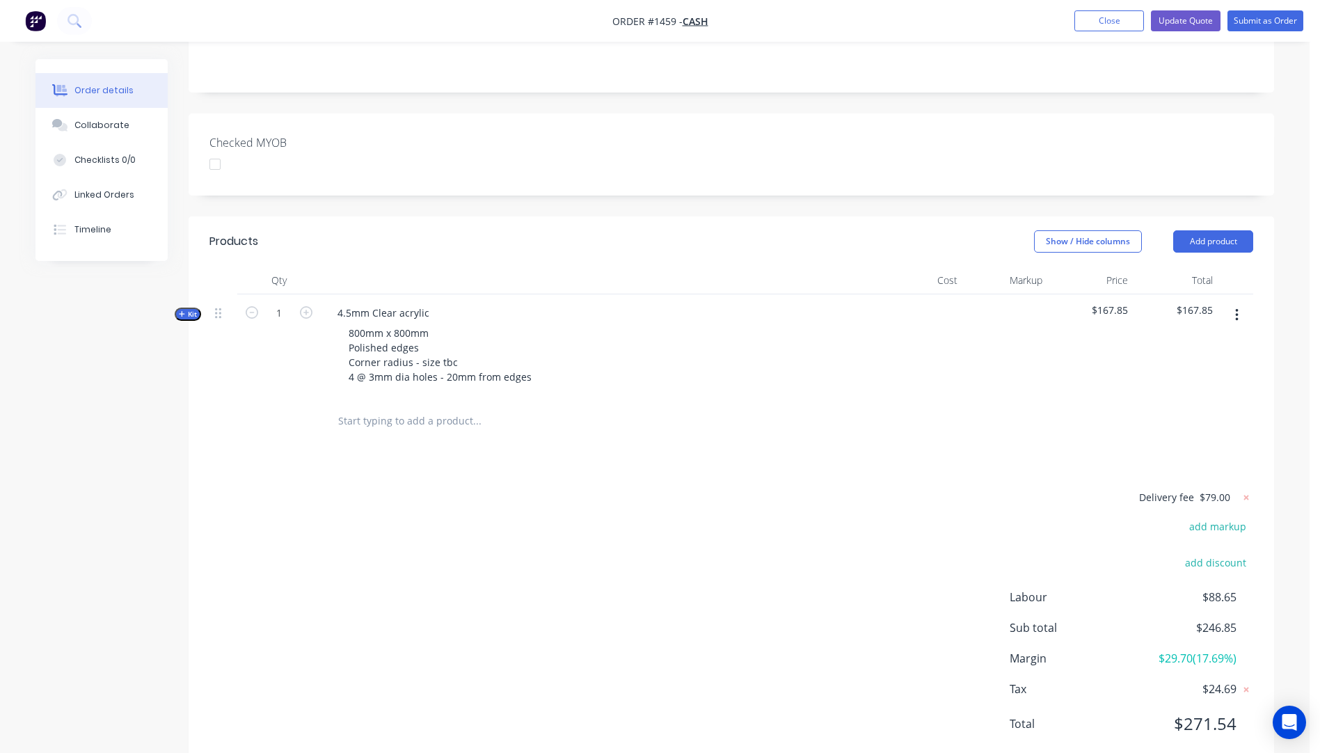
click at [179, 310] on icon "button" at bounding box center [182, 313] width 6 height 7
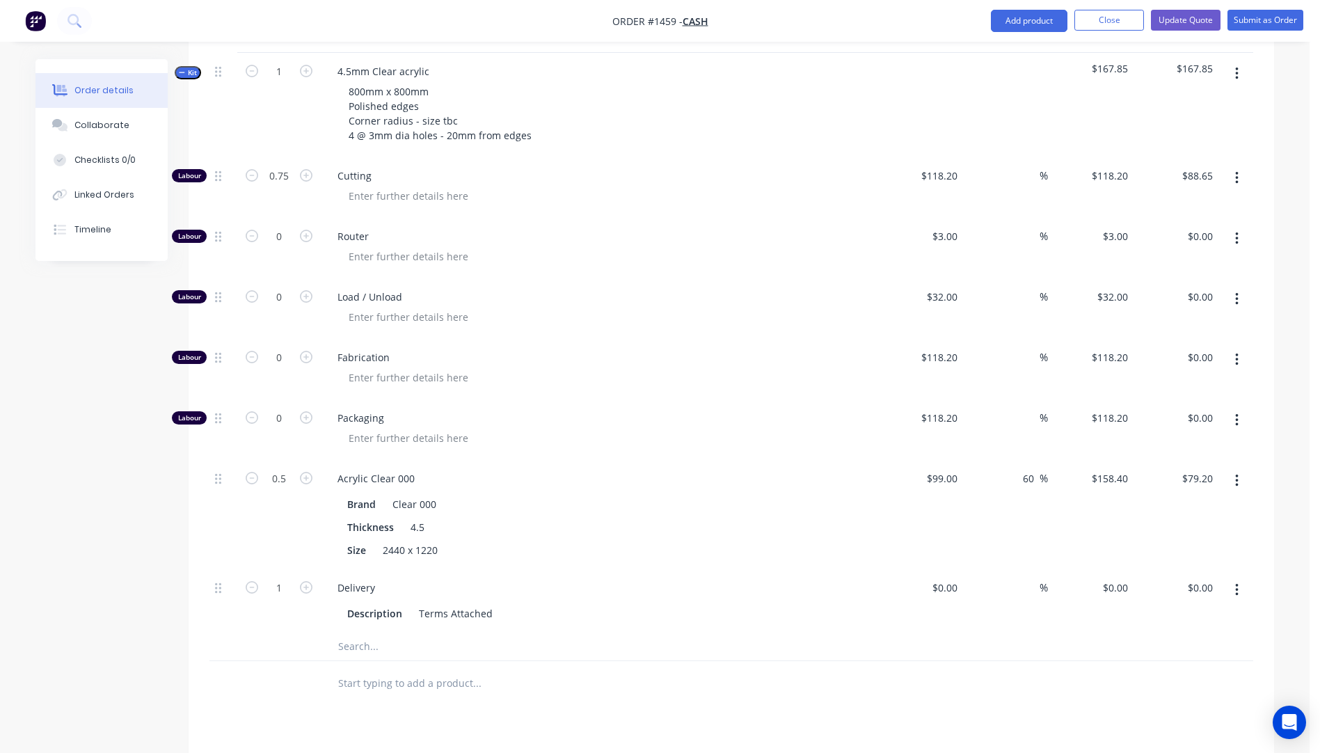
scroll to position [663, 0]
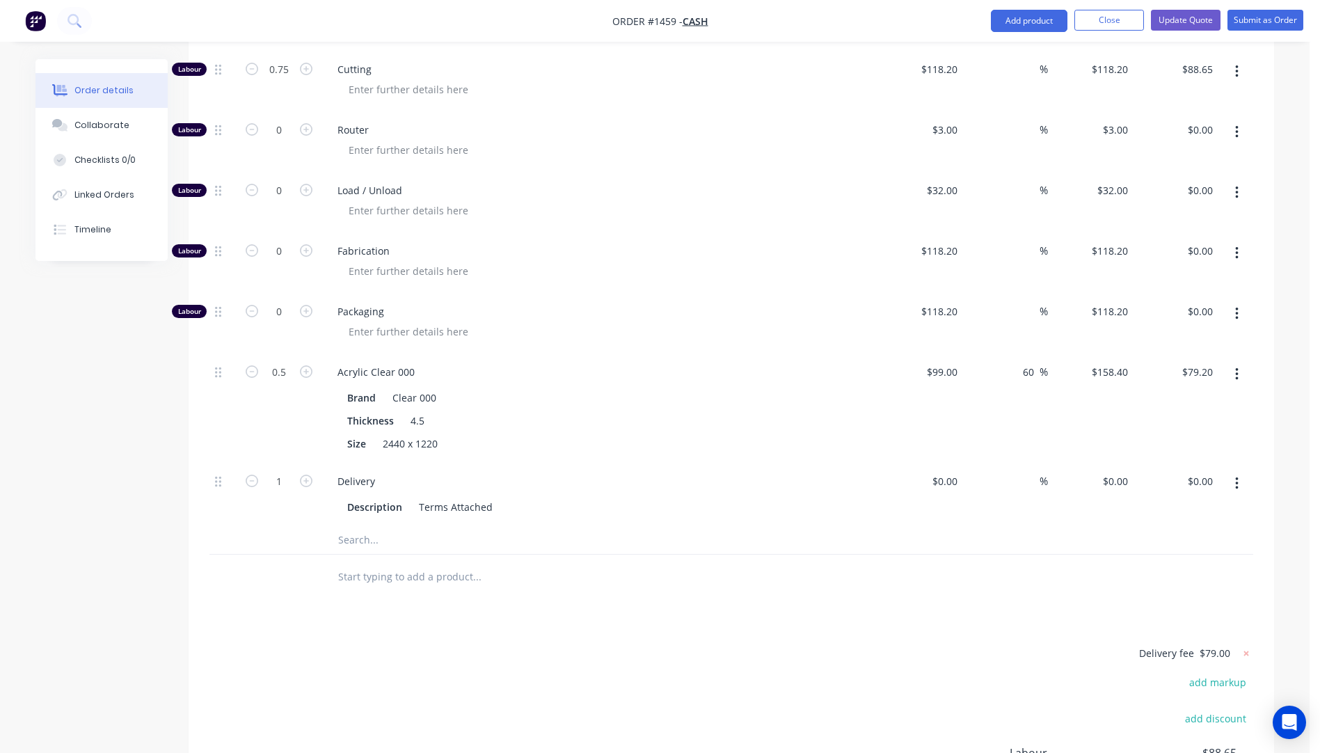
click at [358, 526] on input "text" at bounding box center [477, 540] width 278 height 28
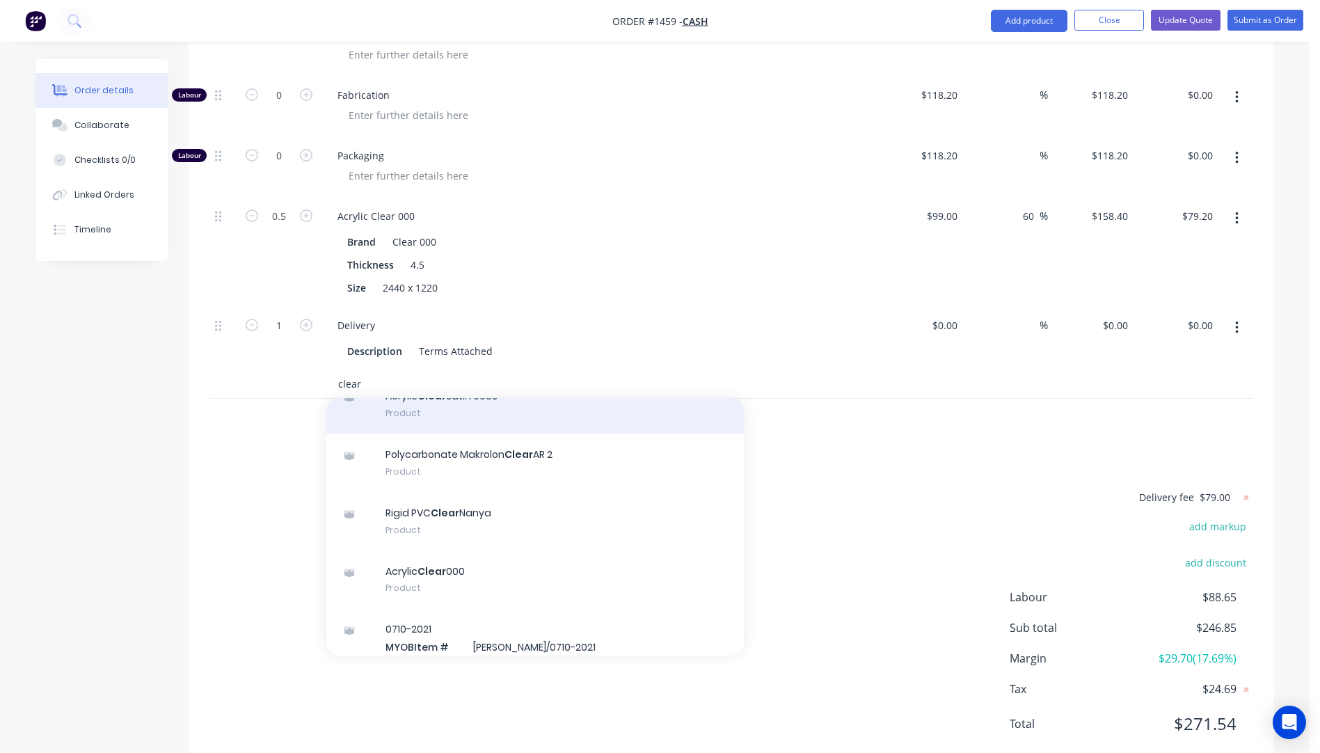
scroll to position [209, 0]
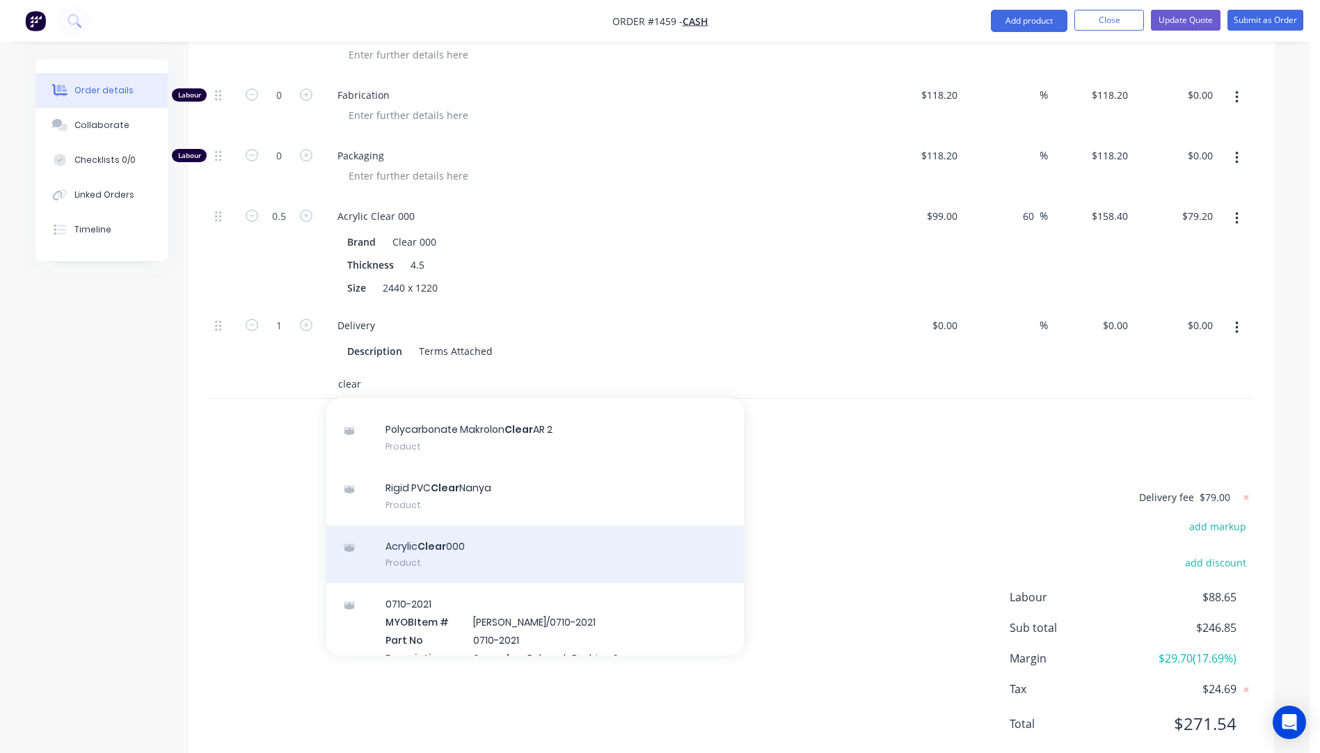
type input "clear"
click at [456, 525] on div "Acrylic Clear 000 Product" at bounding box center [535, 554] width 418 height 58
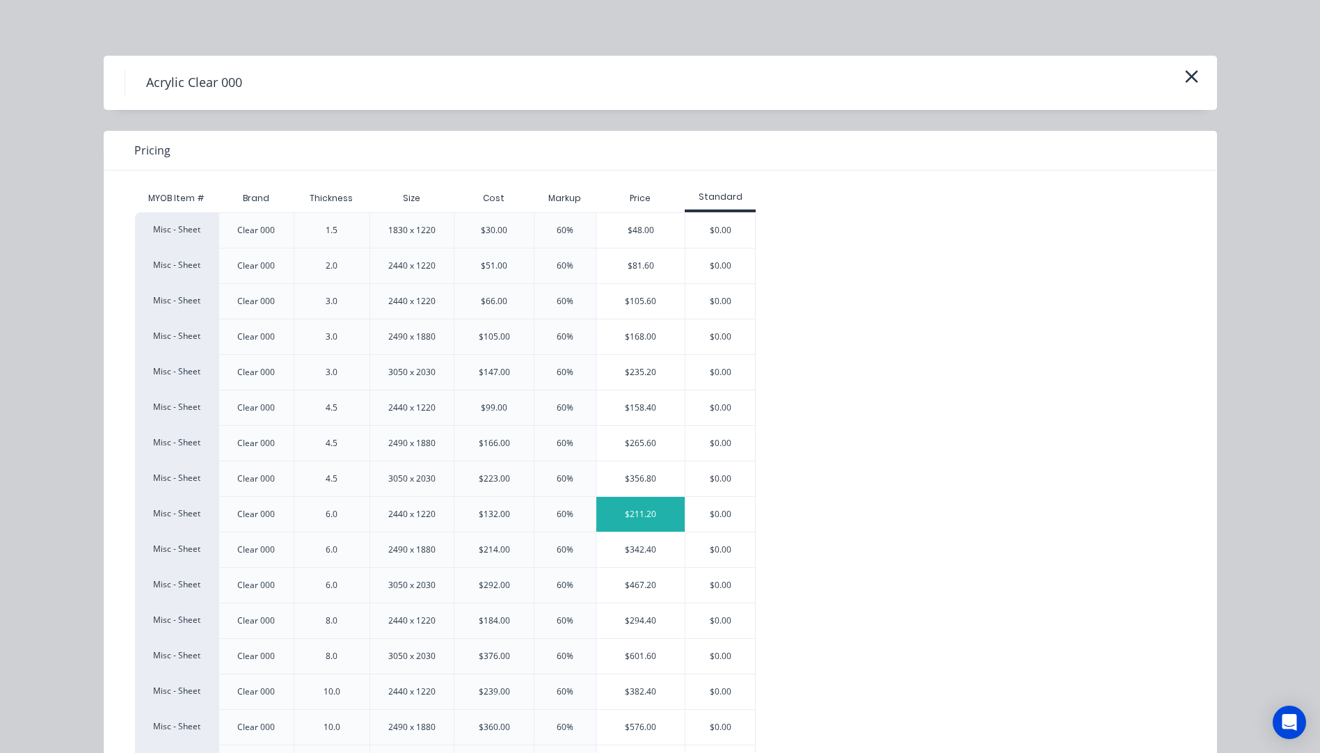
click at [633, 521] on div "$211.20" at bounding box center [640, 514] width 88 height 35
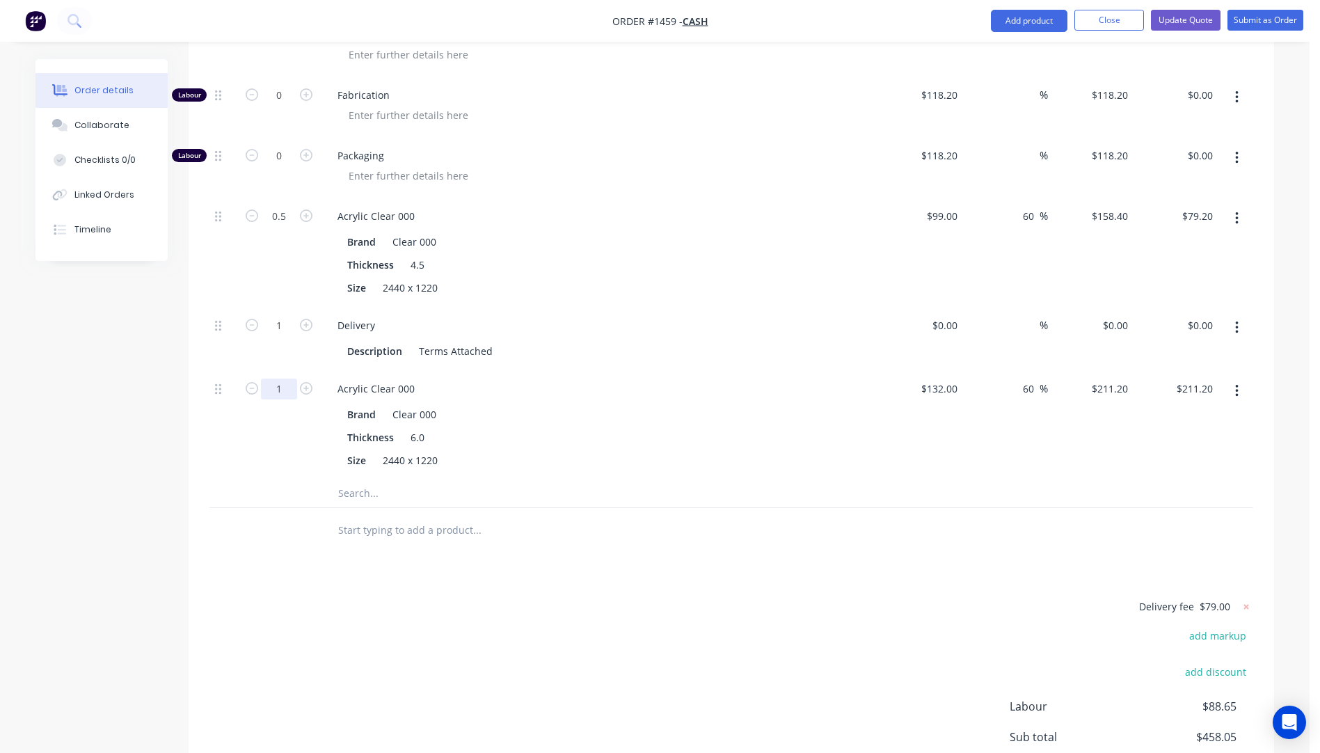
click at [288, 379] on input "1" at bounding box center [279, 389] width 36 height 21
click at [641, 315] on div "Delivery" at bounding box center [599, 325] width 546 height 20
type input "0.5"
type input "$105.60"
click at [1237, 212] on icon "button" at bounding box center [1236, 218] width 3 height 13
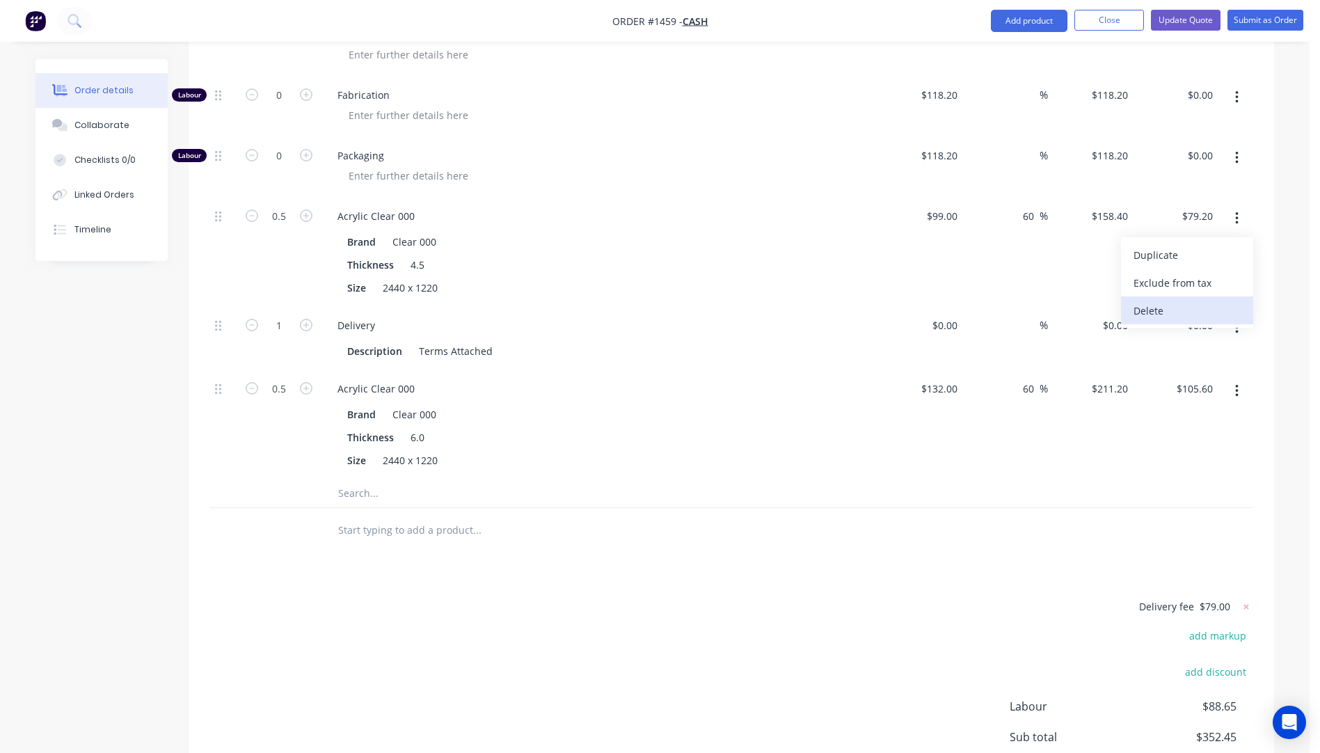
click at [1150, 301] on div "Delete" at bounding box center [1187, 311] width 107 height 20
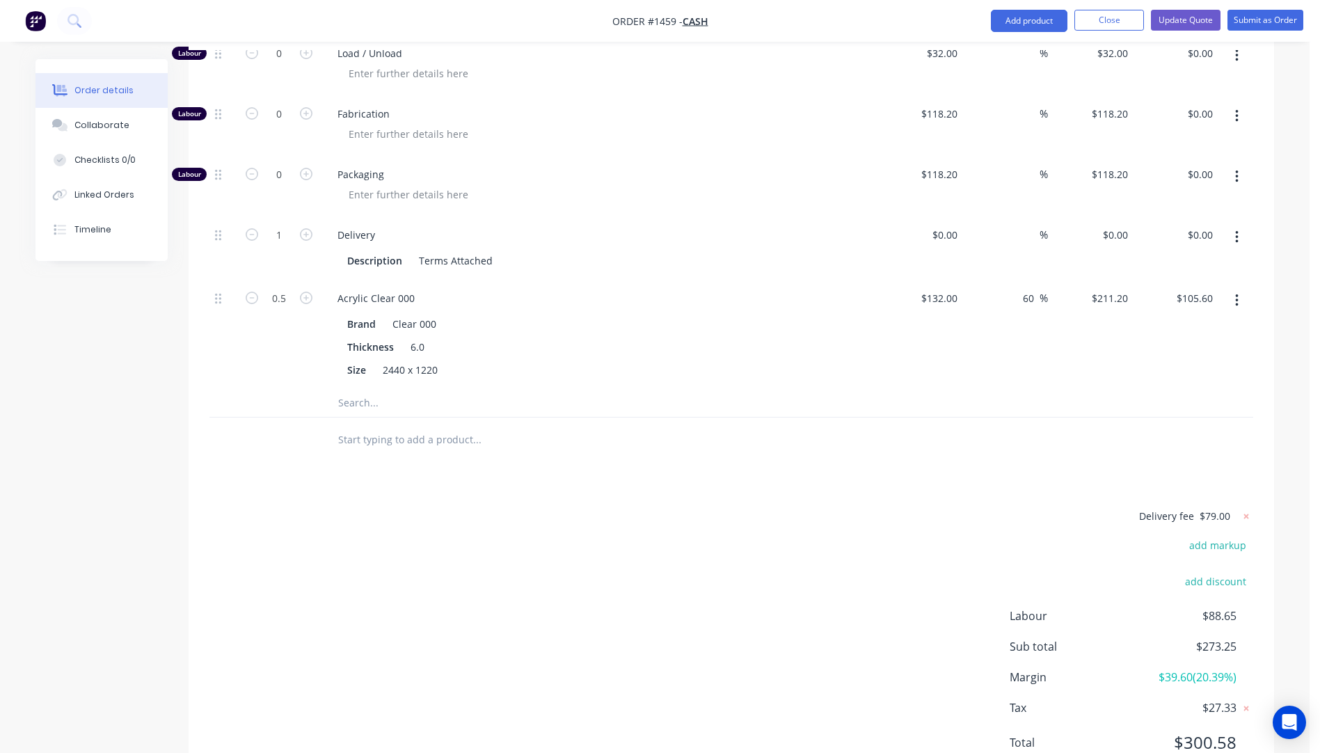
scroll to position [819, 0]
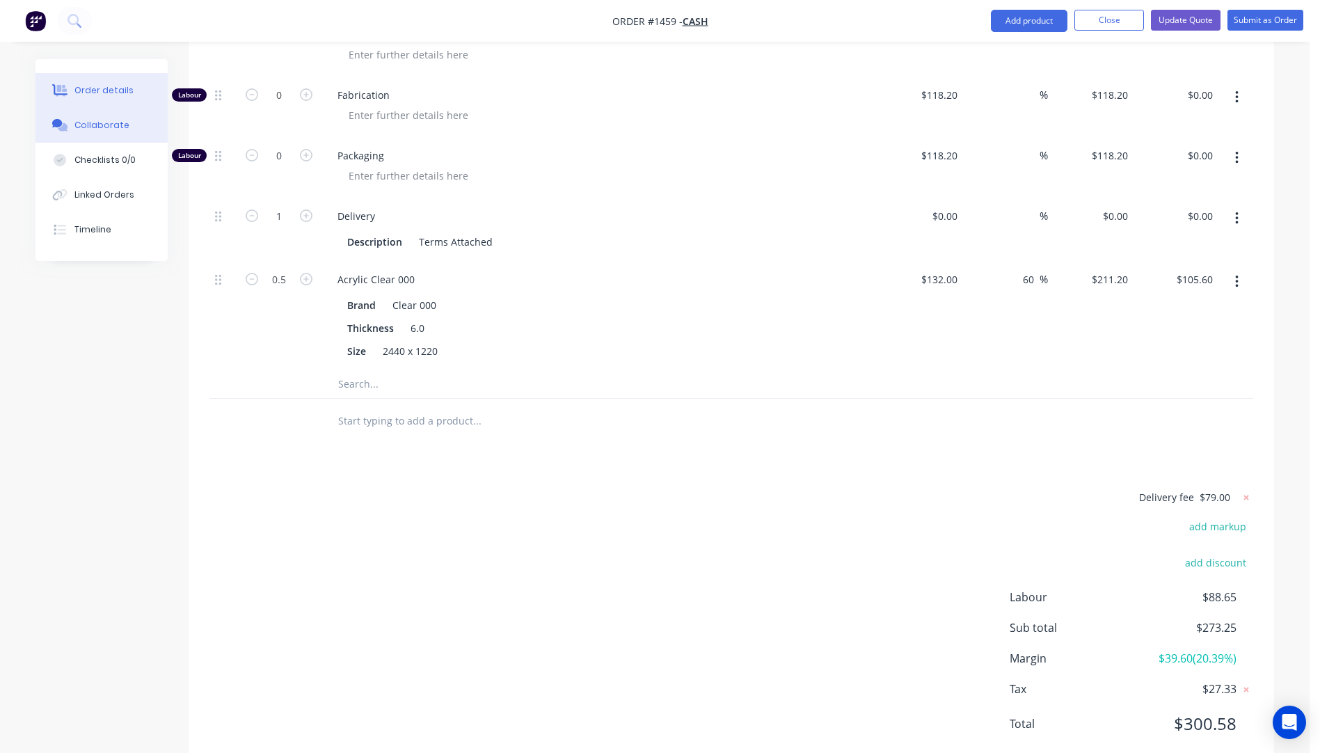
click at [78, 129] on div "Collaborate" at bounding box center [101, 125] width 55 height 13
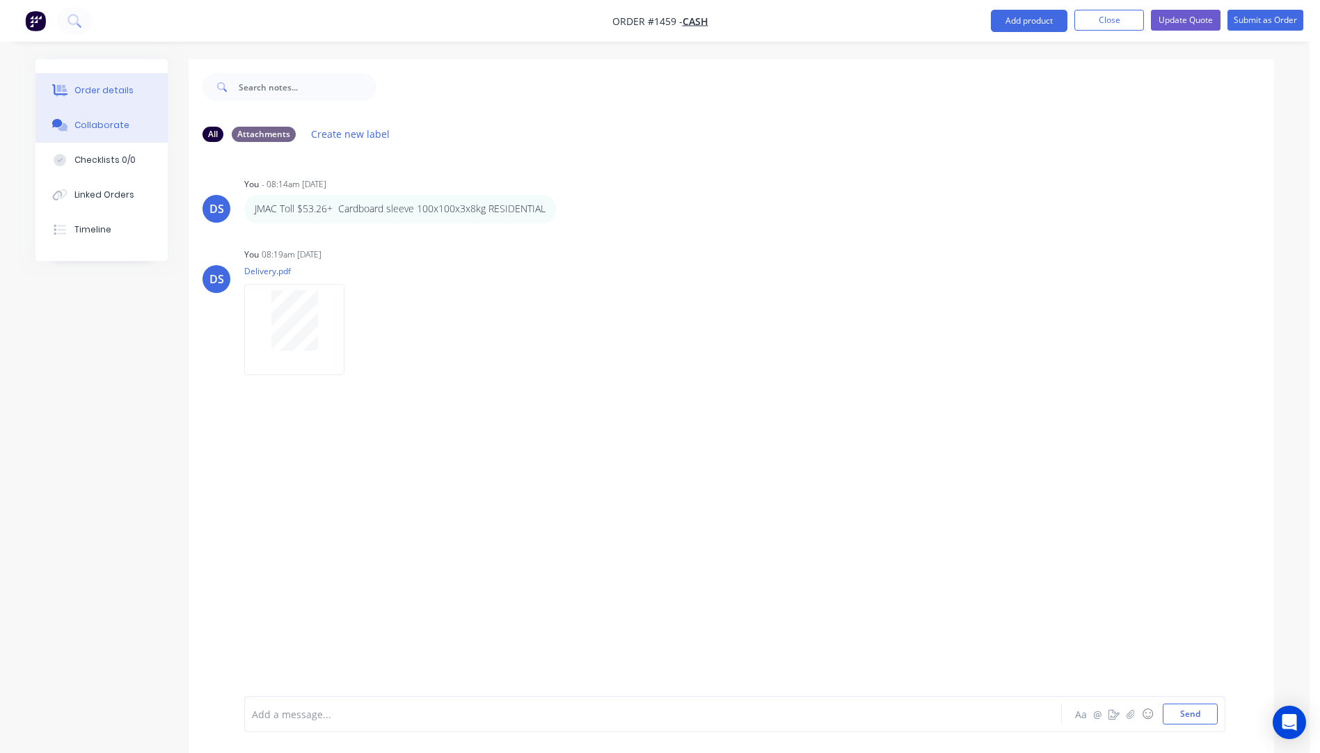
click at [100, 92] on div "Order details" at bounding box center [103, 90] width 59 height 13
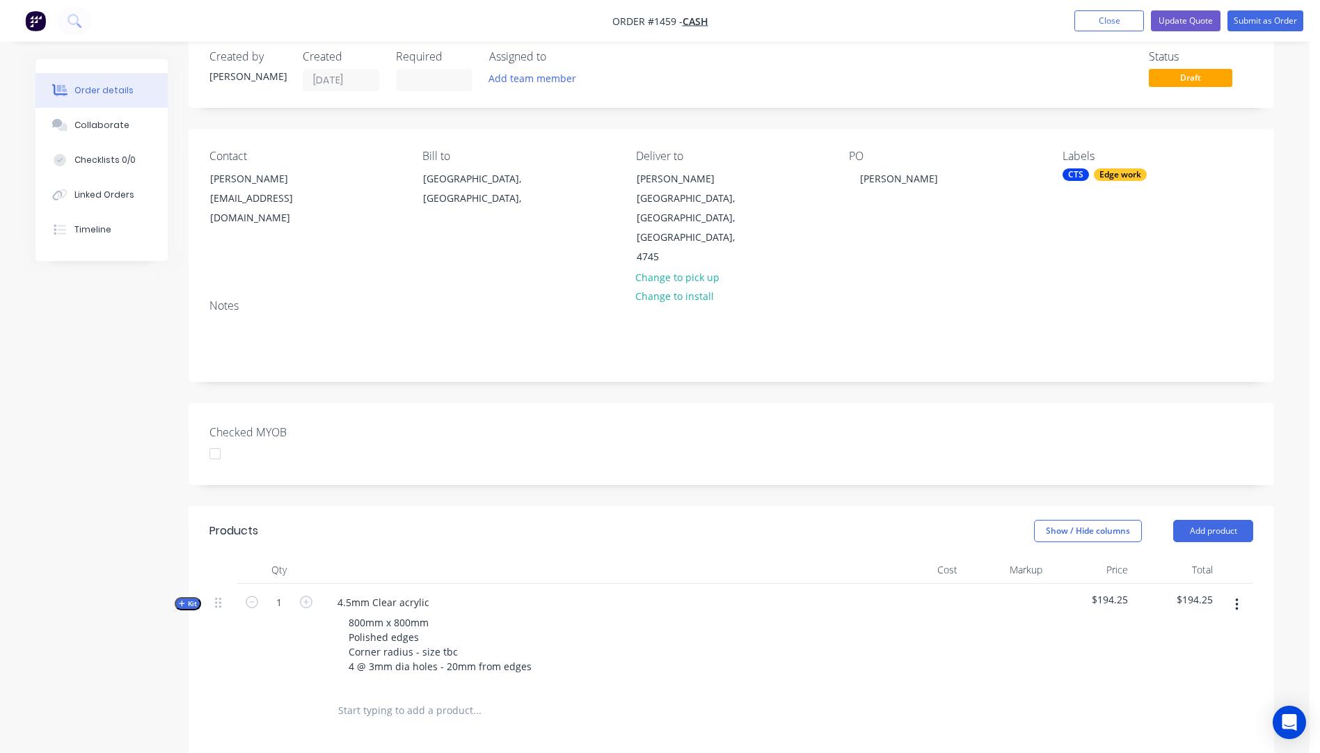
scroll to position [209, 0]
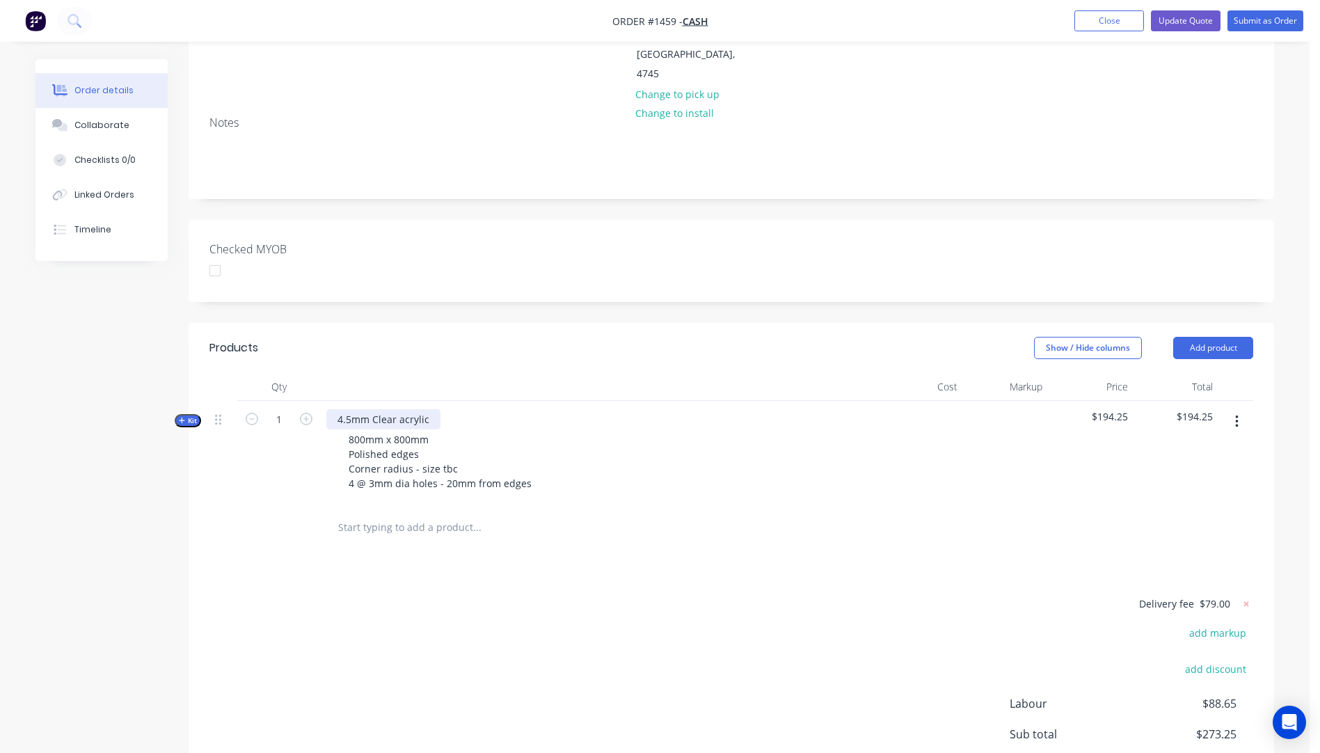
click at [352, 409] on div "4.5mm Clear acrylic" at bounding box center [383, 419] width 114 height 20
click at [612, 437] on div "800mm x 800mm Polished edges Corner radius - size tbc 4 @ 3mm dia holes - 20mm …" at bounding box center [599, 461] width 546 height 64
click at [182, 418] on icon "button" at bounding box center [182, 421] width 6 height 6
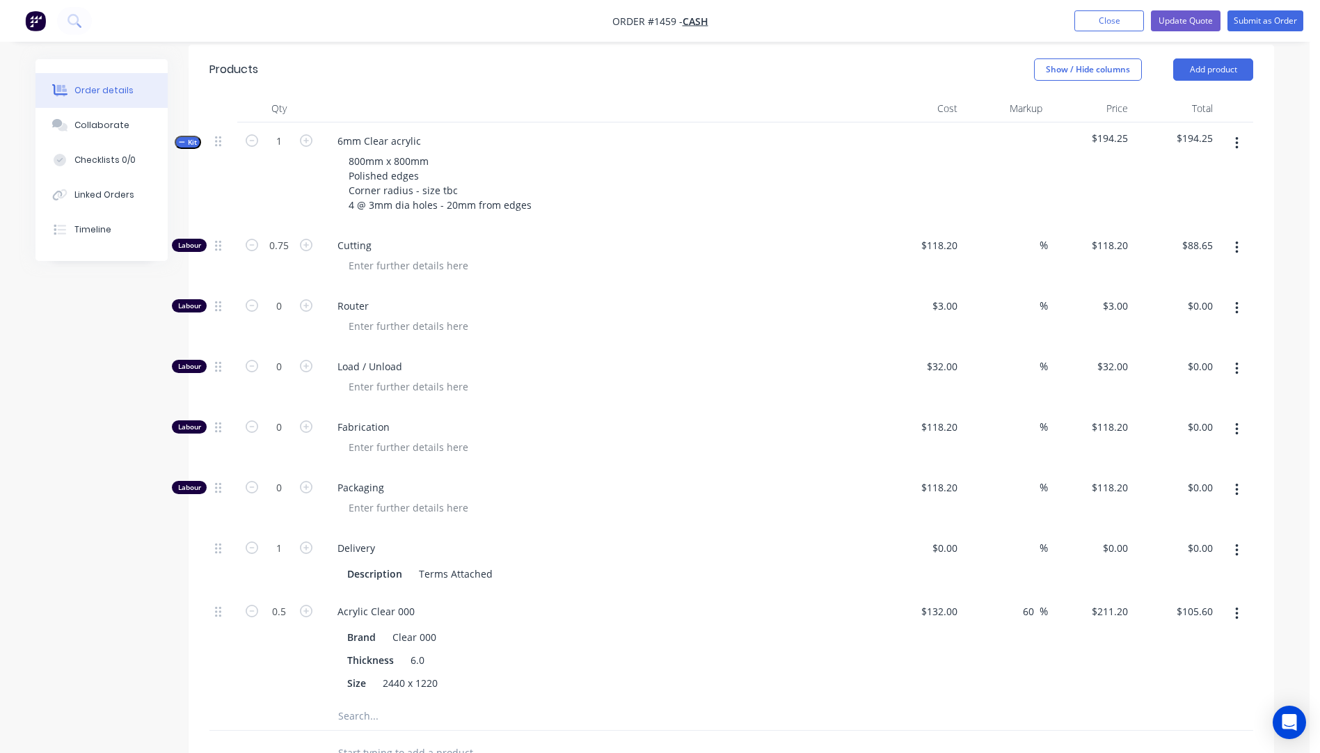
scroll to position [0, 0]
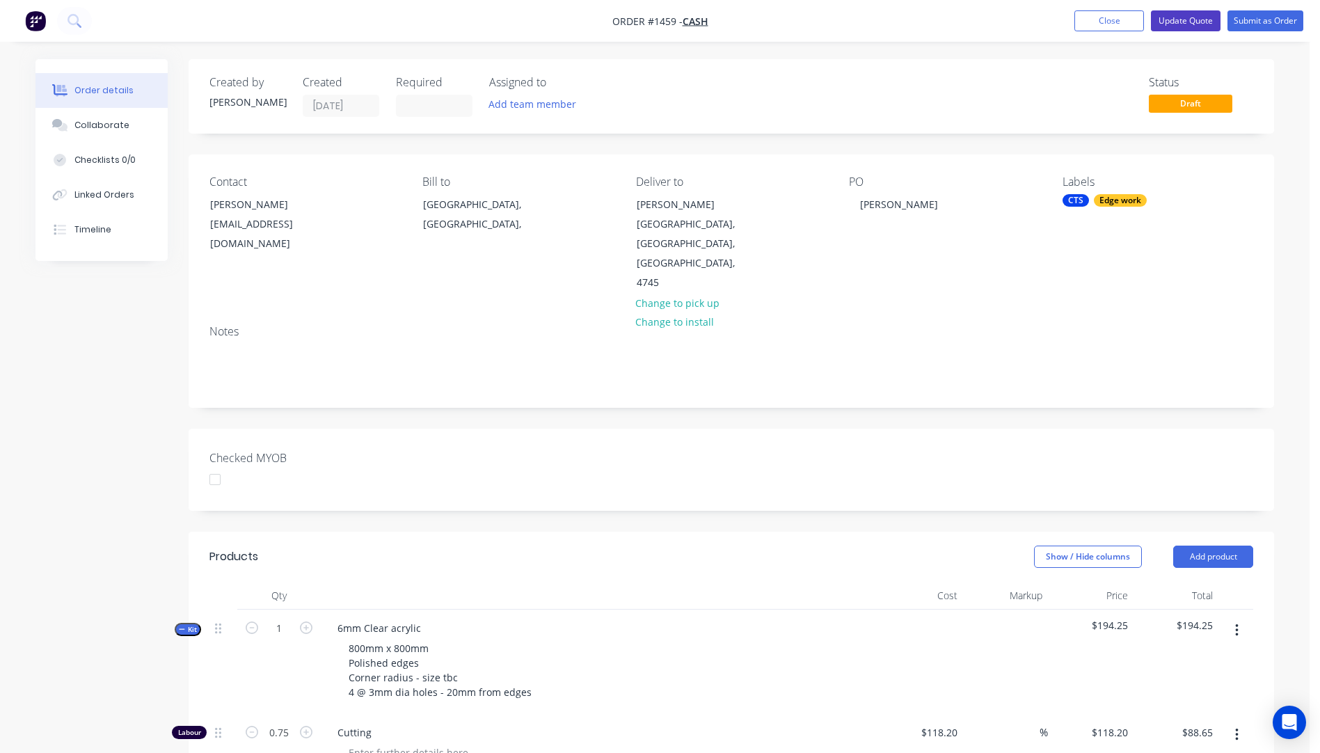
click at [1175, 21] on button "Update Quote" at bounding box center [1186, 20] width 70 height 21
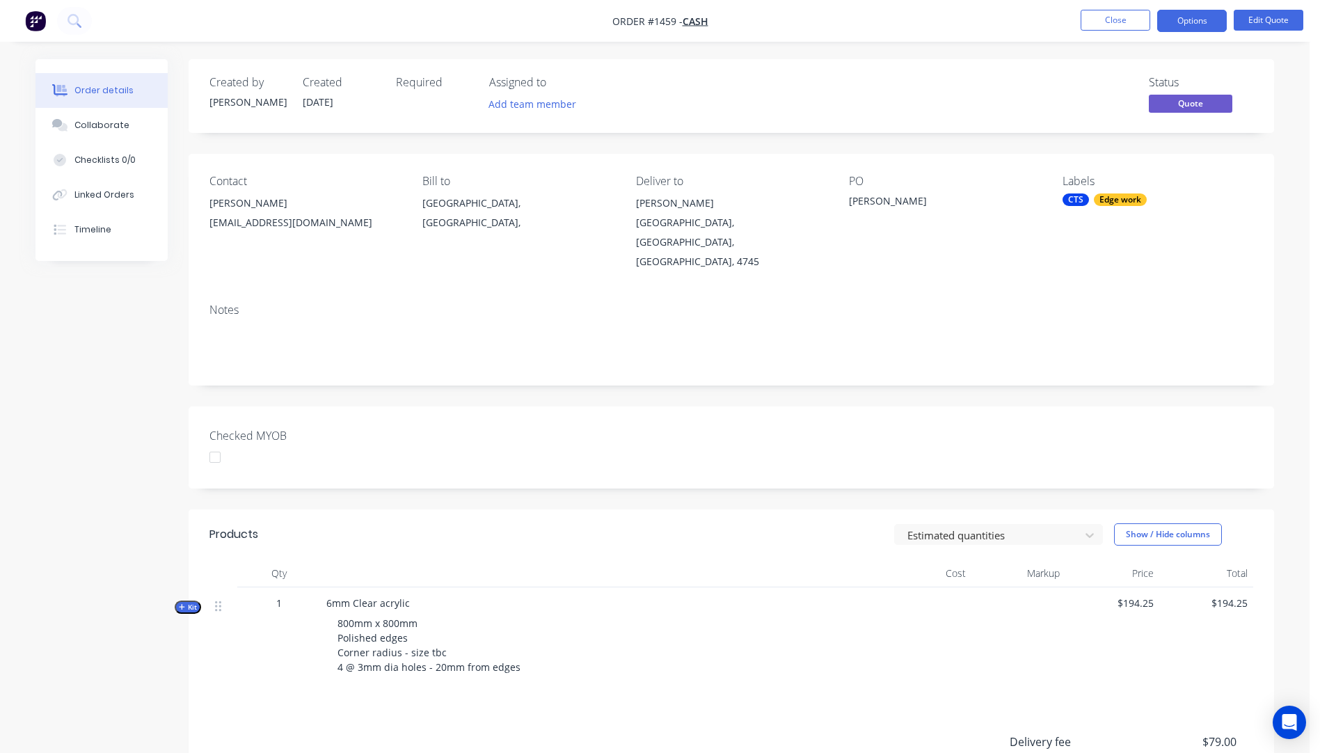
click at [1175, 21] on button "Options" at bounding box center [1192, 21] width 70 height 22
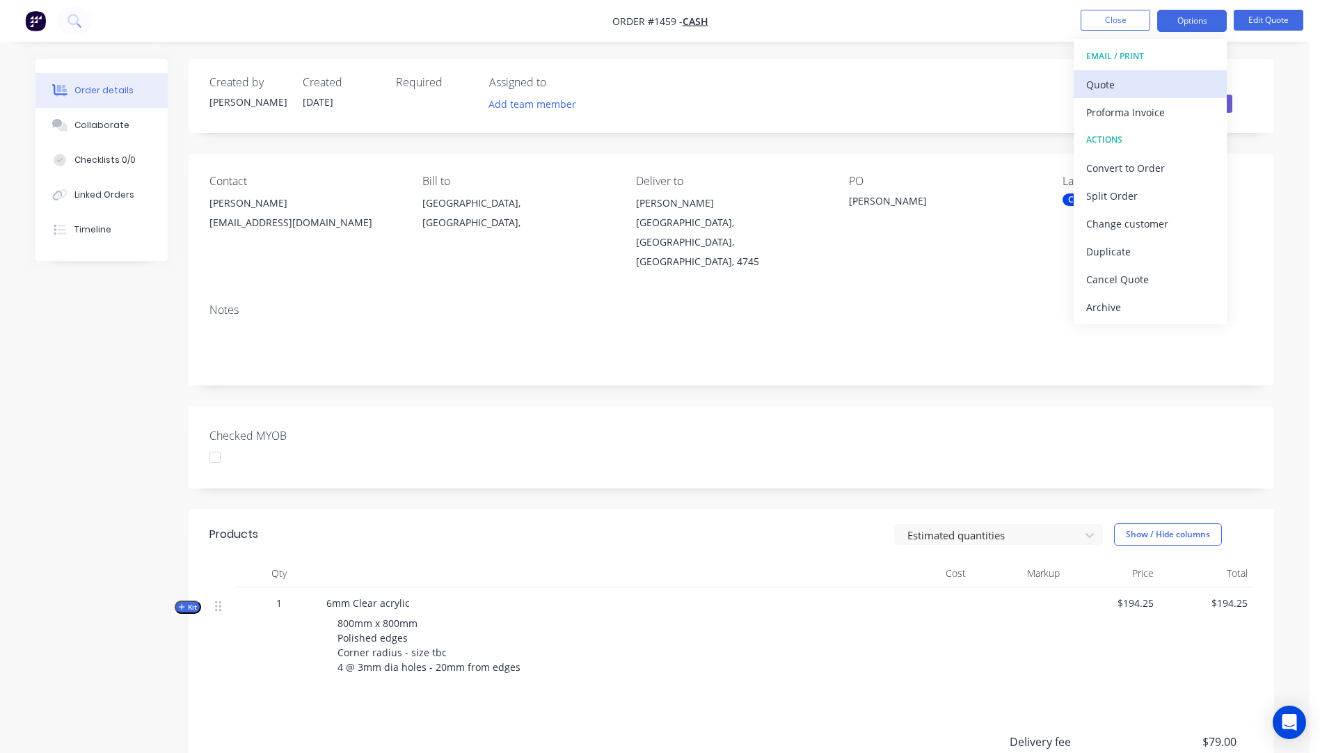
click at [1117, 88] on div "Quote" at bounding box center [1150, 84] width 128 height 20
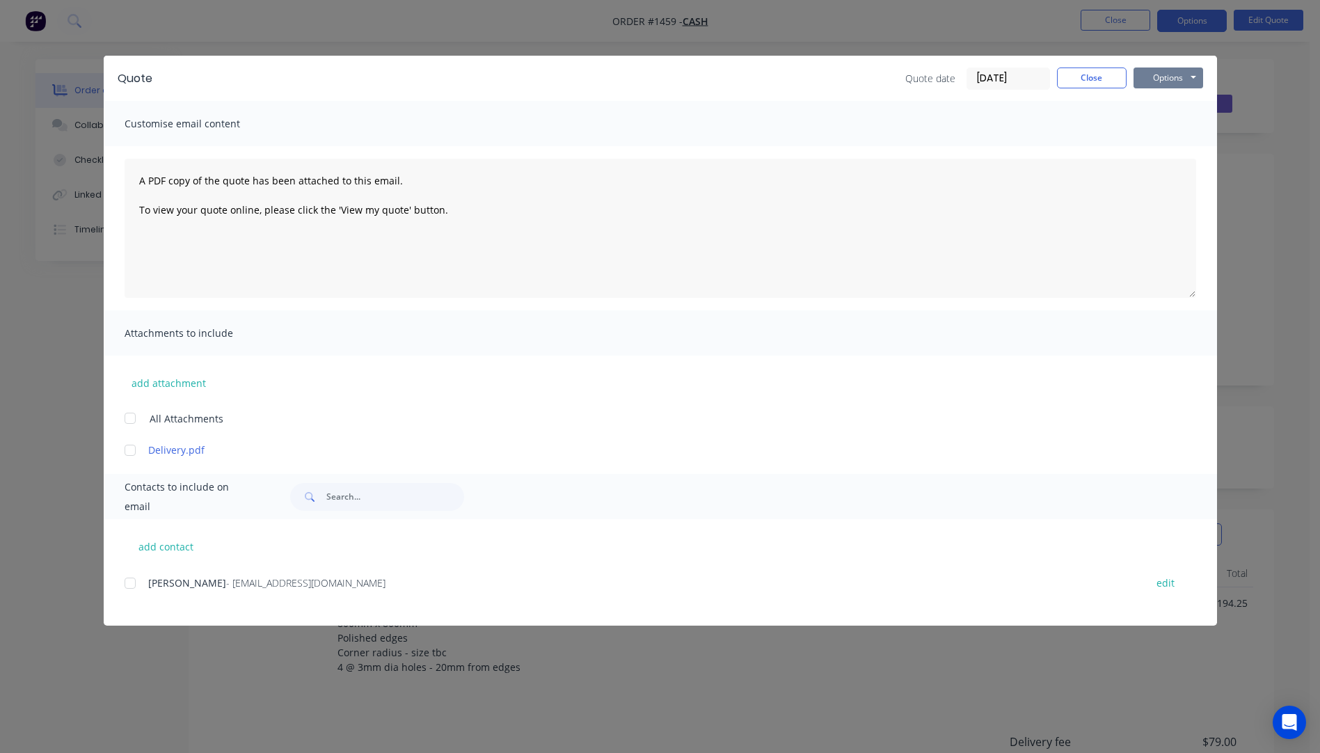
click at [1153, 81] on button "Options" at bounding box center [1169, 78] width 70 height 21
click at [1153, 104] on button "Preview" at bounding box center [1178, 102] width 89 height 23
click at [1167, 79] on button "Options" at bounding box center [1169, 78] width 70 height 21
drag, startPoint x: 1093, startPoint y: 82, endPoint x: 1105, endPoint y: 72, distance: 15.3
click at [1094, 82] on button "Close" at bounding box center [1092, 78] width 70 height 21
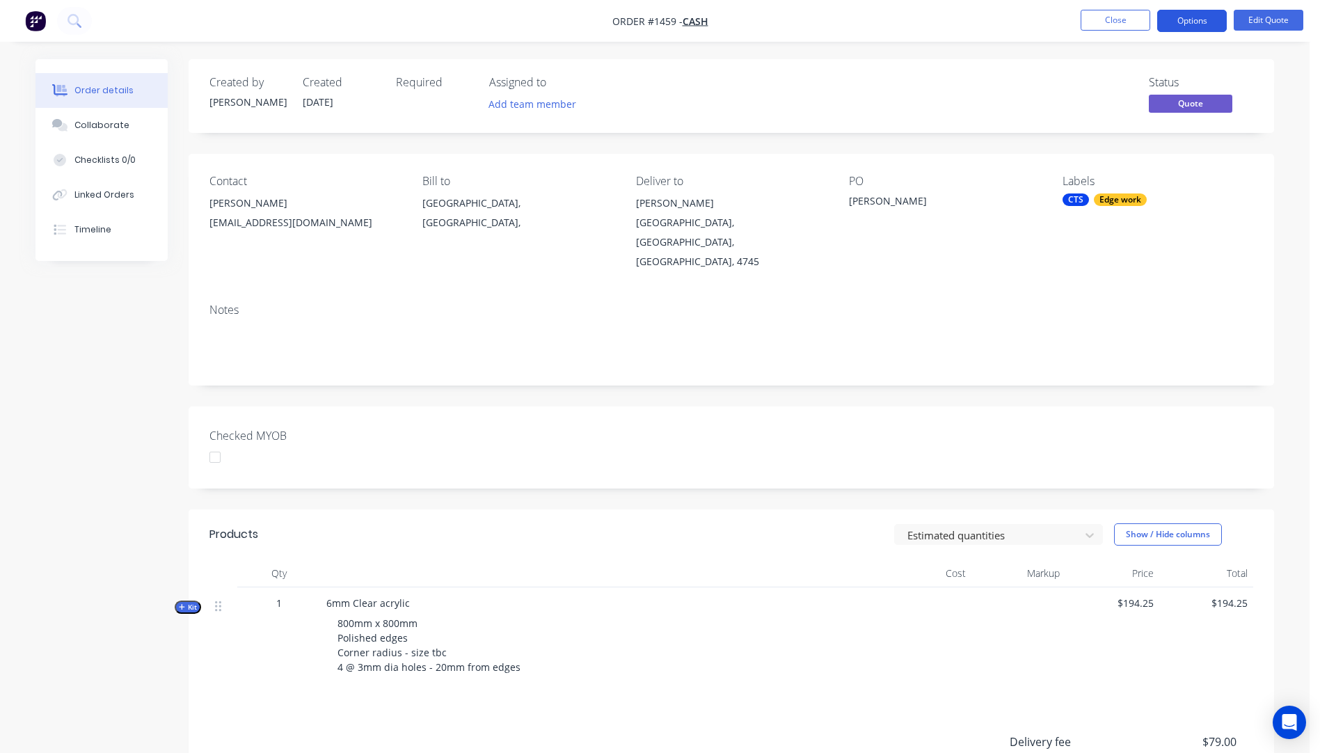
click at [1168, 19] on button "Options" at bounding box center [1192, 21] width 70 height 22
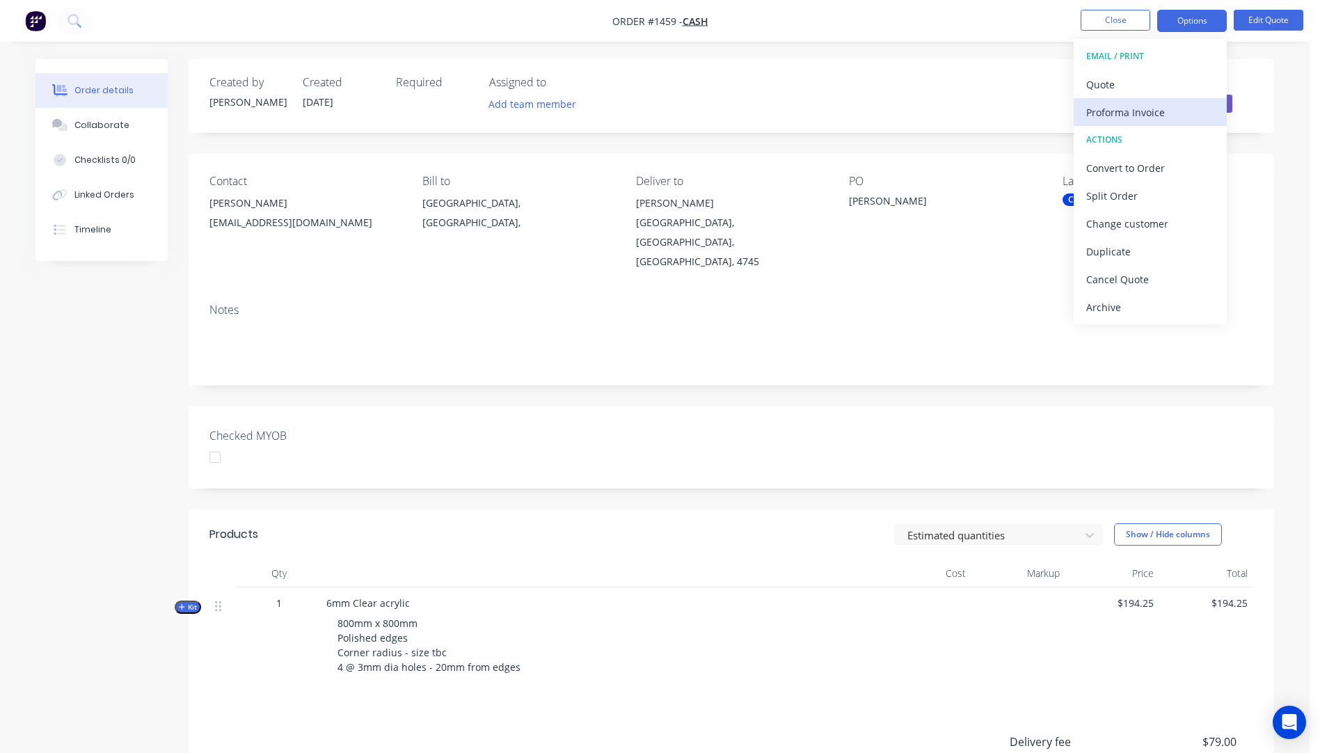
click at [1122, 109] on div "Proforma Invoice" at bounding box center [1150, 112] width 128 height 20
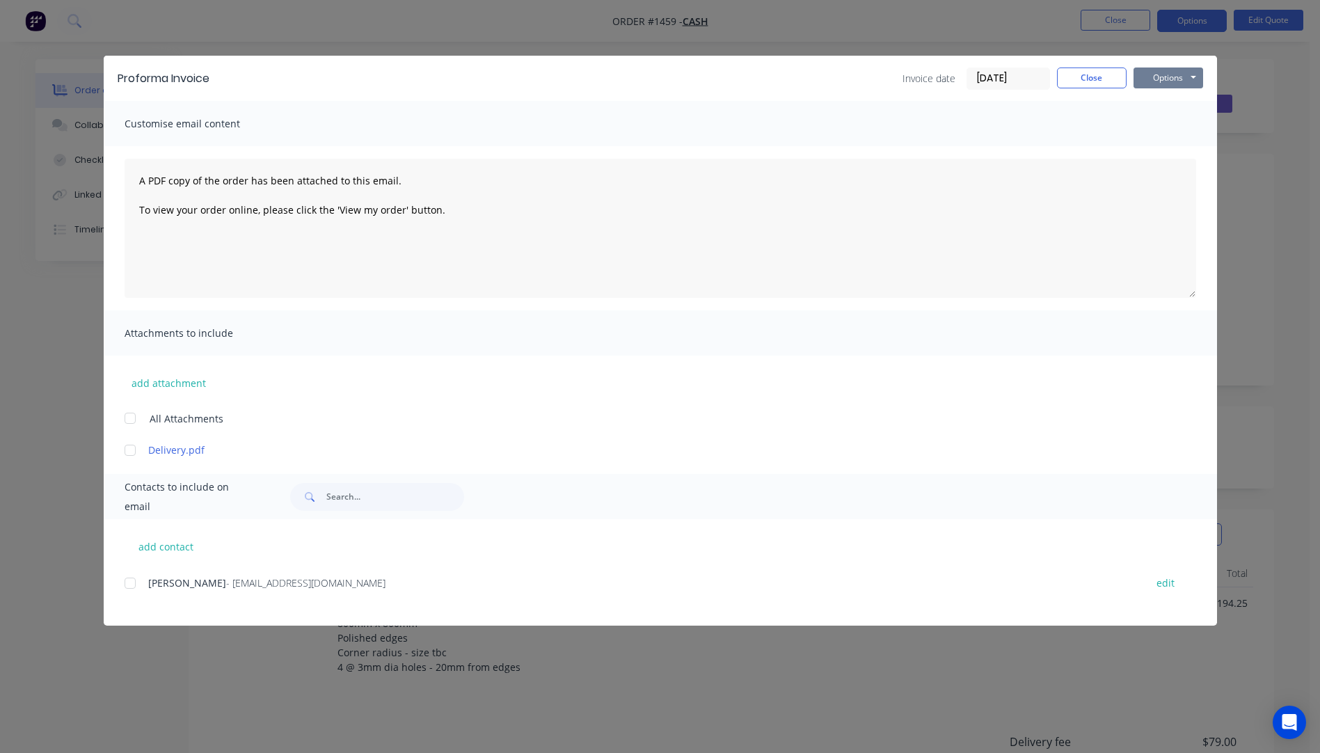
click at [1143, 82] on button "Options" at bounding box center [1169, 78] width 70 height 21
click at [1147, 107] on button "Preview" at bounding box center [1178, 102] width 89 height 23
click at [187, 549] on button "add contact" at bounding box center [167, 546] width 84 height 21
select select "AU"
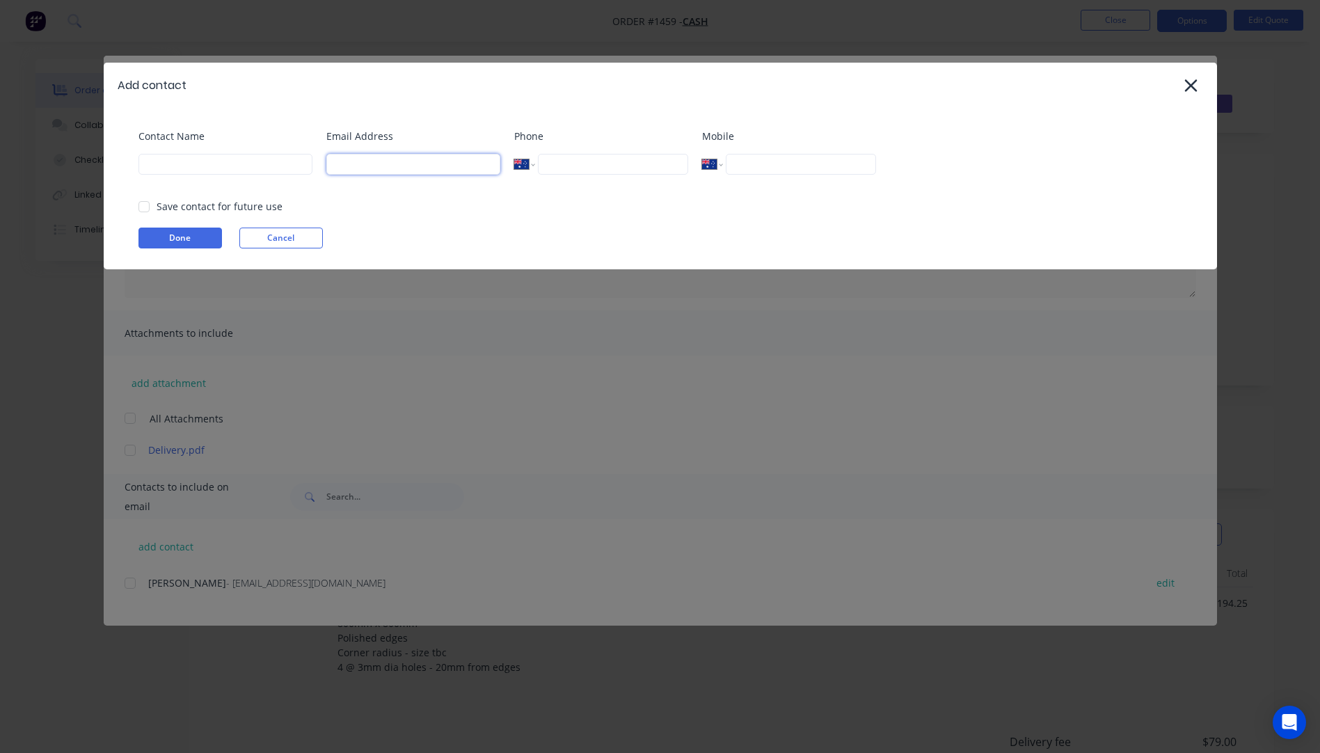
click at [355, 168] on input at bounding box center [413, 164] width 174 height 21
click at [361, 170] on input at bounding box center [413, 164] width 174 height 21
type input "[EMAIL_ADDRESS][DOMAIN_NAME]"
click at [282, 171] on input at bounding box center [225, 164] width 174 height 21
type input "[PERSON_NAME]"
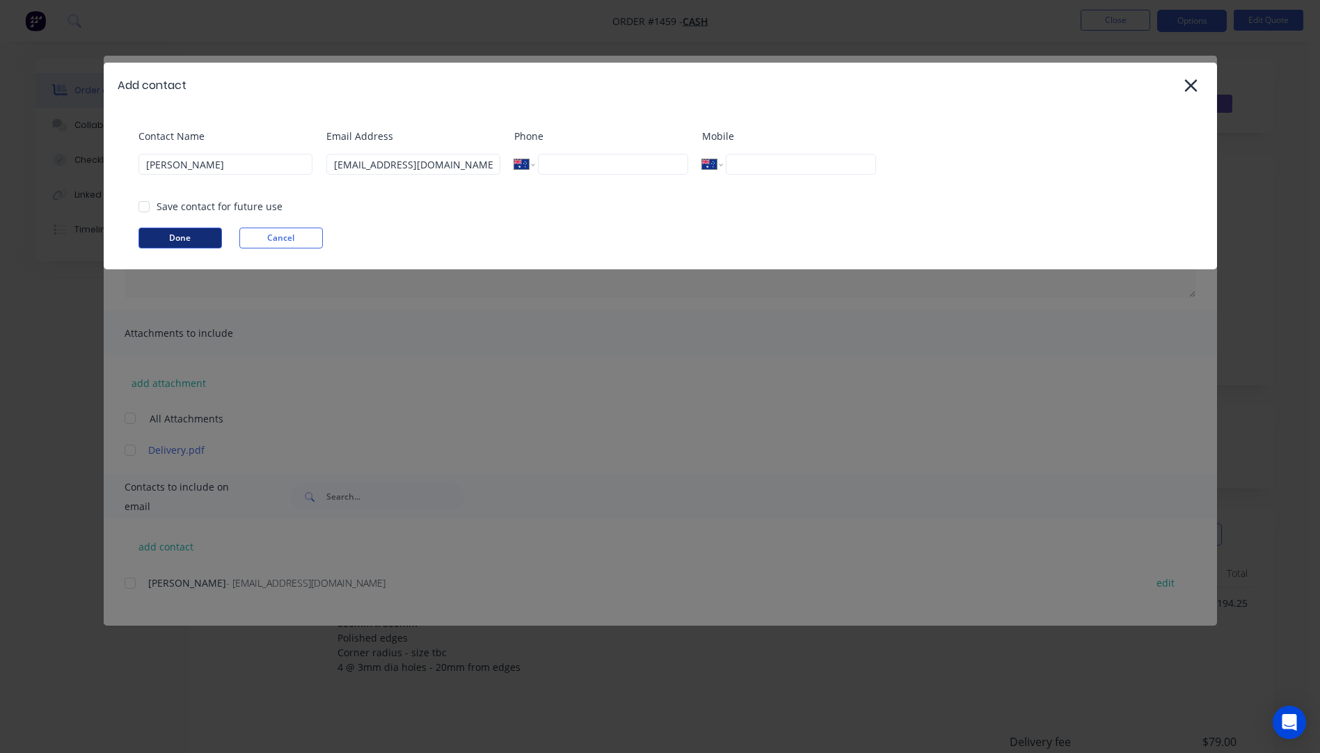
click at [191, 248] on button "Done" at bounding box center [180, 238] width 84 height 21
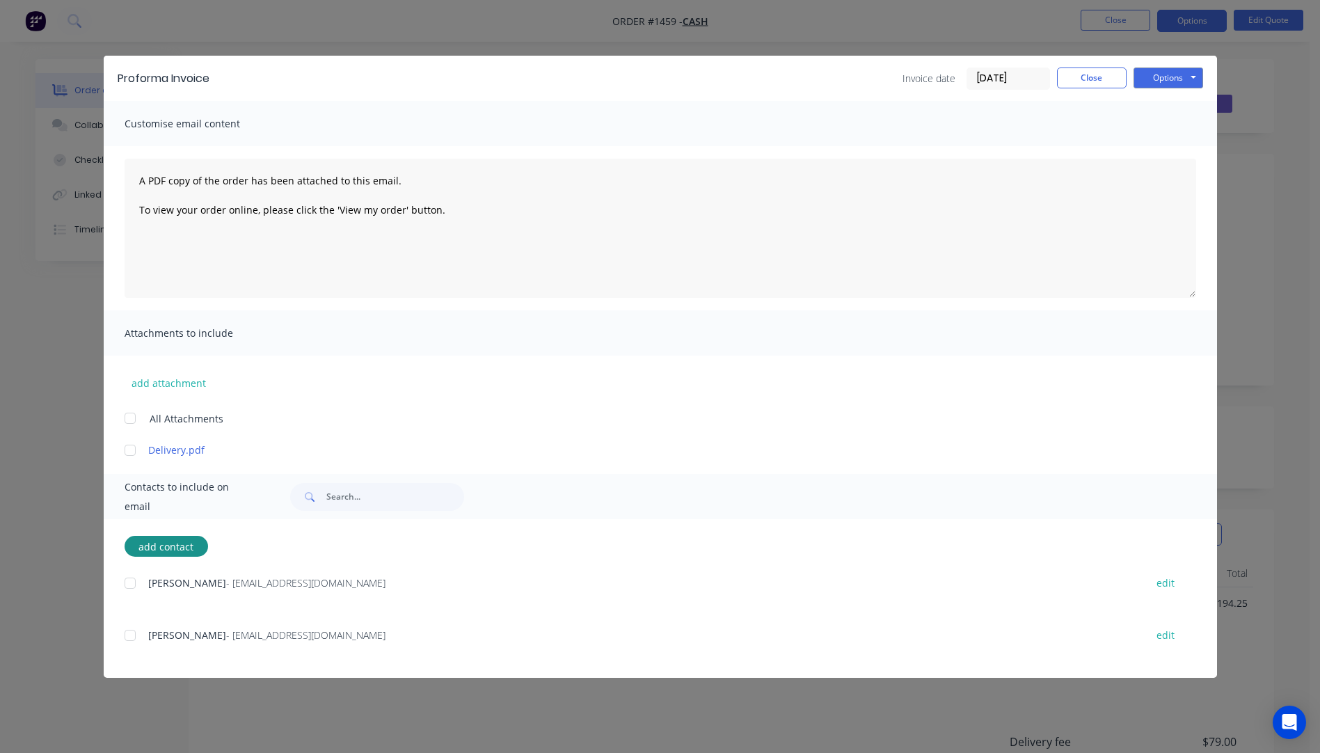
click at [133, 638] on div at bounding box center [130, 635] width 28 height 28
click at [128, 454] on div at bounding box center [130, 450] width 28 height 28
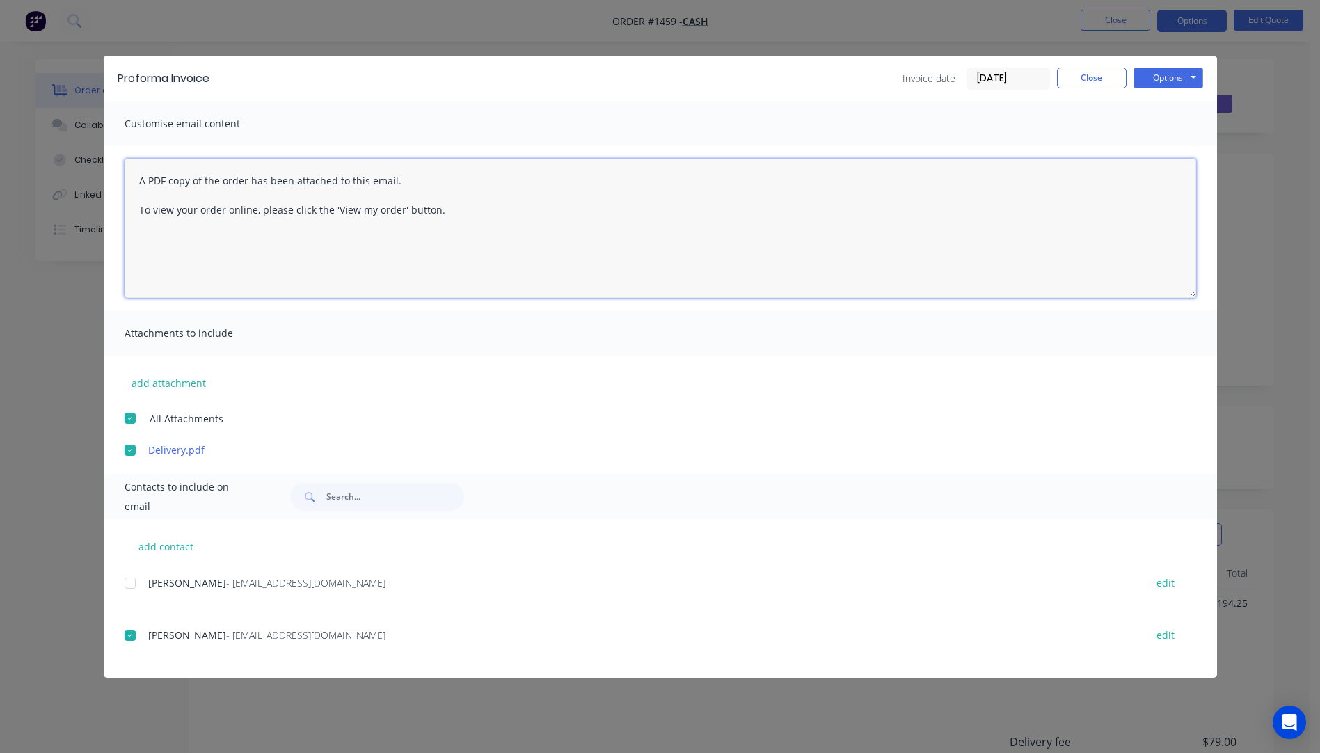
paste textarea "Hi, Please contact us if you have any questions. Regards, [PERSON_NAME] [EMAIL_…"
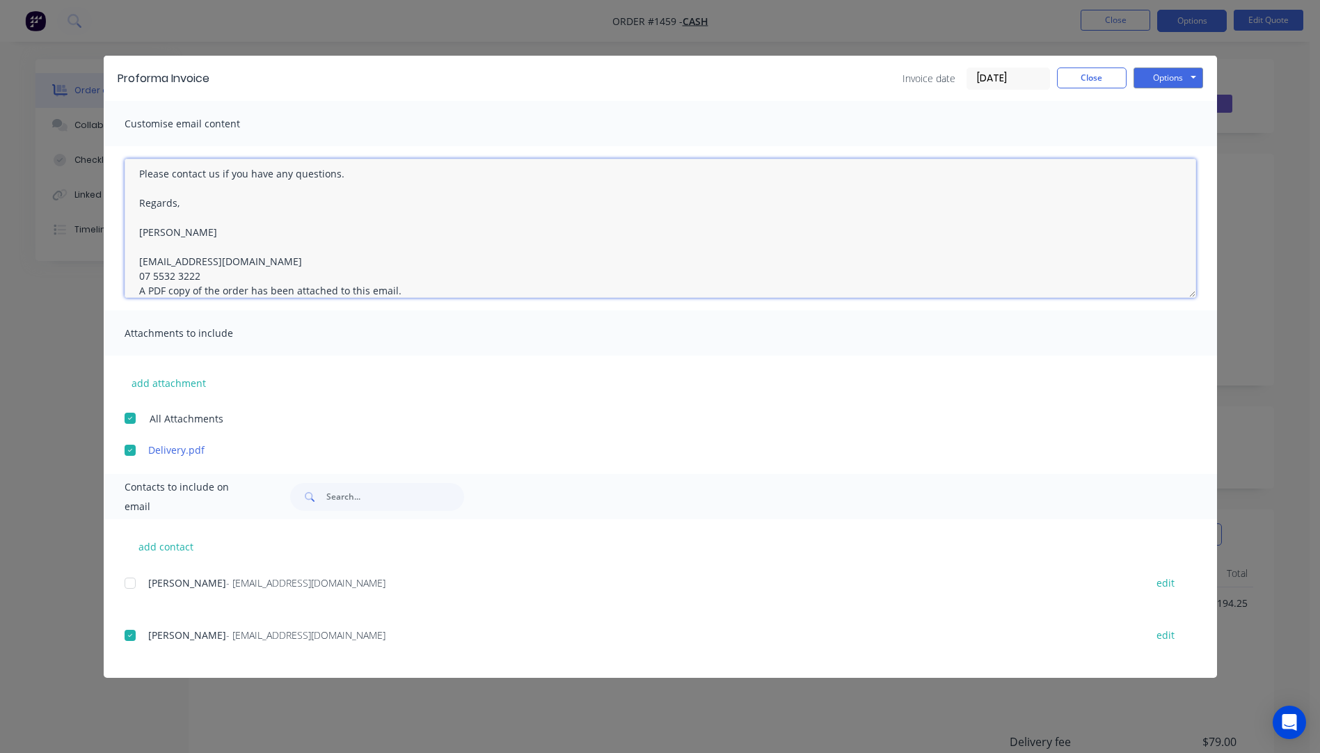
click at [206, 278] on textarea "Hi, Please contact us if you have any questions. Regards, [PERSON_NAME] [EMAIL_…" at bounding box center [661, 228] width 1072 height 139
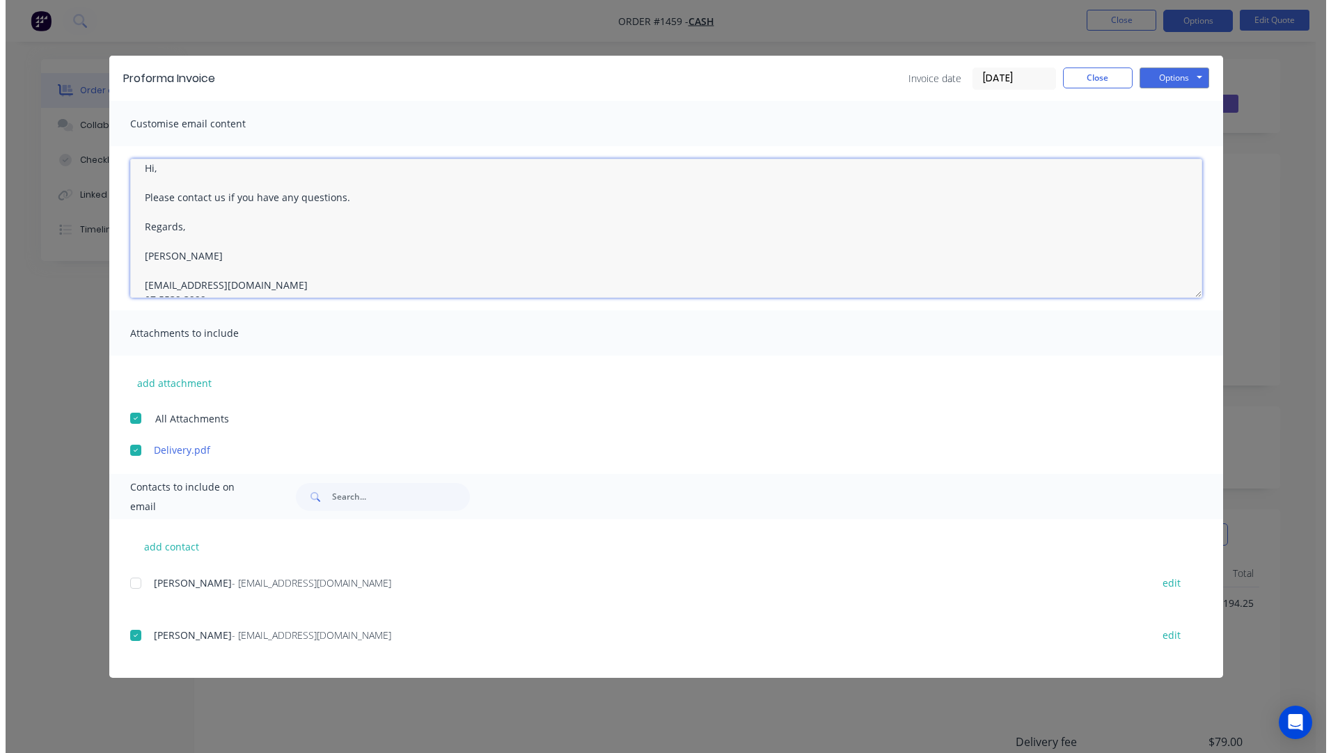
scroll to position [0, 0]
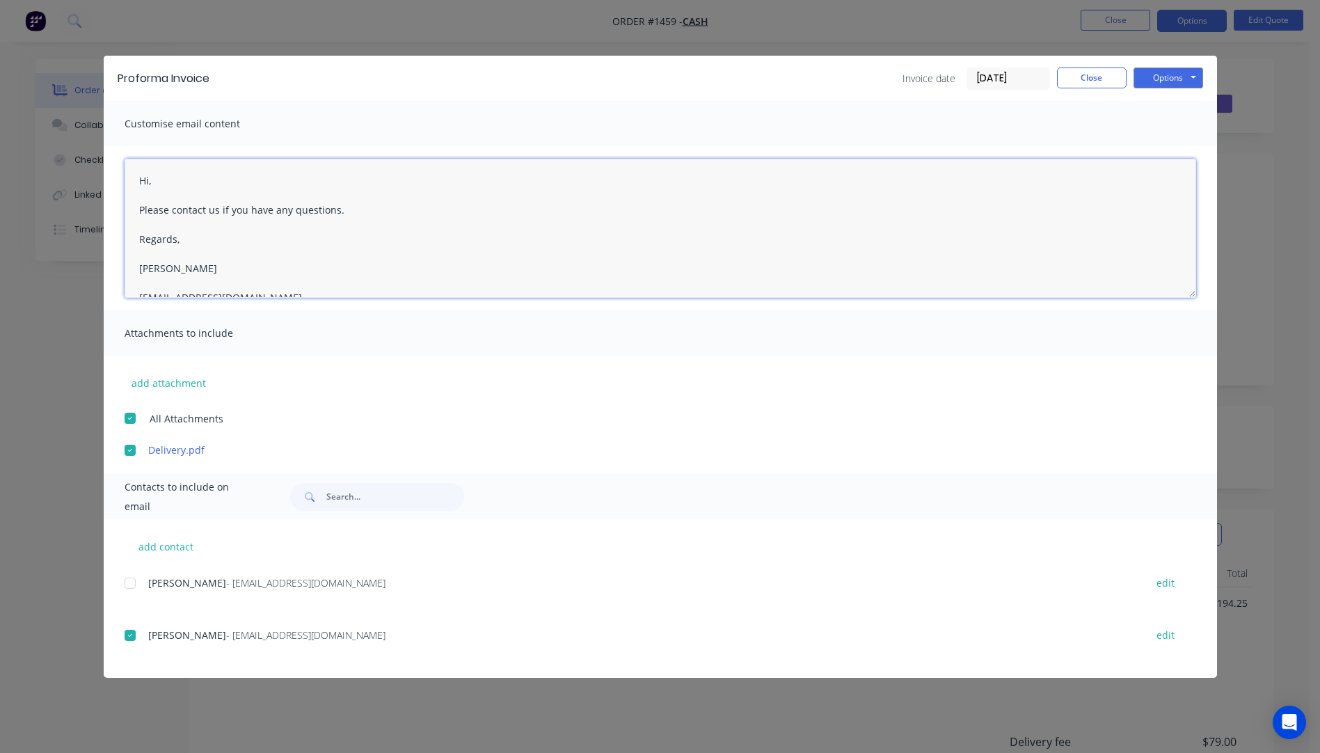
click at [173, 185] on textarea "Hi, Please contact us if you have any questions. Regards, [PERSON_NAME] [EMAIL_…" at bounding box center [661, 228] width 1072 height 139
click at [206, 182] on textarea "Hi [PERSON_NAME], Please contact us if you have any questions. Regards, [PERSON…" at bounding box center [661, 228] width 1072 height 139
click at [179, 213] on textarea "Hi [PERSON_NAME], Please Please contact us if you have any questions. Regards, …" at bounding box center [661, 228] width 1072 height 139
type textarea "Hi [PERSON_NAME], Please see attached Pro Forma invoice, updated for 6mm clear …"
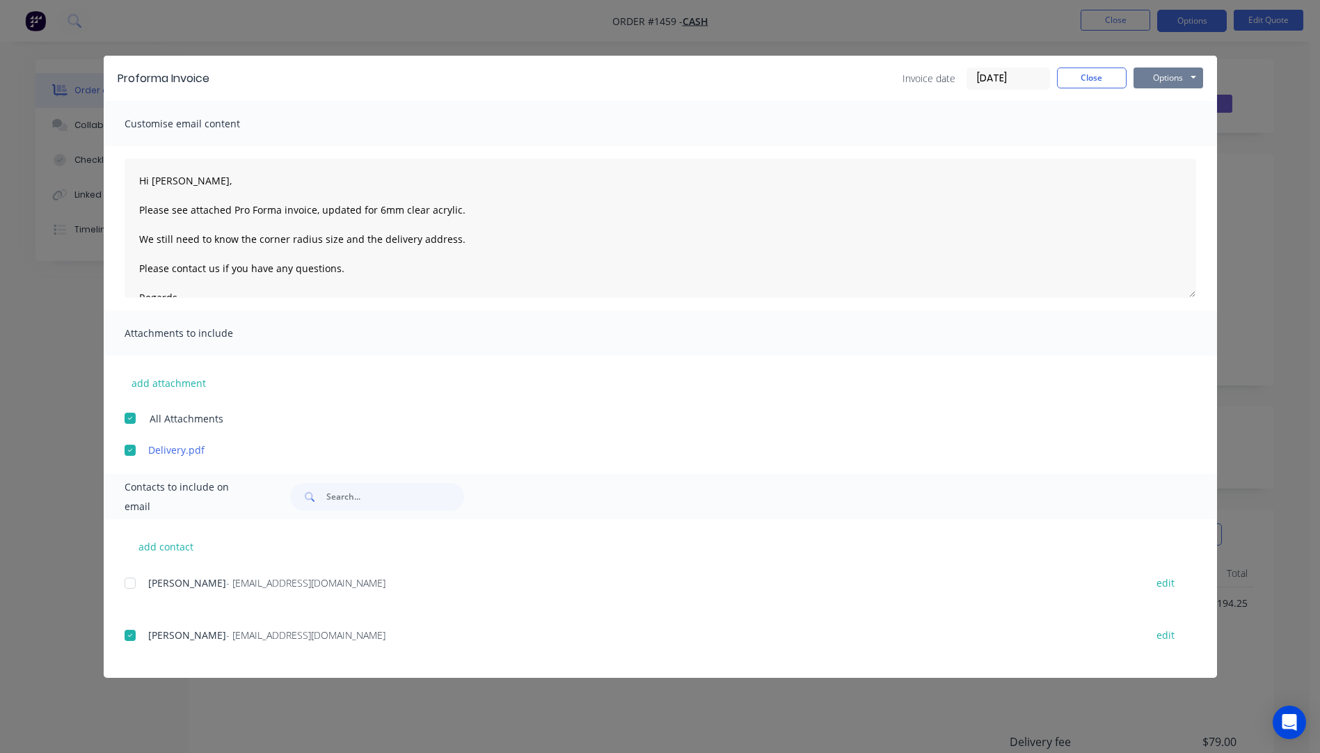
click at [1161, 80] on button "Options" at bounding box center [1169, 78] width 70 height 21
click at [1167, 151] on button "Email" at bounding box center [1178, 148] width 89 height 23
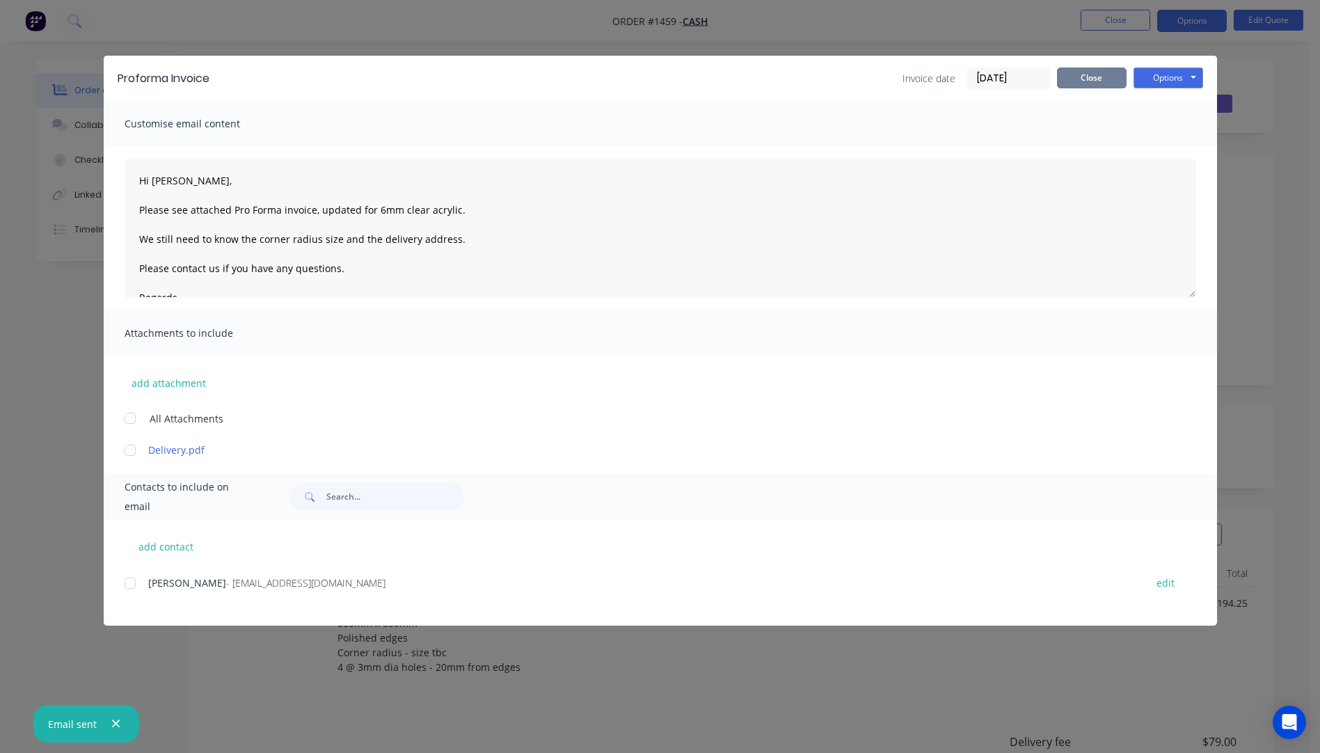
click at [1102, 86] on button "Close" at bounding box center [1092, 78] width 70 height 21
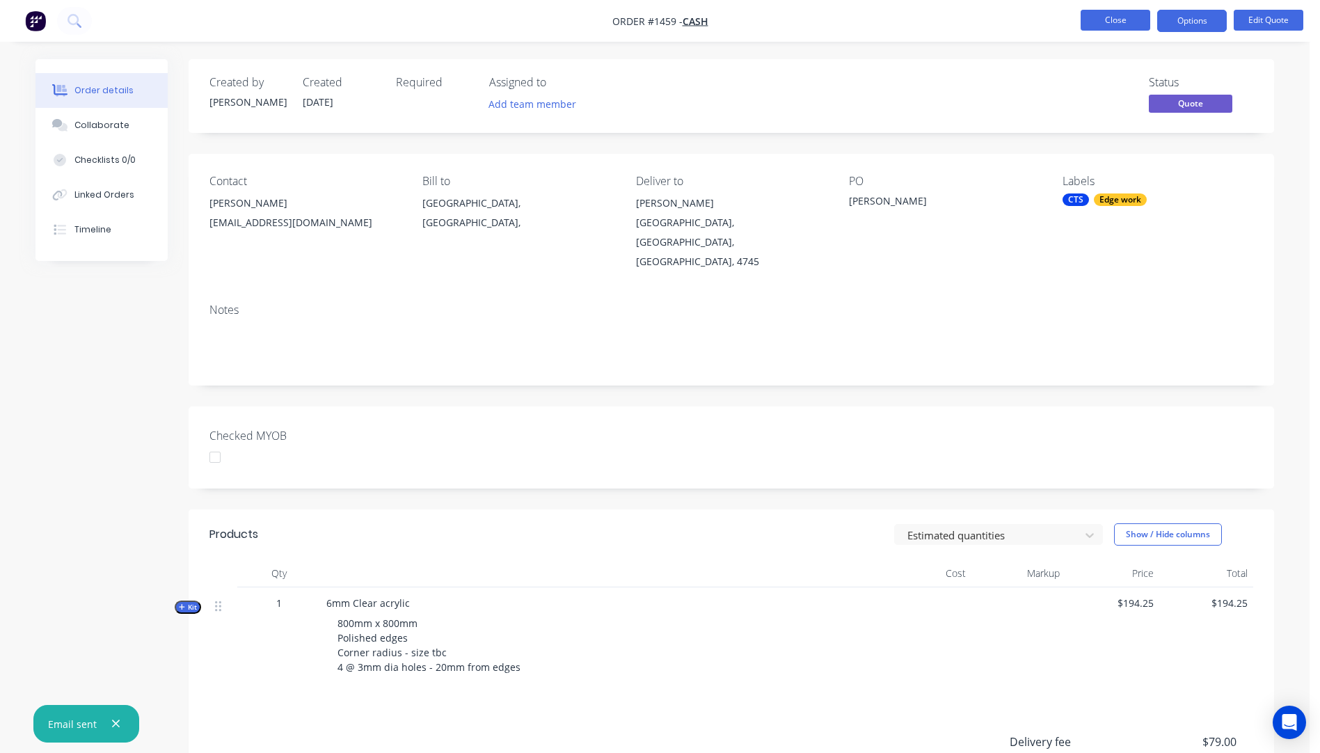
click at [1111, 25] on button "Close" at bounding box center [1116, 20] width 70 height 21
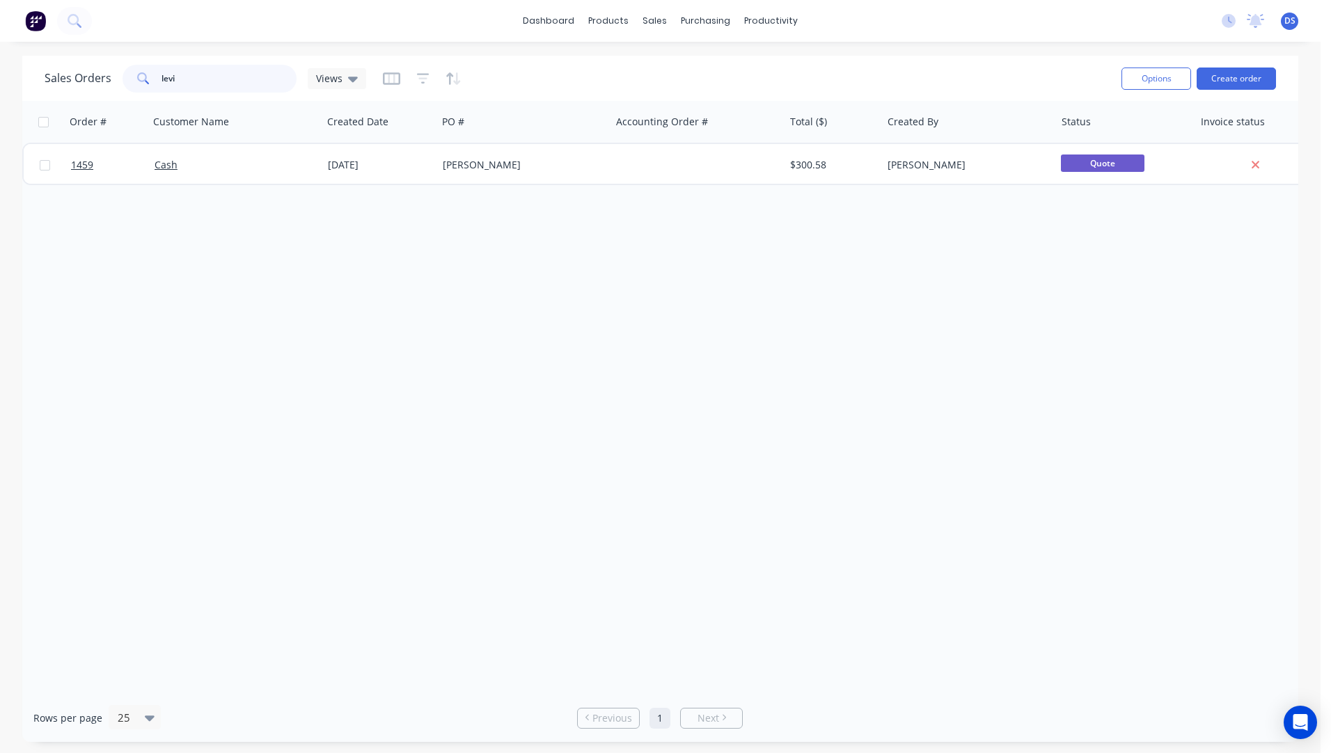
drag, startPoint x: 198, startPoint y: 84, endPoint x: 122, endPoint y: 81, distance: 75.2
click at [122, 81] on div "levi" at bounding box center [209, 79] width 174 height 28
click at [132, 205] on div "Order # Customer Name Created Date PO # Accounting Order # Total ($) Created By…" at bounding box center [660, 397] width 1276 height 593
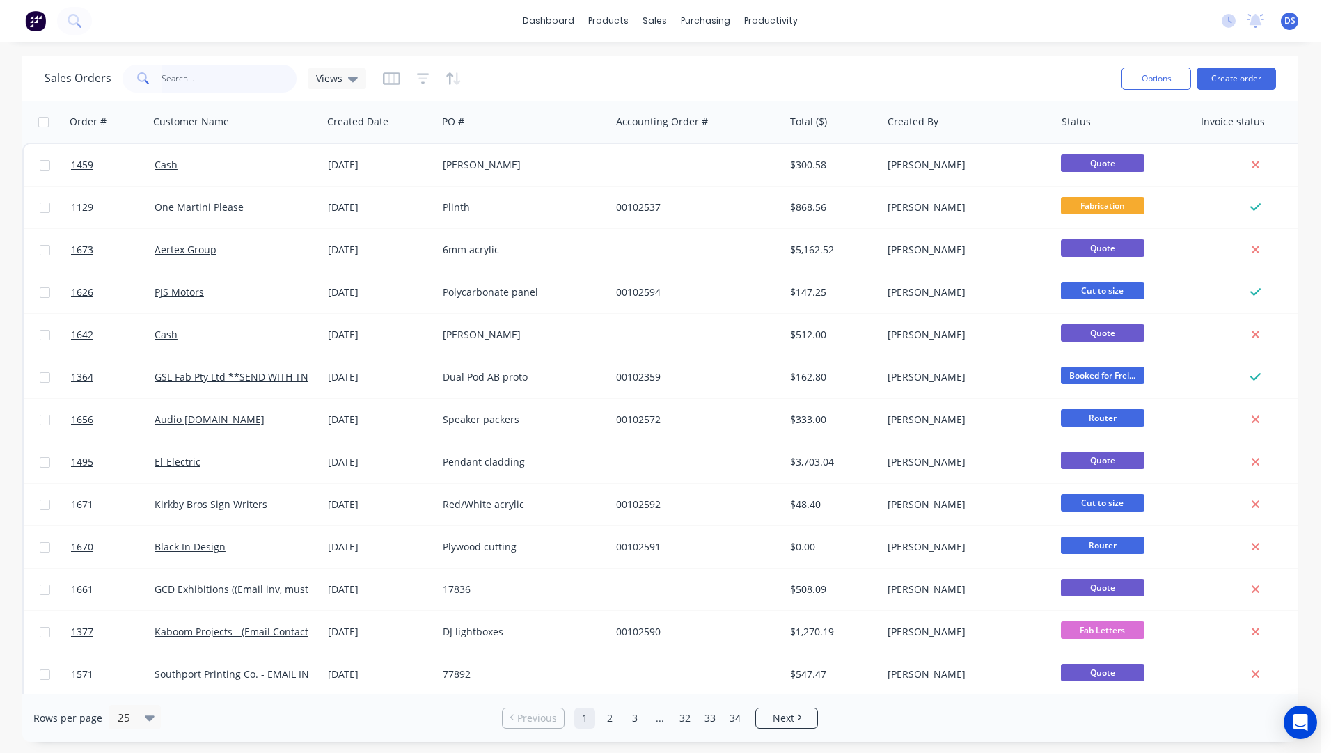
click at [179, 80] on input "text" at bounding box center [229, 79] width 136 height 28
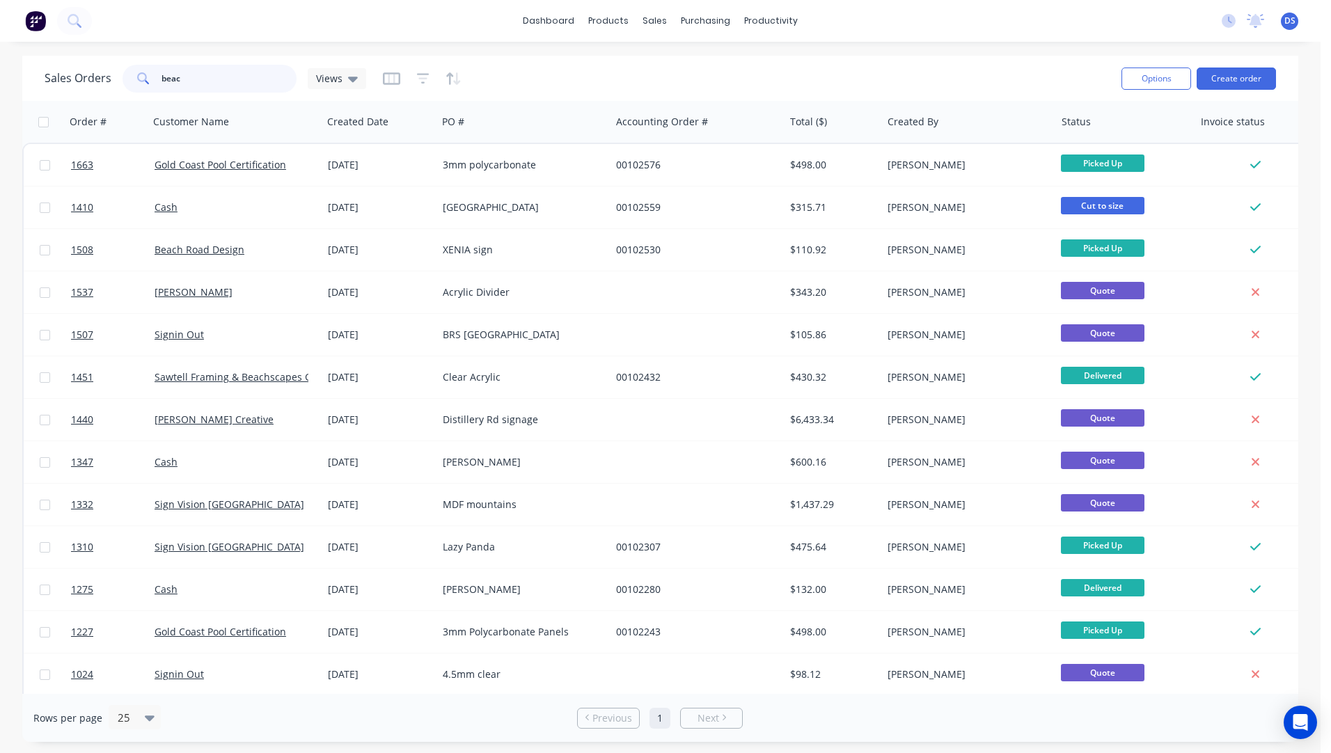
drag, startPoint x: 198, startPoint y: 83, endPoint x: 138, endPoint y: 85, distance: 60.6
click at [136, 86] on div "beac" at bounding box center [209, 79] width 174 height 28
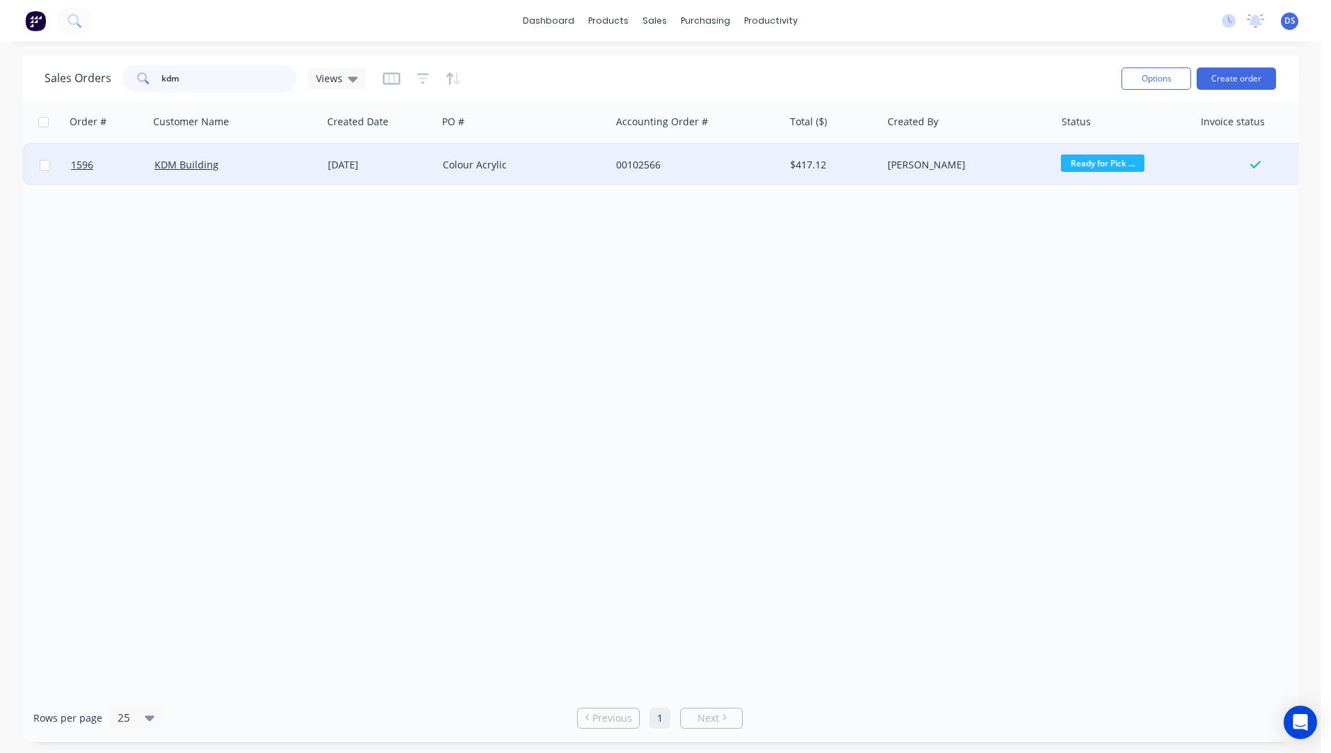
type input "kdm"
click at [483, 169] on div "Colour Acrylic" at bounding box center [520, 165] width 154 height 14
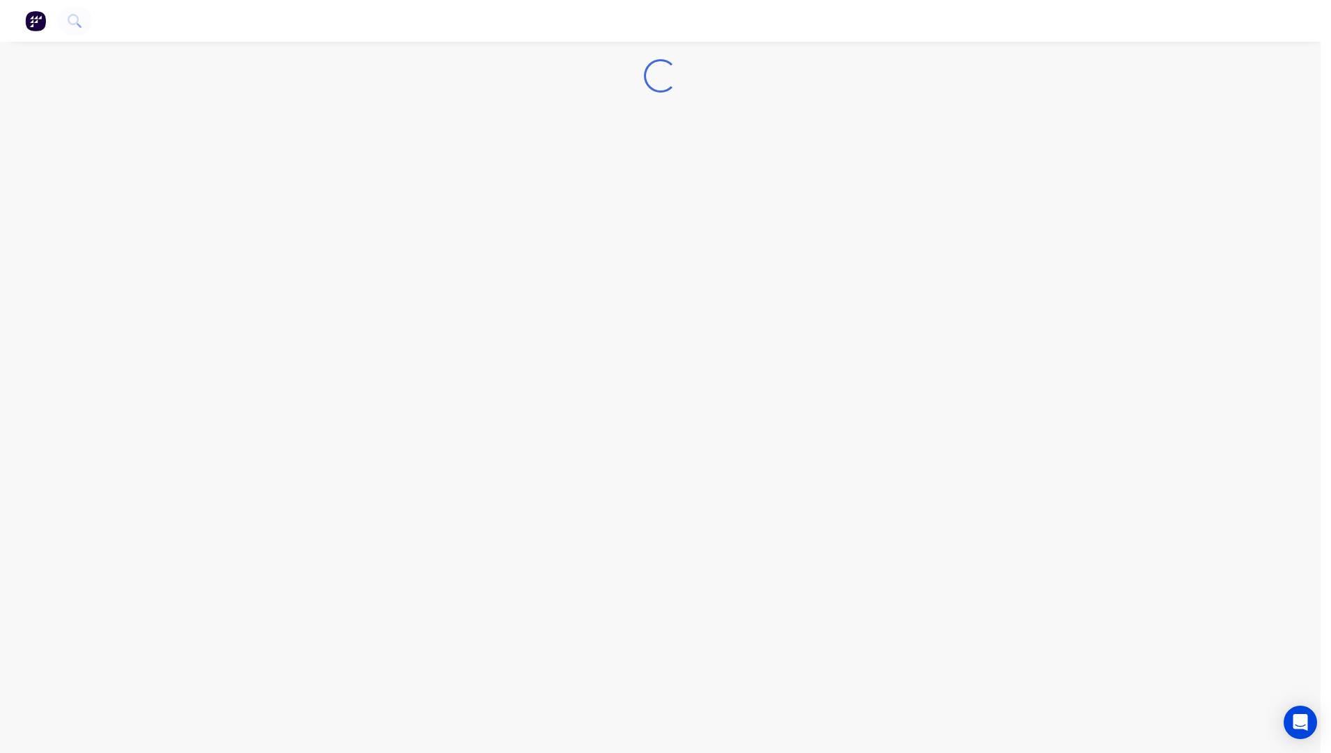
click at [483, 169] on div "Loading..." at bounding box center [660, 376] width 1320 height 753
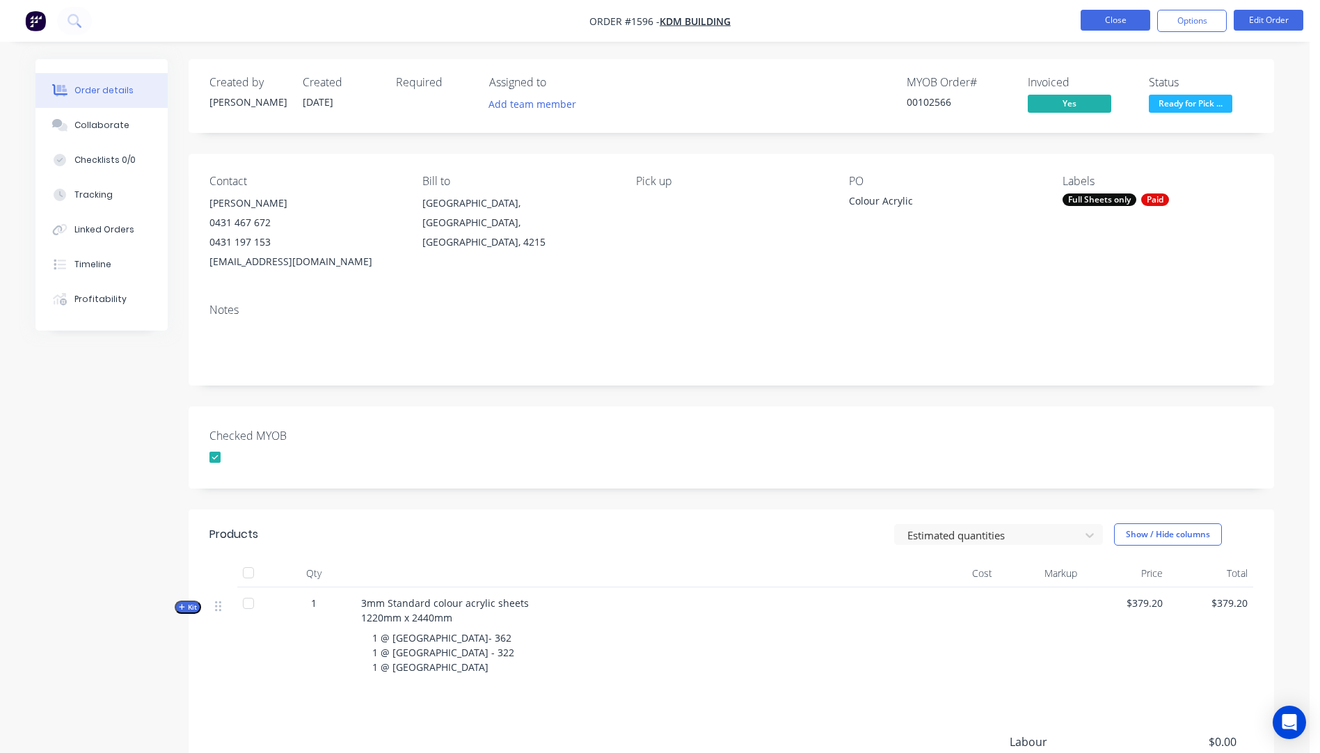
click at [1112, 26] on button "Close" at bounding box center [1116, 20] width 70 height 21
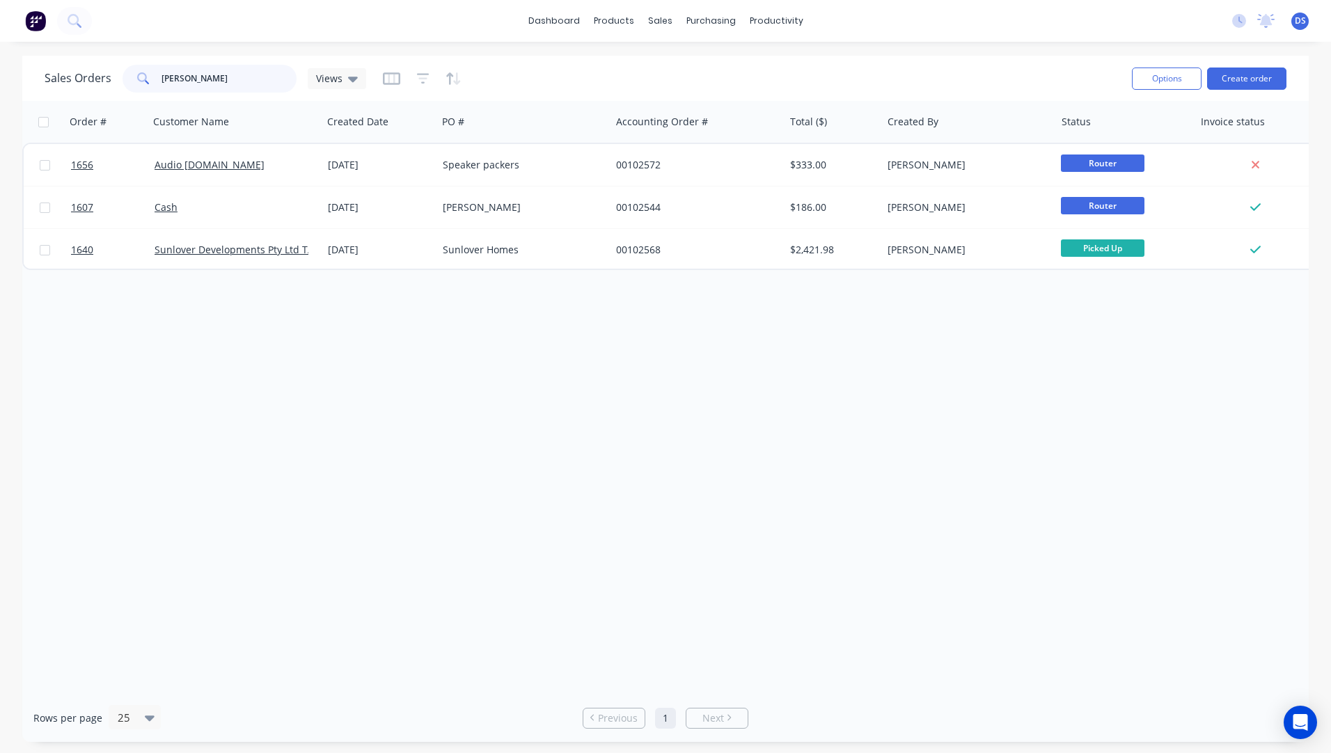
drag, startPoint x: 196, startPoint y: 79, endPoint x: 145, endPoint y: 76, distance: 51.6
click at [145, 76] on div "[PERSON_NAME]" at bounding box center [209, 79] width 174 height 28
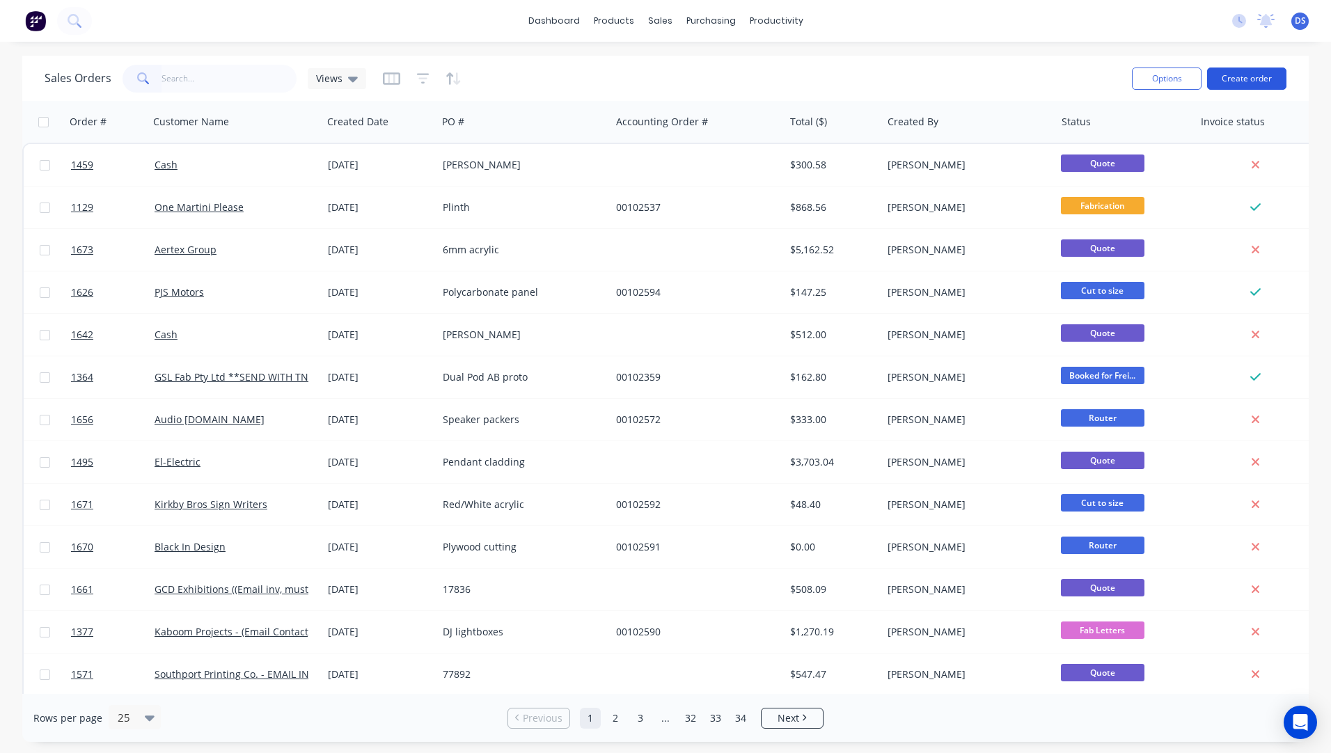
click at [1250, 77] on button "Create order" at bounding box center [1246, 79] width 79 height 22
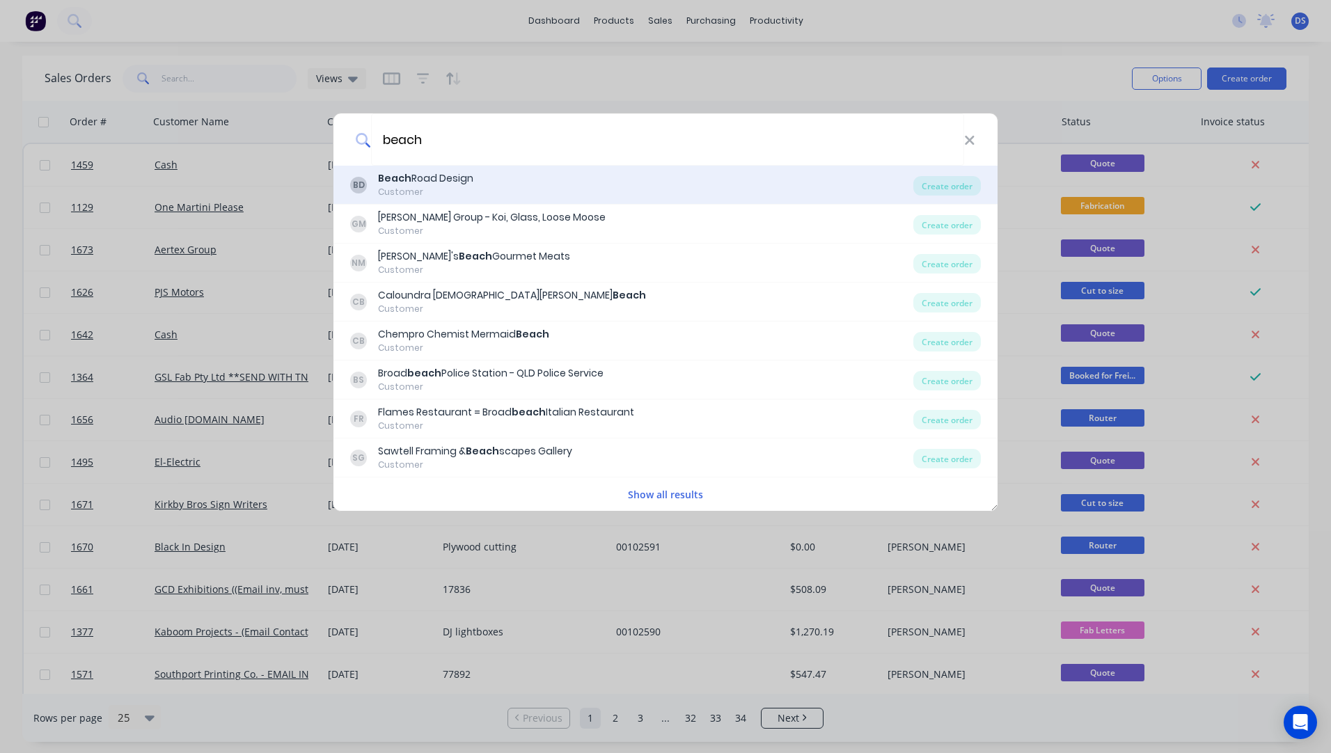
type input "beach"
click at [427, 193] on div "Customer" at bounding box center [425, 192] width 95 height 13
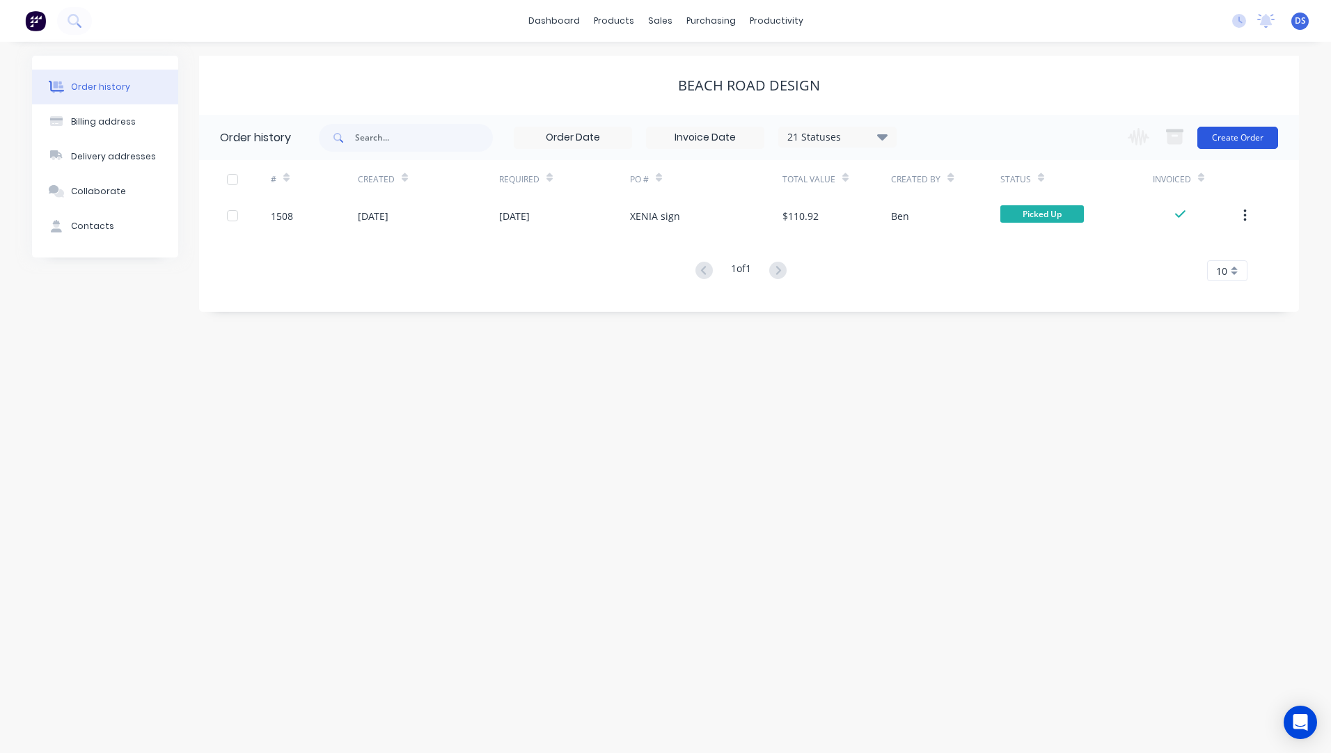
click at [1231, 145] on button "Create Order" at bounding box center [1237, 138] width 81 height 22
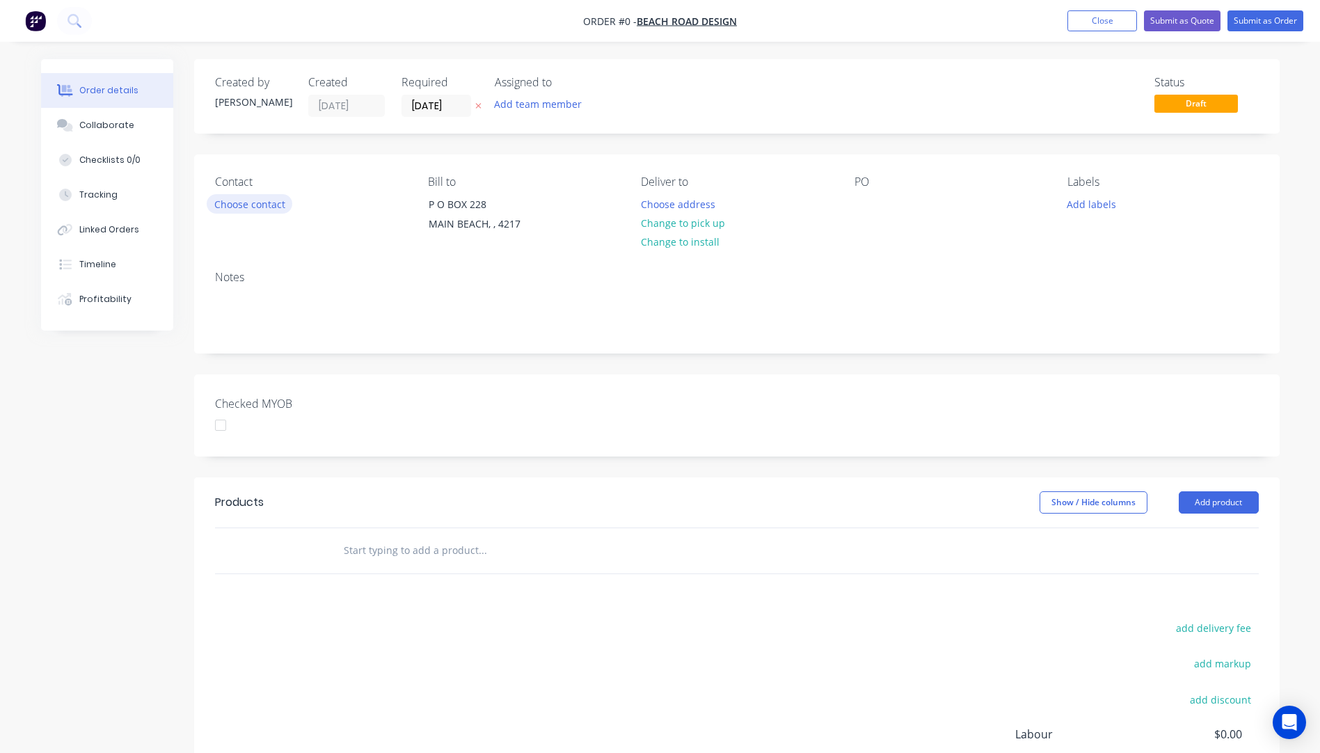
click at [248, 210] on button "Choose contact" at bounding box center [250, 203] width 86 height 19
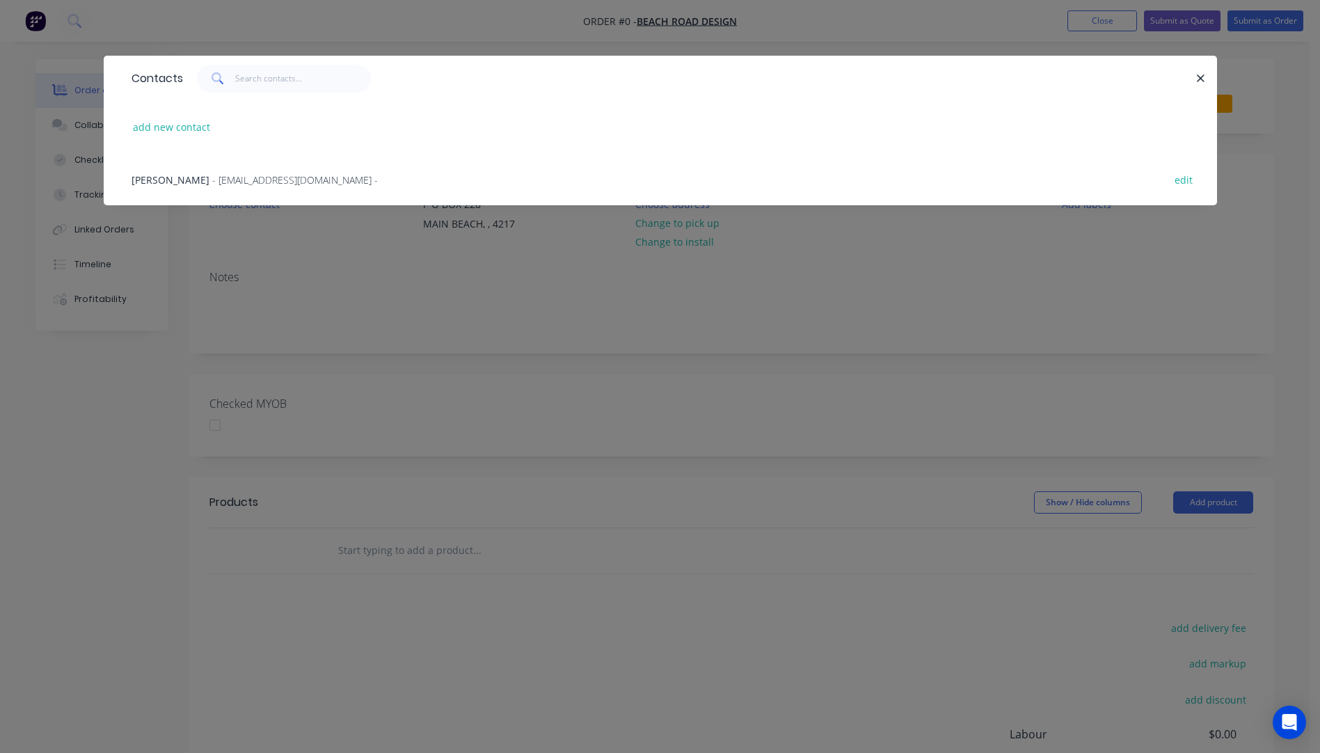
click at [212, 184] on span "- [EMAIL_ADDRESS][DOMAIN_NAME] -" at bounding box center [295, 179] width 166 height 13
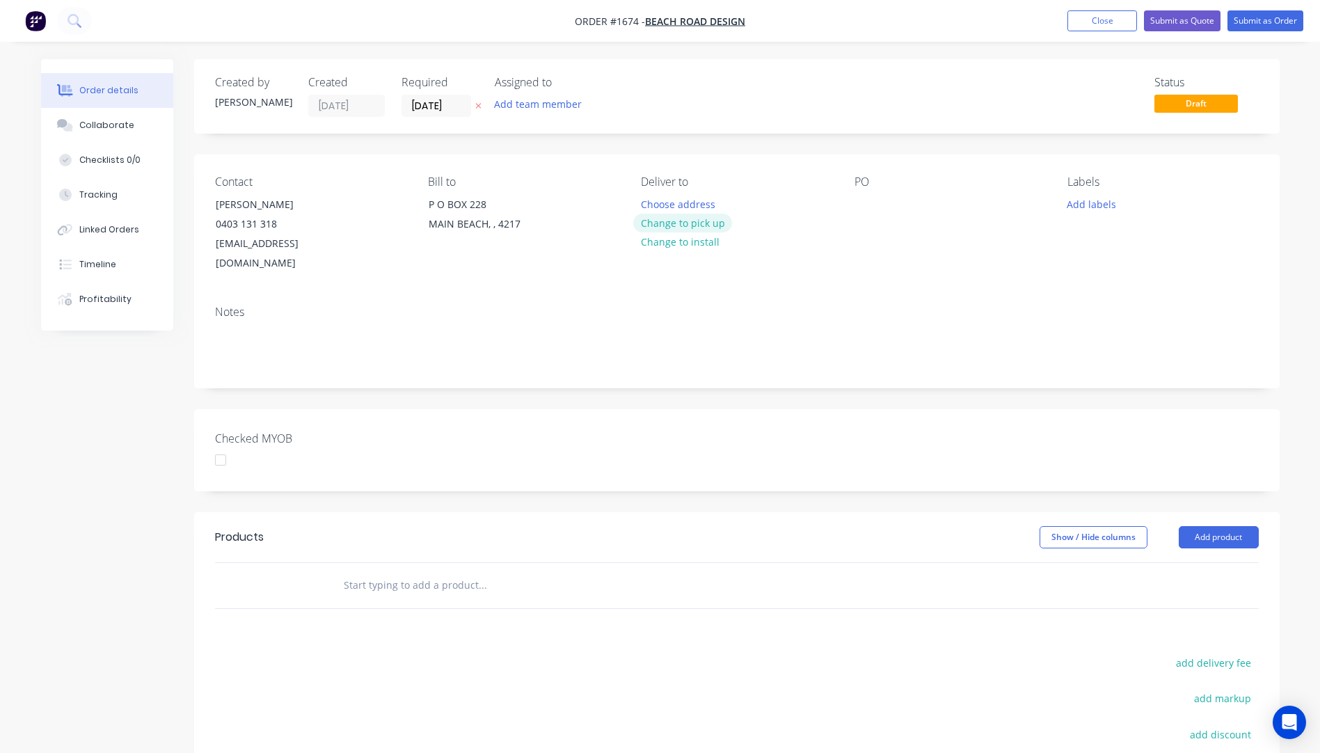
click at [685, 225] on button "Change to pick up" at bounding box center [682, 223] width 99 height 19
click at [864, 200] on div at bounding box center [866, 204] width 22 height 20
click at [1086, 203] on button "Add labels" at bounding box center [1092, 203] width 64 height 19
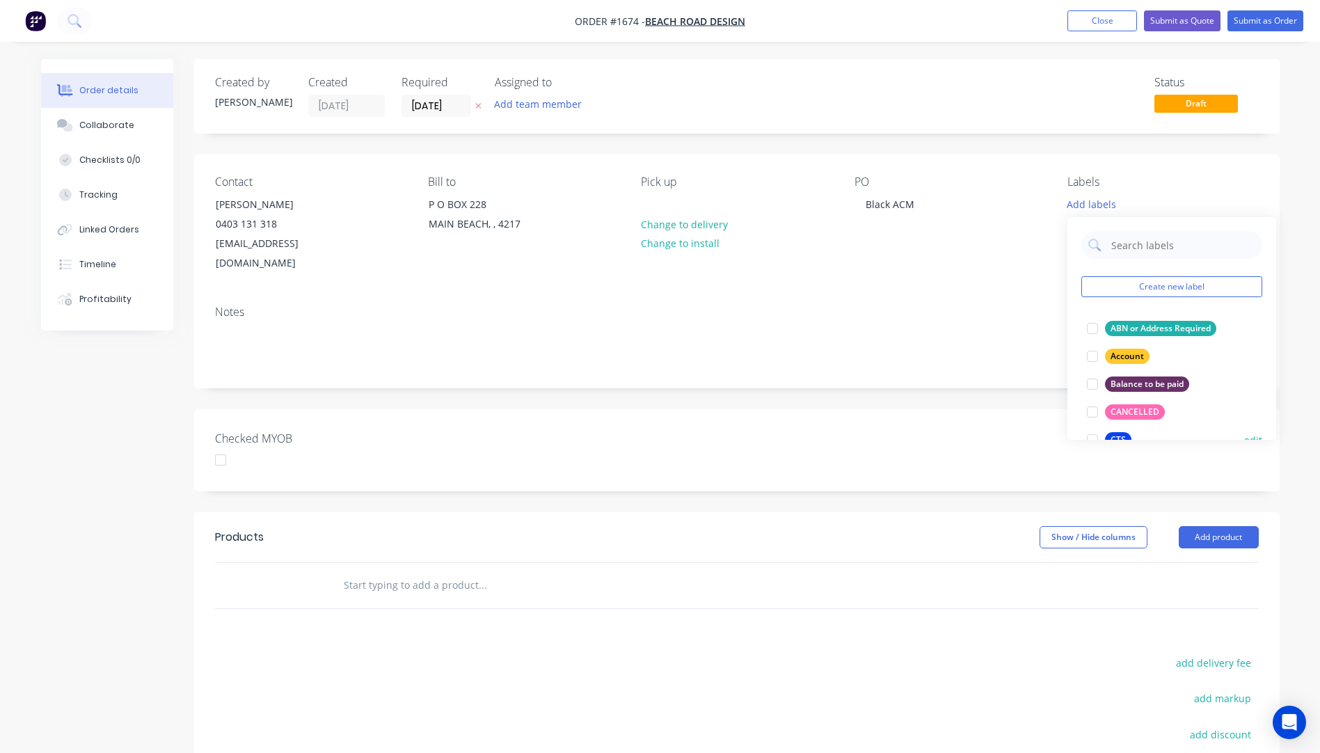
click at [1121, 437] on div "CTS" at bounding box center [1118, 439] width 26 height 15
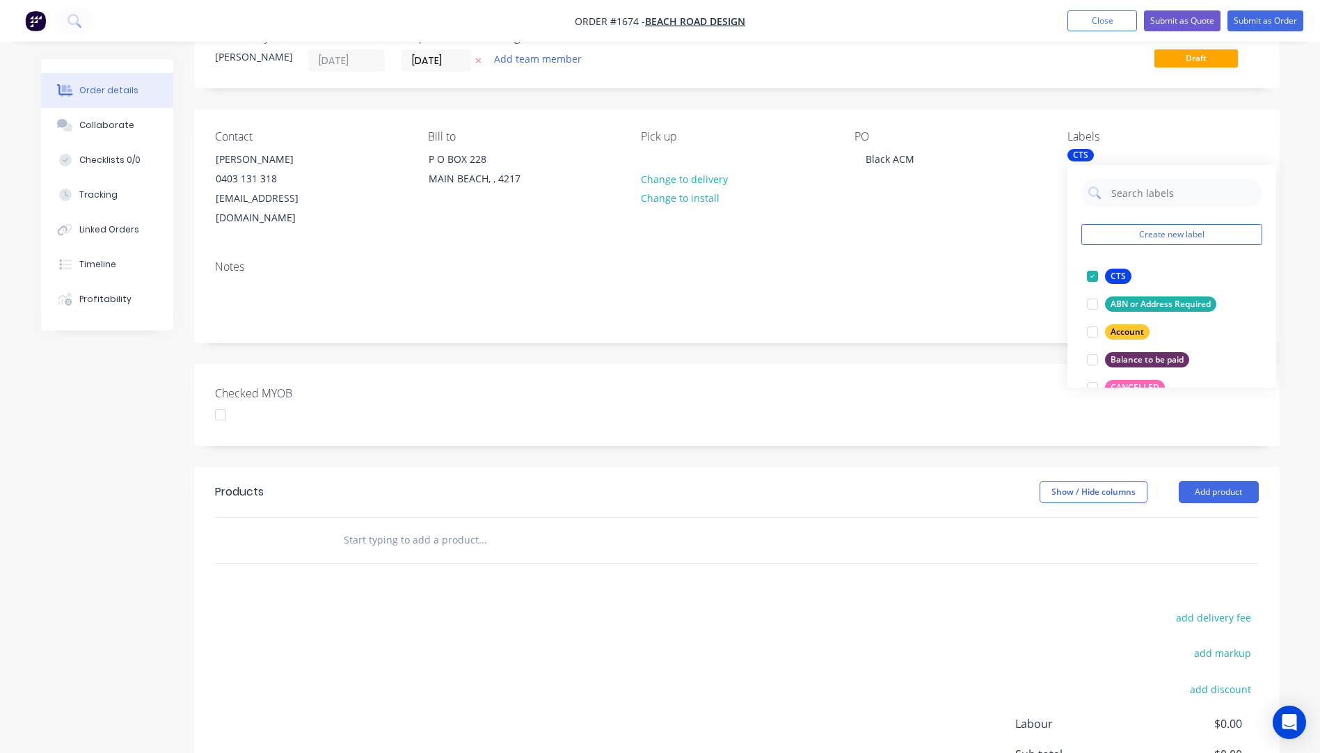
scroll to position [70, 0]
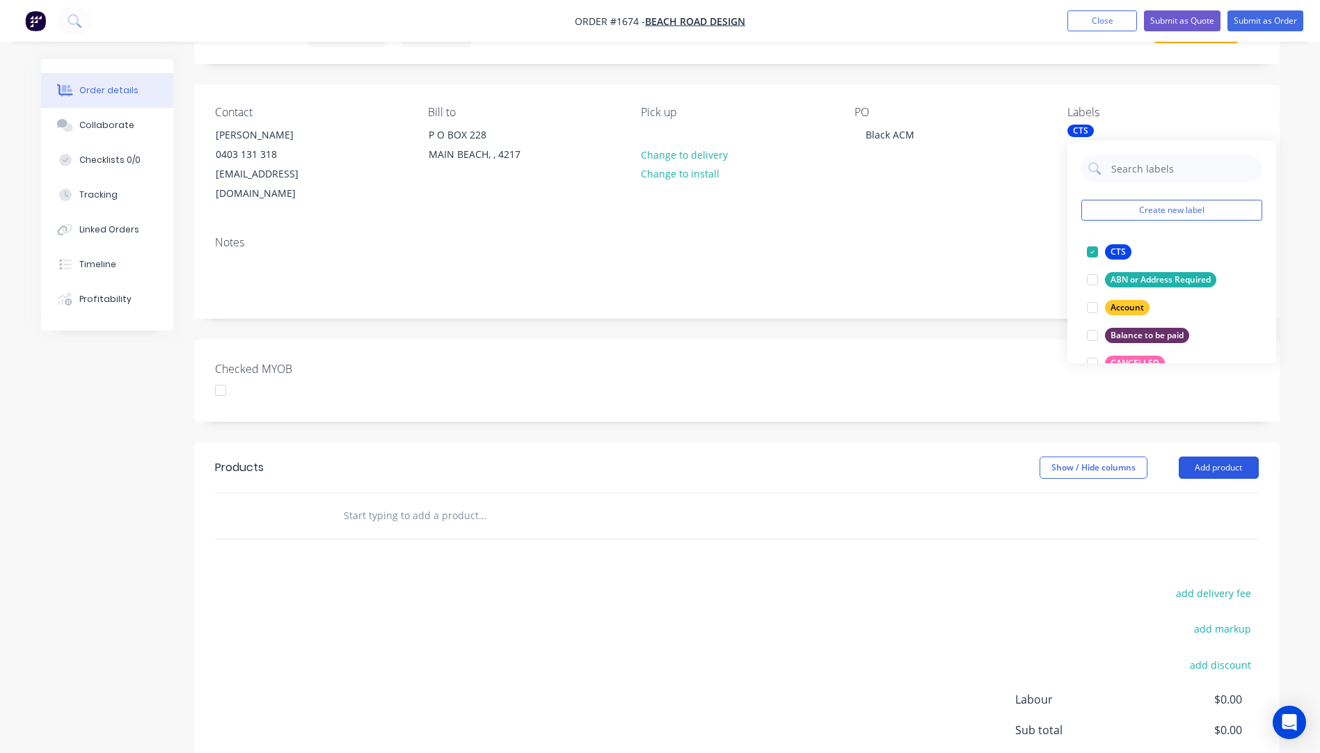
click at [1235, 456] on button "Add product" at bounding box center [1219, 467] width 80 height 22
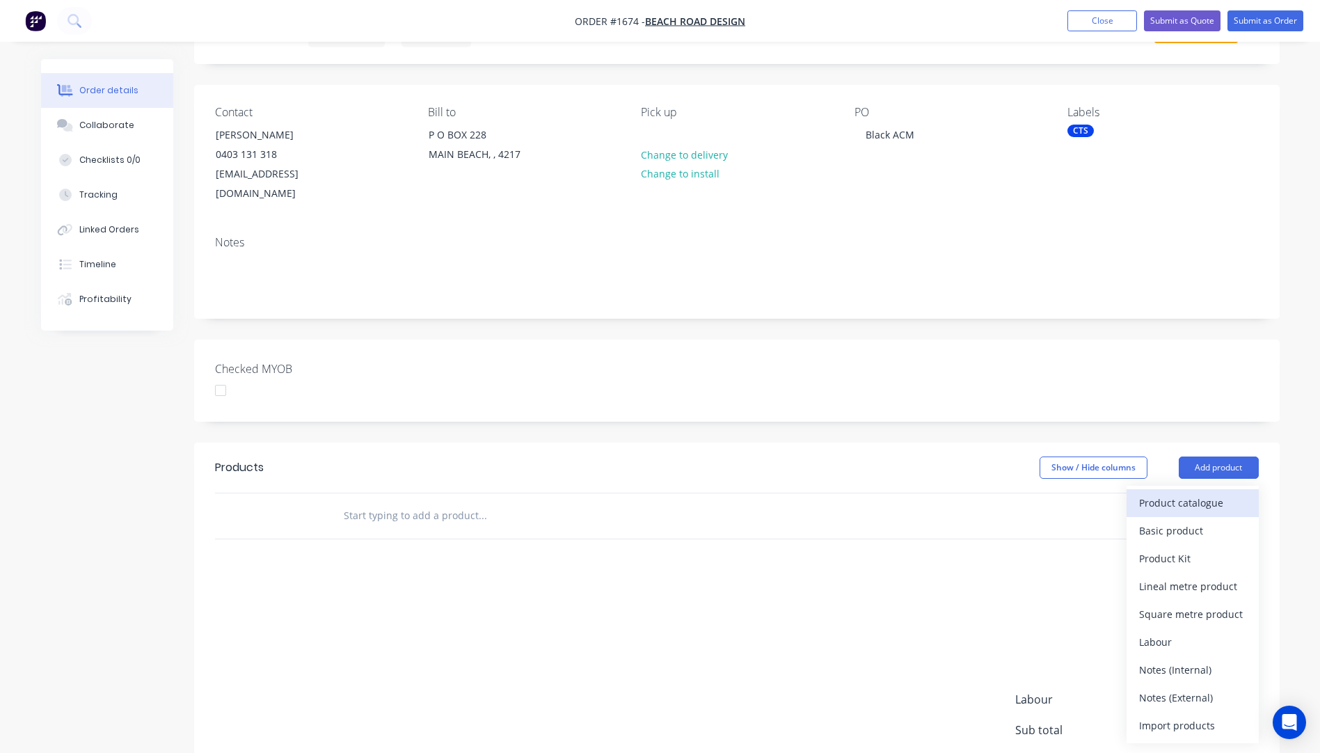
click at [1212, 493] on div "Product catalogue" at bounding box center [1192, 503] width 107 height 20
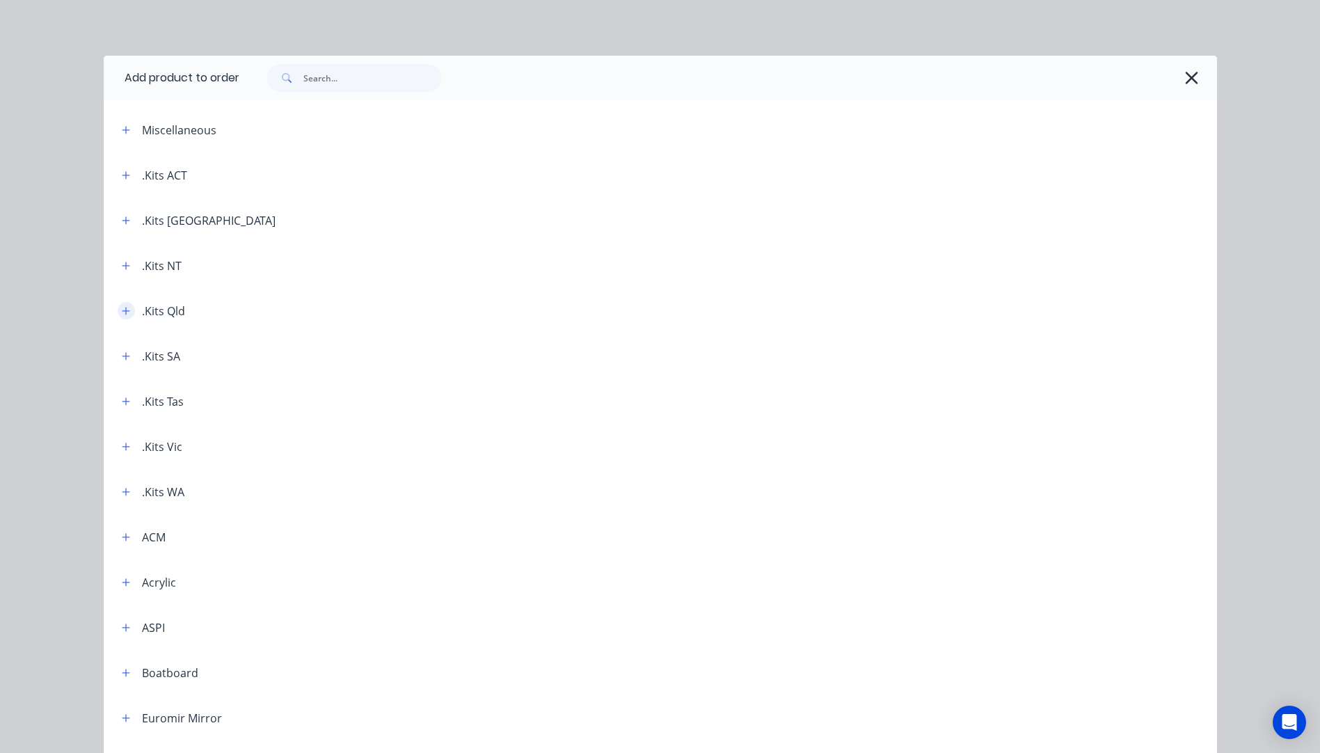
click at [122, 310] on icon "button" at bounding box center [126, 311] width 8 height 10
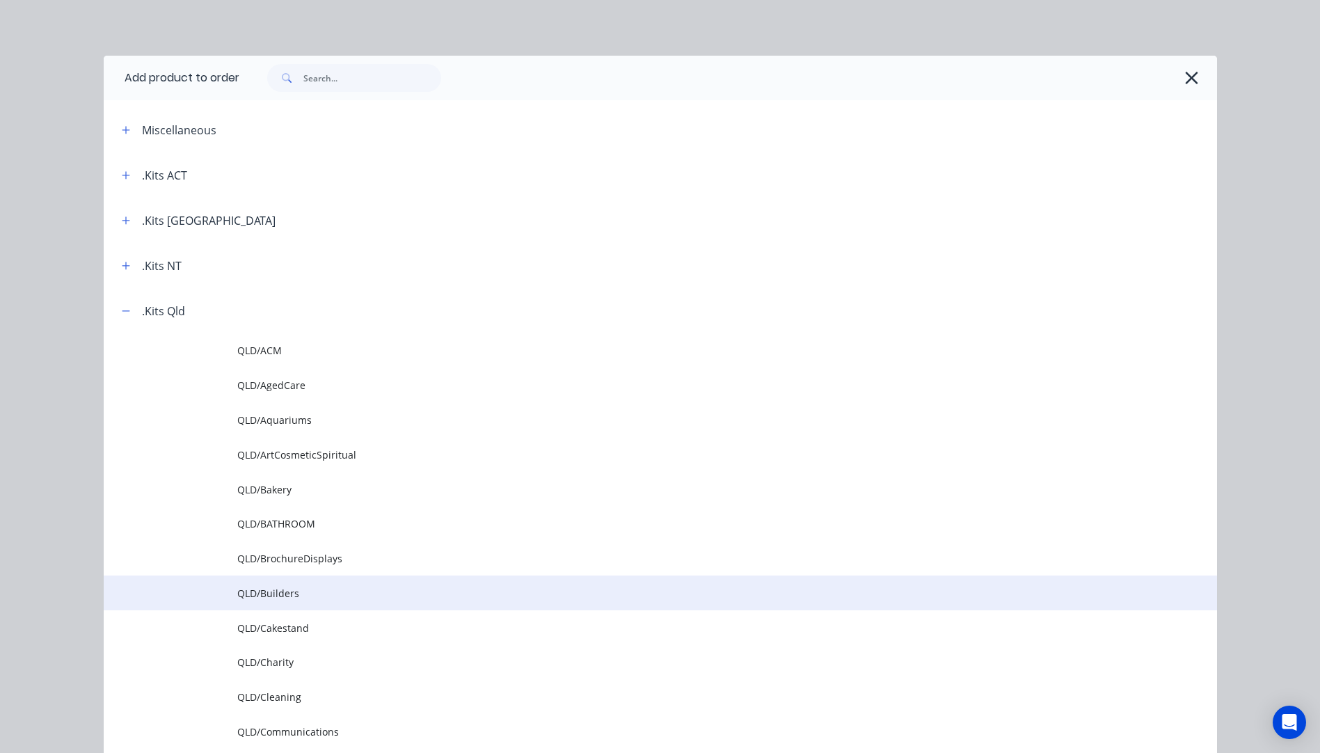
click at [286, 601] on td "QLD/Builders" at bounding box center [727, 592] width 980 height 35
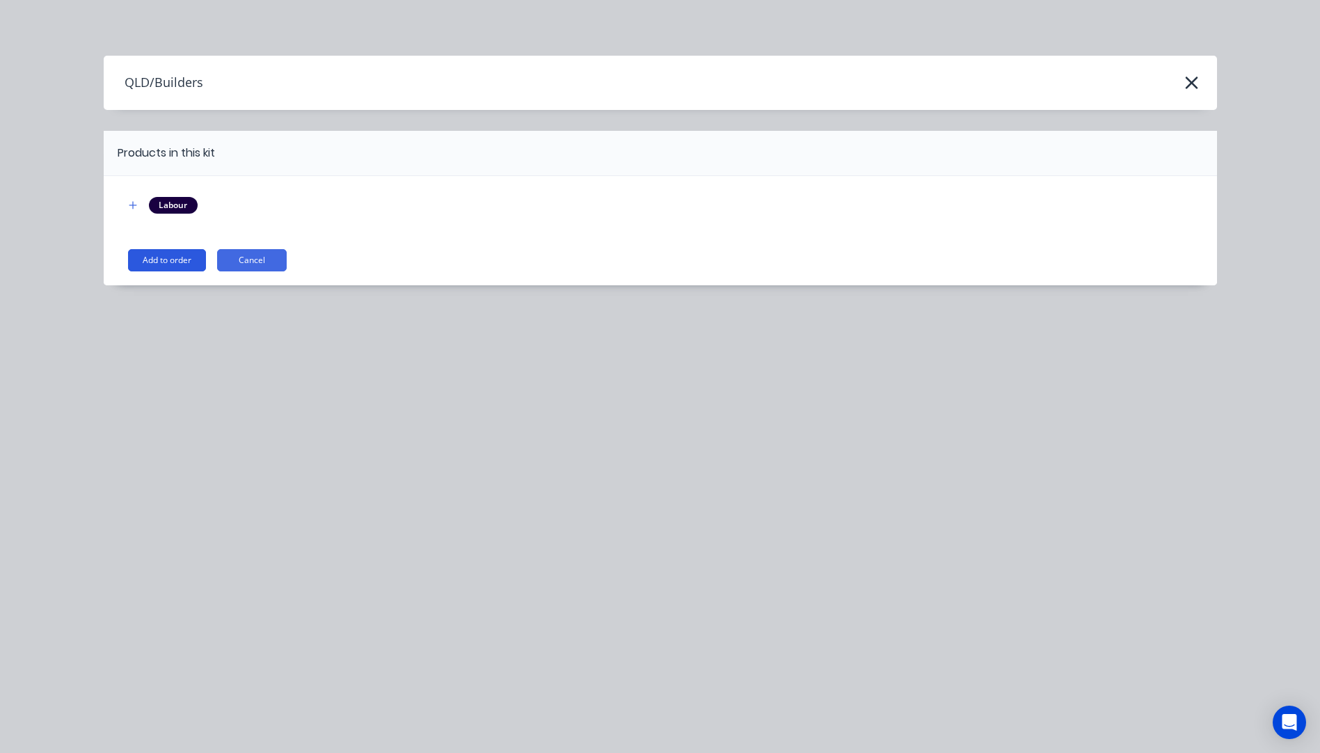
click at [169, 257] on button "Add to order" at bounding box center [167, 260] width 78 height 22
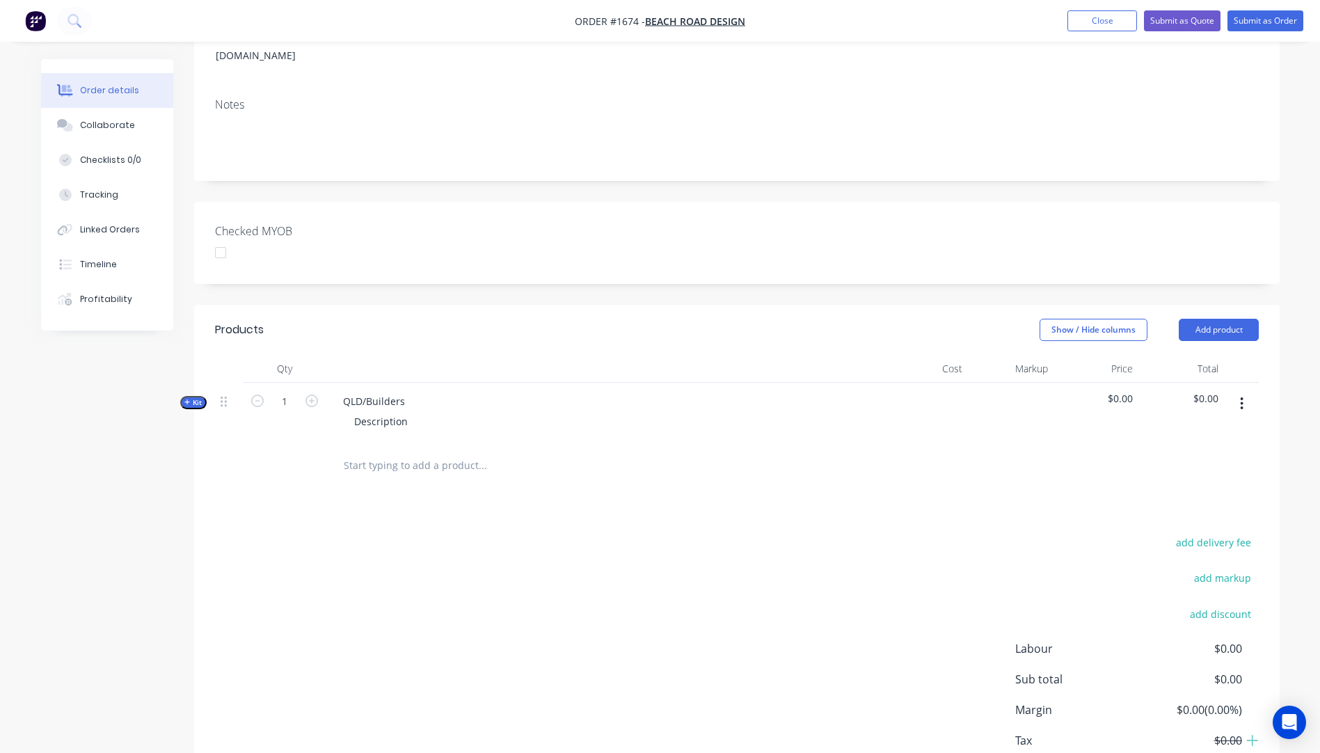
scroll to position [209, 0]
click at [187, 398] on icon "button" at bounding box center [187, 401] width 6 height 6
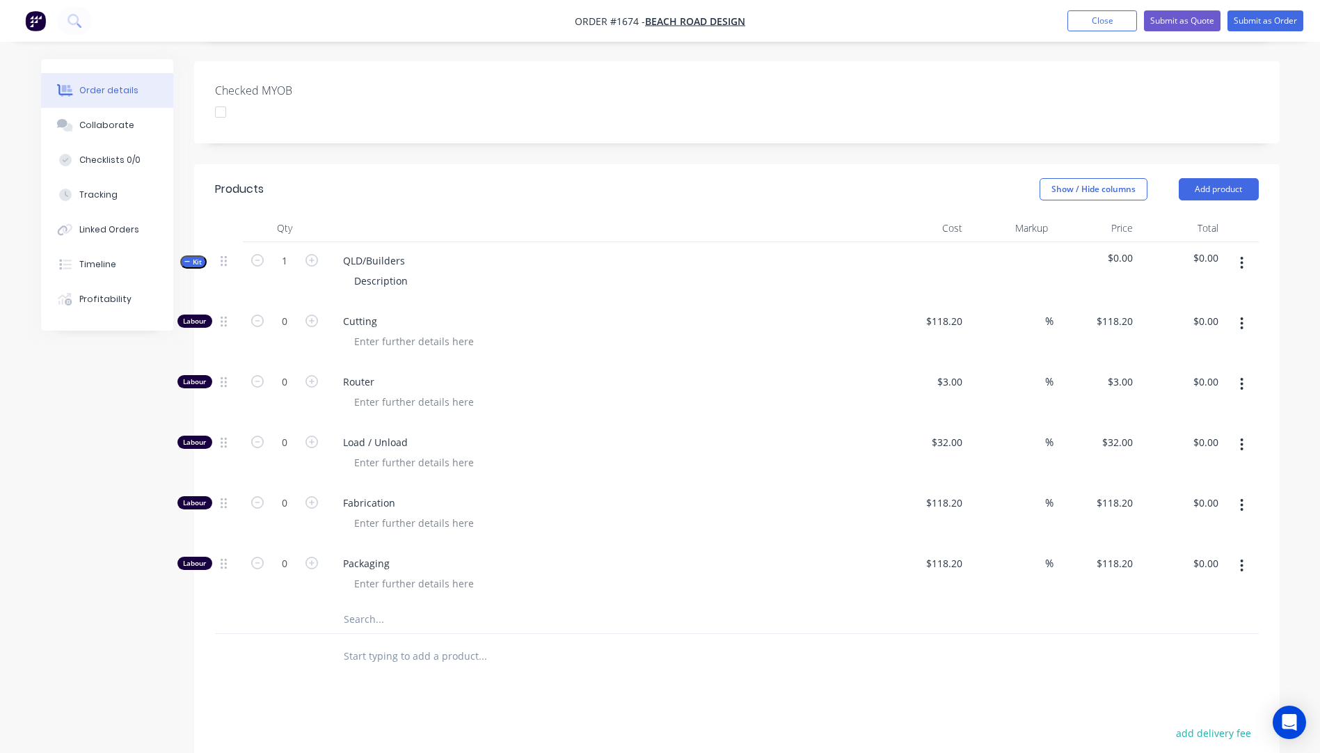
scroll to position [418, 0]
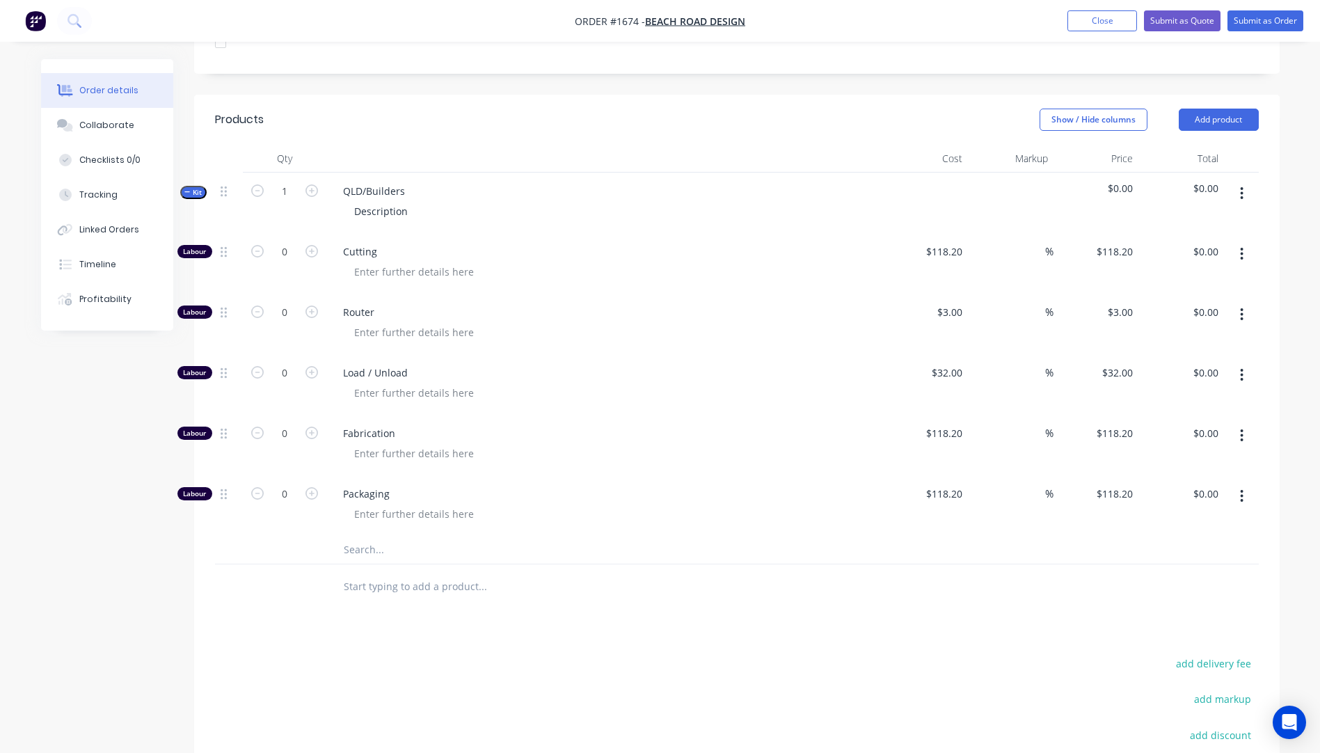
click at [363, 536] on input "text" at bounding box center [482, 550] width 278 height 28
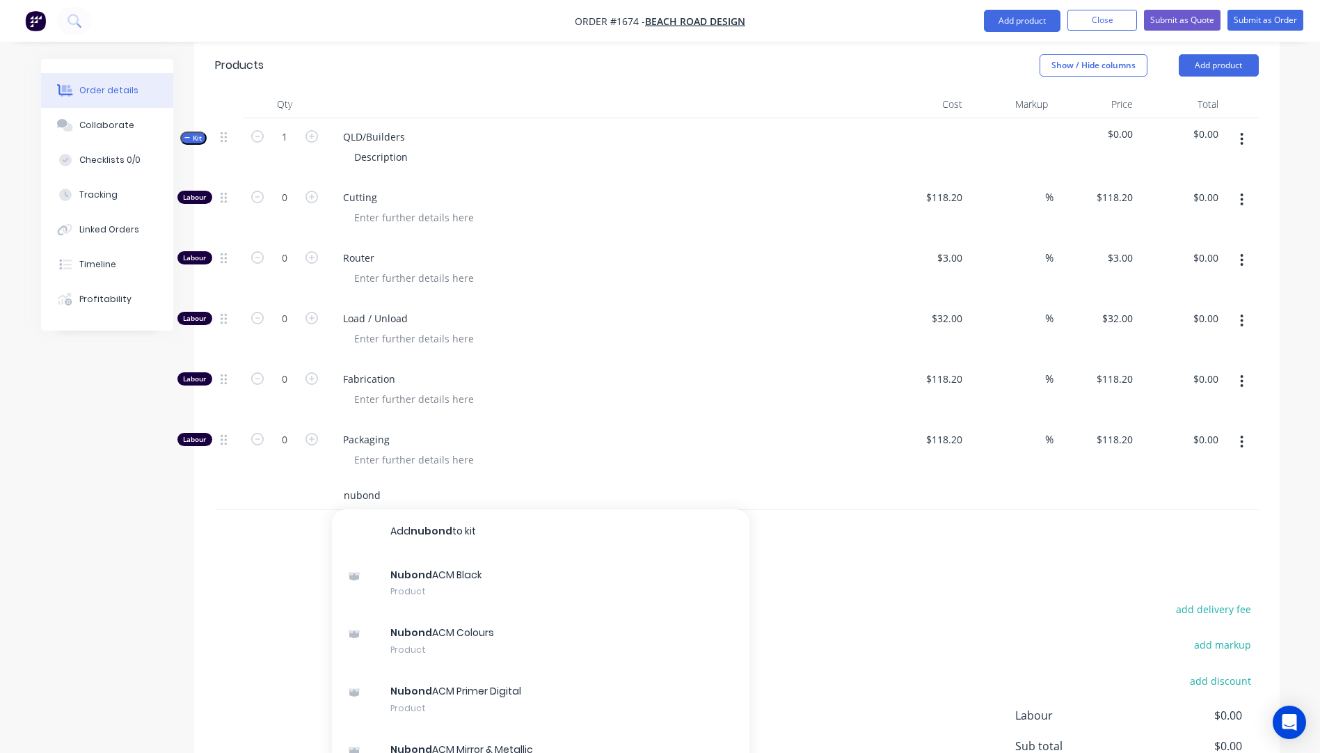
scroll to position [610, 0]
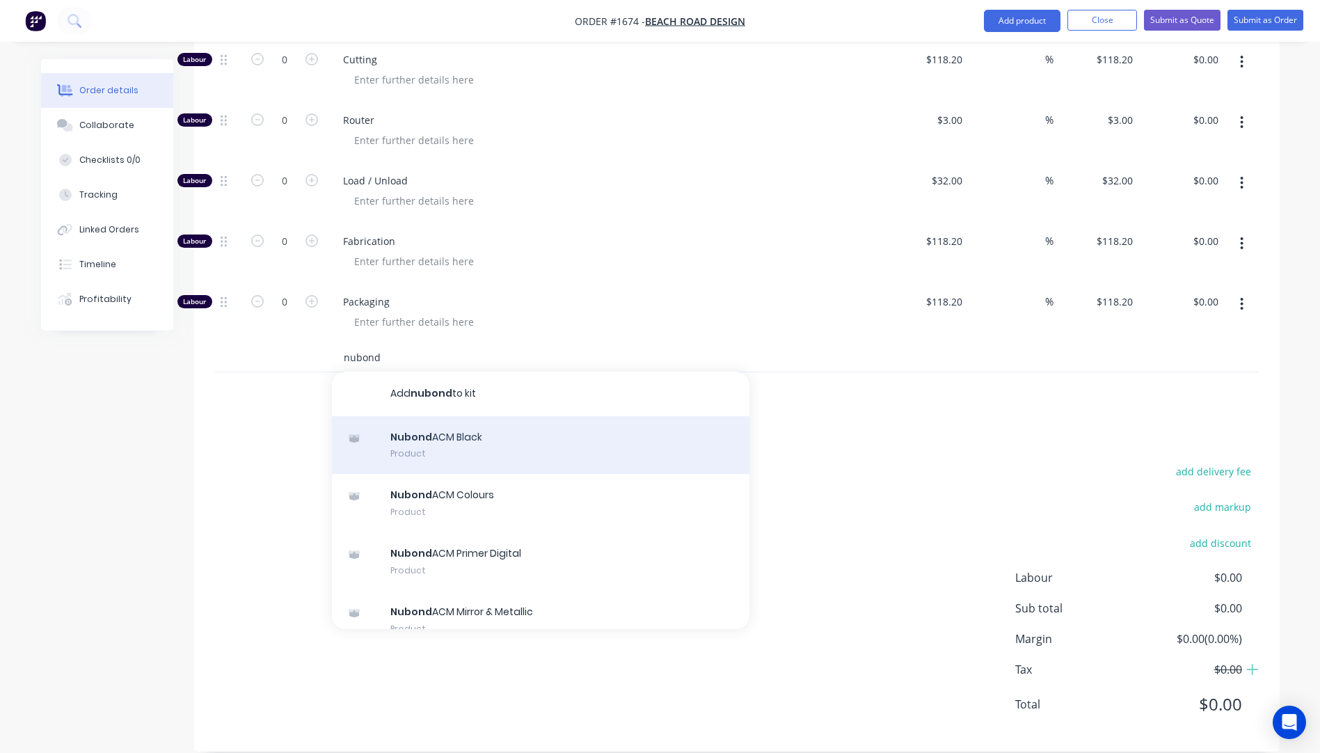
type input "nubond"
click at [452, 422] on div "Nubond ACM Black Product" at bounding box center [541, 445] width 418 height 58
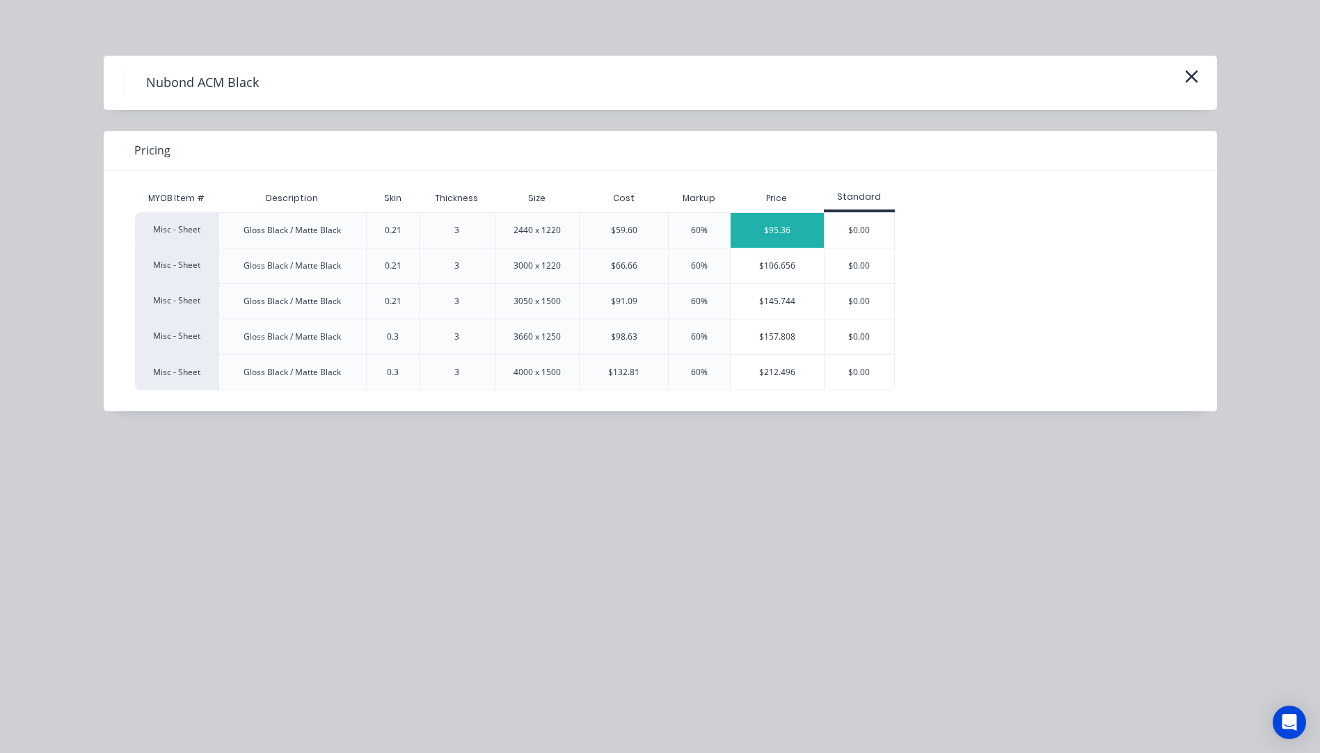
click at [770, 239] on div "$95.36" at bounding box center [777, 230] width 93 height 35
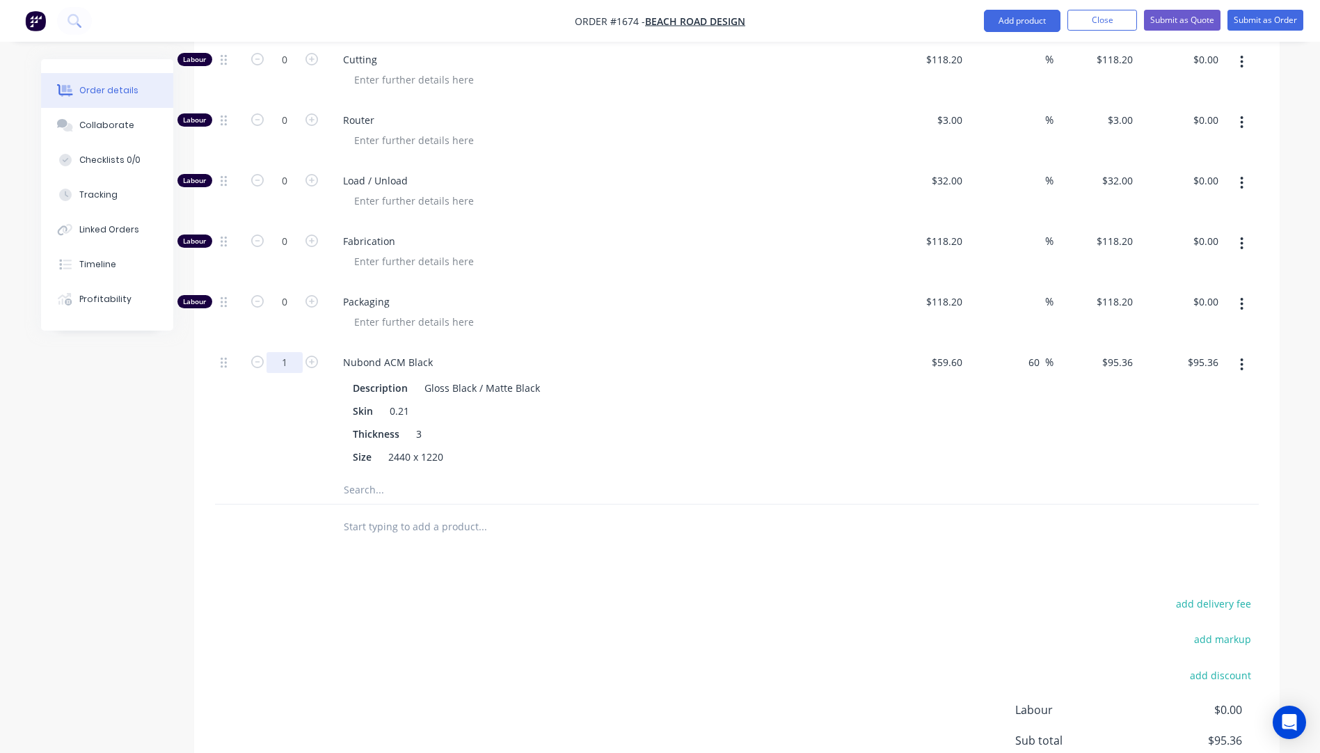
click at [301, 352] on input "1" at bounding box center [285, 362] width 36 height 21
type input "1.5"
type input "$143.04"
click at [243, 443] on div "1.5" at bounding box center [285, 410] width 84 height 132
